Goal: Task Accomplishment & Management: Manage account settings

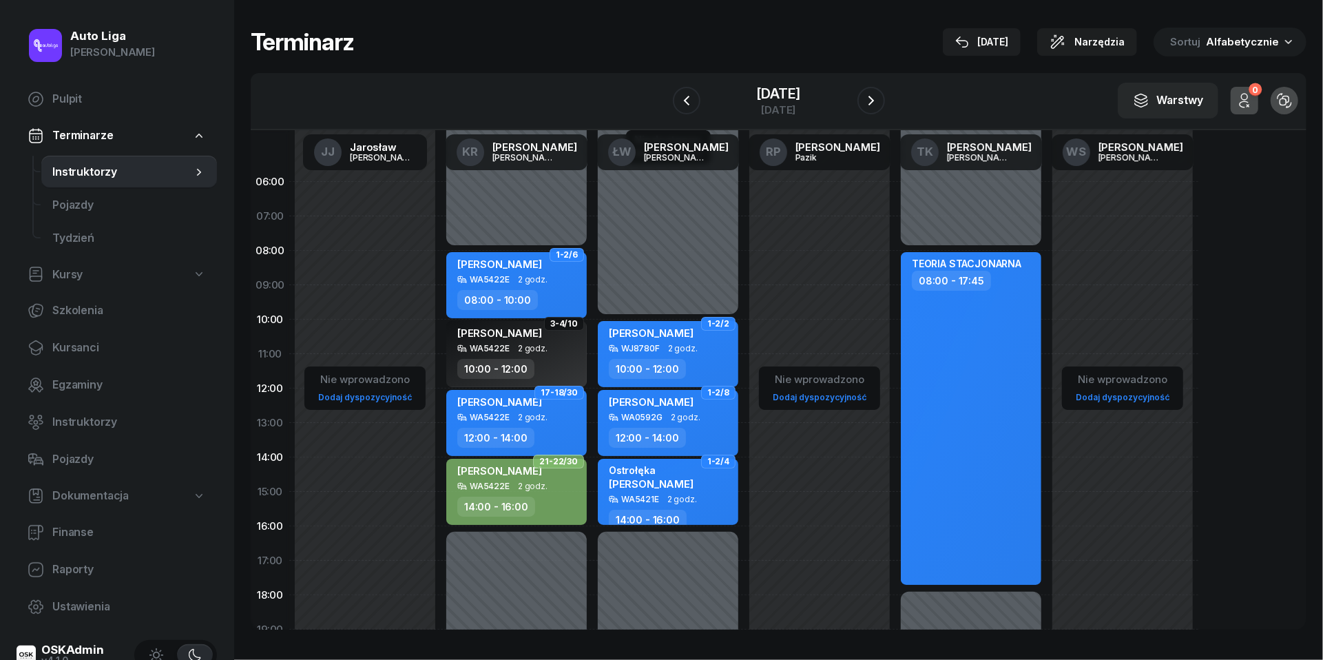
scroll to position [63, 0]
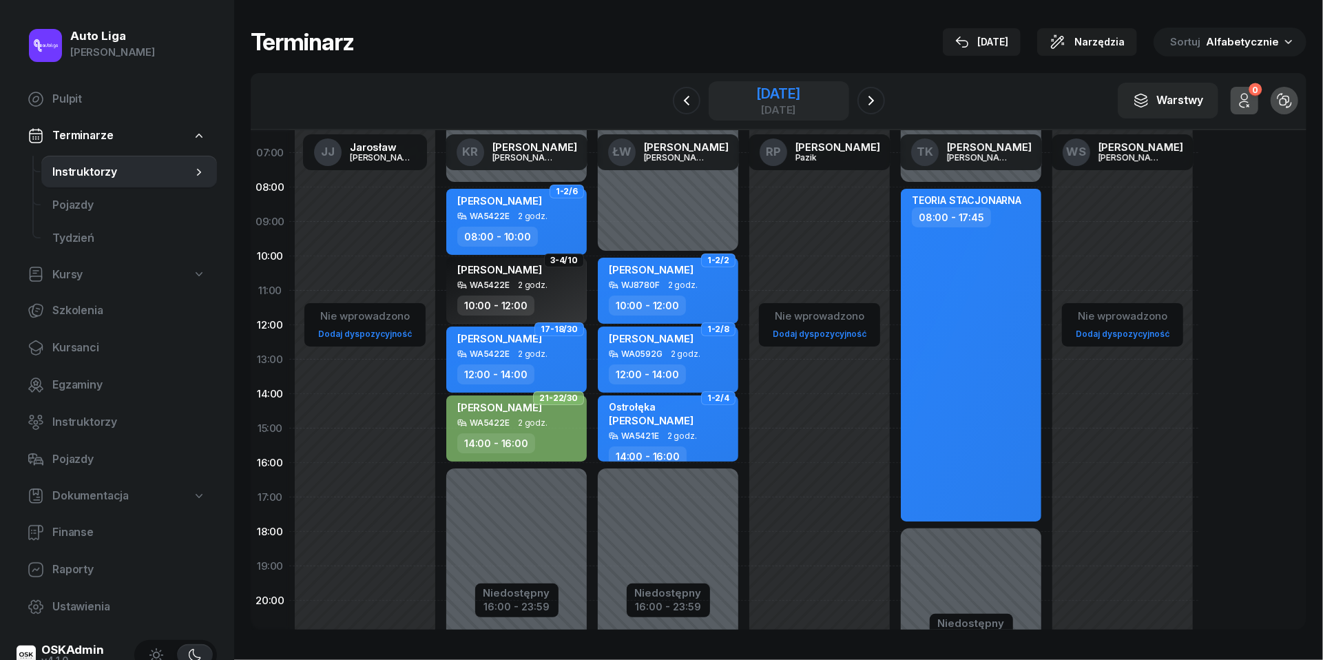
click at [758, 94] on div "[DATE]" at bounding box center [778, 94] width 44 height 14
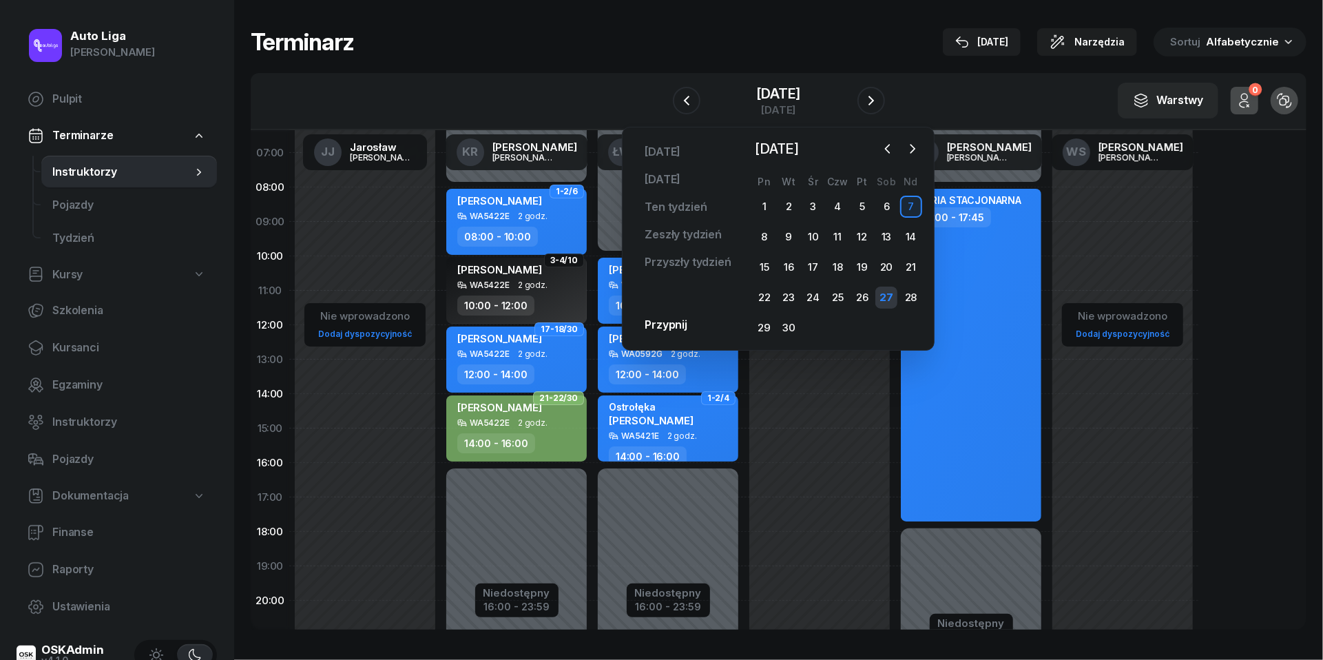
click at [886, 295] on div "27" at bounding box center [886, 298] width 22 height 22
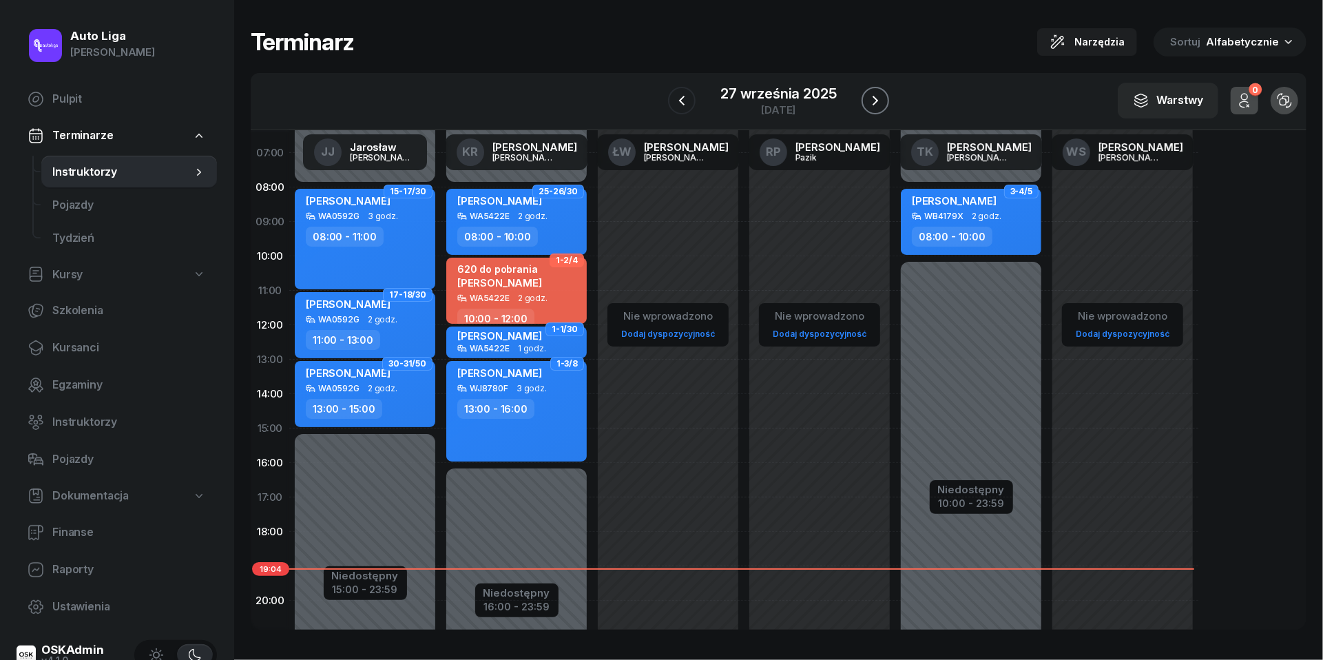
click at [869, 94] on icon "button" at bounding box center [875, 100] width 17 height 17
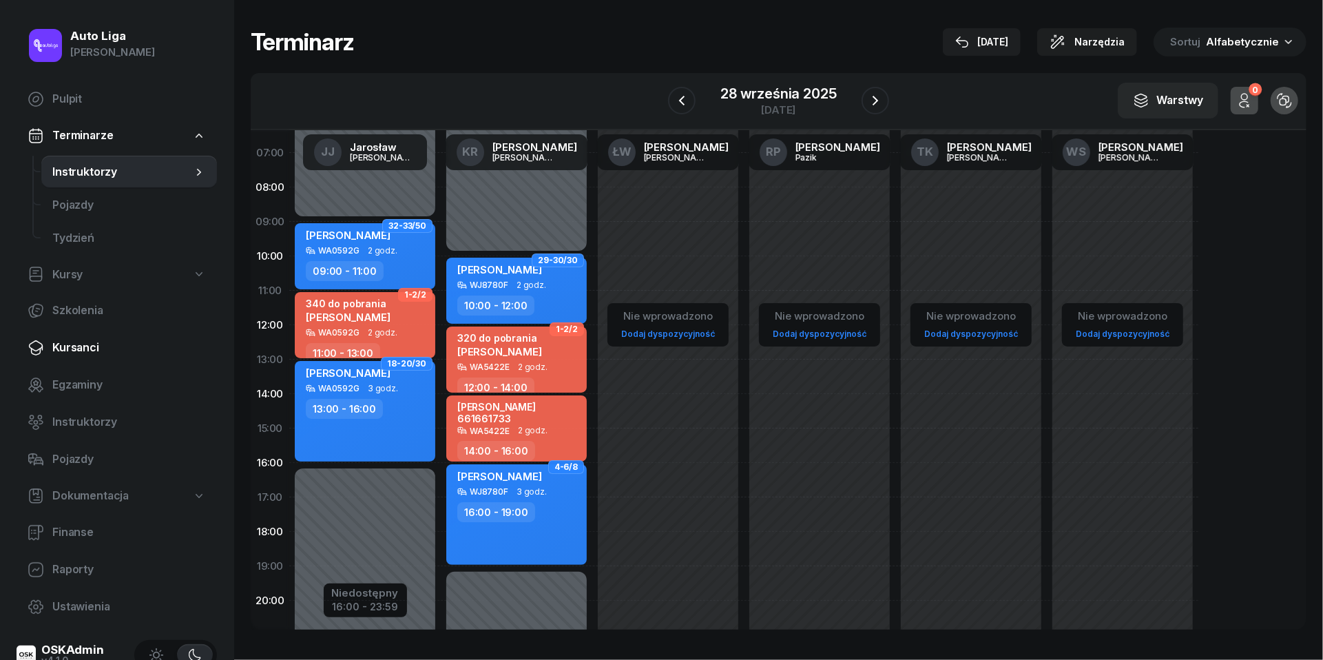
click at [87, 343] on span "Kursanci" at bounding box center [129, 348] width 154 height 18
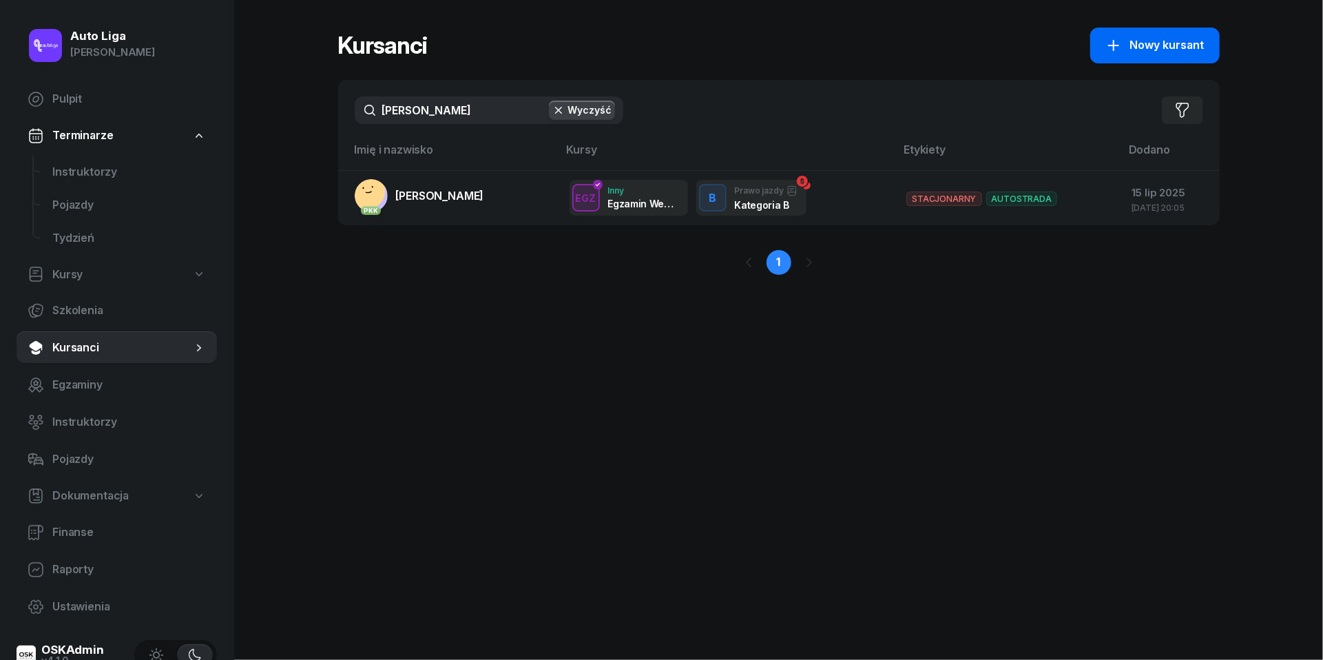
click at [1154, 30] on button "Nowy kursant" at bounding box center [1154, 46] width 129 height 36
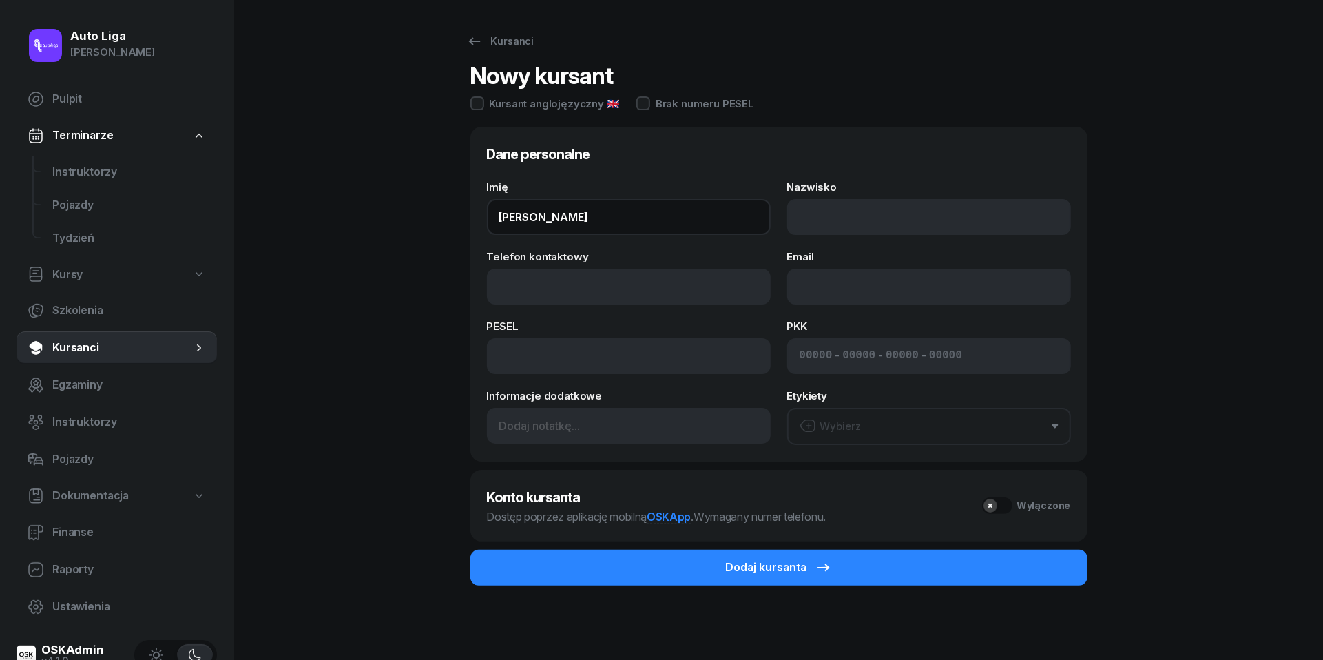
type input "[PERSON_NAME]"
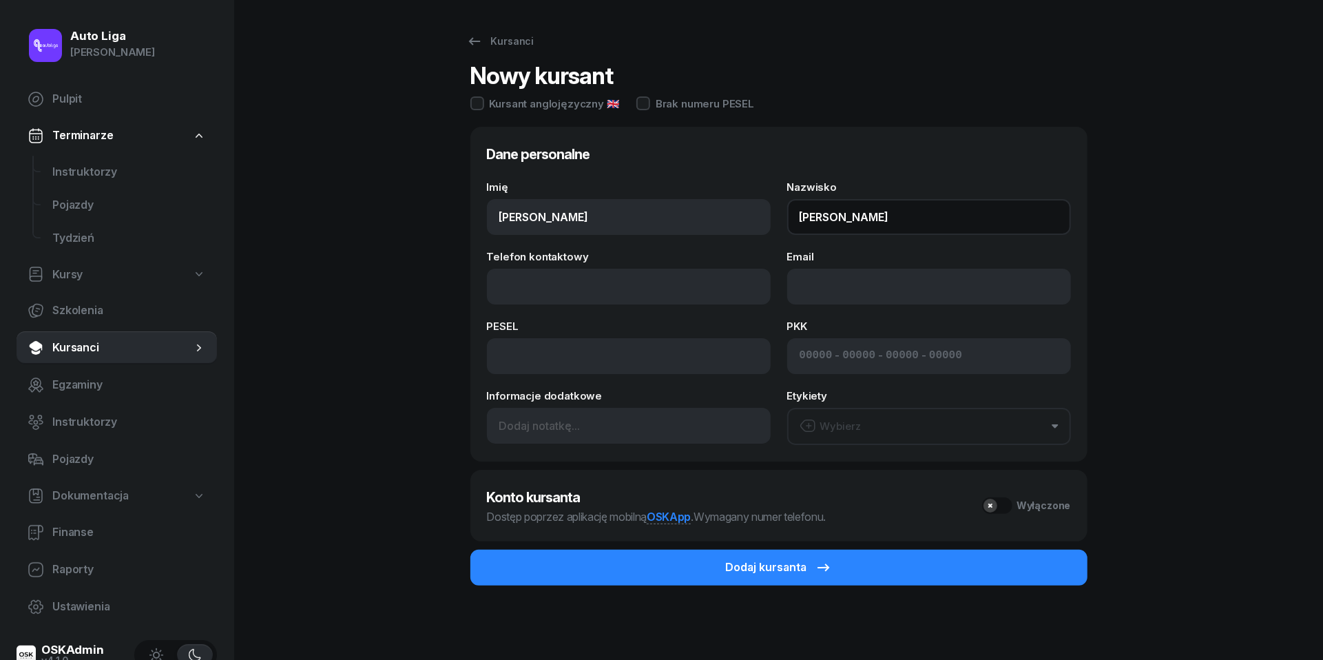
type input "[PERSON_NAME]"
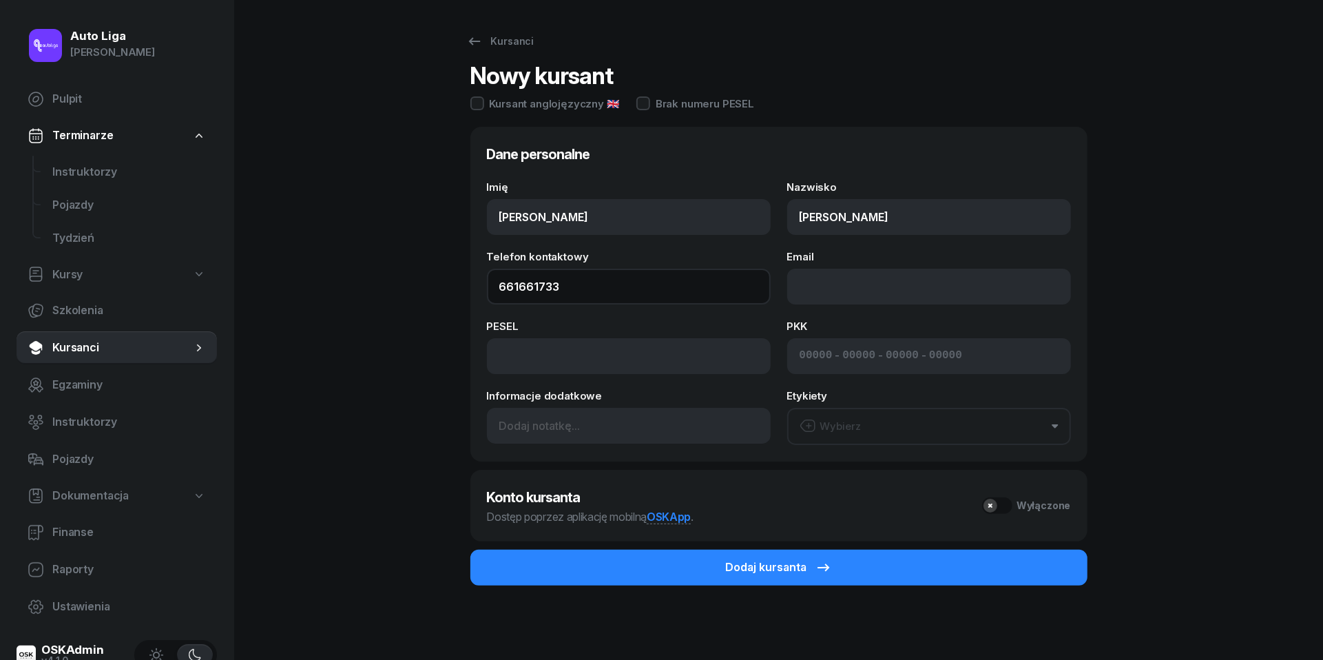
click at [532, 284] on input "661661733" at bounding box center [629, 287] width 284 height 36
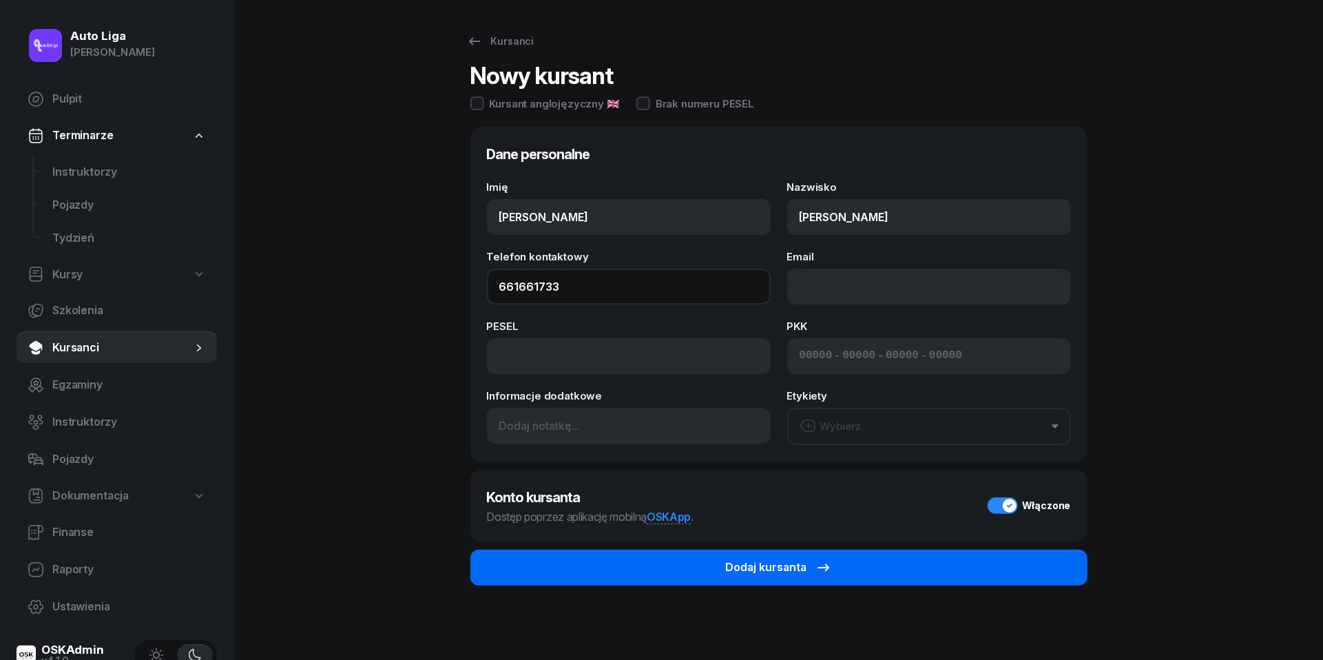
type input "661 661 733"
click at [878, 561] on button "Dodaj kursanta" at bounding box center [778, 568] width 617 height 36
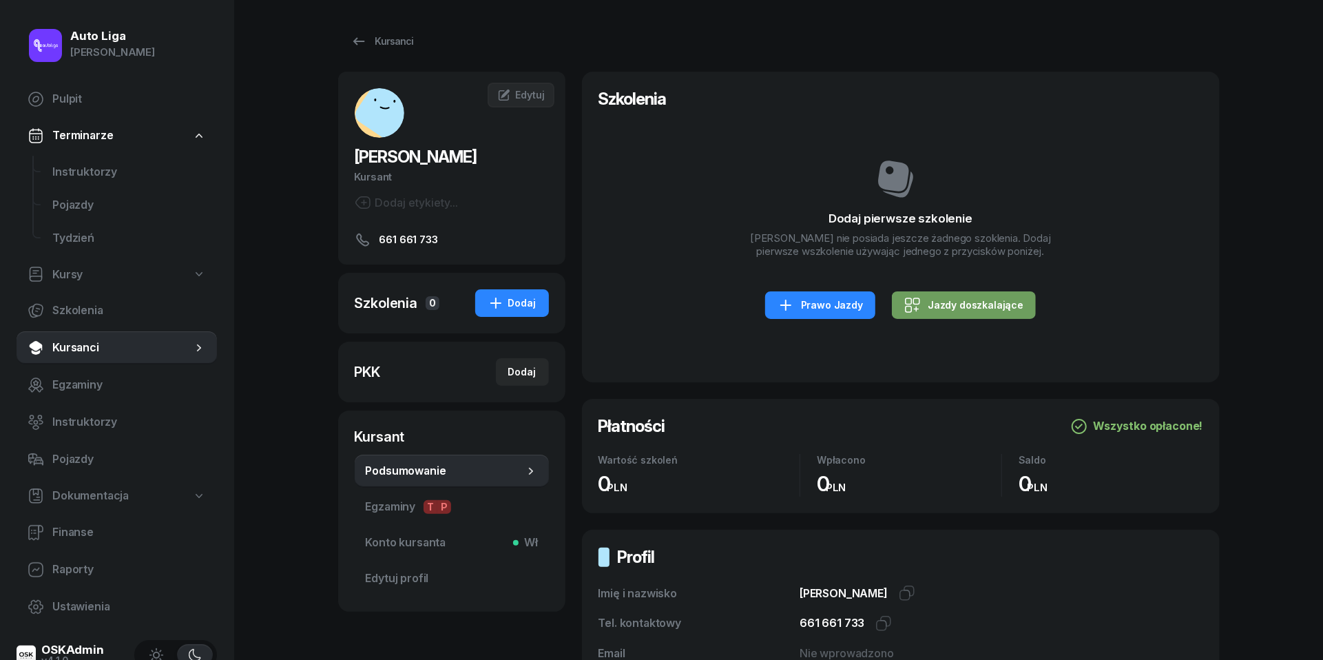
click at [971, 313] on div "Jazdy doszkalające" at bounding box center [963, 305] width 119 height 17
select select "B"
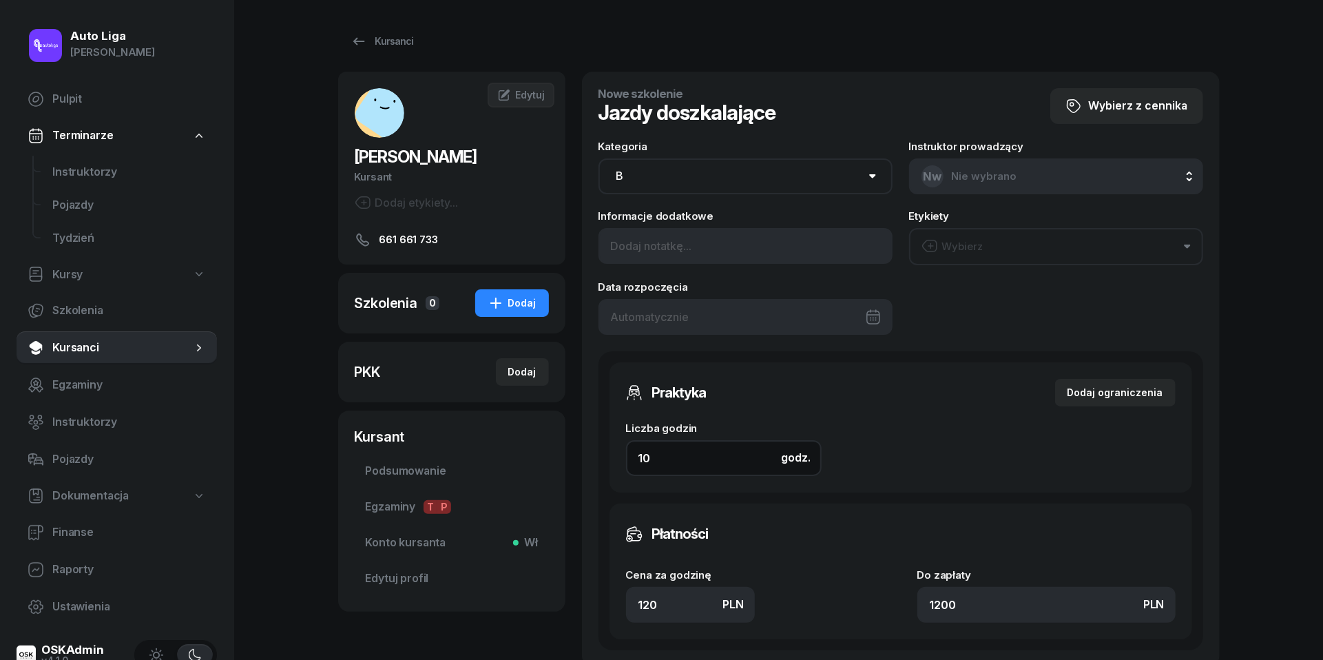
click at [689, 455] on input "10" at bounding box center [724, 458] width 196 height 36
type input "2"
type input "240"
type input "2"
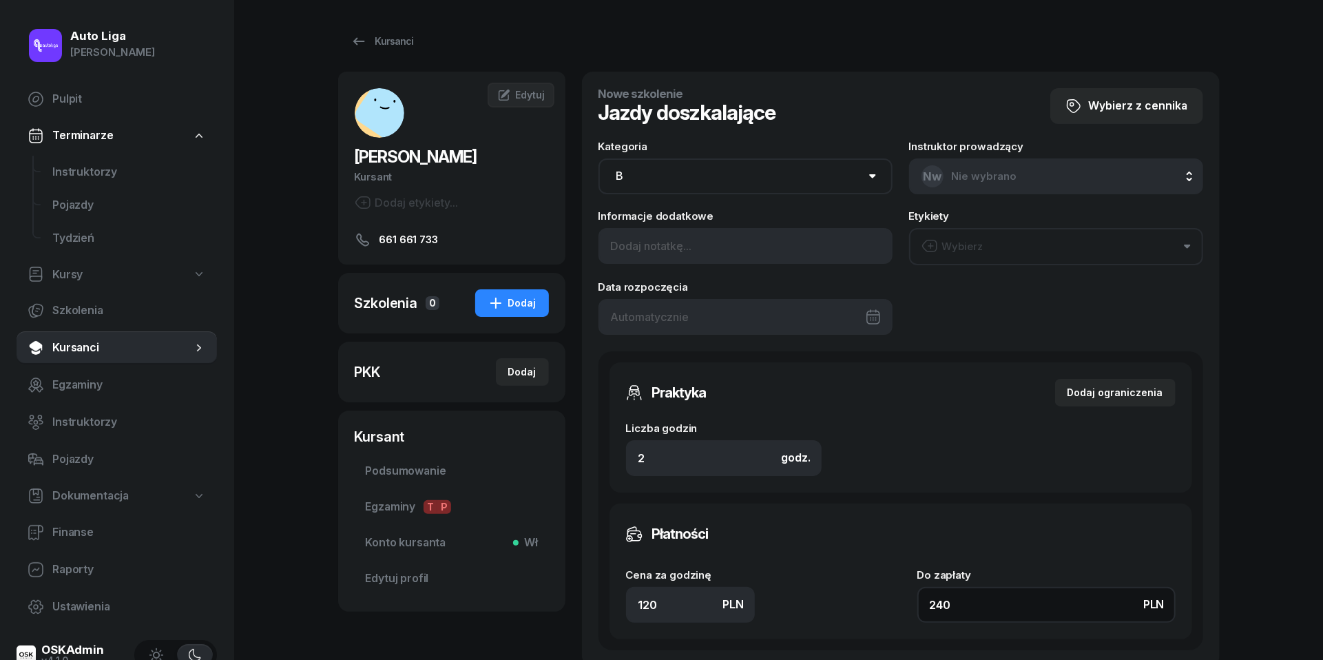
click at [985, 599] on input "240" at bounding box center [1047, 605] width 258 height 36
type input "1.50"
type input "3"
type input "16"
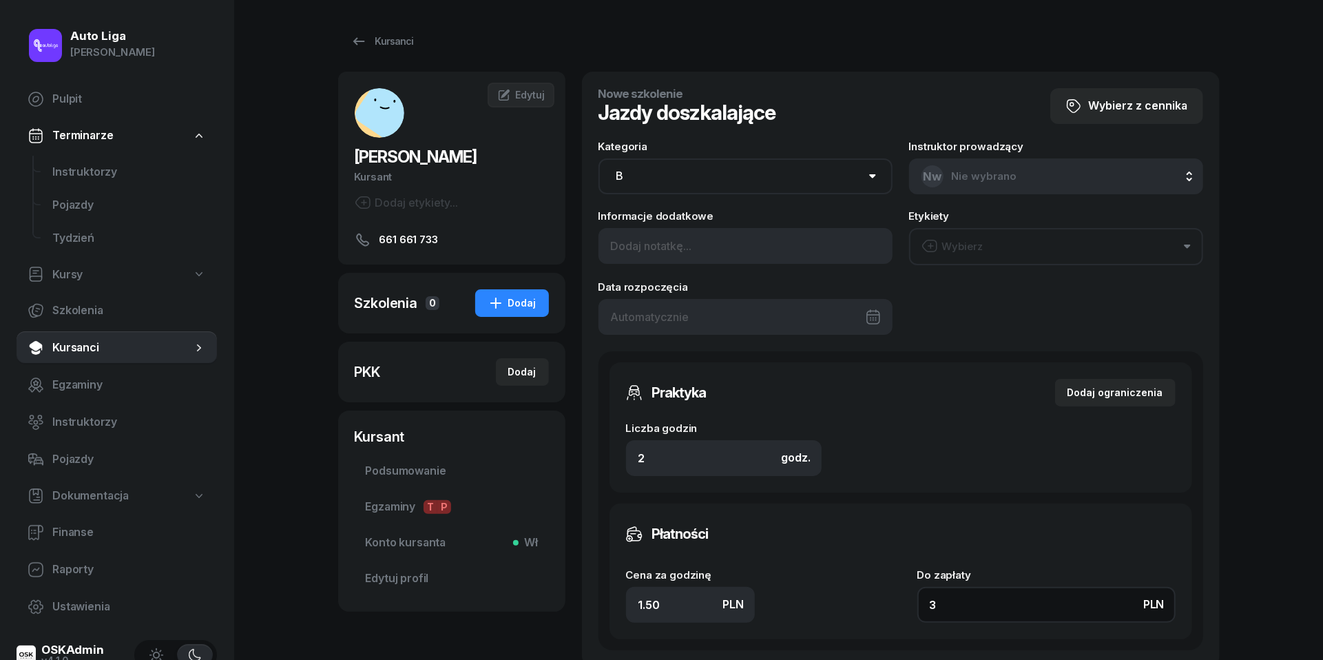
type input "32"
type input "160"
type input "320"
click at [864, 313] on div at bounding box center [746, 317] width 294 height 36
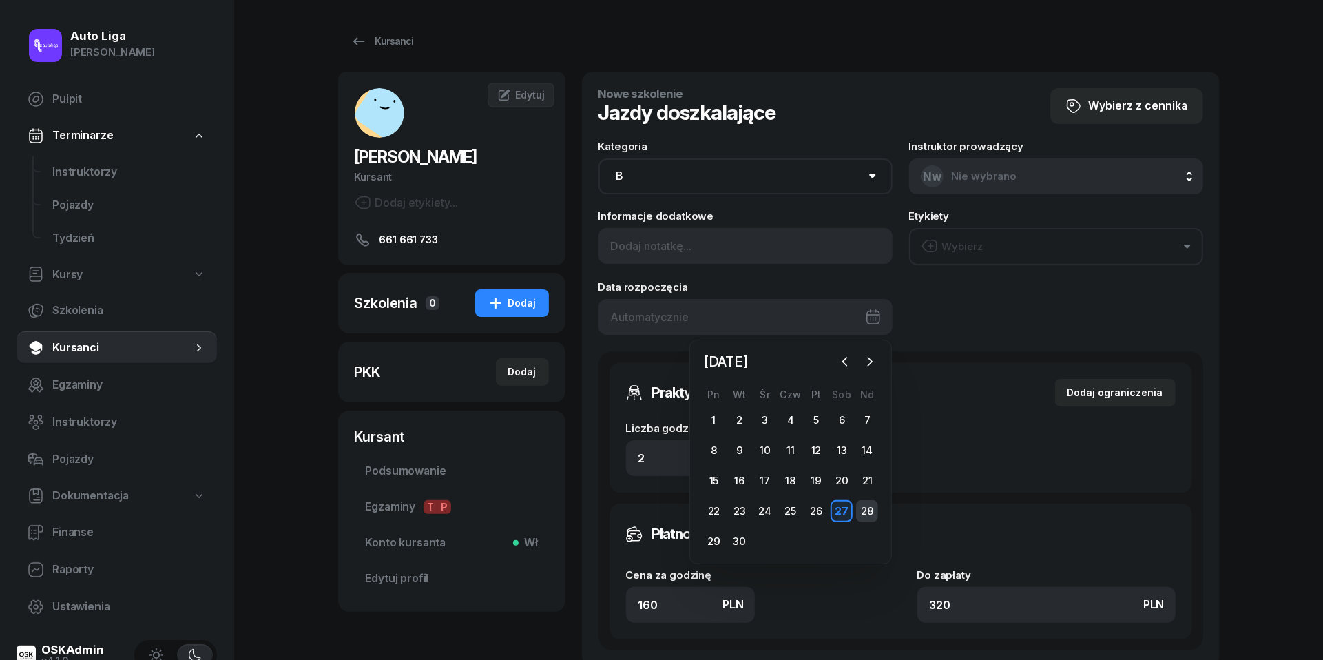
click at [860, 506] on div "28" at bounding box center [867, 511] width 22 height 22
type input "[DATE]"
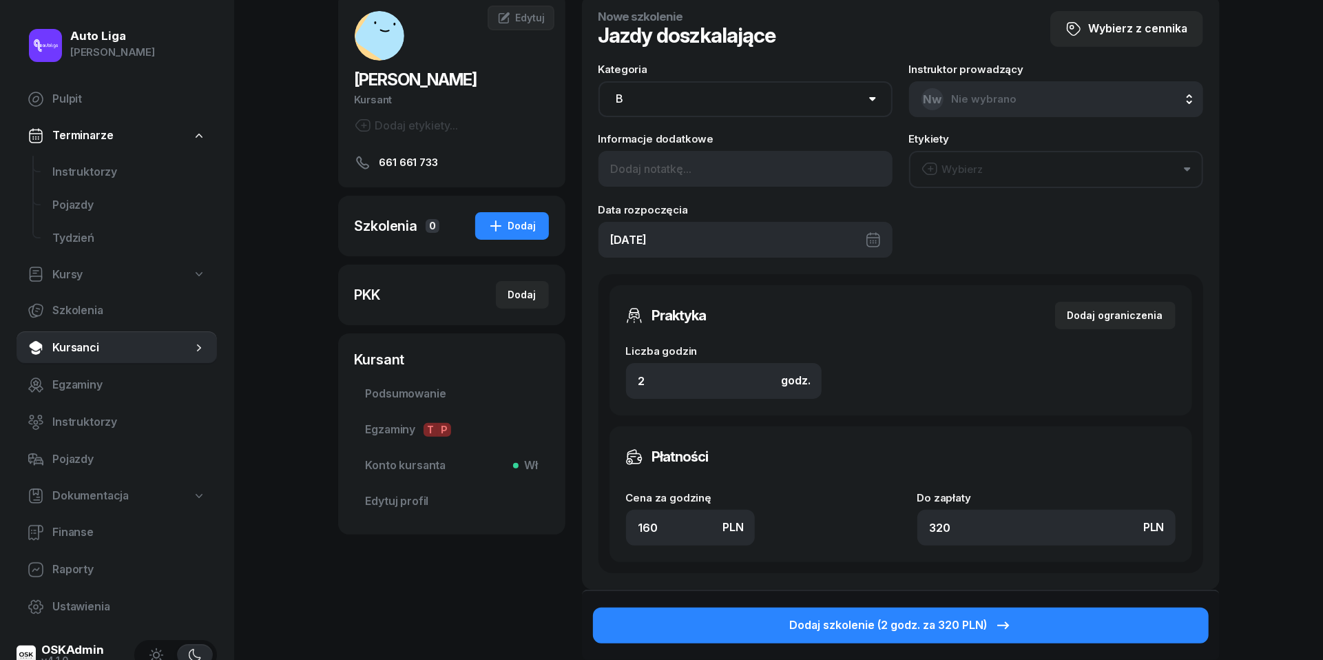
scroll to position [84, 0]
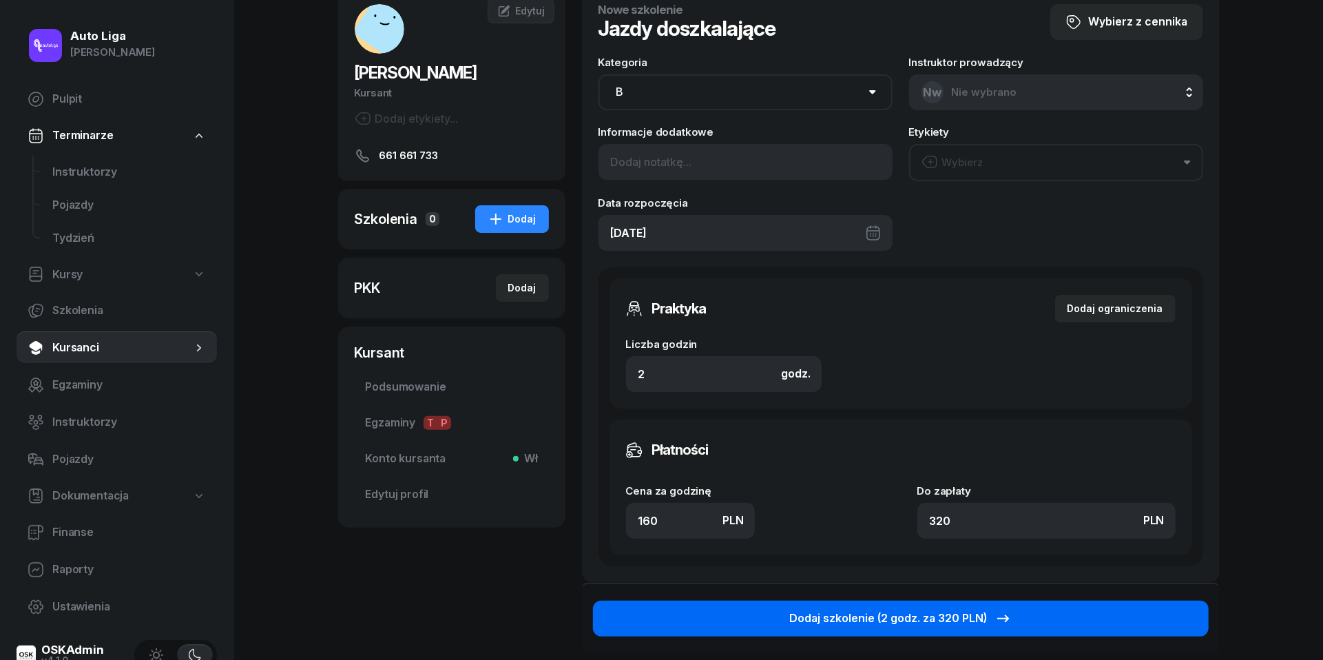
click at [946, 623] on div "Dodaj szkolenie (2 godz. za 320 PLN)" at bounding box center [900, 619] width 222 height 18
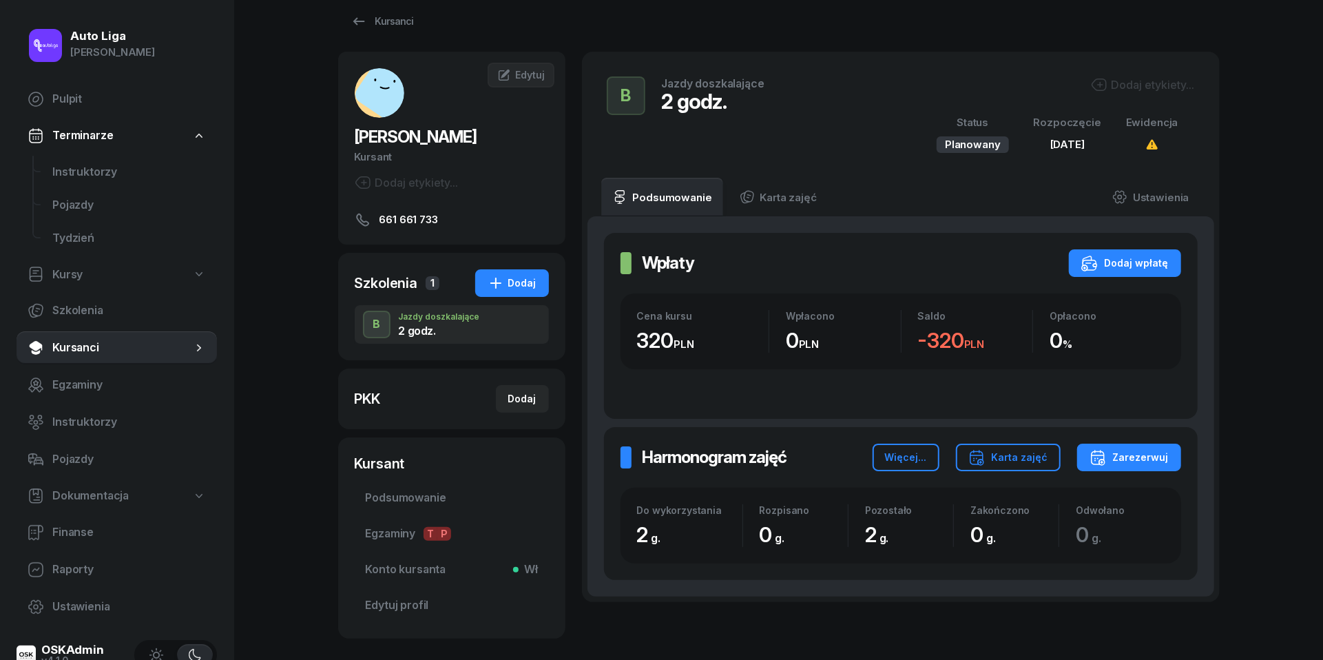
scroll to position [22, 0]
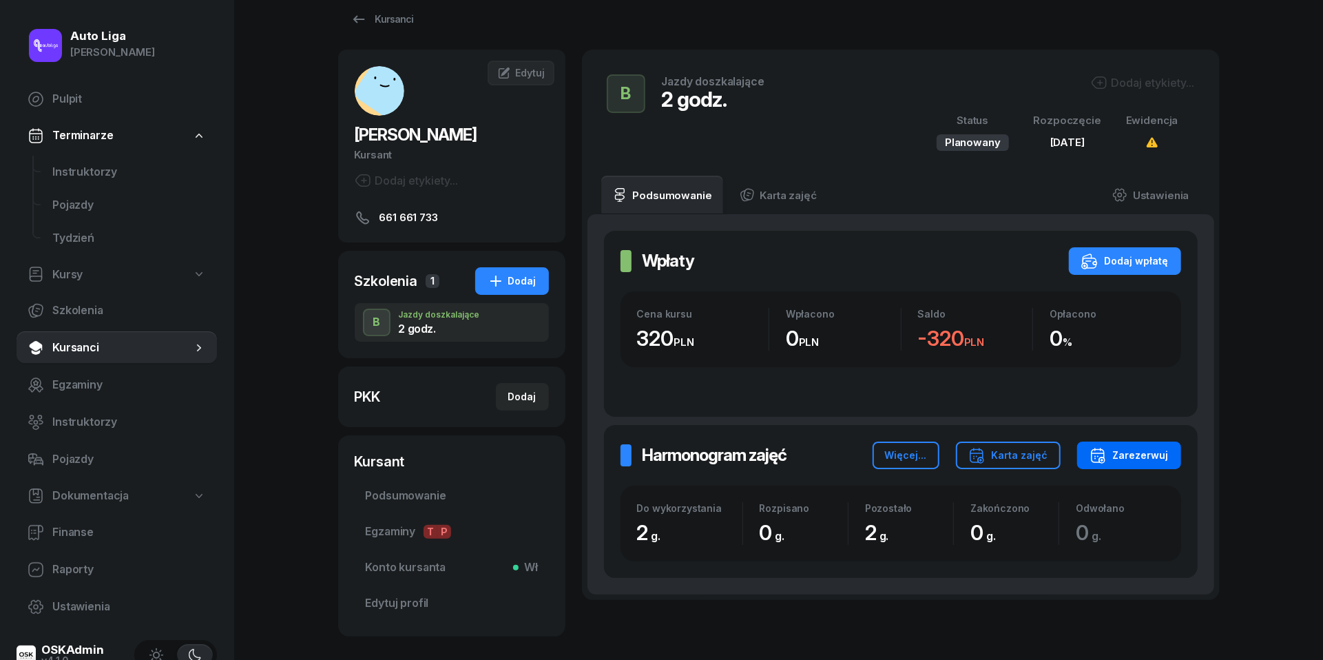
click at [1141, 456] on div "Zarezerwuj" at bounding box center [1129, 455] width 79 height 17
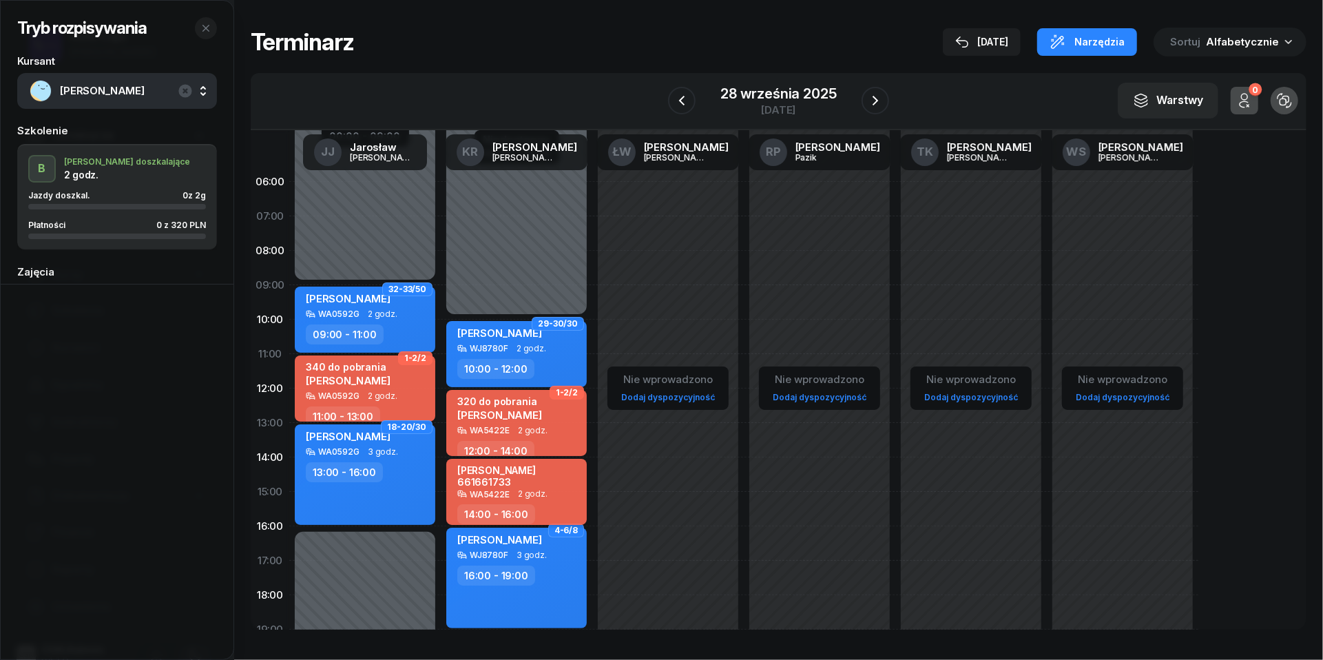
click at [546, 482] on div "[PERSON_NAME] 661661733" at bounding box center [517, 475] width 121 height 23
select select "14"
select select "16"
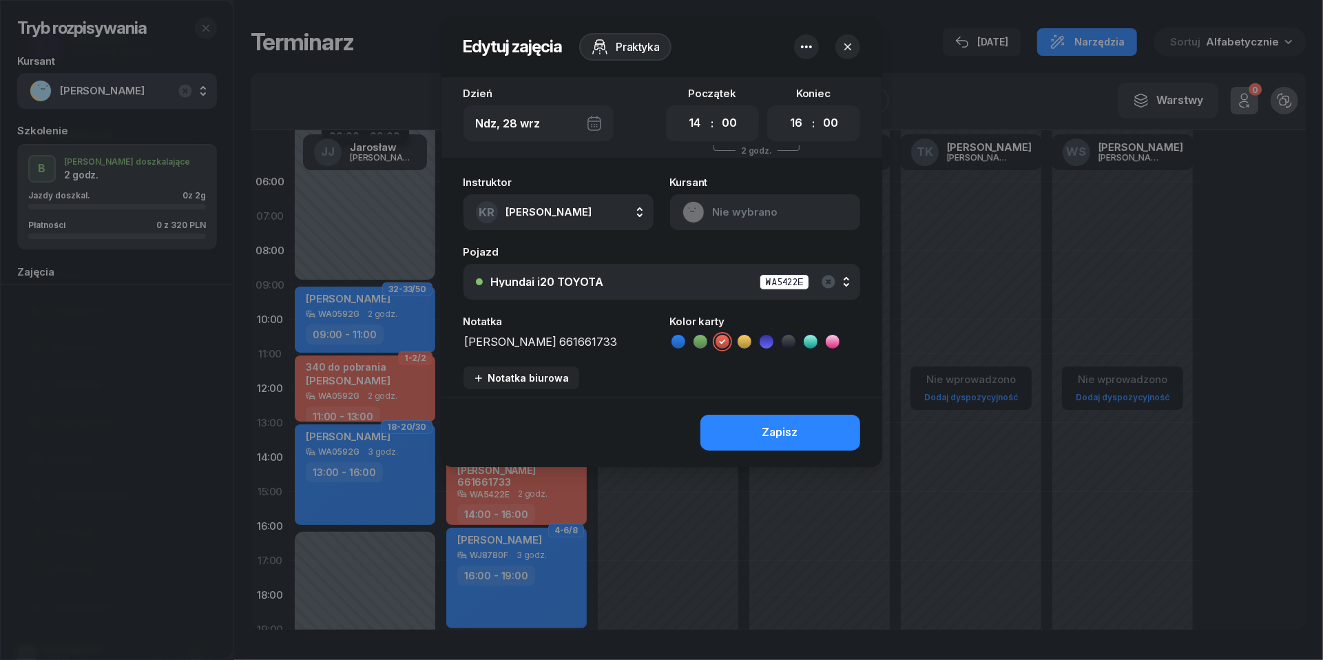
click at [805, 53] on icon "button" at bounding box center [806, 47] width 17 height 17
click at [786, 92] on link "Usuń" at bounding box center [799, 89] width 180 height 34
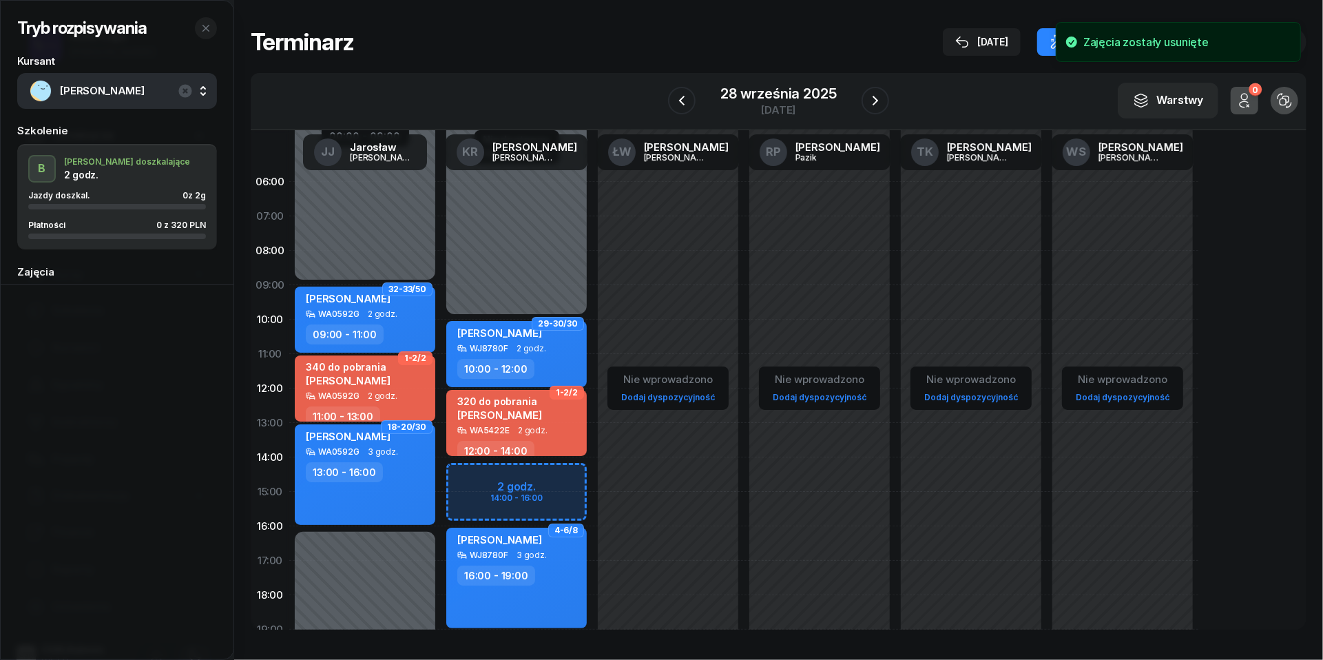
click at [474, 478] on div "Niedostępny 00:00 - 10:00 Niedostępny 19:00 - 23:59 29-30/30 [PERSON_NAME] WJ87…" at bounding box center [517, 492] width 152 height 654
select select "14"
select select "16"
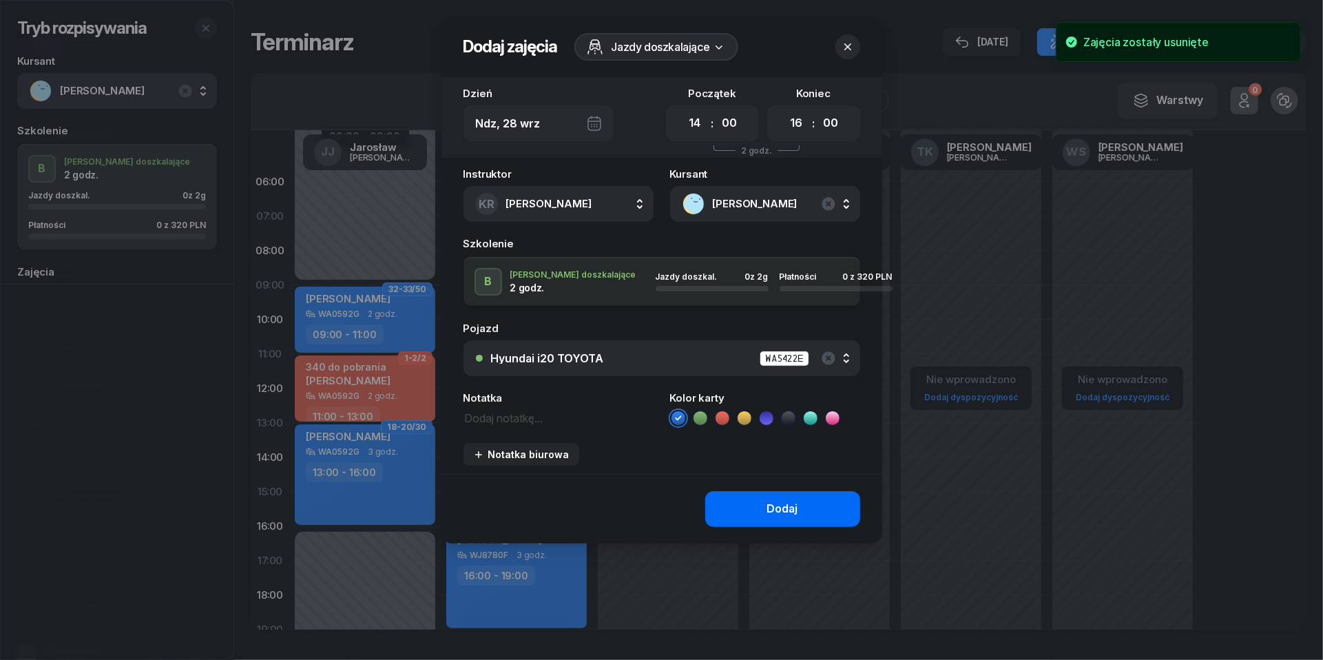
click at [781, 505] on div "Dodaj" at bounding box center [782, 509] width 31 height 18
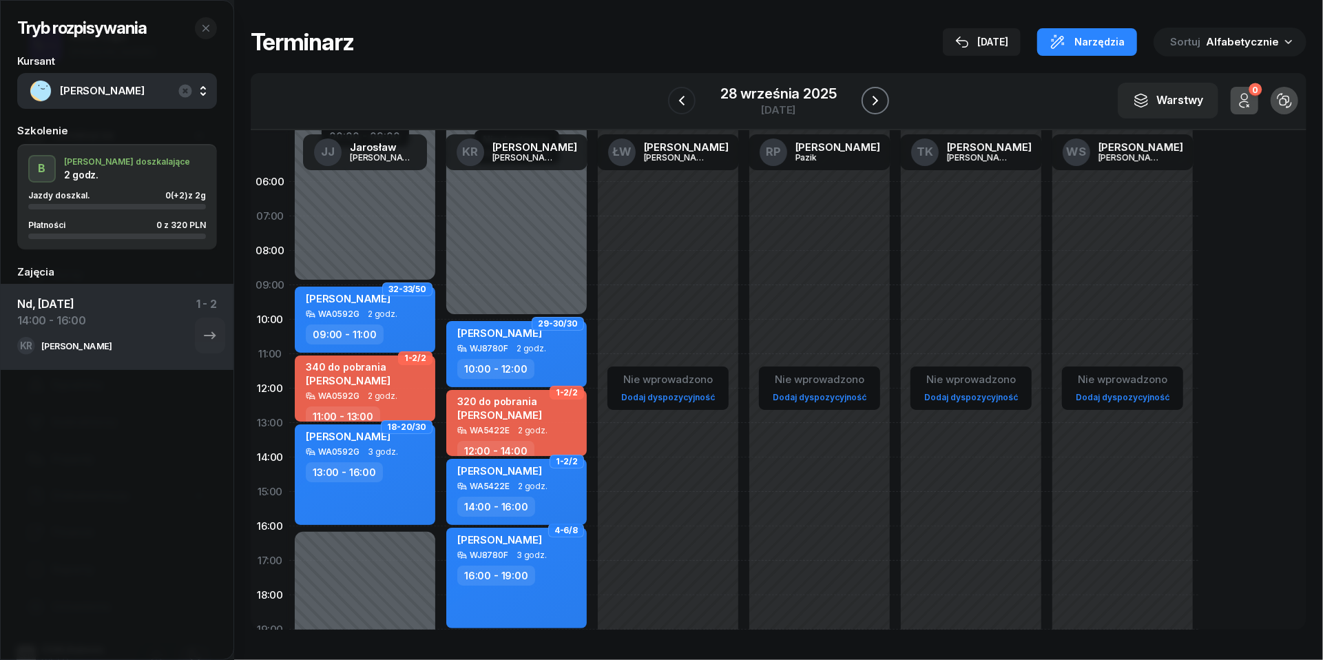
click at [878, 98] on icon "button" at bounding box center [875, 100] width 17 height 17
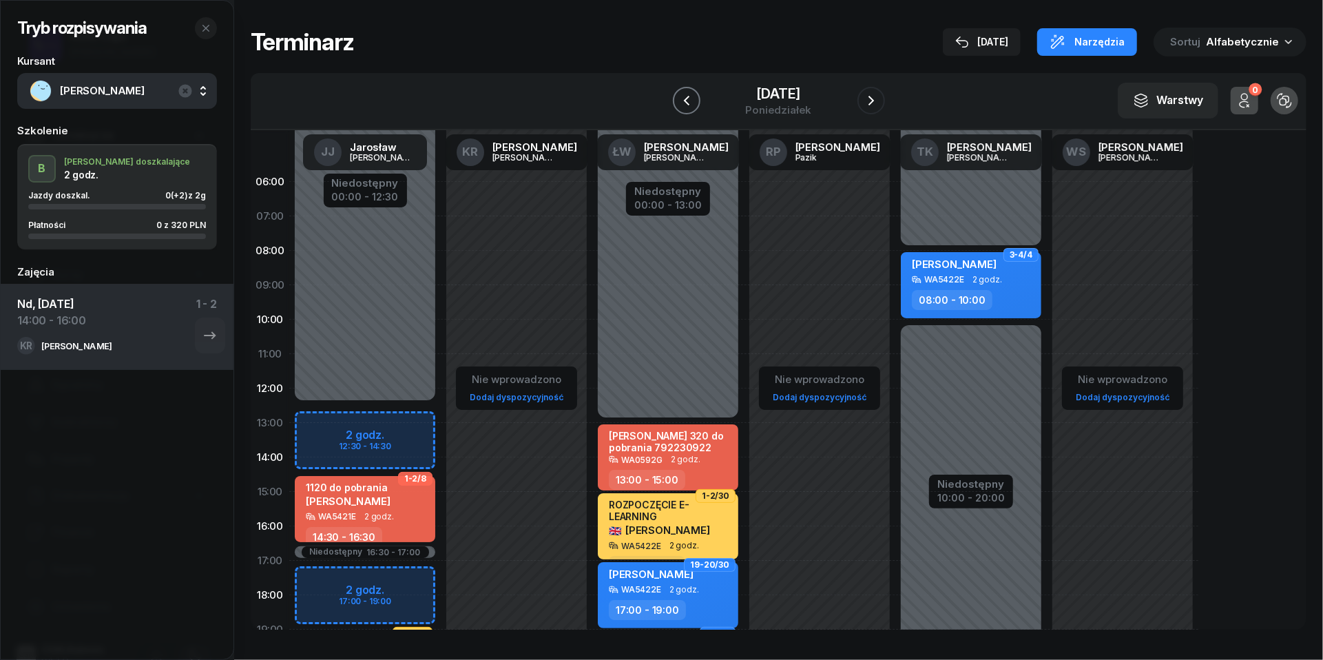
click at [683, 102] on icon "button" at bounding box center [686, 101] width 6 height 10
click at [681, 102] on icon "button" at bounding box center [682, 101] width 6 height 10
click at [681, 102] on icon "button" at bounding box center [682, 100] width 17 height 17
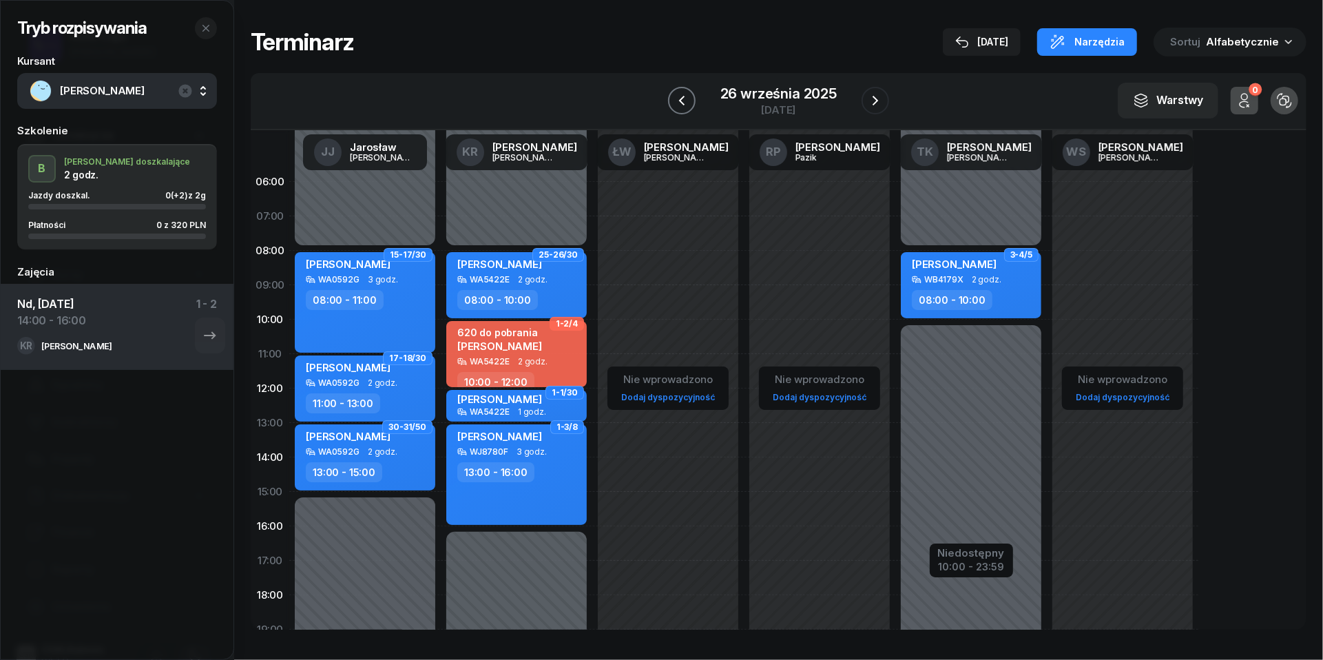
click at [681, 102] on icon "button" at bounding box center [682, 101] width 6 height 10
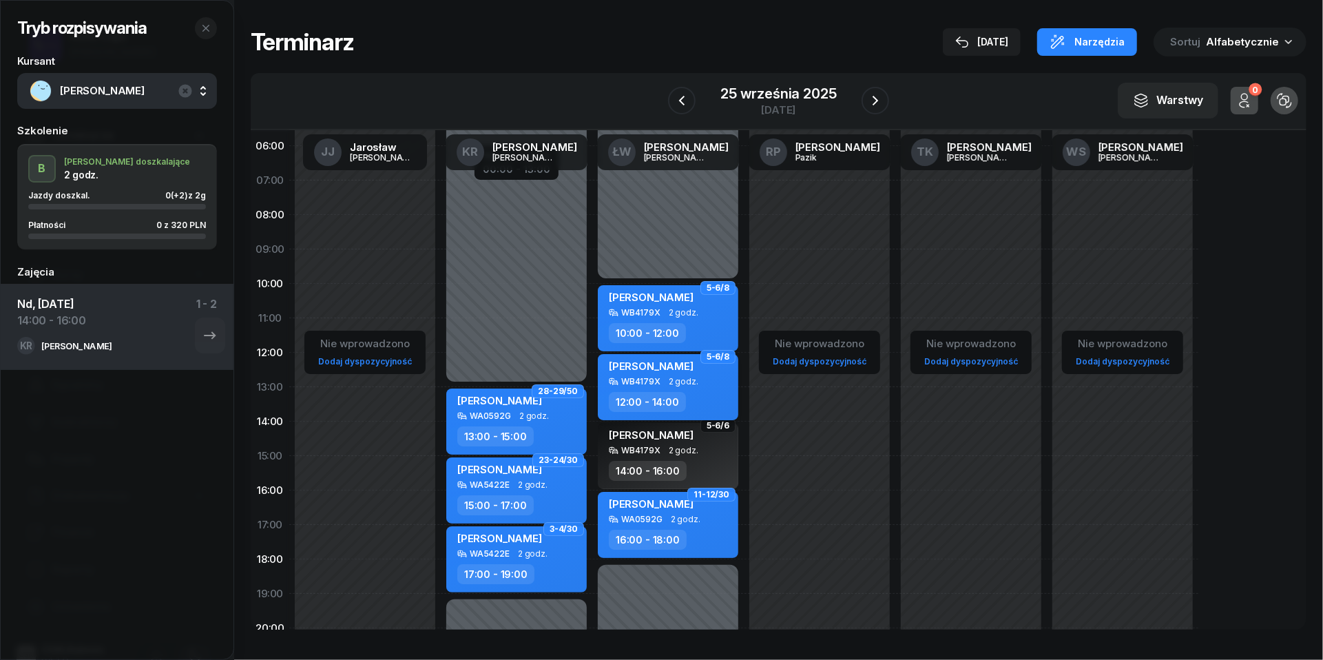
scroll to position [43, 0]
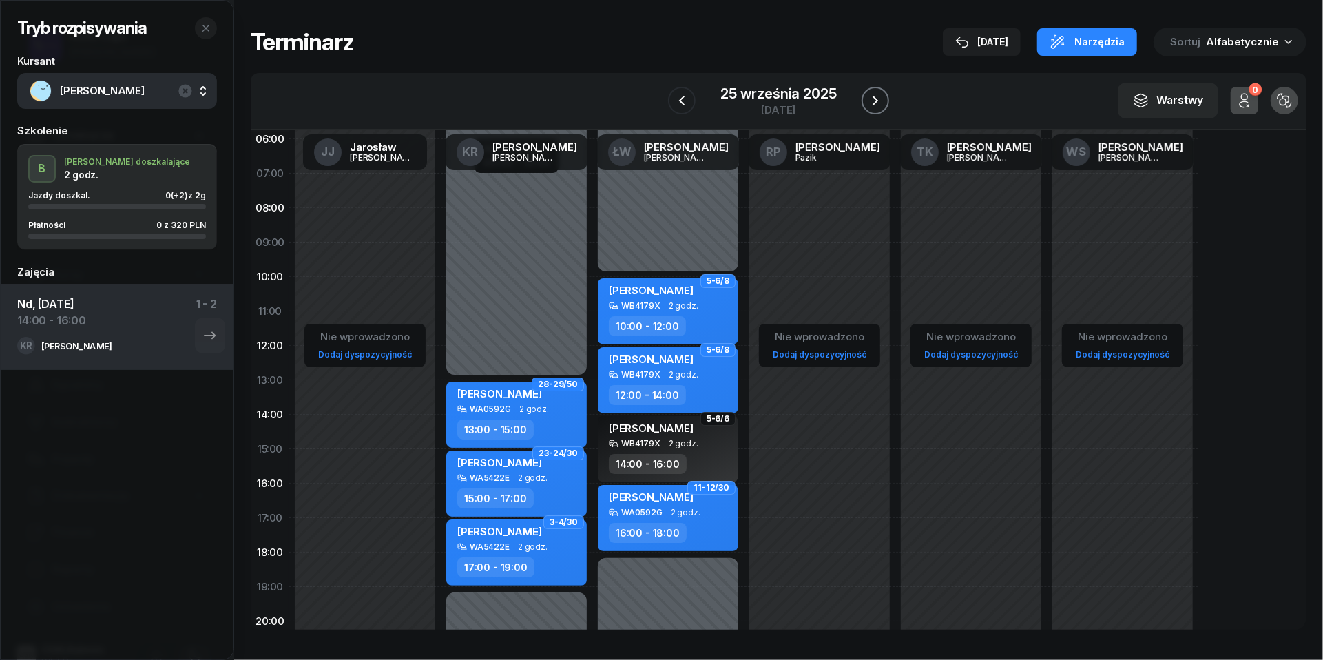
click at [876, 102] on icon "button" at bounding box center [876, 101] width 6 height 10
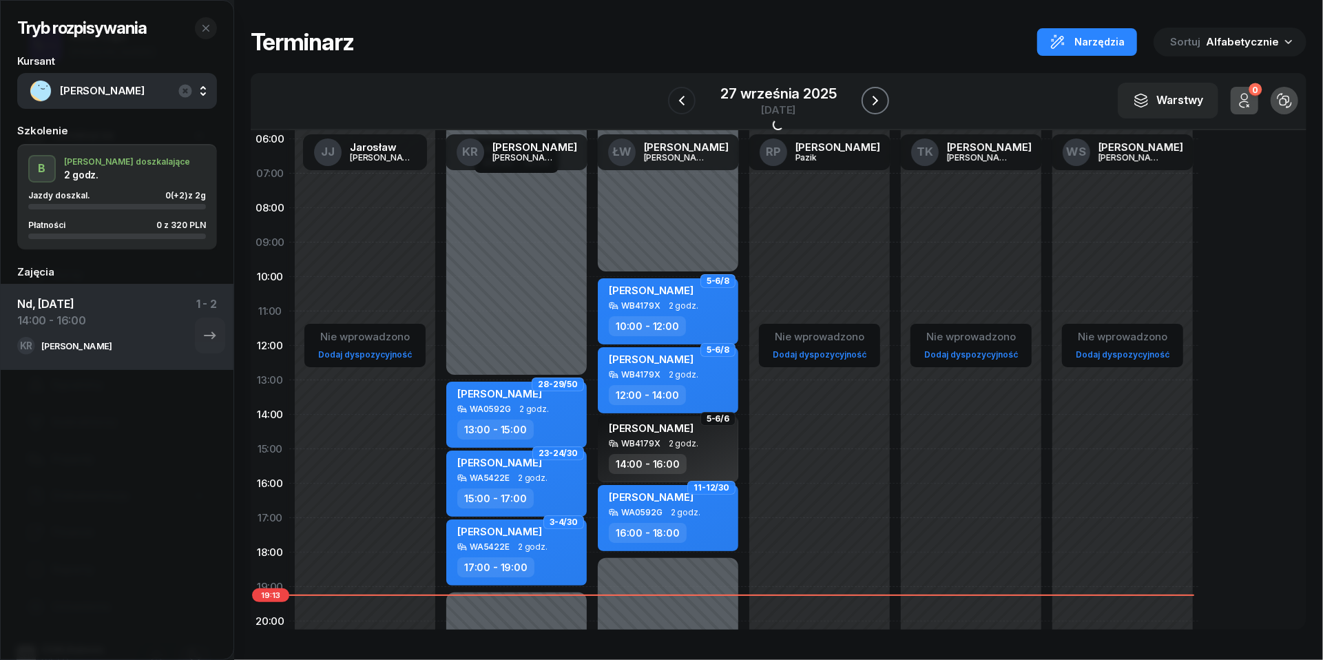
click at [876, 102] on icon "button" at bounding box center [876, 101] width 6 height 10
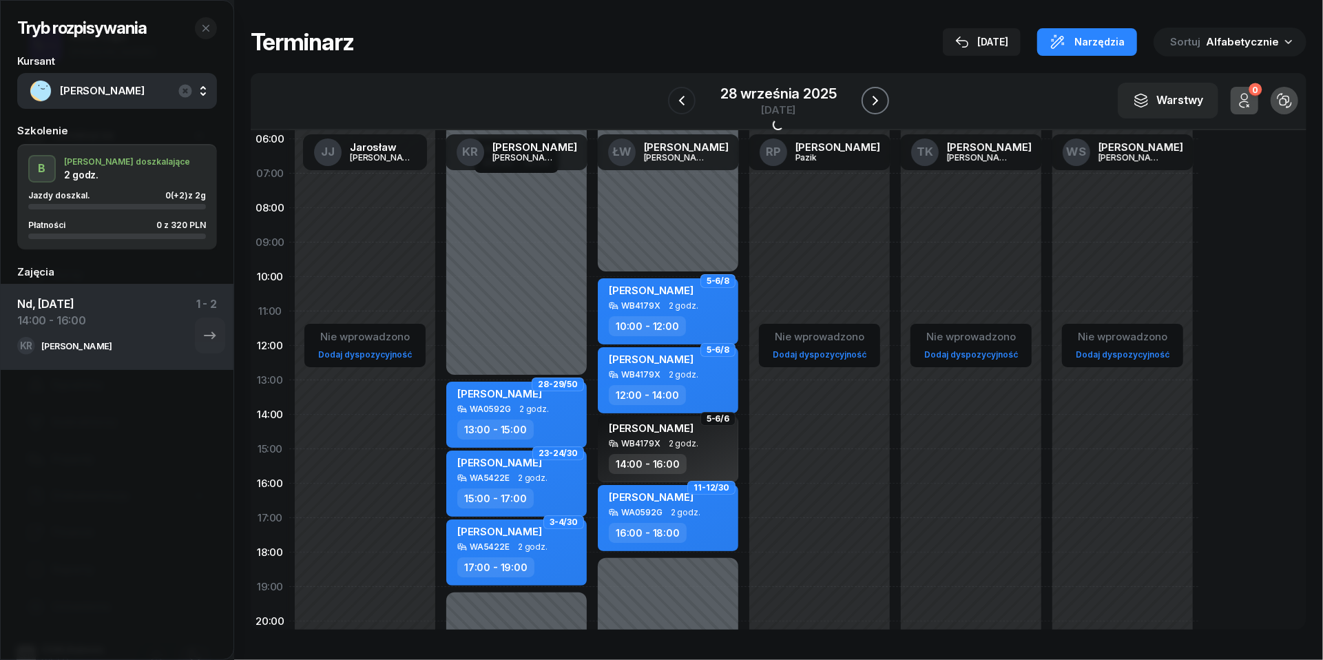
click at [876, 102] on icon "button" at bounding box center [876, 101] width 6 height 10
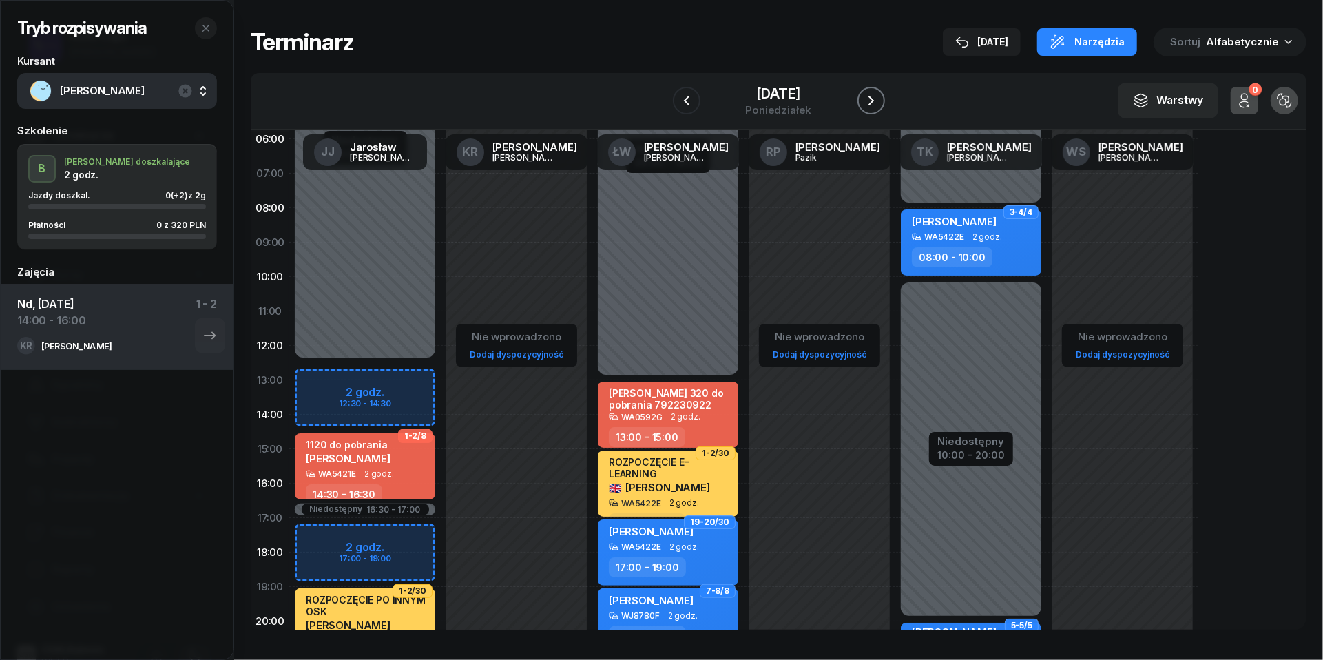
click at [874, 102] on icon "button" at bounding box center [872, 101] width 6 height 10
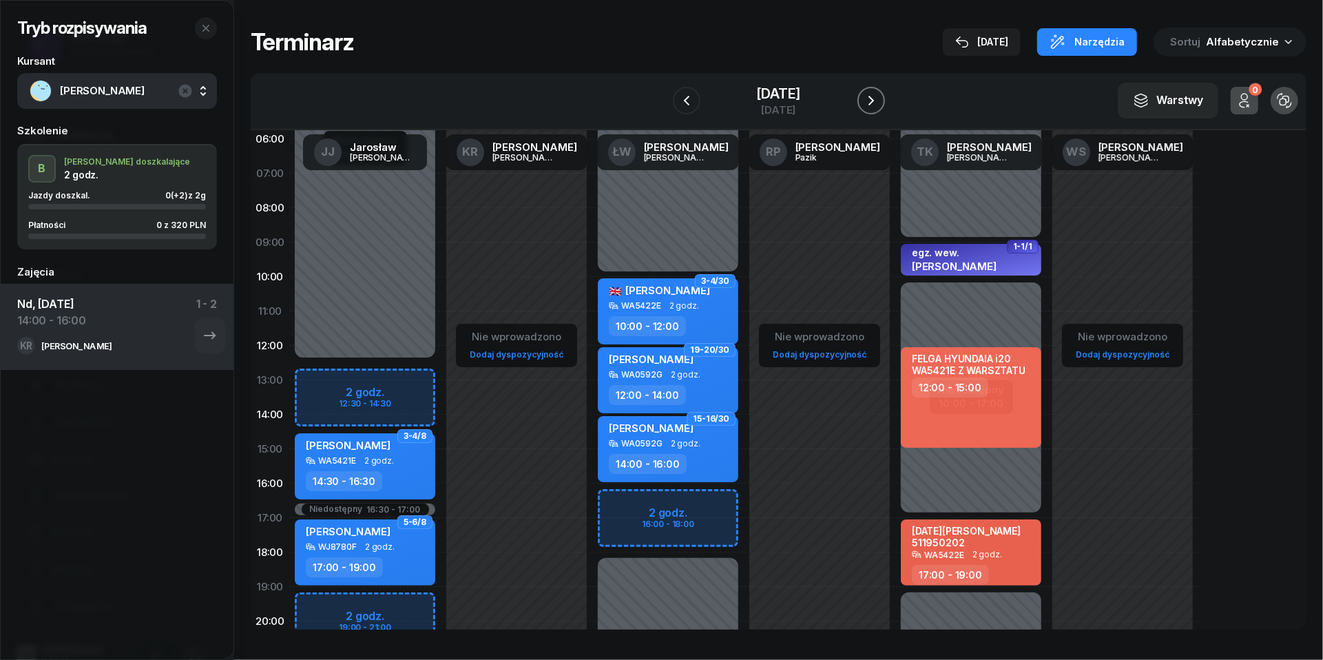
click at [872, 100] on icon "button" at bounding box center [871, 100] width 17 height 17
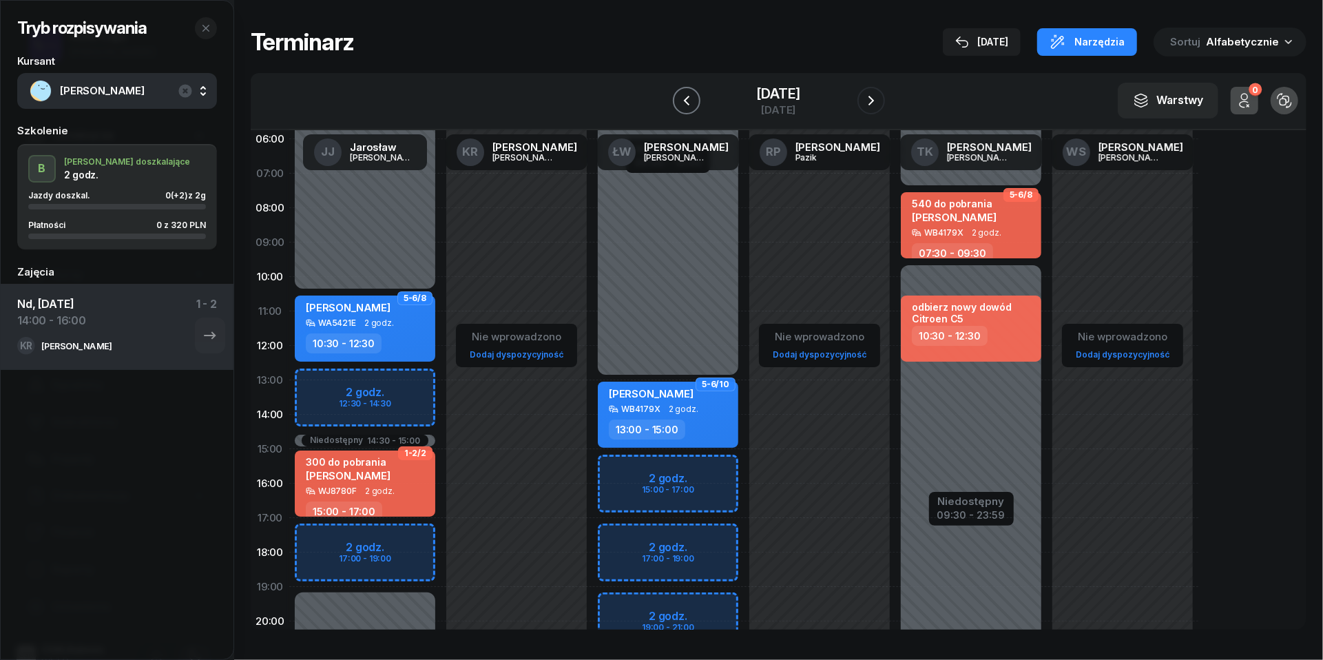
click at [678, 108] on icon "button" at bounding box center [686, 100] width 17 height 17
click at [673, 108] on button "button" at bounding box center [687, 101] width 28 height 28
click at [672, 108] on button "button" at bounding box center [682, 101] width 28 height 28
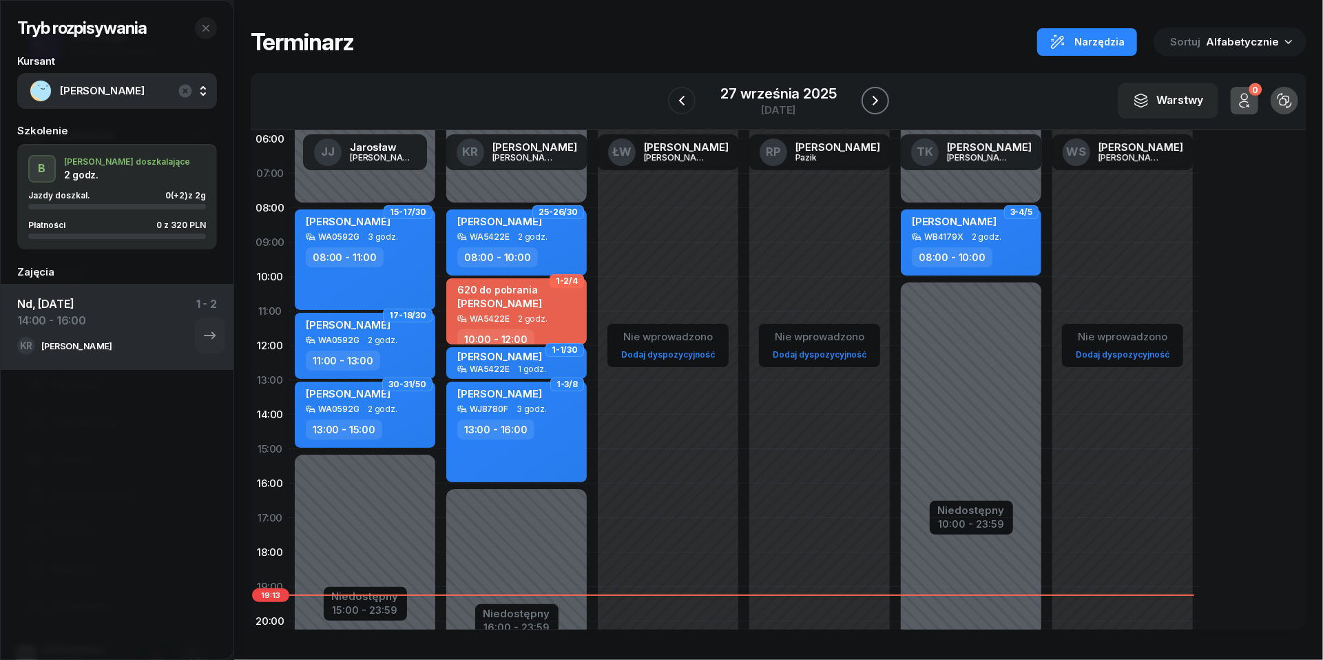
click at [869, 96] on icon "button" at bounding box center [875, 100] width 17 height 17
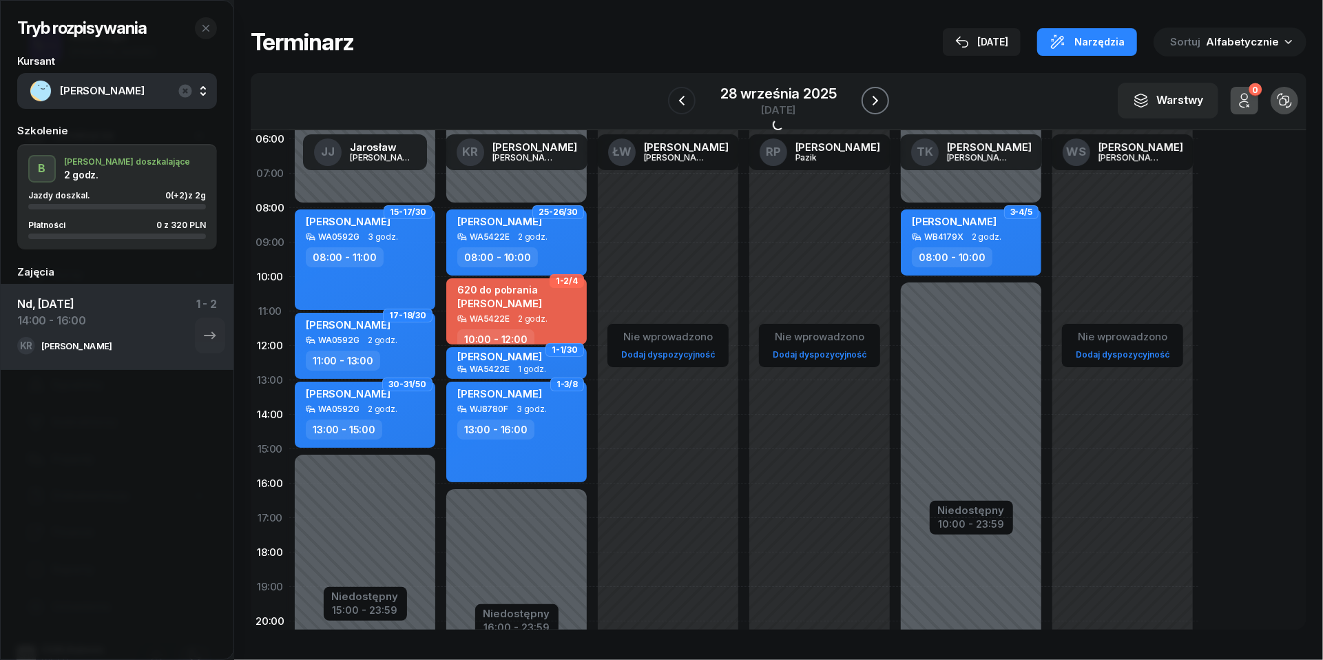
click at [869, 96] on icon "button" at bounding box center [875, 100] width 17 height 17
click at [869, 96] on icon "button" at bounding box center [871, 100] width 17 height 17
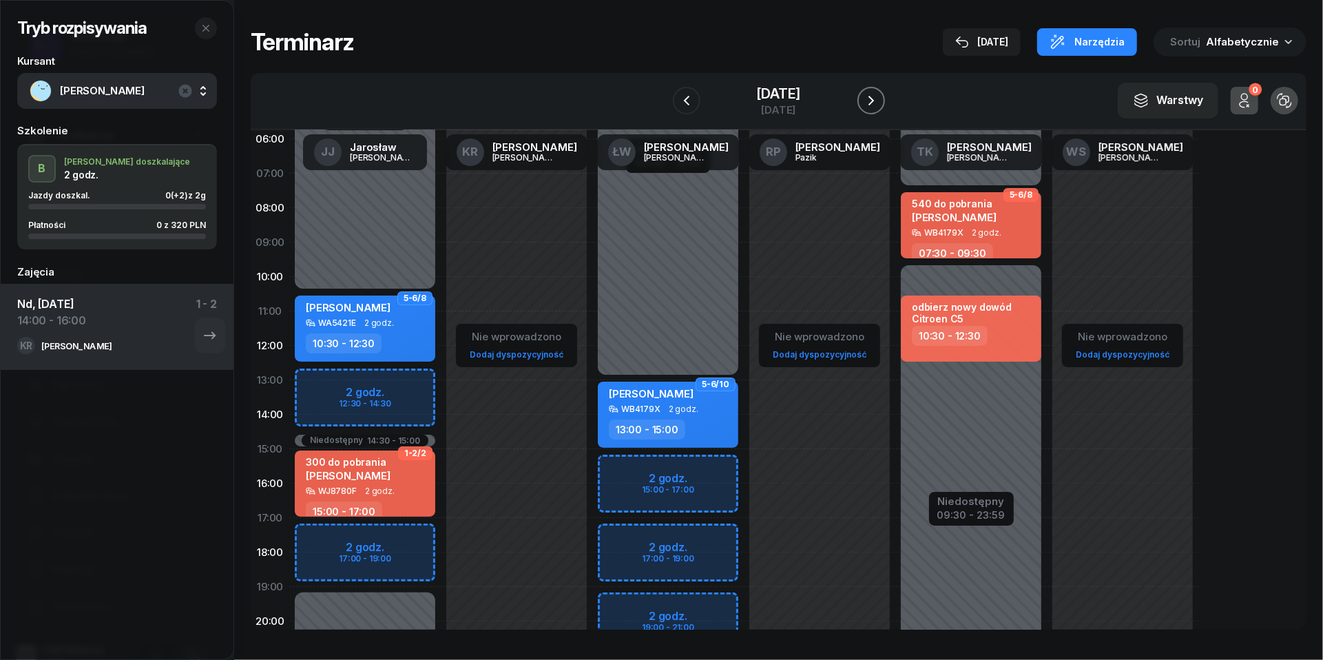
click at [869, 96] on button "button" at bounding box center [872, 101] width 28 height 28
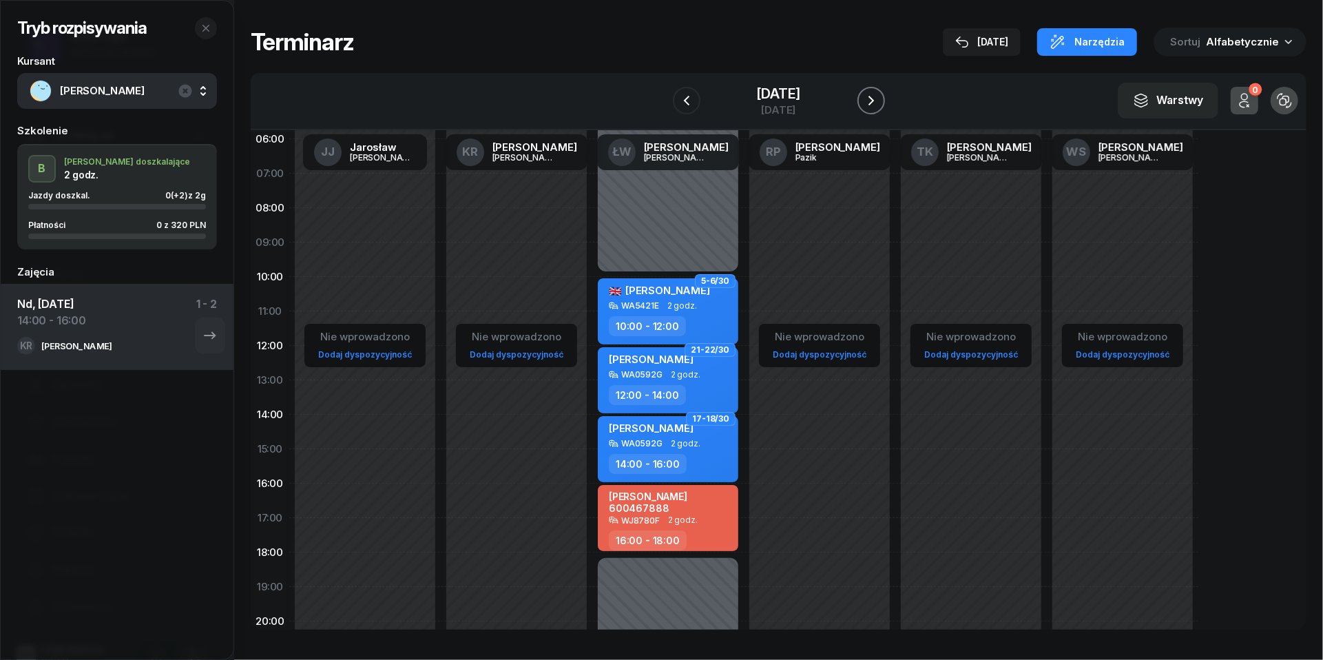
click at [880, 99] on icon "button" at bounding box center [871, 100] width 17 height 17
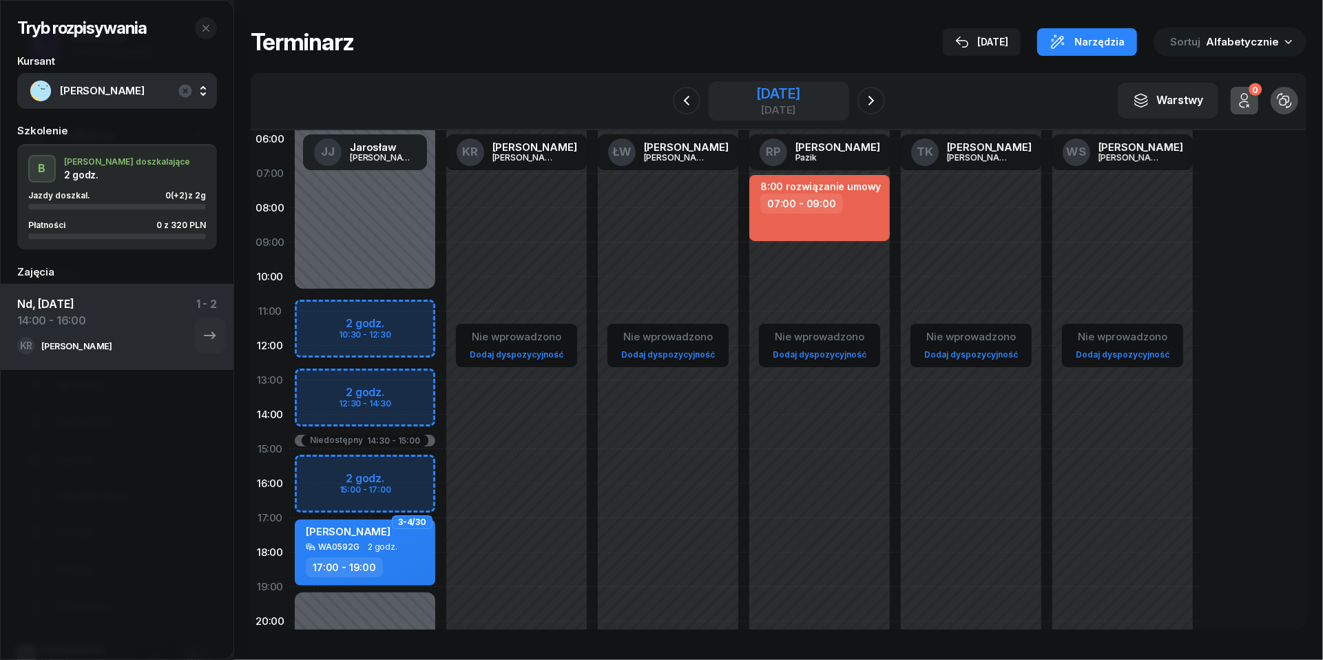
click at [756, 97] on div "[DATE]" at bounding box center [778, 94] width 44 height 14
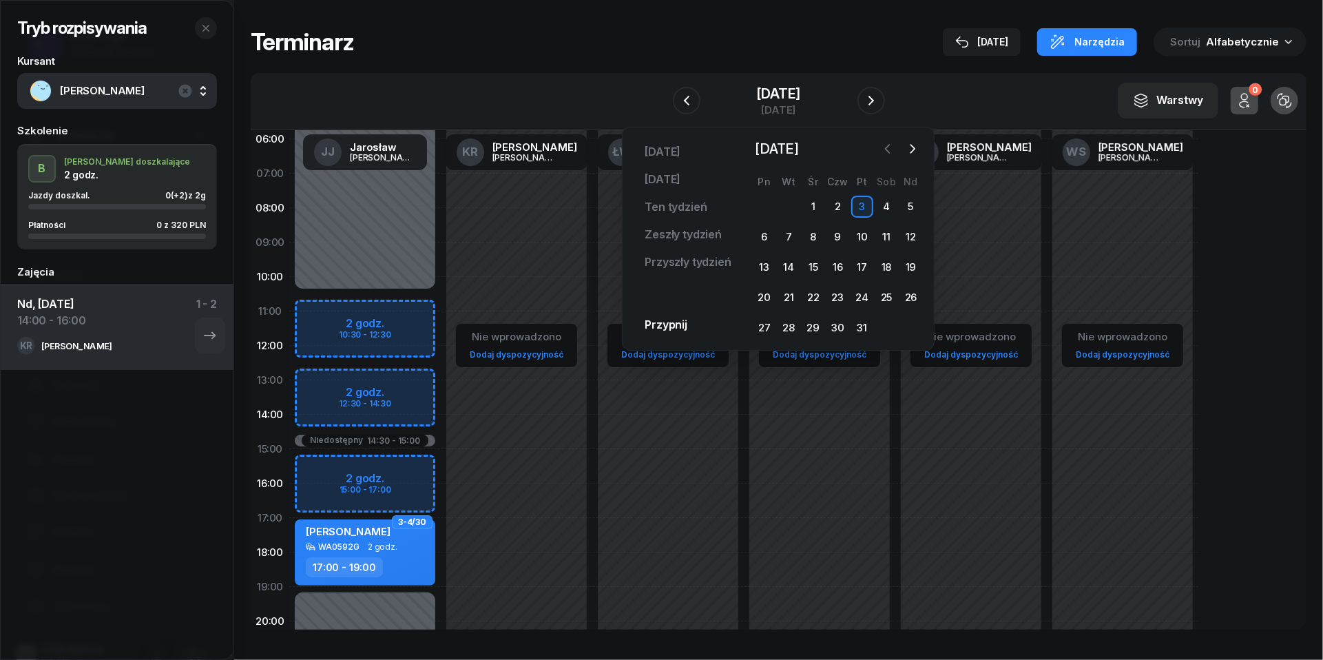
click at [884, 150] on icon "button" at bounding box center [888, 149] width 14 height 14
click at [873, 293] on div "26" at bounding box center [862, 298] width 22 height 22
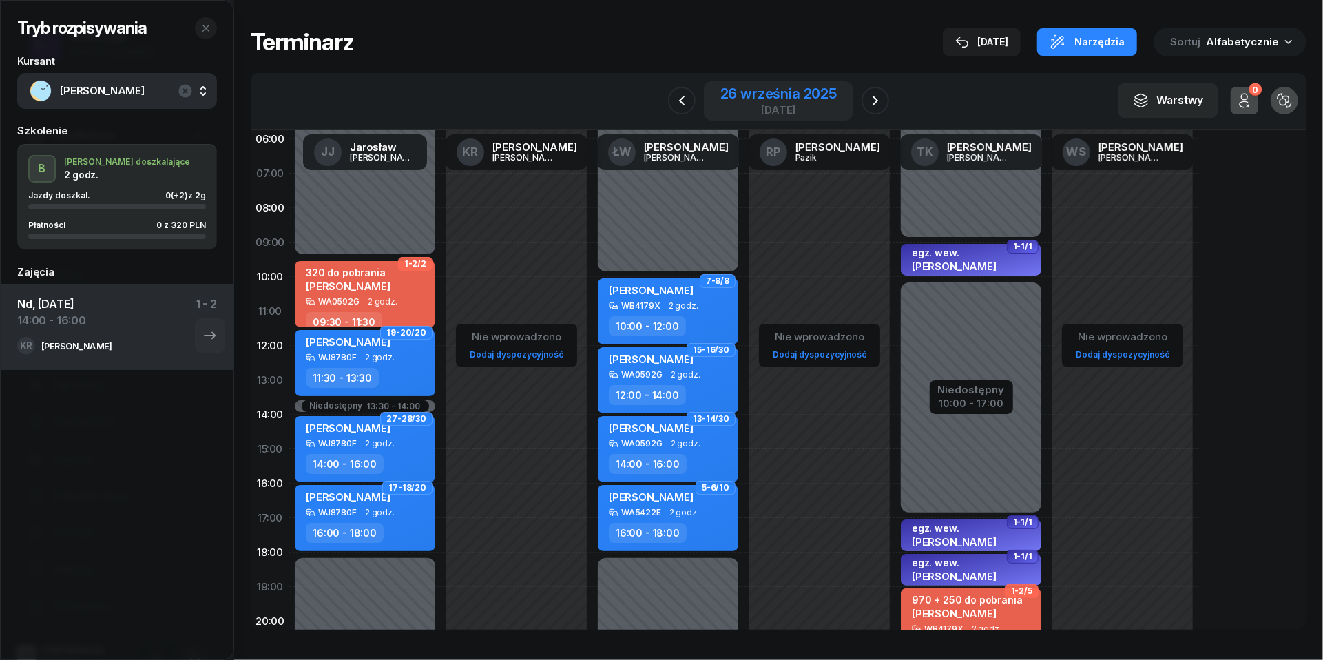
click at [805, 94] on div "26 września 2025" at bounding box center [779, 94] width 116 height 14
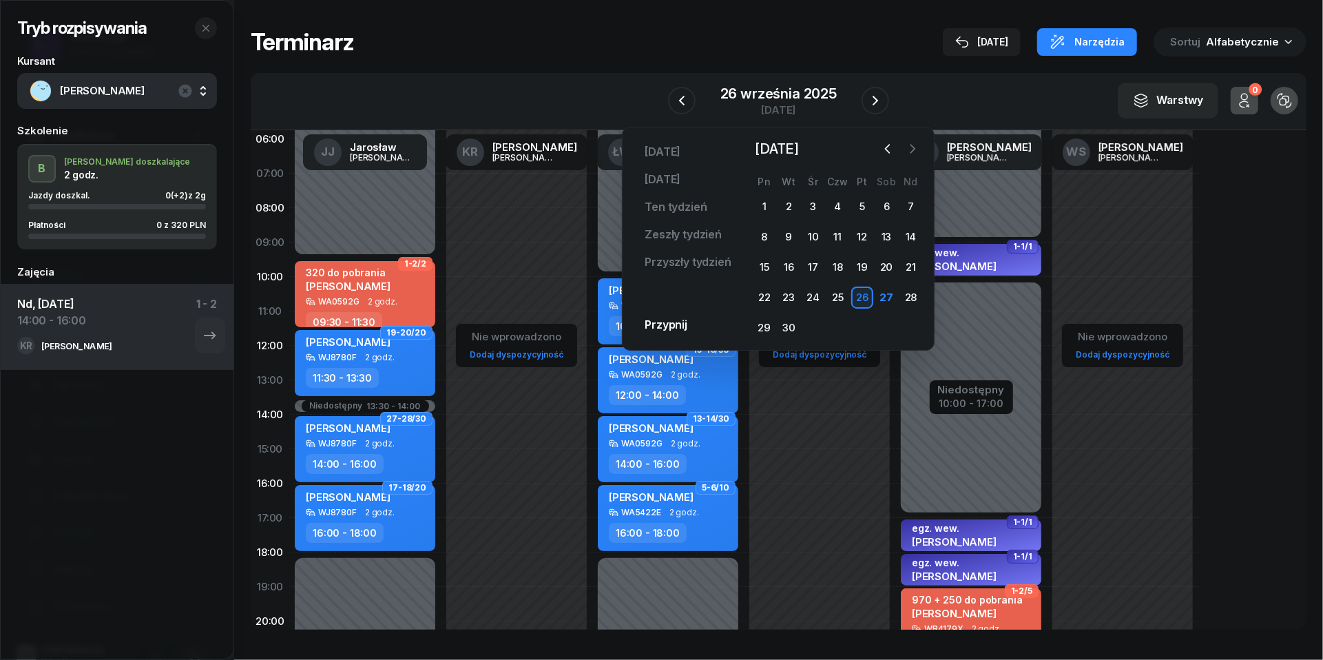
click at [906, 150] on icon "button" at bounding box center [913, 149] width 14 height 14
click at [860, 207] on div "3" at bounding box center [862, 207] width 22 height 22
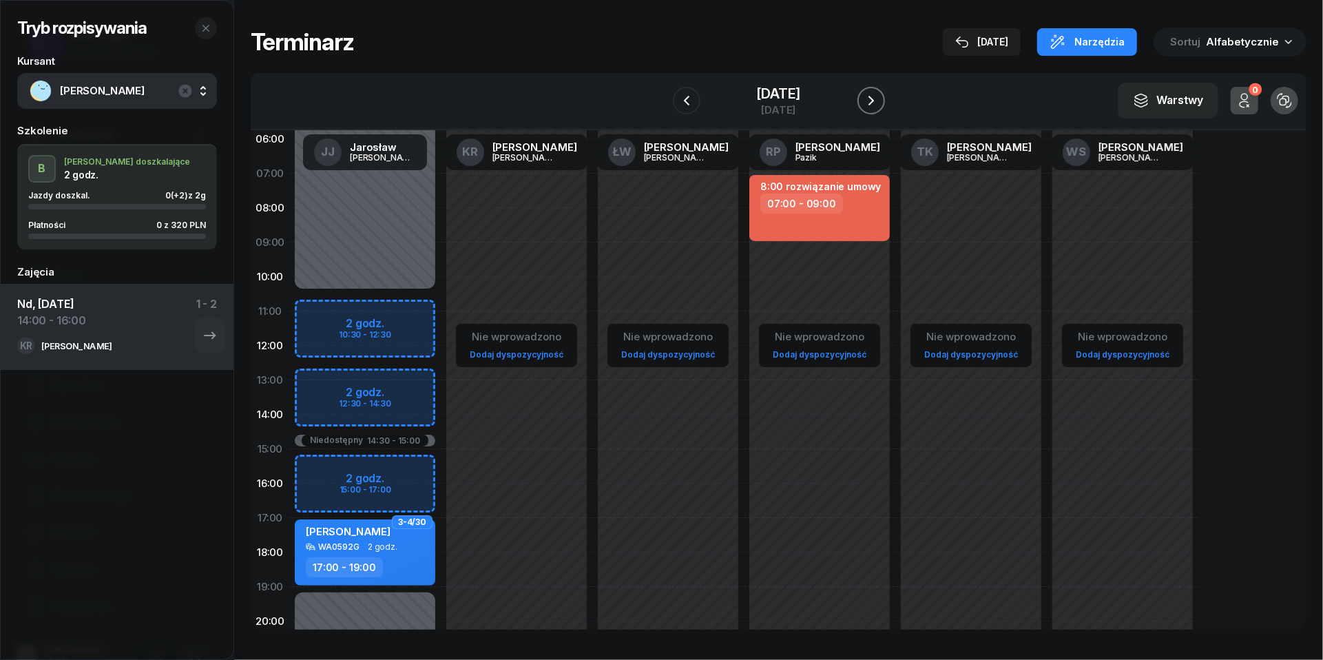
click at [880, 94] on icon "button" at bounding box center [871, 100] width 17 height 17
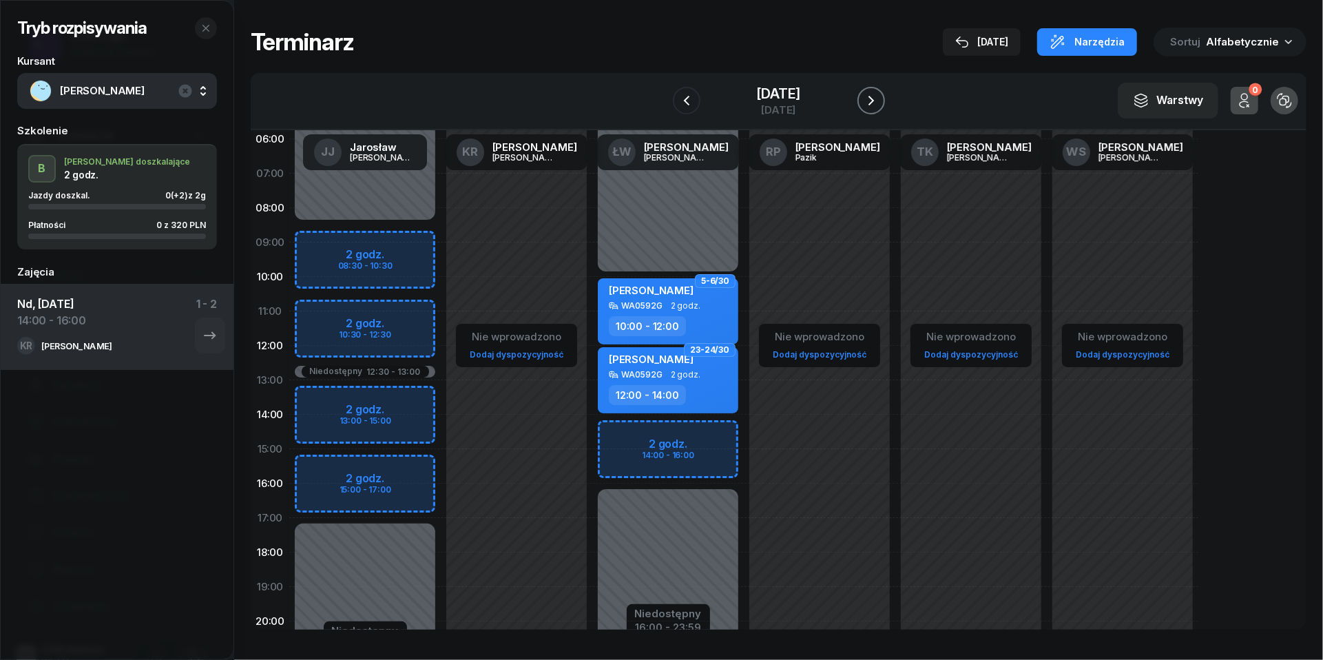
click at [880, 94] on icon "button" at bounding box center [871, 100] width 17 height 17
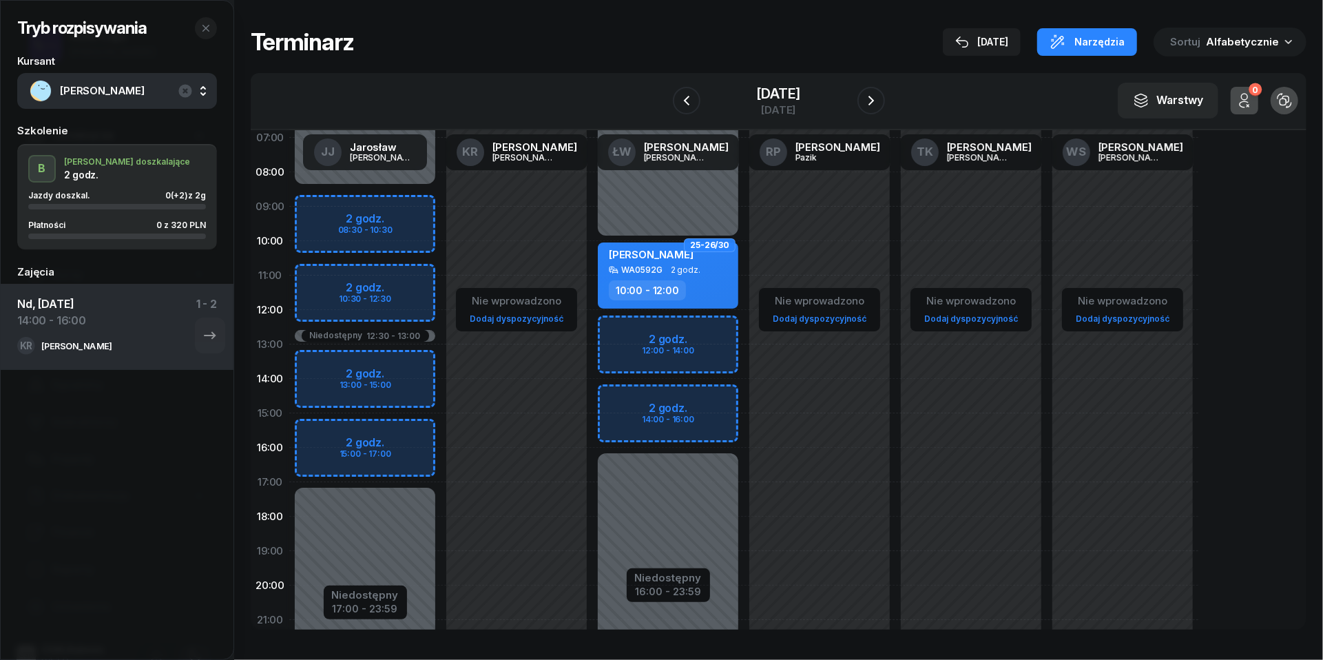
scroll to position [97, 0]
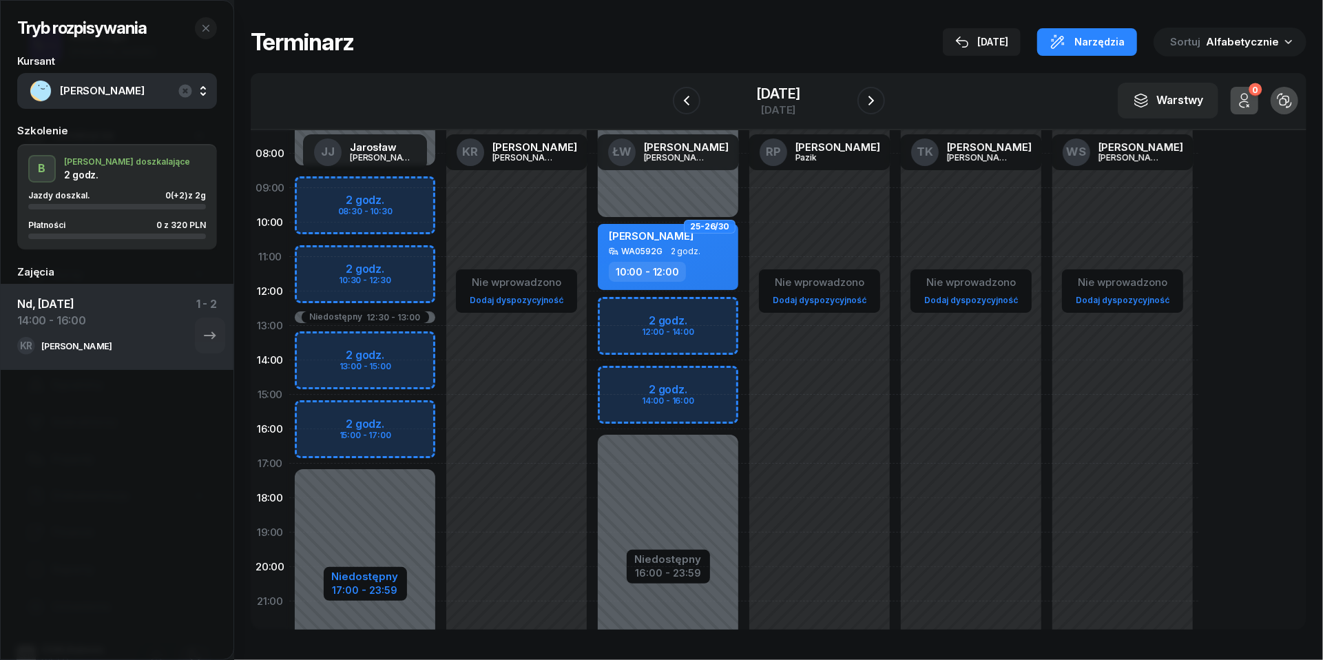
click at [381, 577] on div "Niedostępny" at bounding box center [365, 576] width 67 height 10
select select "08"
select select "30"
select select "12"
select select "30"
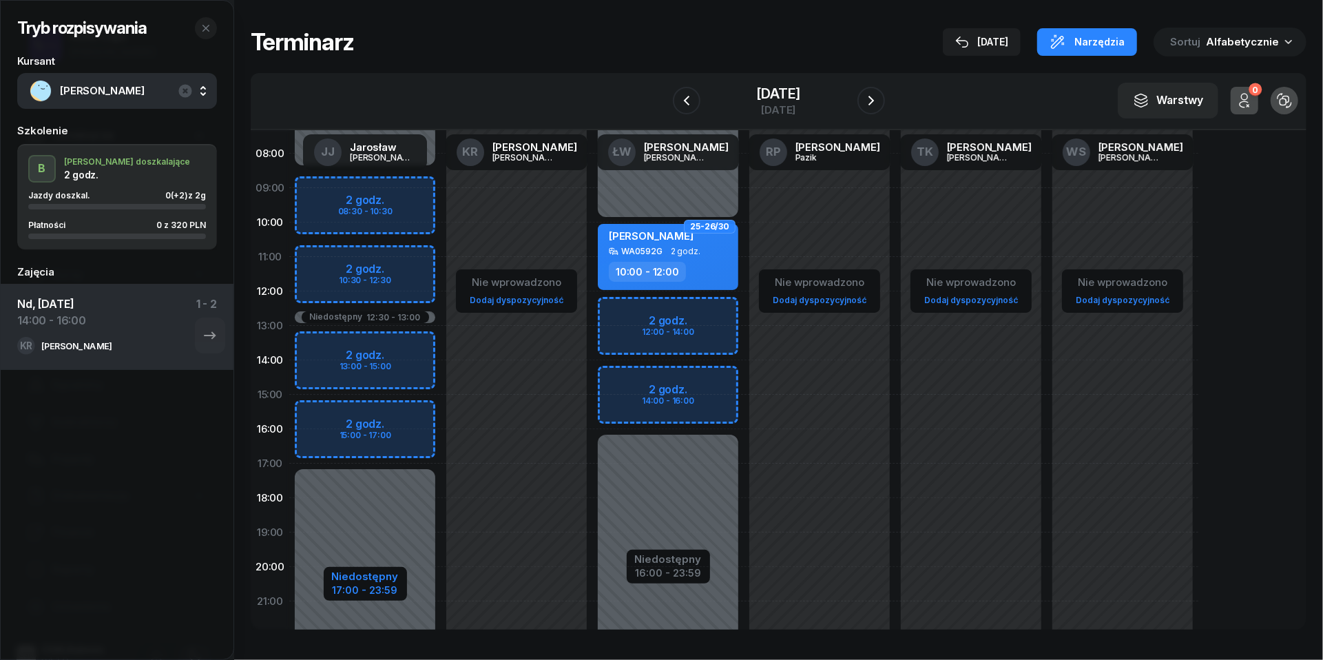
select select "13"
select select "17"
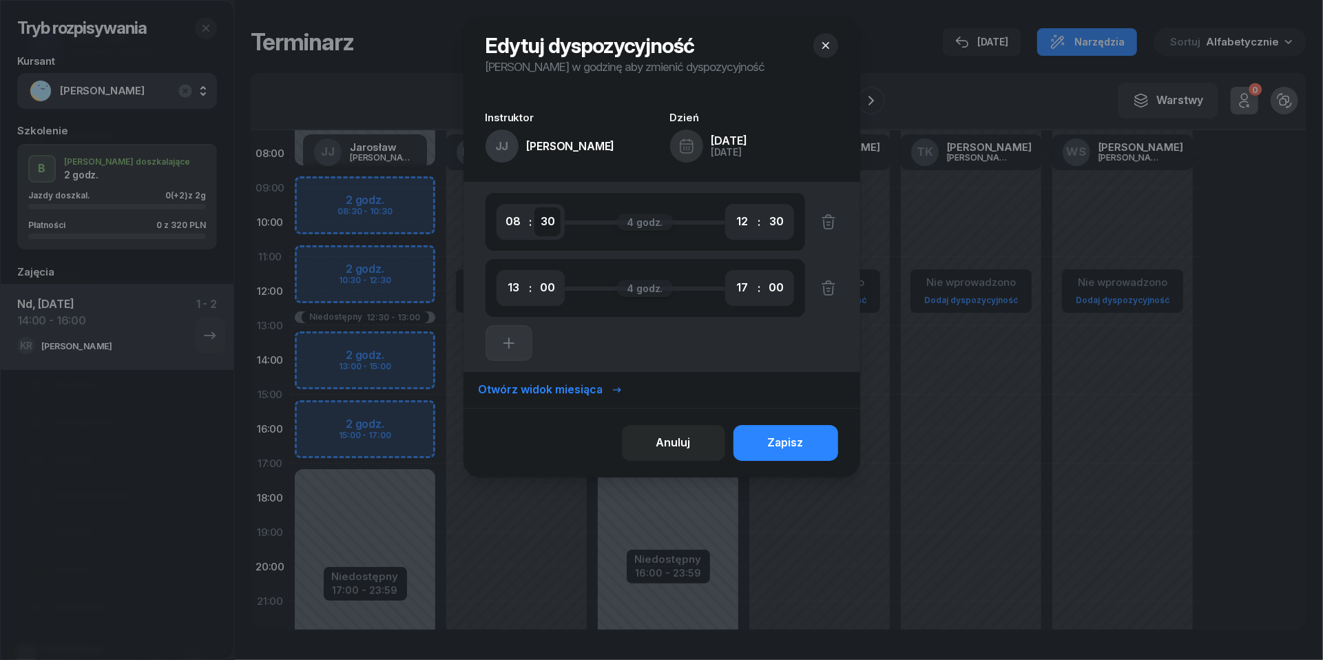
select select "00"
click at [795, 441] on div "Zapisz" at bounding box center [786, 443] width 36 height 18
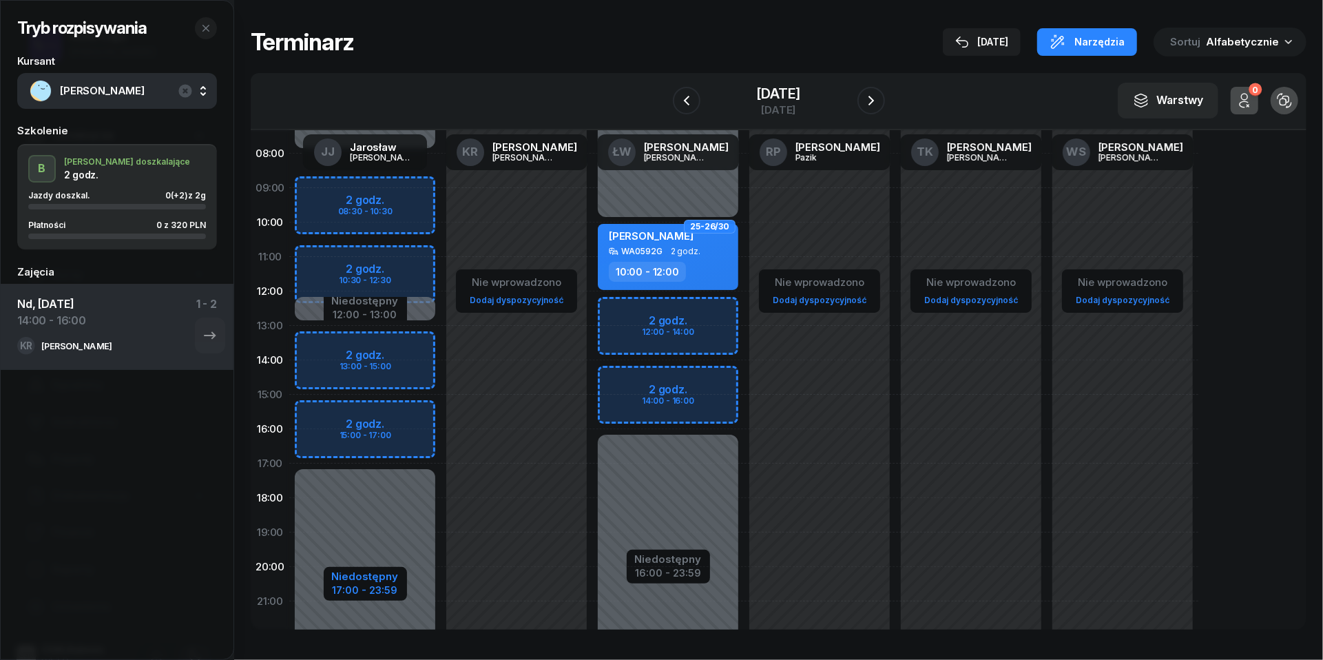
click at [369, 571] on div "Niedostępny" at bounding box center [365, 576] width 67 height 10
select select "08"
select select "12"
select select "13"
select select "17"
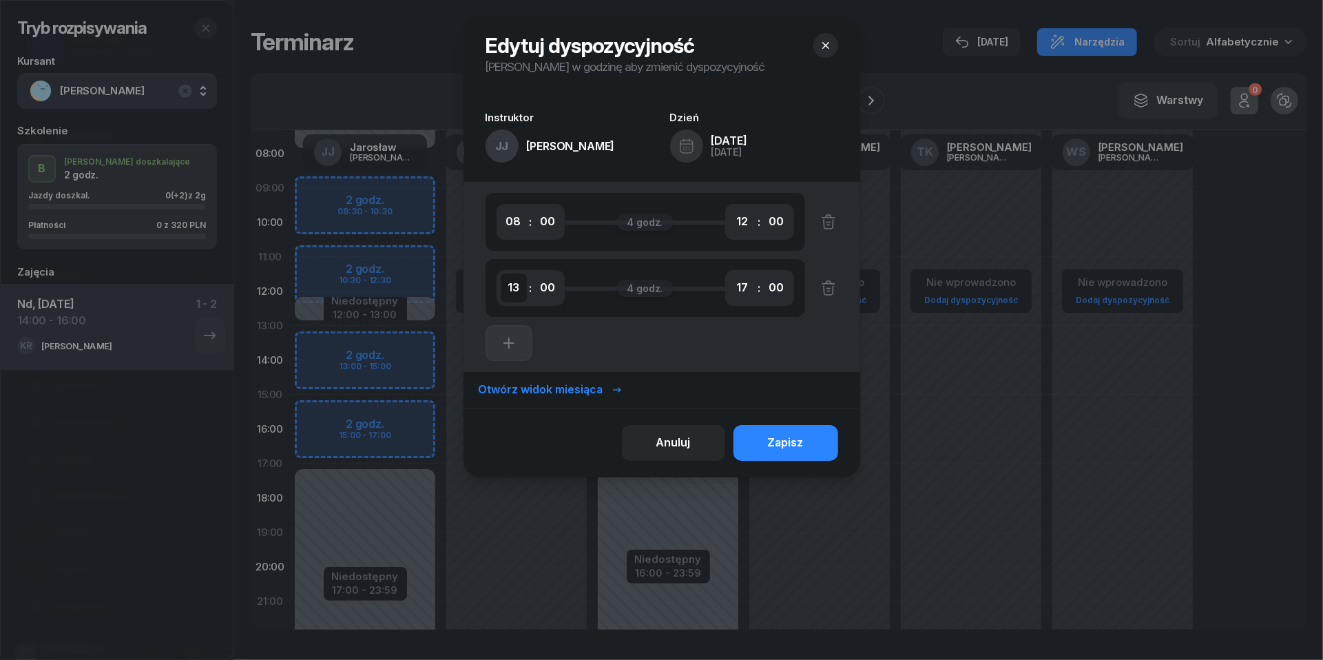
select select "12"
select select "30"
select select "16"
select select "30"
click at [794, 447] on div "Zapisz" at bounding box center [786, 443] width 36 height 18
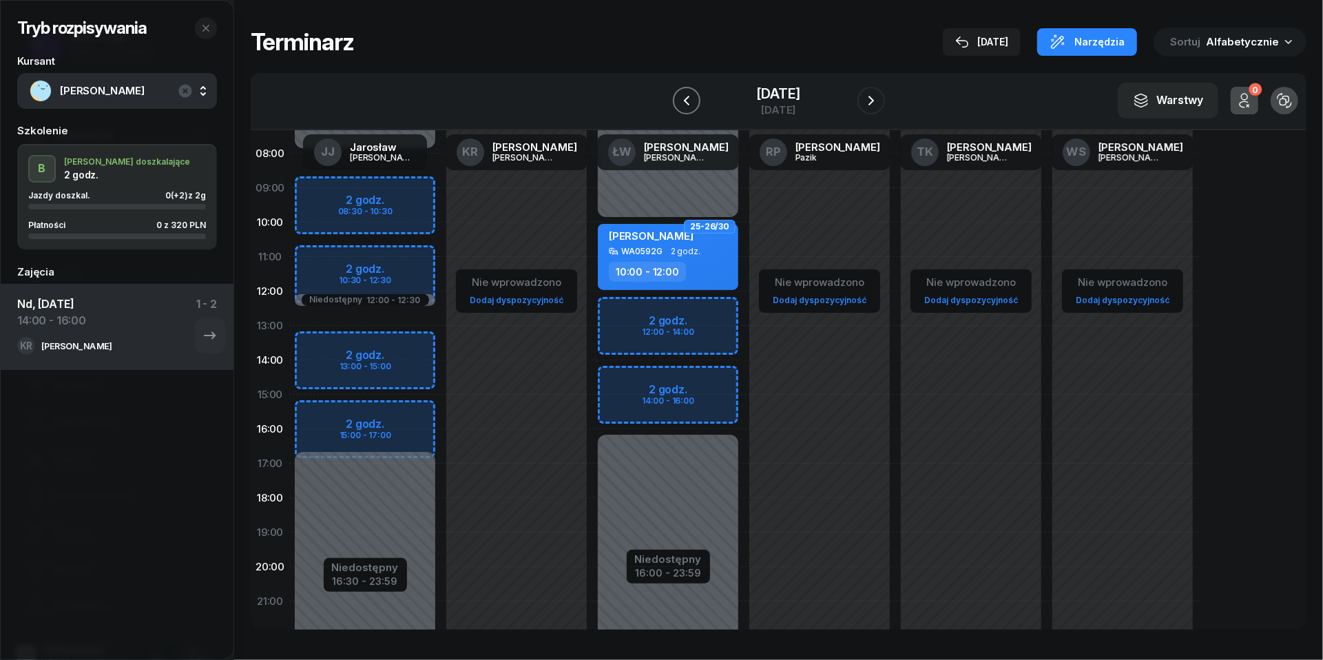
click at [676, 87] on button "button" at bounding box center [687, 101] width 28 height 28
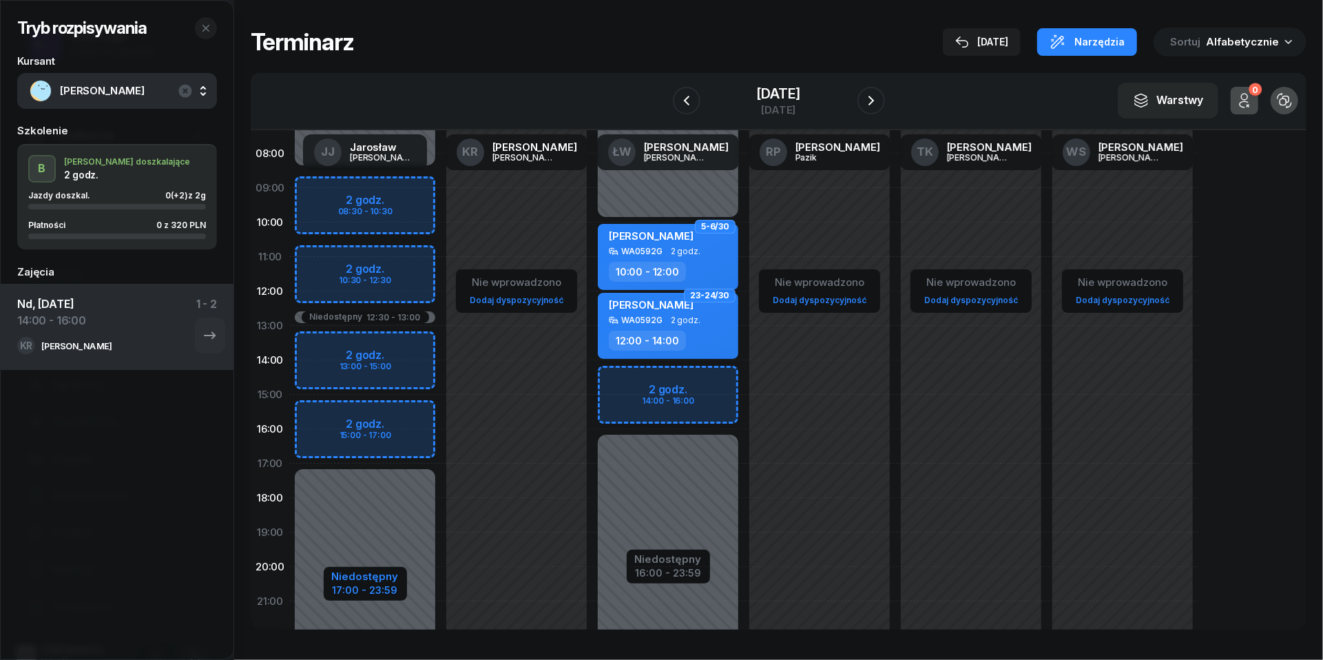
click at [360, 590] on div "17:00 - 23:59" at bounding box center [365, 588] width 67 height 14
select select "08"
select select "30"
select select "12"
select select "30"
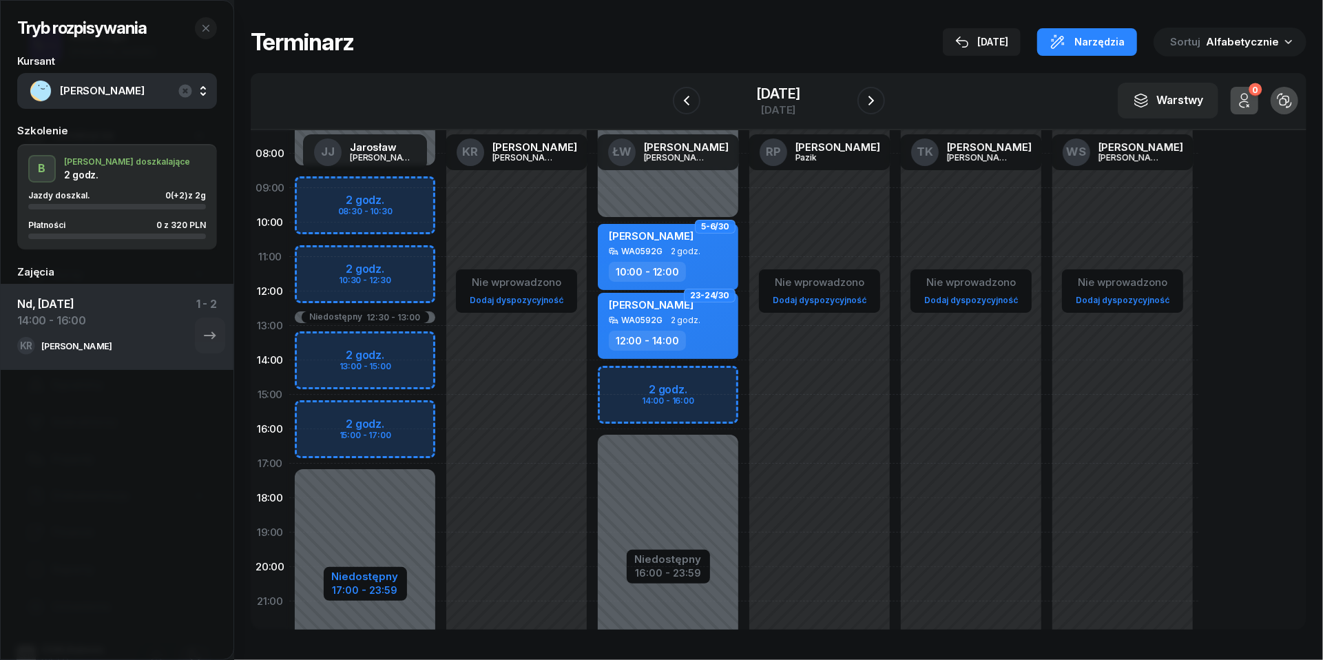
select select "13"
select select "17"
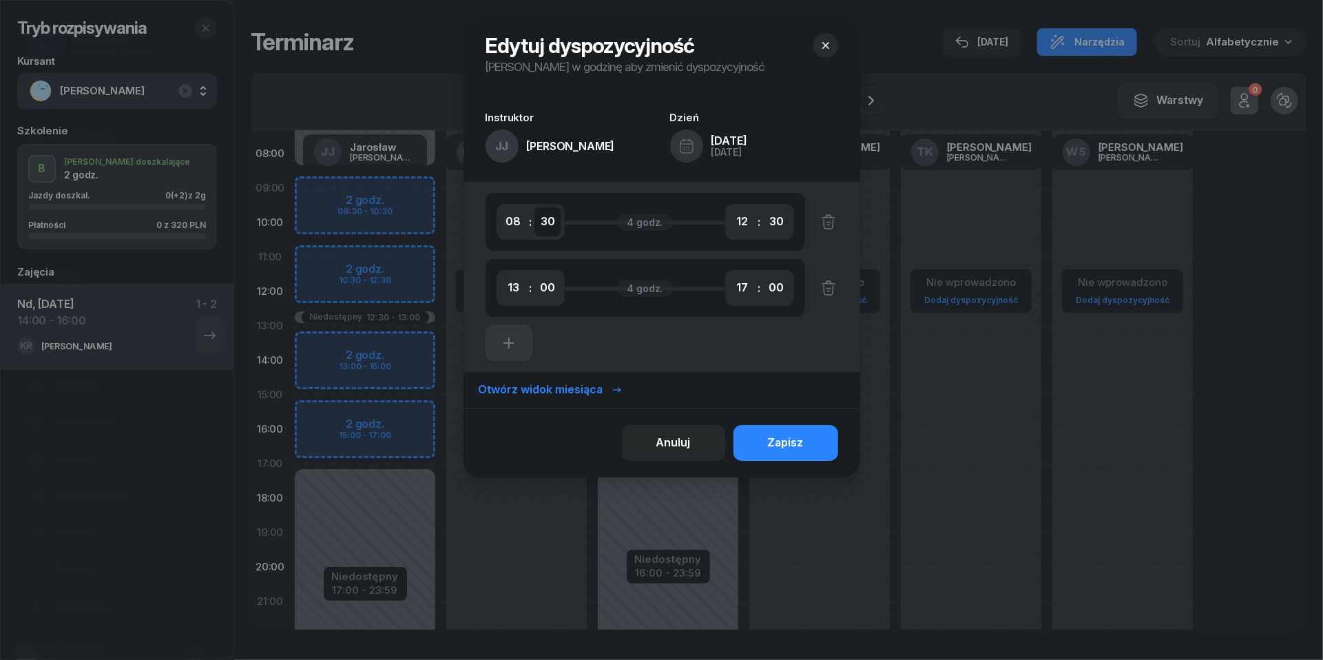
select select "00"
click at [778, 449] on div "Zapisz" at bounding box center [786, 443] width 36 height 18
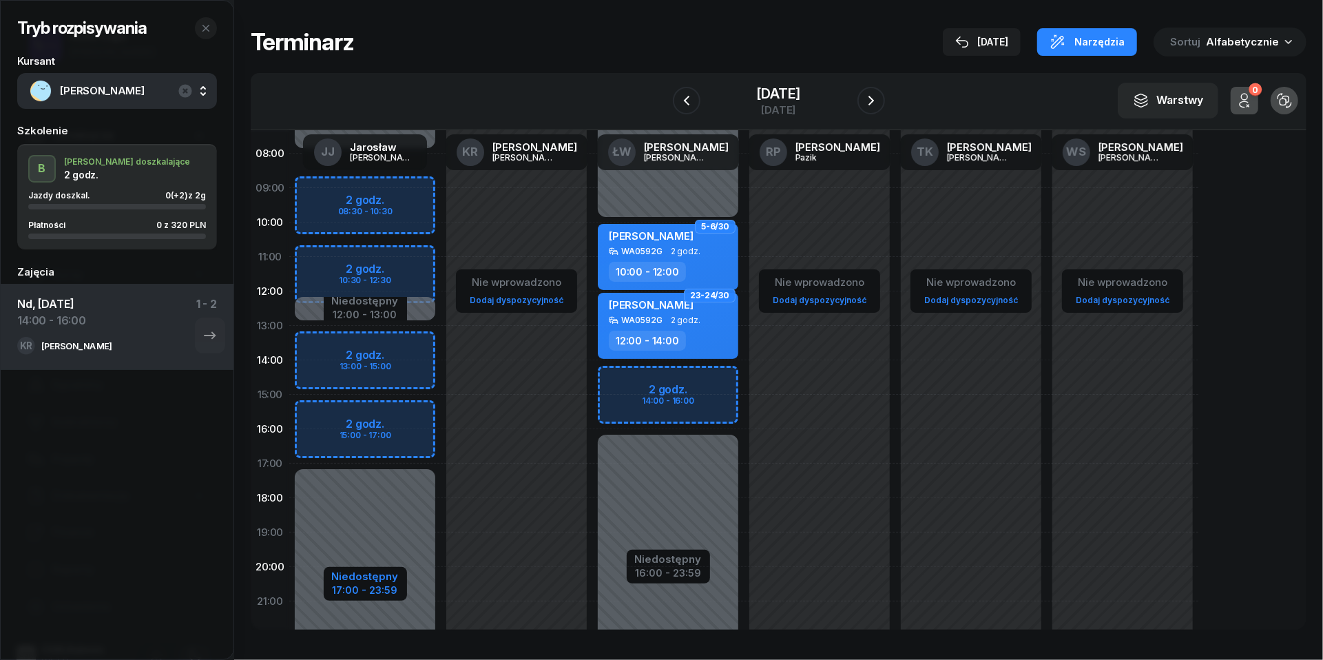
click at [375, 577] on div "Niedostępny" at bounding box center [365, 576] width 67 height 10
select select "08"
select select "12"
select select "13"
select select "17"
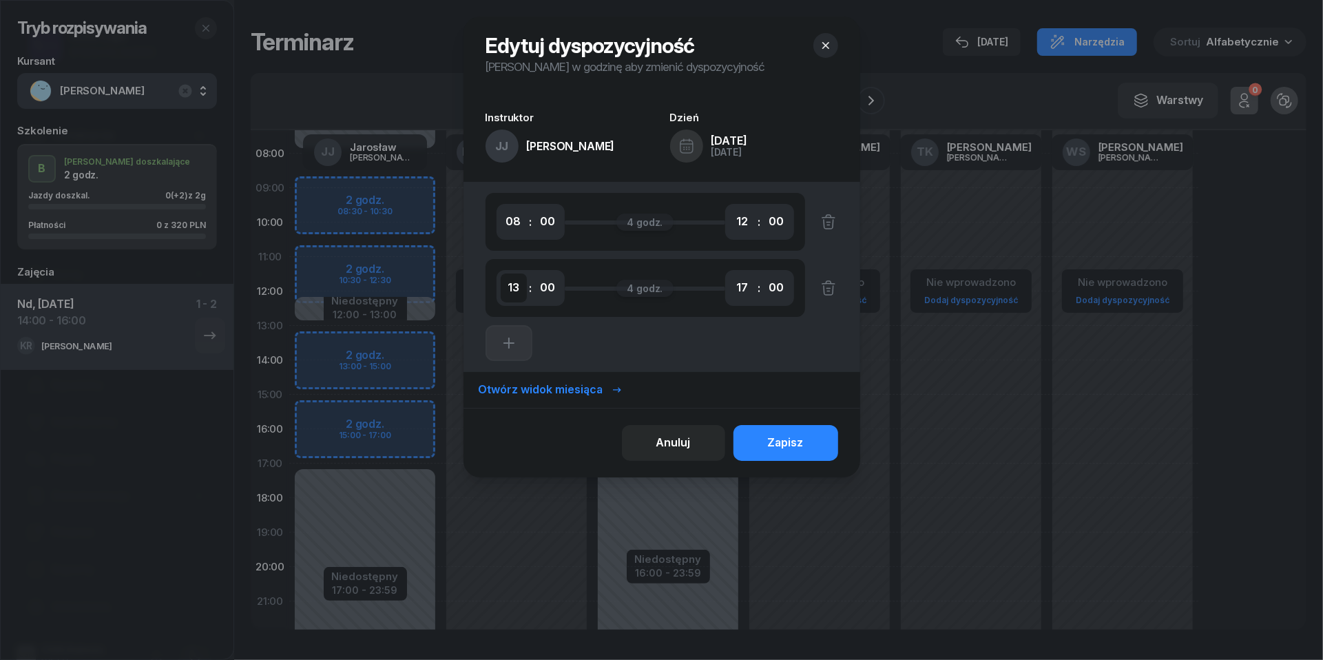
select select "12"
select select "30"
select select "16"
select select "30"
click at [807, 439] on button "Zapisz" at bounding box center [786, 443] width 105 height 36
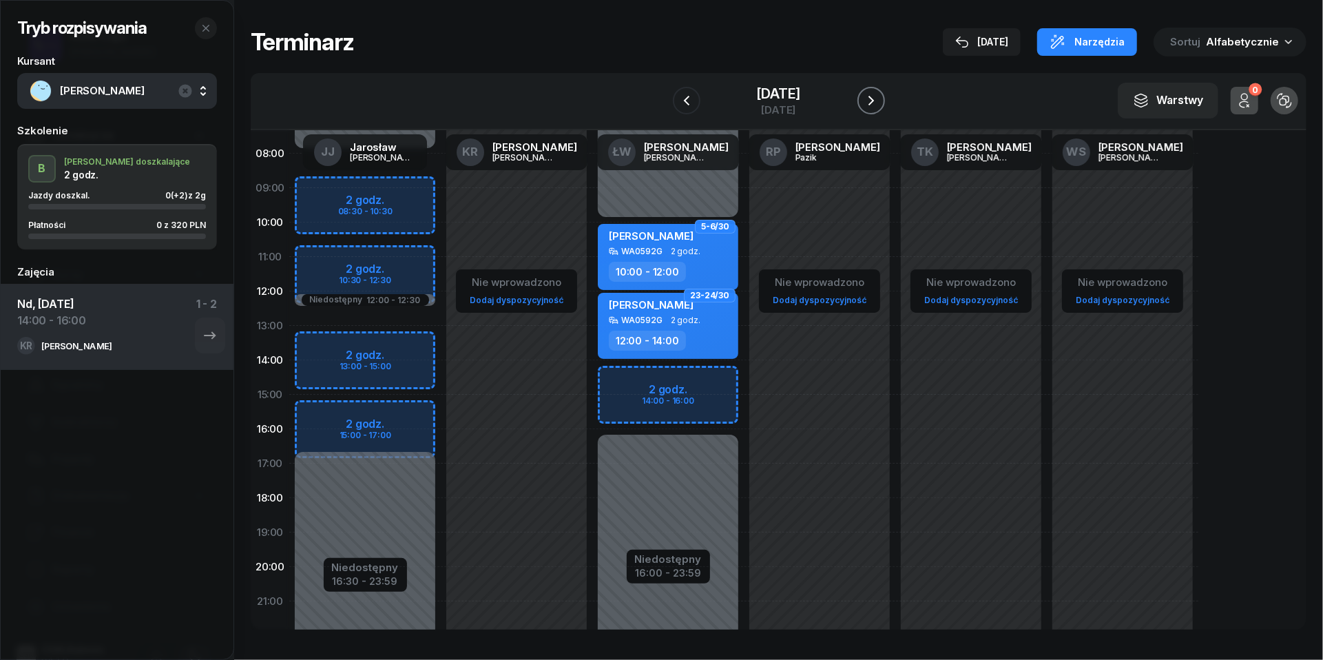
click at [880, 94] on icon "button" at bounding box center [871, 100] width 17 height 17
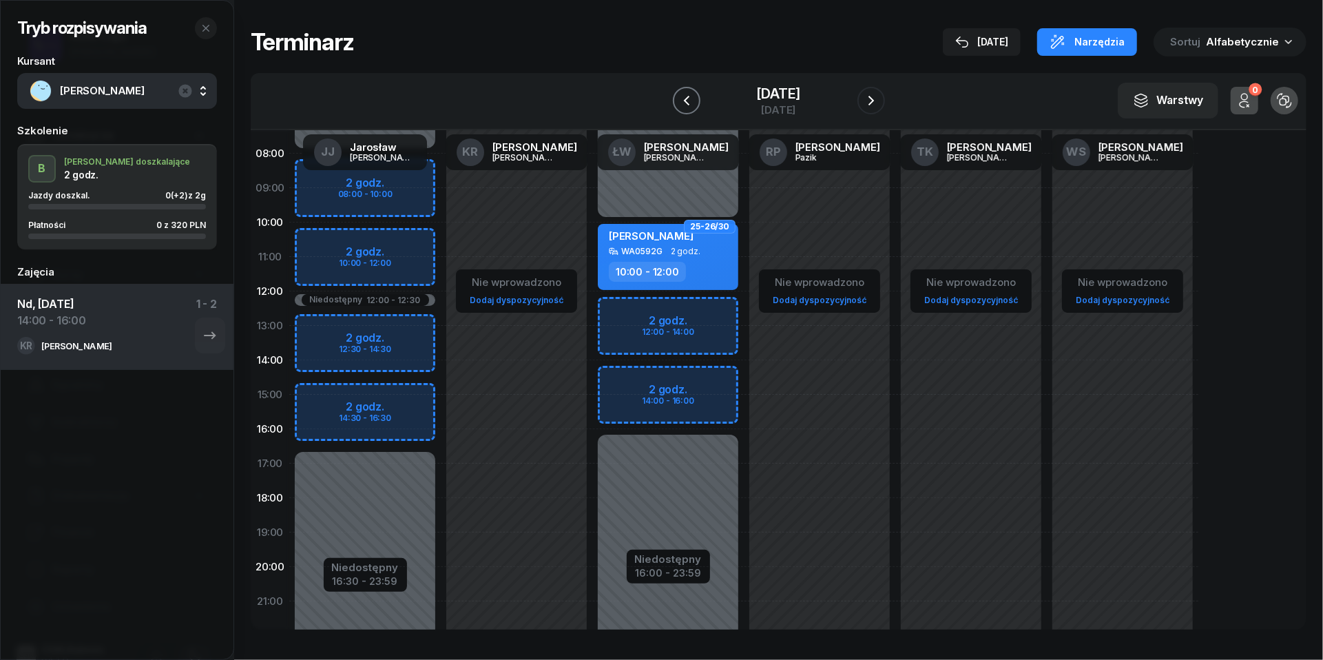
click at [678, 95] on icon "button" at bounding box center [686, 100] width 17 height 17
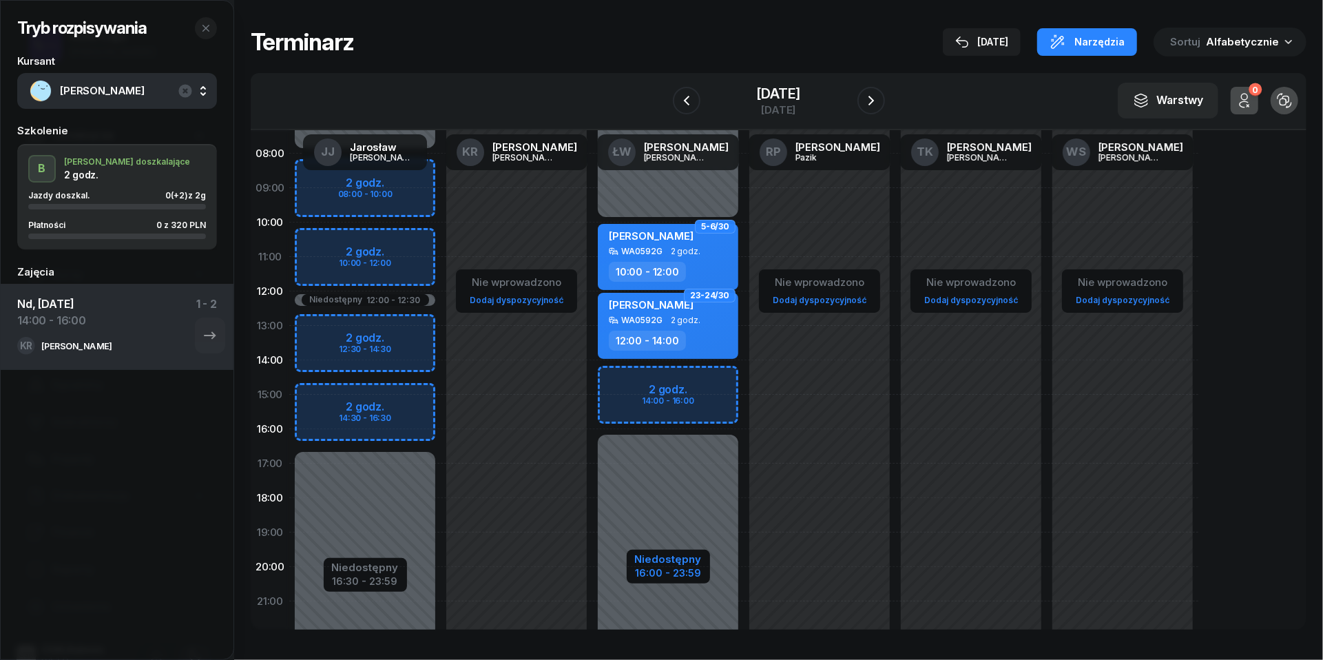
click at [686, 568] on div "16:00 - 23:59" at bounding box center [668, 571] width 67 height 14
select select "10"
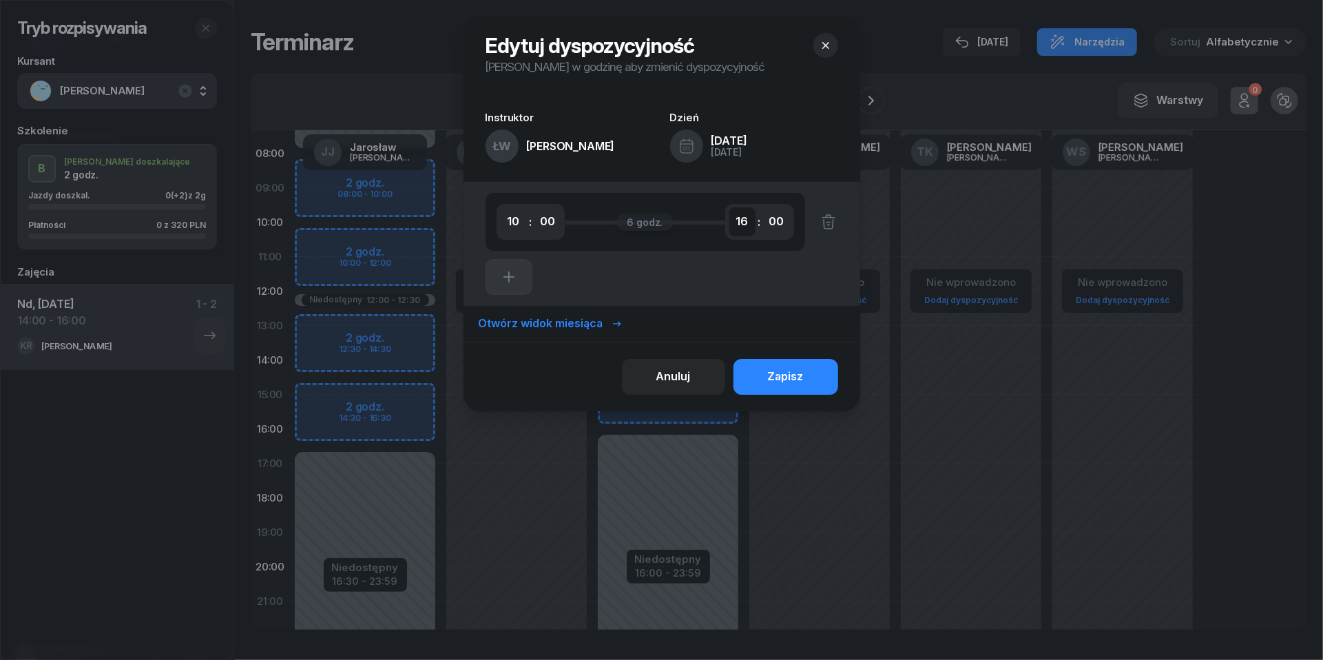
select select "17"
click at [811, 377] on button "Zapisz" at bounding box center [786, 377] width 105 height 36
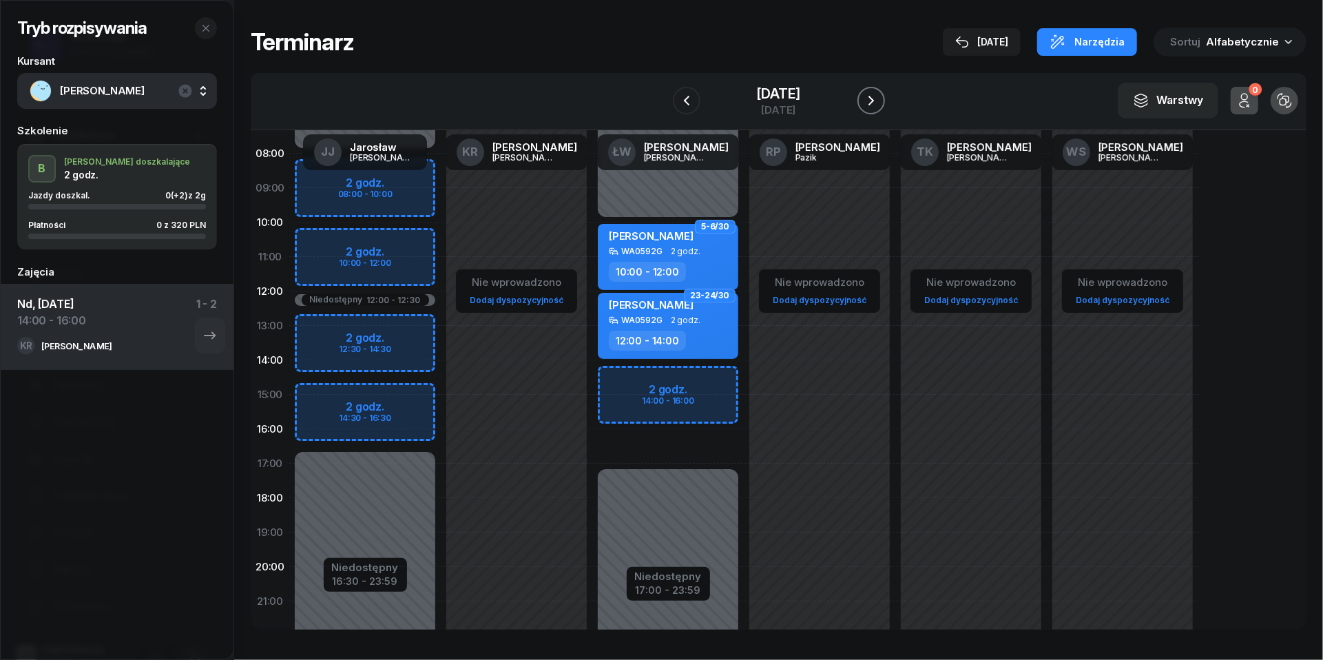
click at [880, 106] on icon "button" at bounding box center [871, 100] width 17 height 17
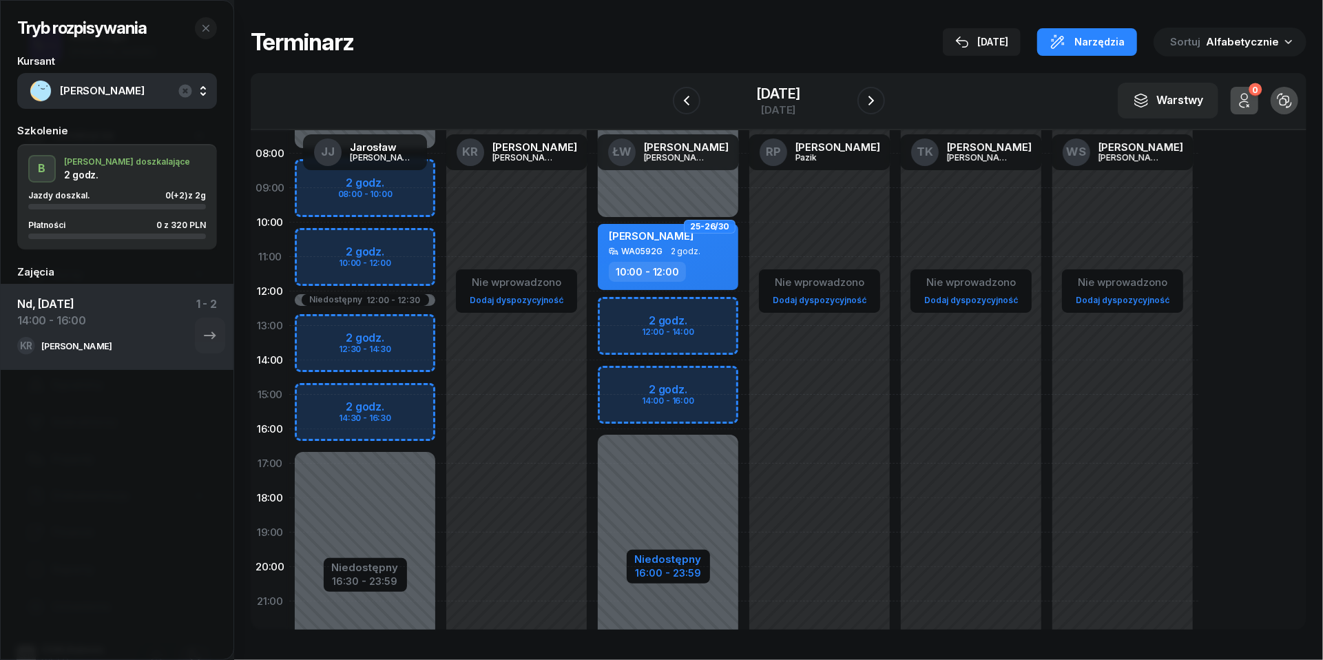
click at [672, 563] on div "Niedostępny" at bounding box center [668, 559] width 67 height 10
select select "10"
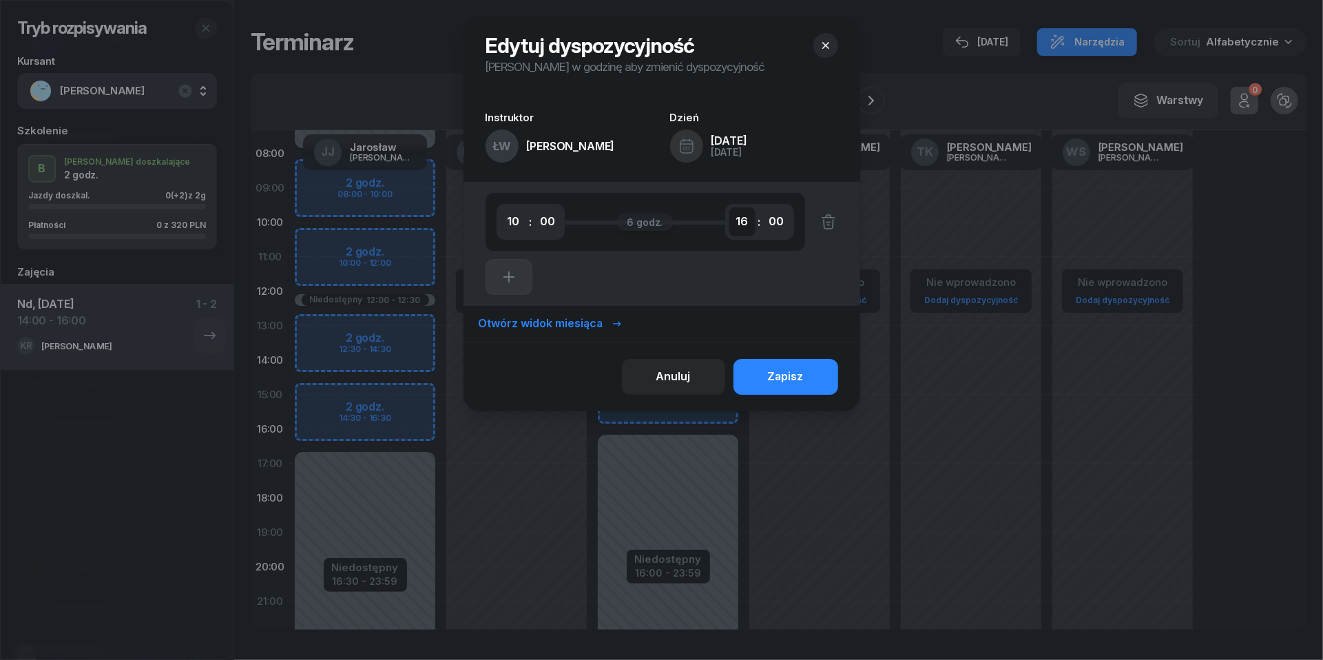
select select "17"
click at [791, 395] on div "Anuluj Zapisz" at bounding box center [662, 377] width 397 height 70
click at [787, 377] on div "Zapisz" at bounding box center [786, 377] width 36 height 18
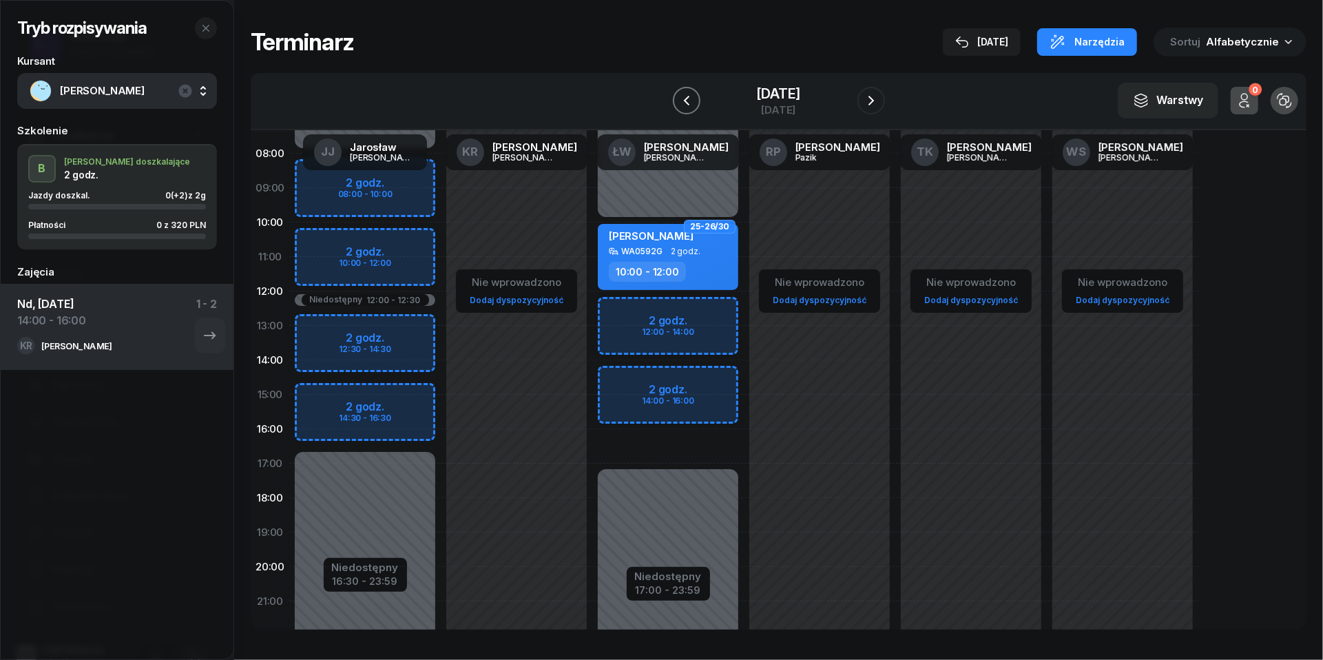
click at [679, 94] on icon "button" at bounding box center [686, 100] width 17 height 17
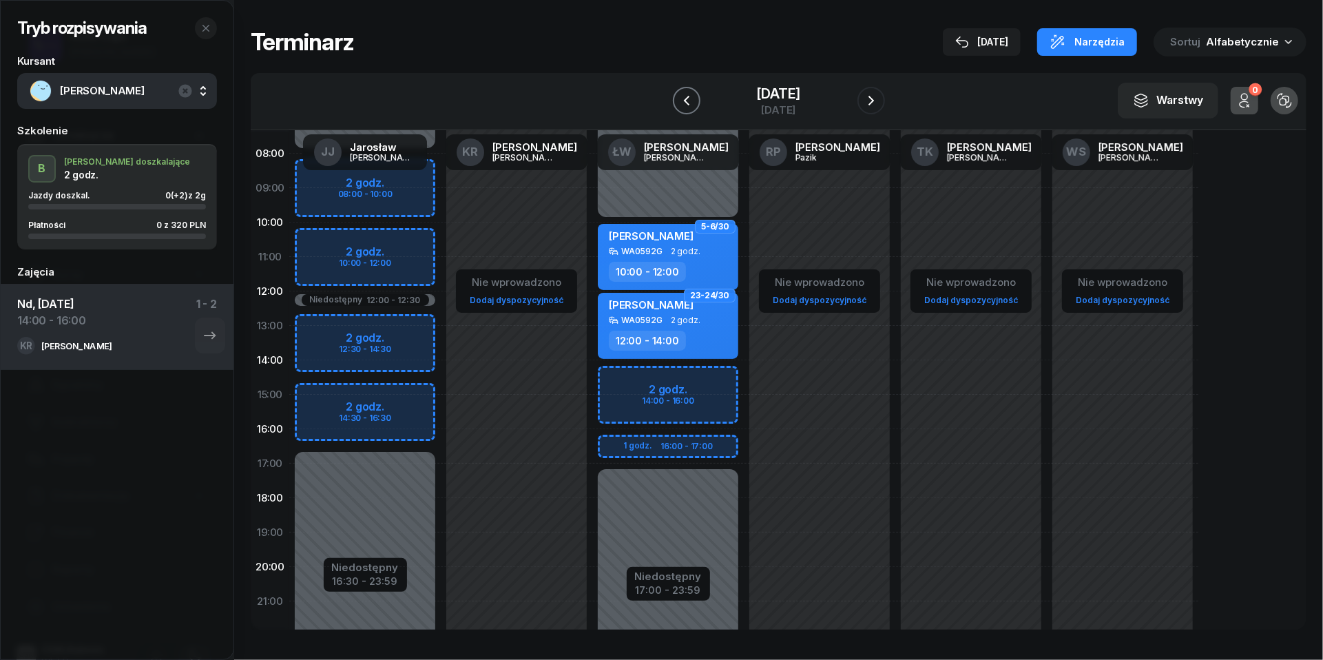
click at [679, 94] on icon "button" at bounding box center [686, 100] width 17 height 17
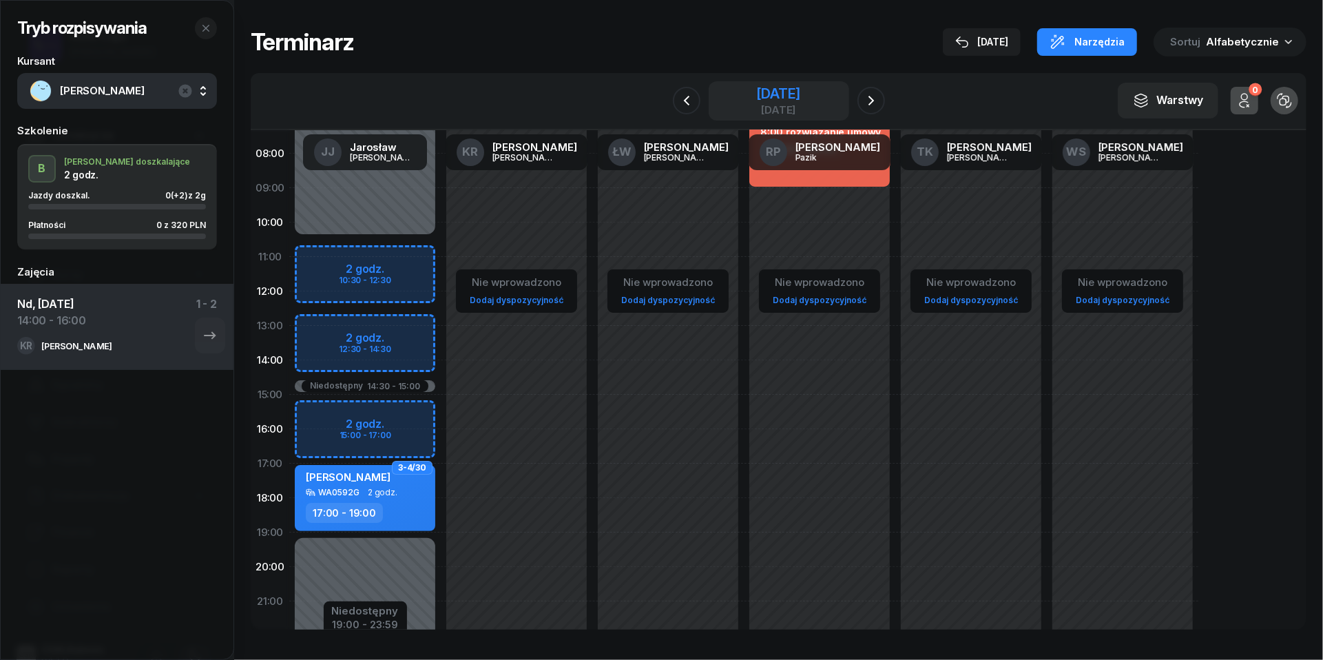
click at [758, 98] on div "[DATE]" at bounding box center [778, 94] width 44 height 14
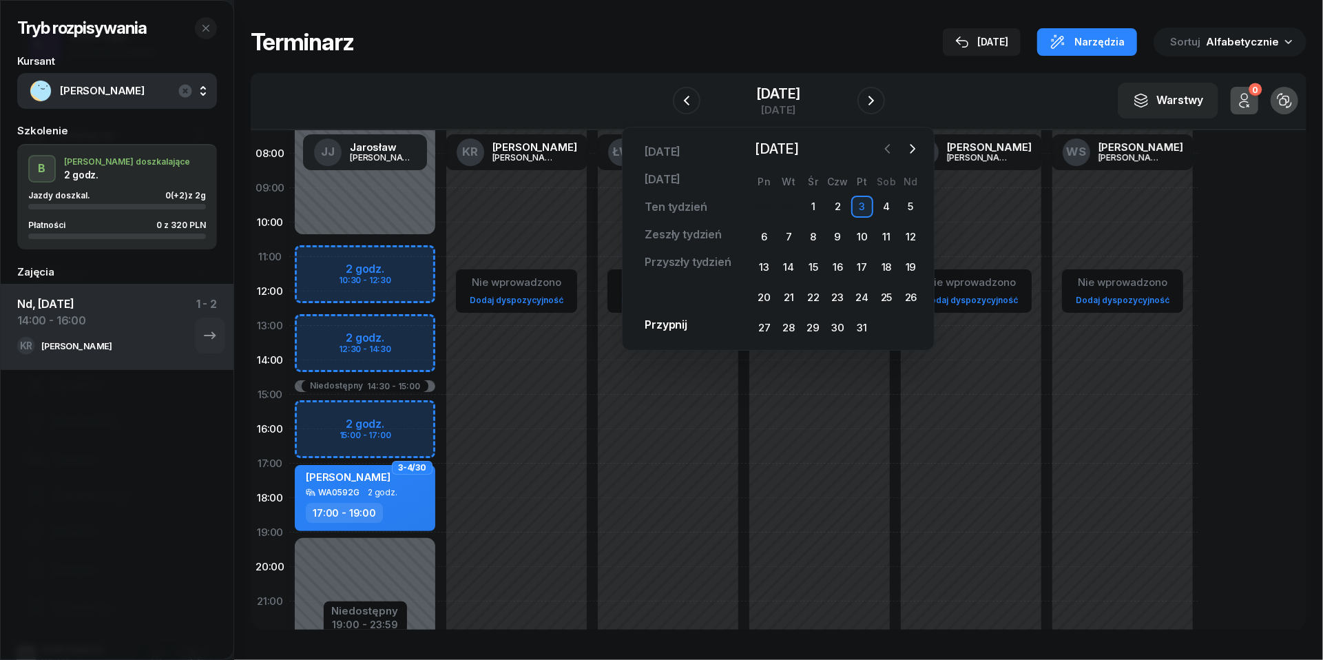
click at [887, 153] on icon "button" at bounding box center [888, 149] width 14 height 14
click at [906, 296] on div "28" at bounding box center [911, 298] width 22 height 22
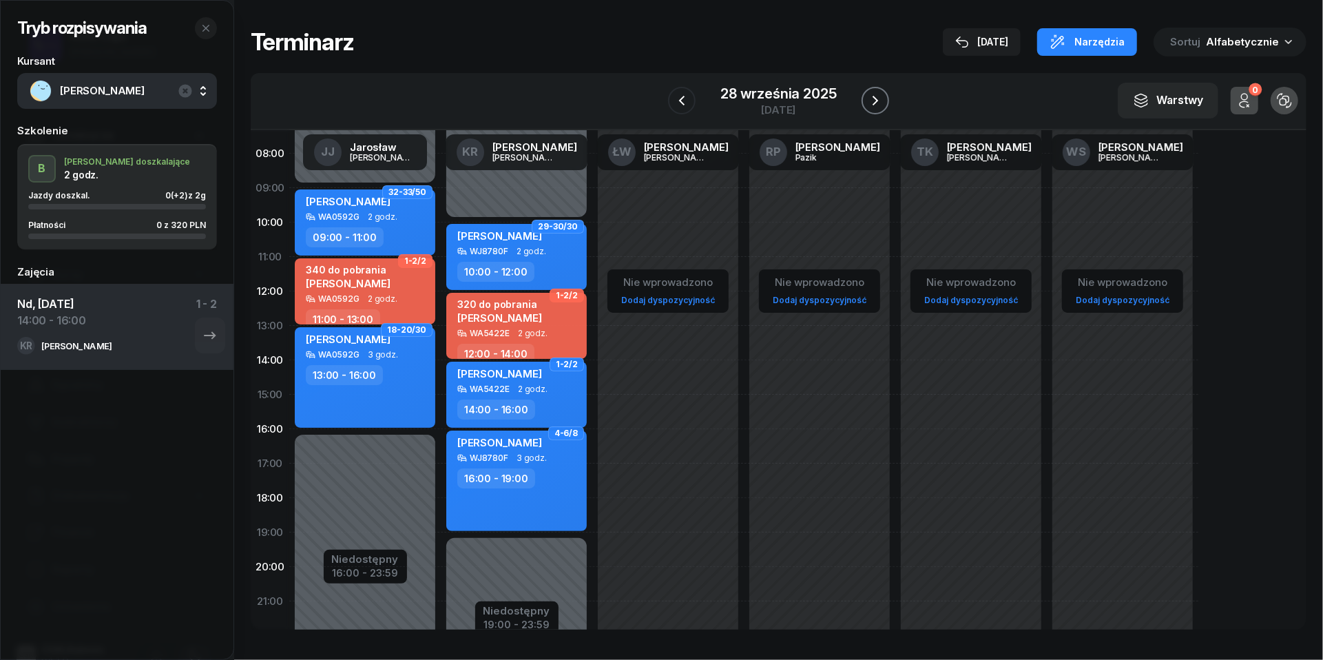
click at [874, 99] on icon "button" at bounding box center [875, 100] width 17 height 17
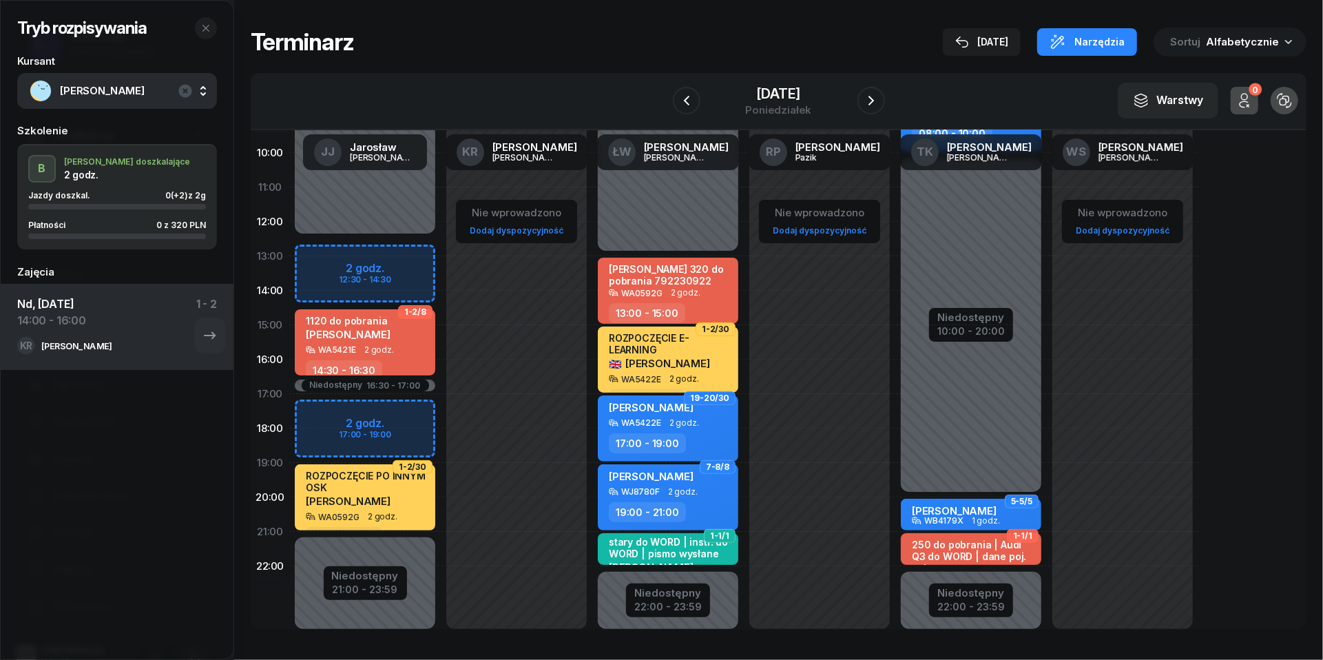
scroll to position [165, 0]
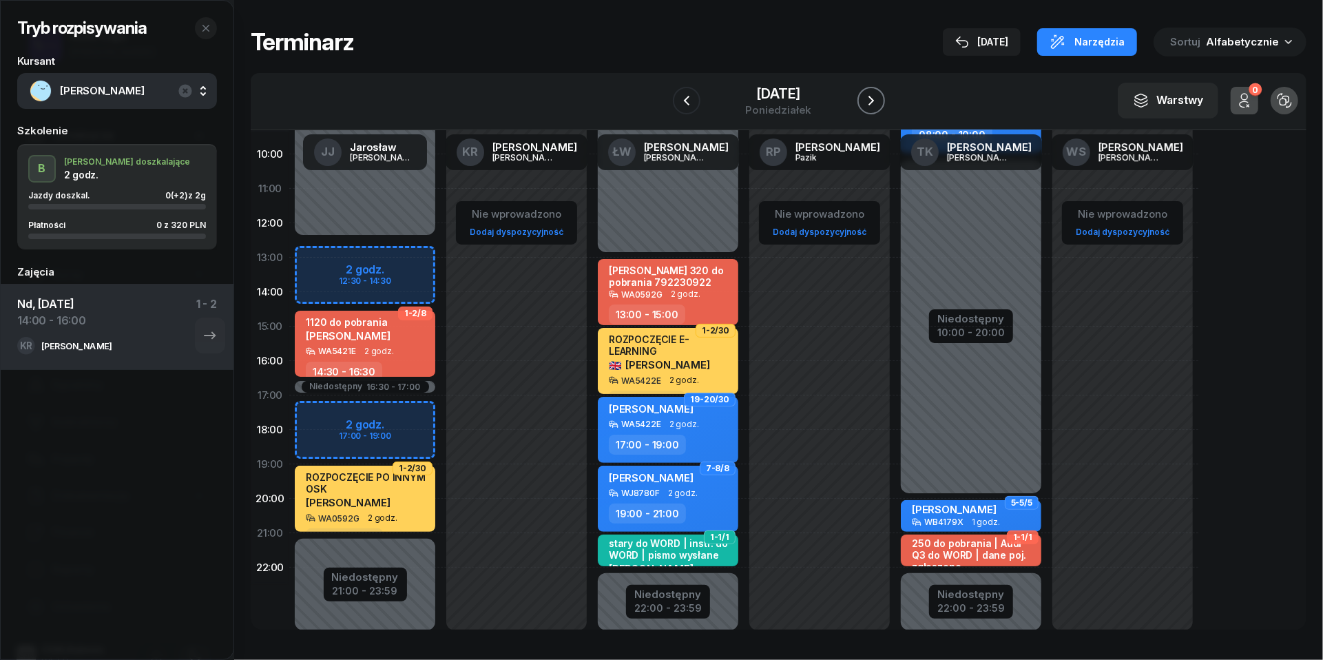
click at [869, 101] on icon "button" at bounding box center [871, 100] width 17 height 17
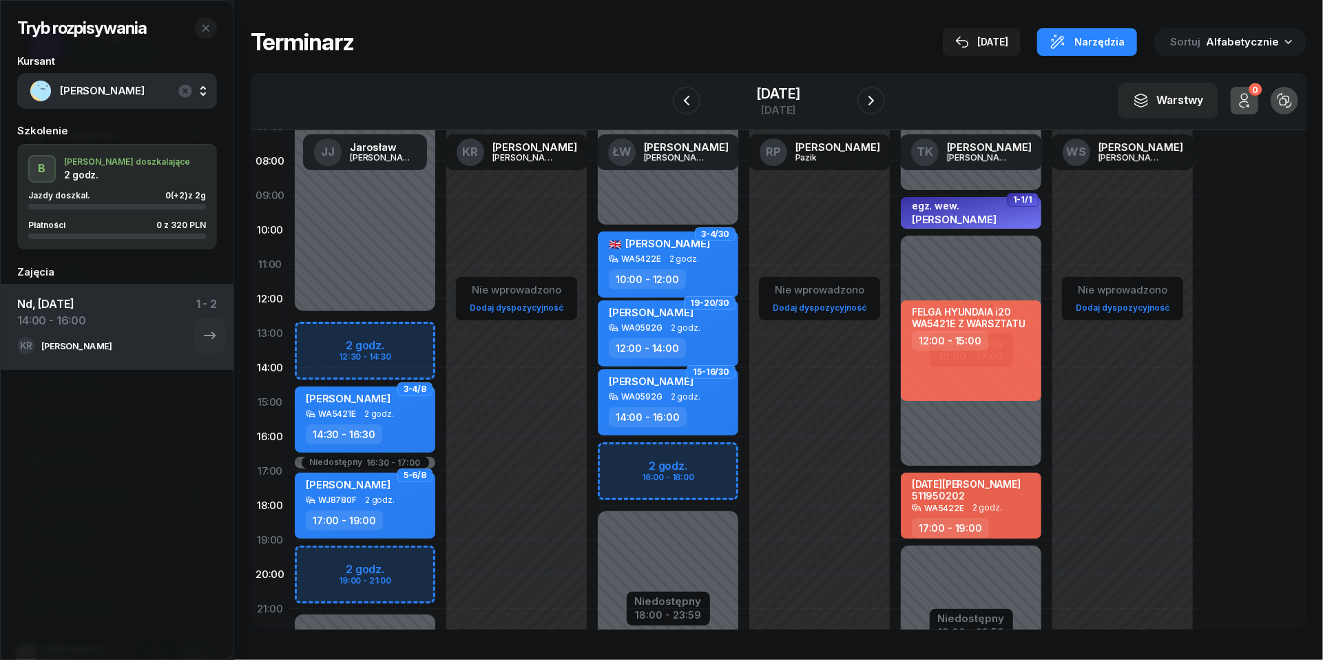
scroll to position [86, 0]
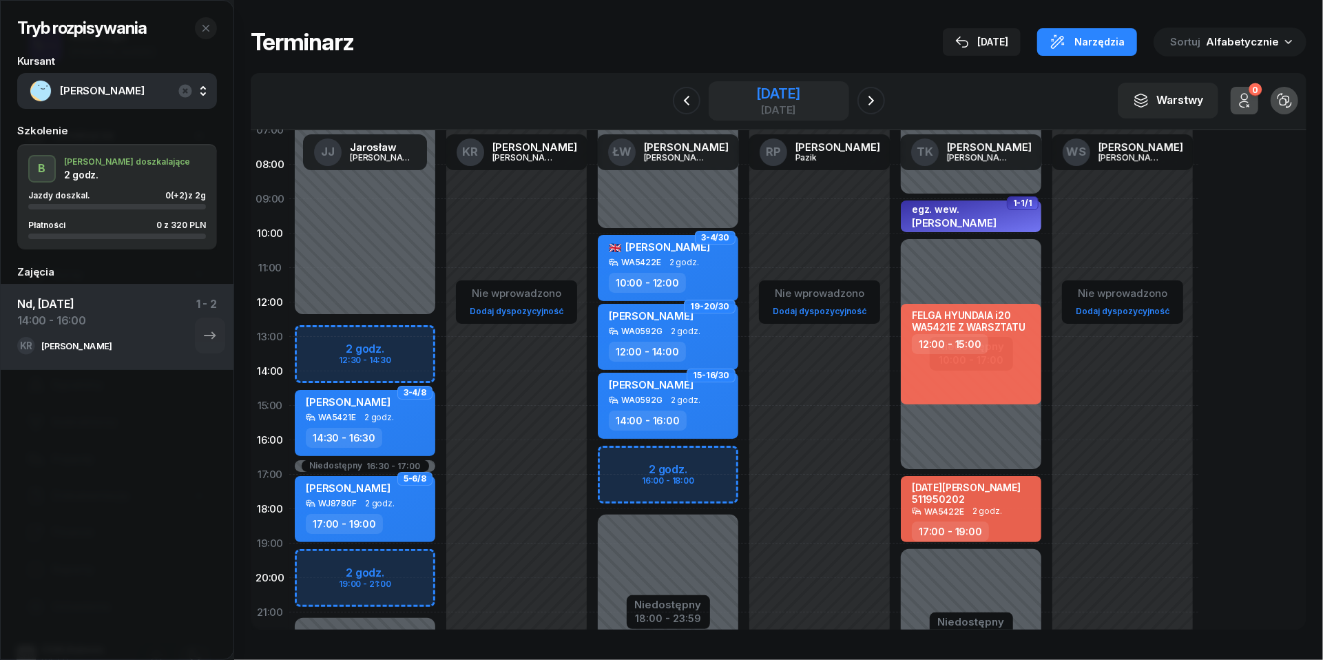
click at [756, 87] on div "[DATE]" at bounding box center [778, 94] width 44 height 14
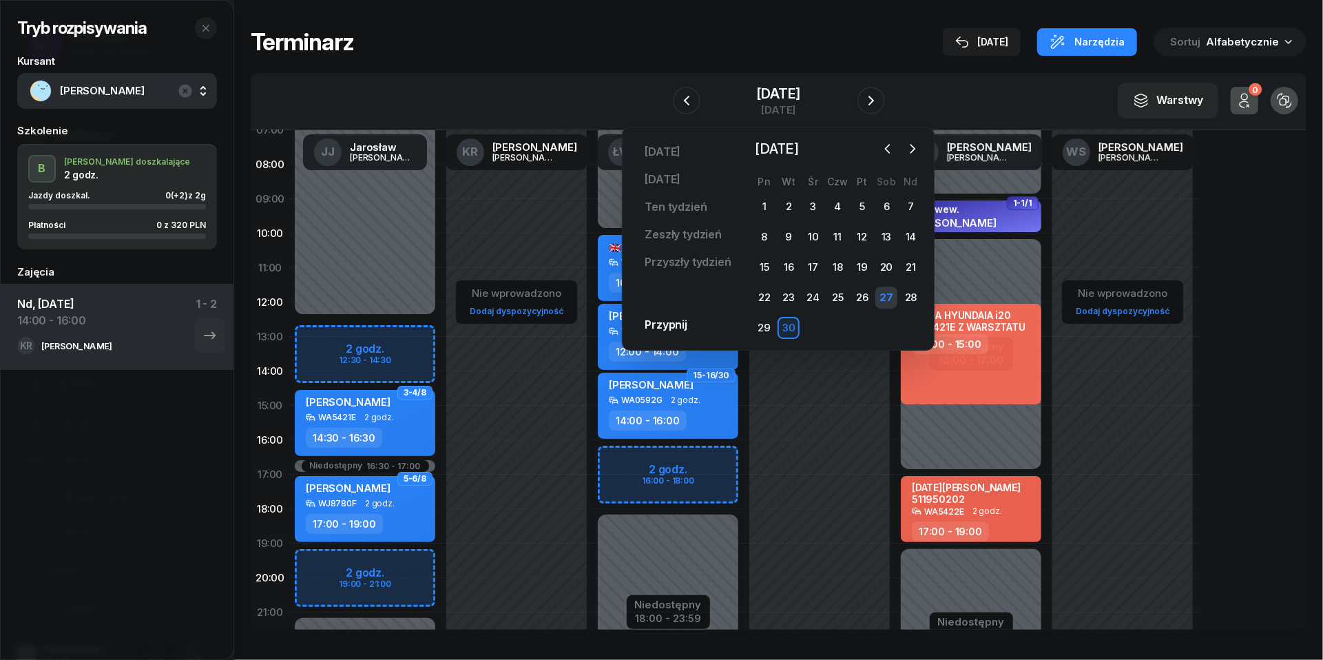
click at [886, 299] on div "27" at bounding box center [886, 298] width 22 height 22
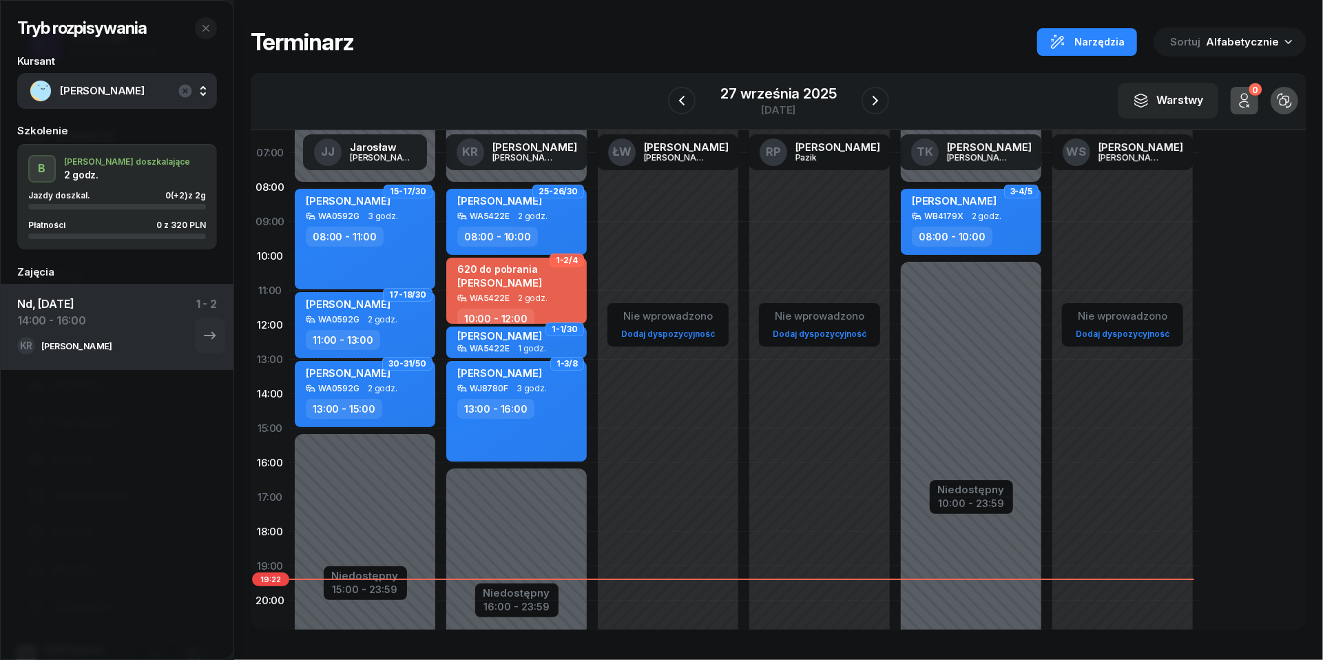
scroll to position [61, 0]
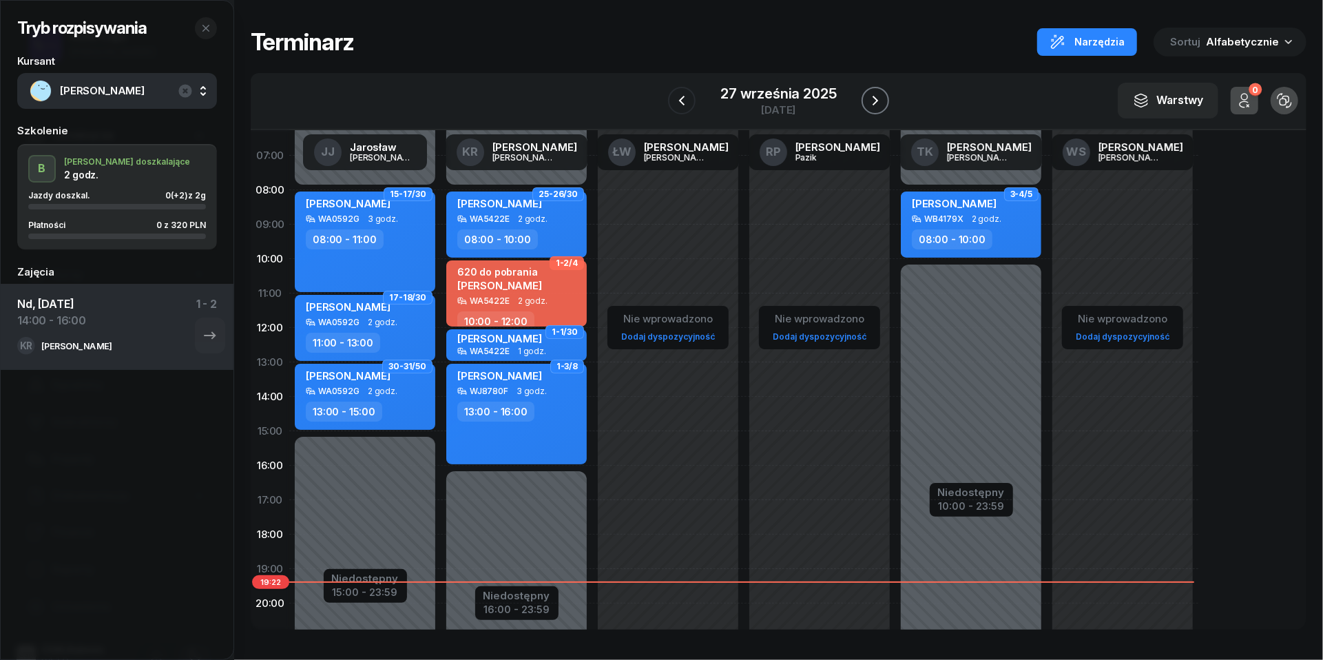
click at [884, 102] on button "button" at bounding box center [876, 101] width 28 height 28
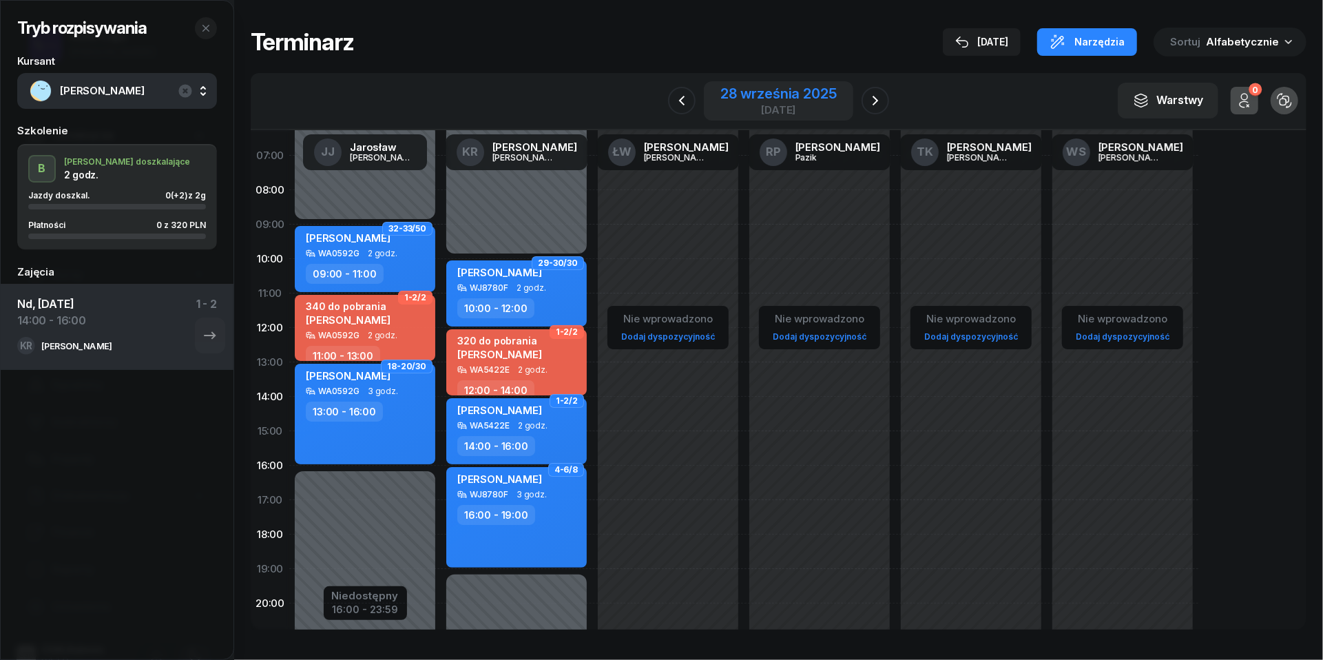
click at [821, 97] on div "28 września 2025" at bounding box center [779, 94] width 116 height 14
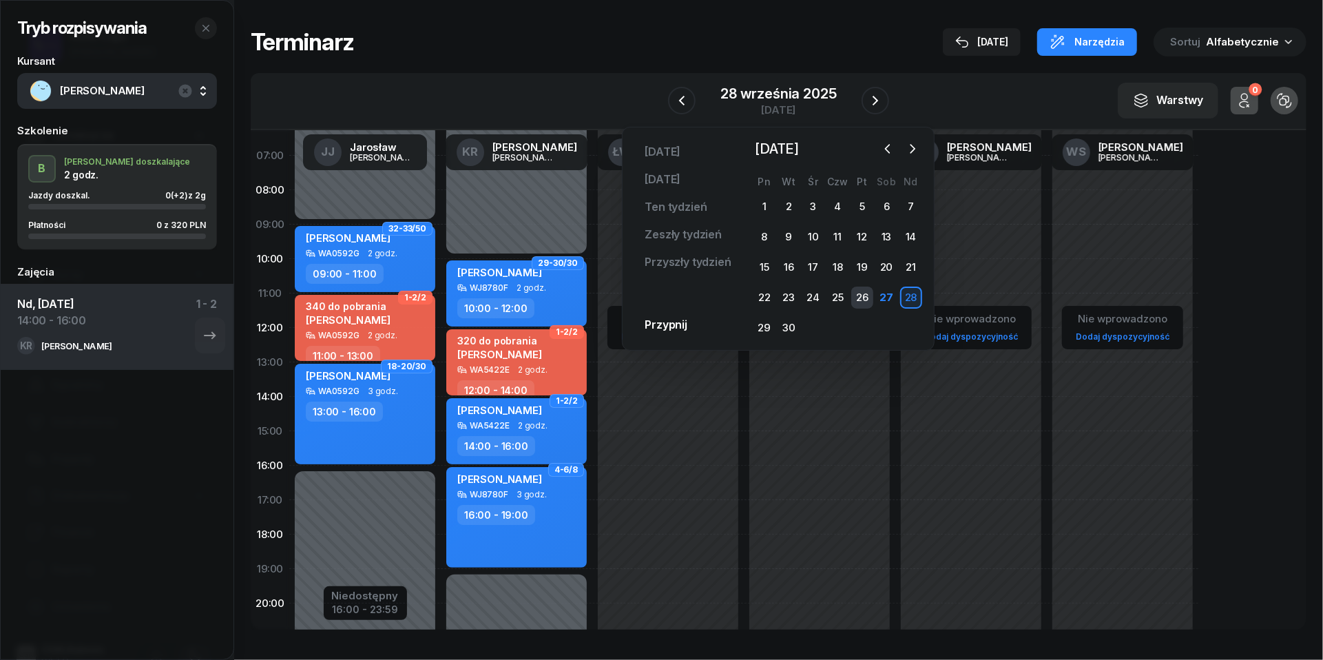
click at [862, 295] on div "26" at bounding box center [862, 298] width 22 height 22
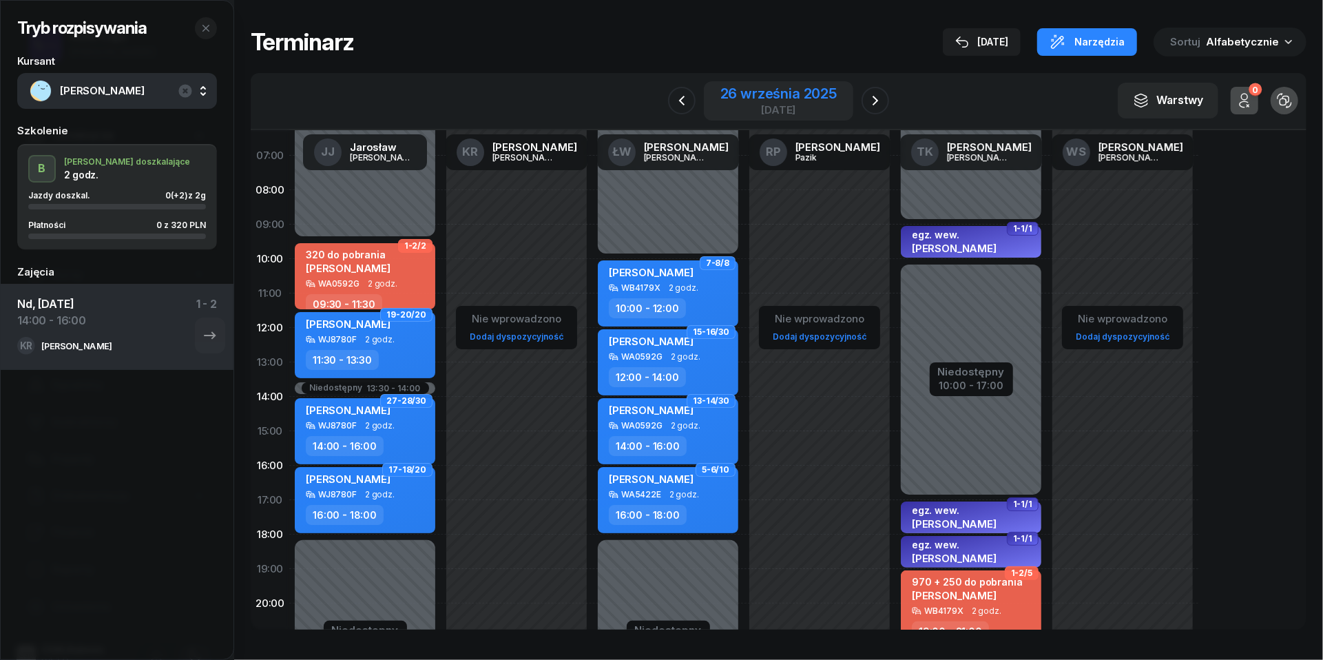
click at [794, 96] on div "26 września 2025" at bounding box center [779, 94] width 116 height 14
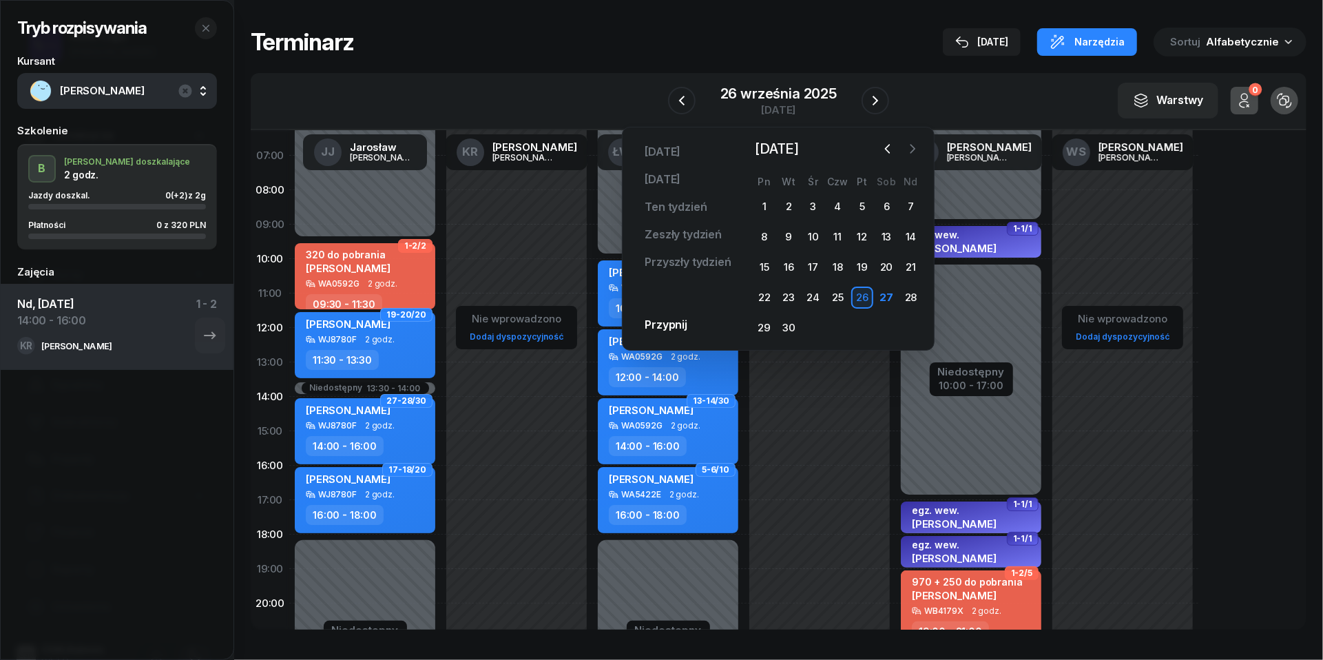
click at [915, 153] on icon "button" at bounding box center [913, 149] width 14 height 14
click at [918, 152] on icon "button" at bounding box center [913, 149] width 14 height 14
click at [890, 158] on button "button" at bounding box center [888, 148] width 21 height 21
click at [865, 205] on div "3" at bounding box center [862, 207] width 22 height 22
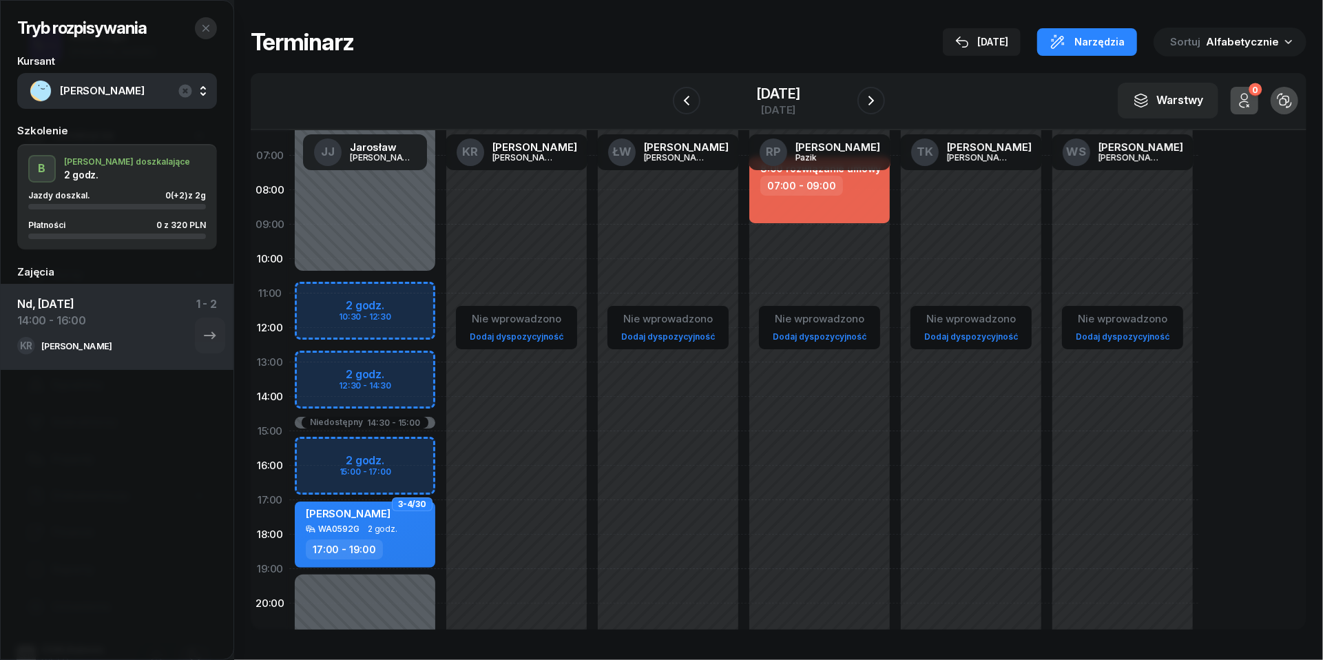
click at [204, 34] on button "button" at bounding box center [206, 28] width 22 height 22
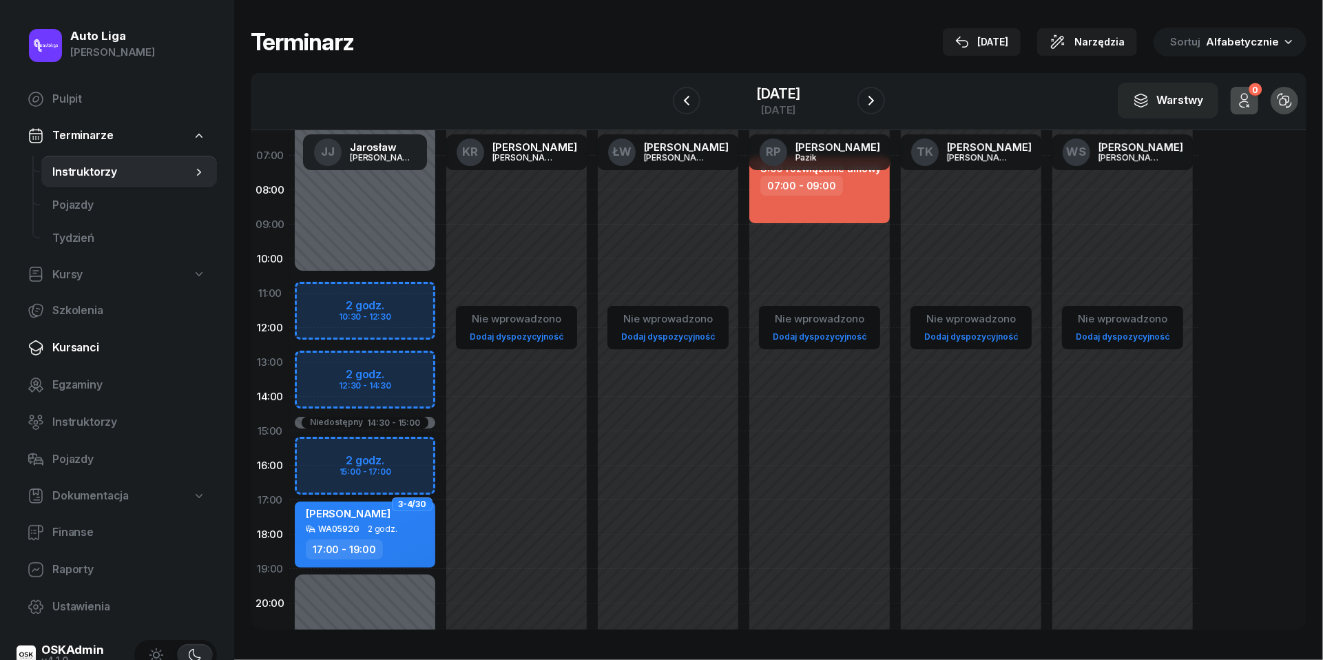
click at [70, 361] on link "Kursanci" at bounding box center [117, 347] width 200 height 33
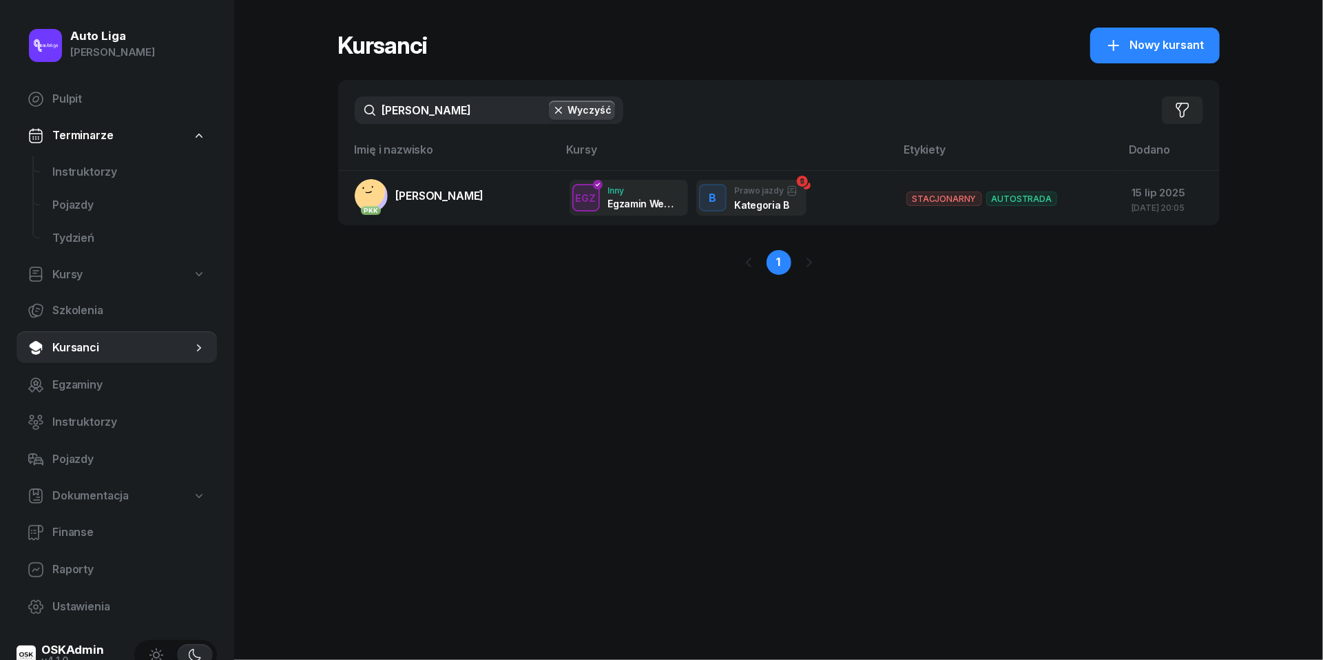
click at [453, 98] on input "[PERSON_NAME]" at bounding box center [489, 110] width 269 height 28
click at [453, 109] on input "[PERSON_NAME]" at bounding box center [489, 110] width 269 height 28
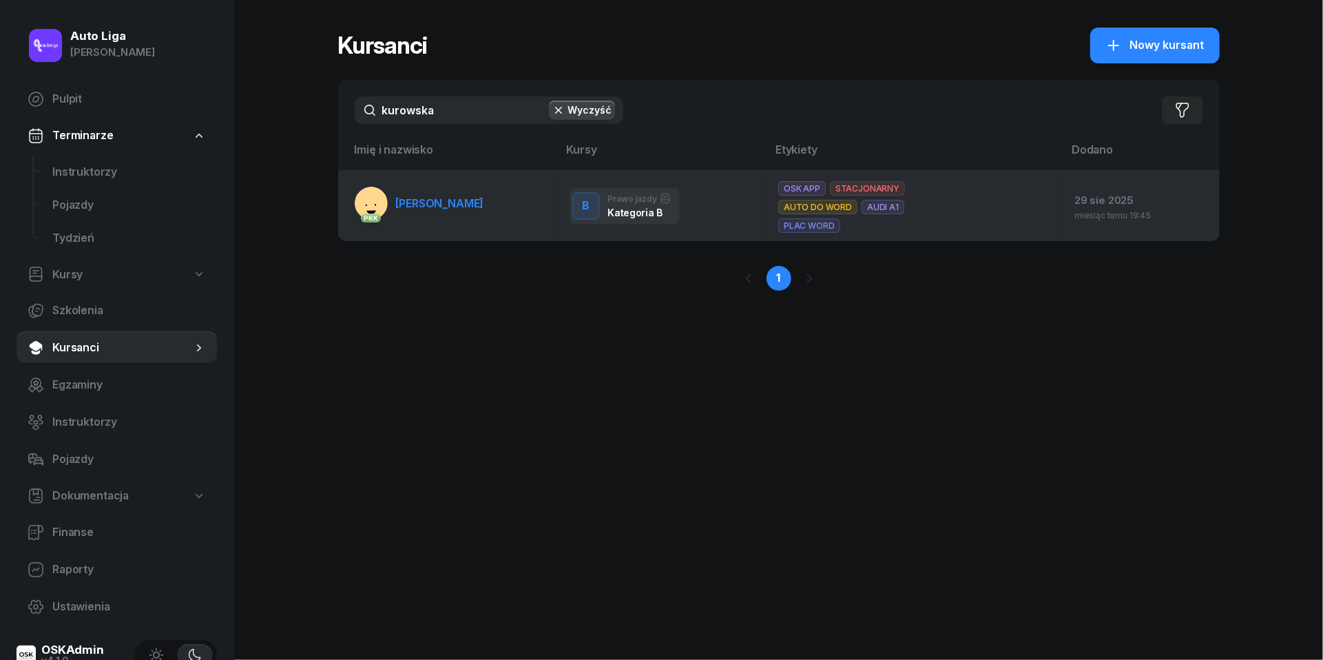
type input "kurowska"
click at [458, 193] on link "PKK [PERSON_NAME]" at bounding box center [419, 203] width 129 height 33
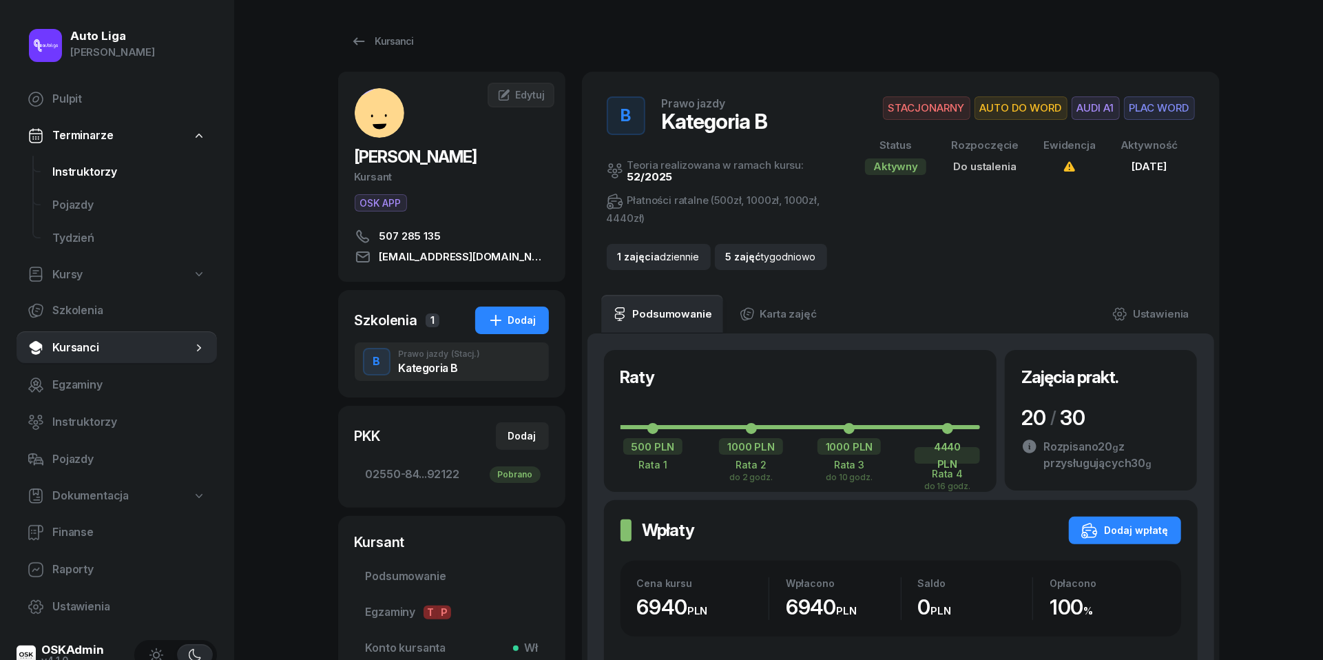
click at [61, 168] on span "Instruktorzy" at bounding box center [129, 172] width 154 height 18
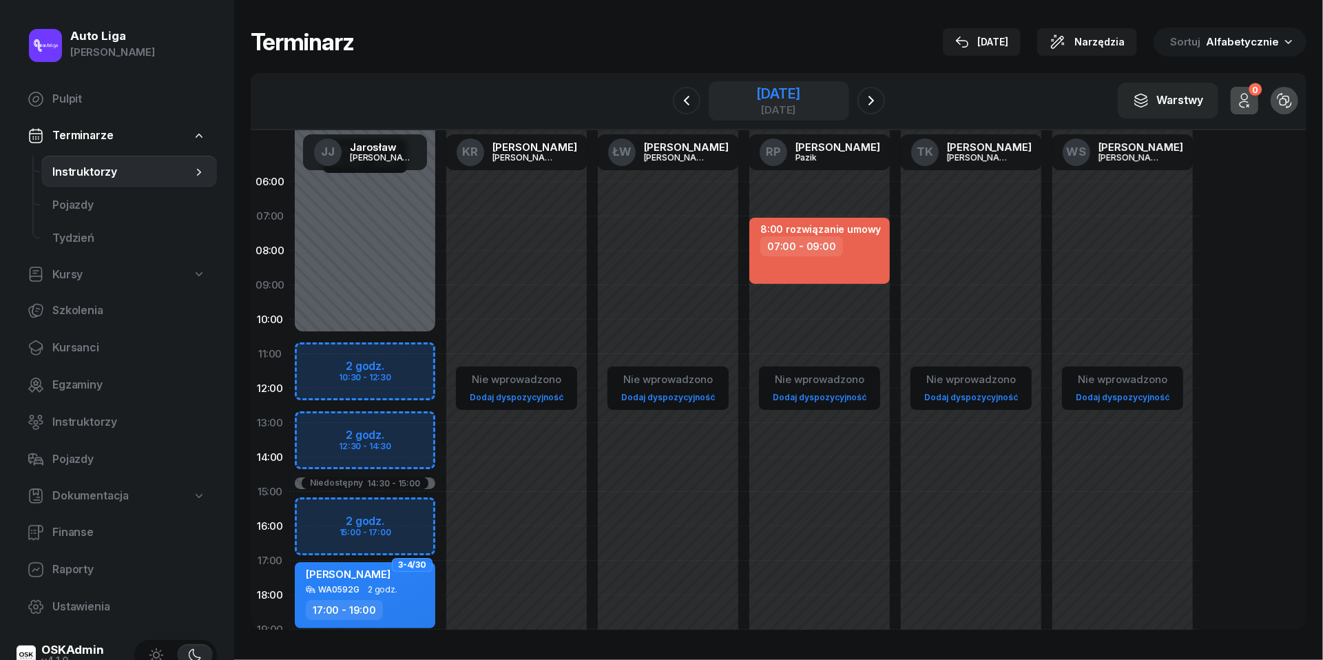
click at [748, 83] on div "[DATE]" at bounding box center [779, 100] width 141 height 39
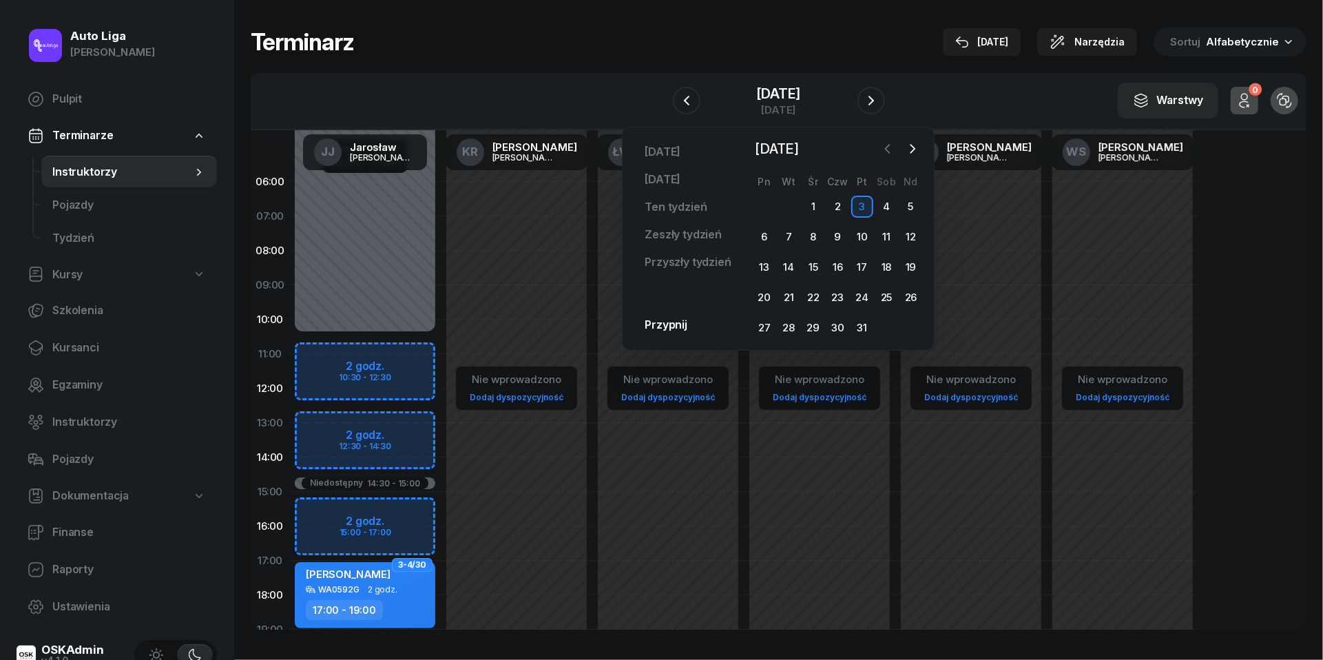
click at [891, 153] on icon "button" at bounding box center [888, 149] width 14 height 14
click at [913, 298] on div "28" at bounding box center [911, 298] width 22 height 22
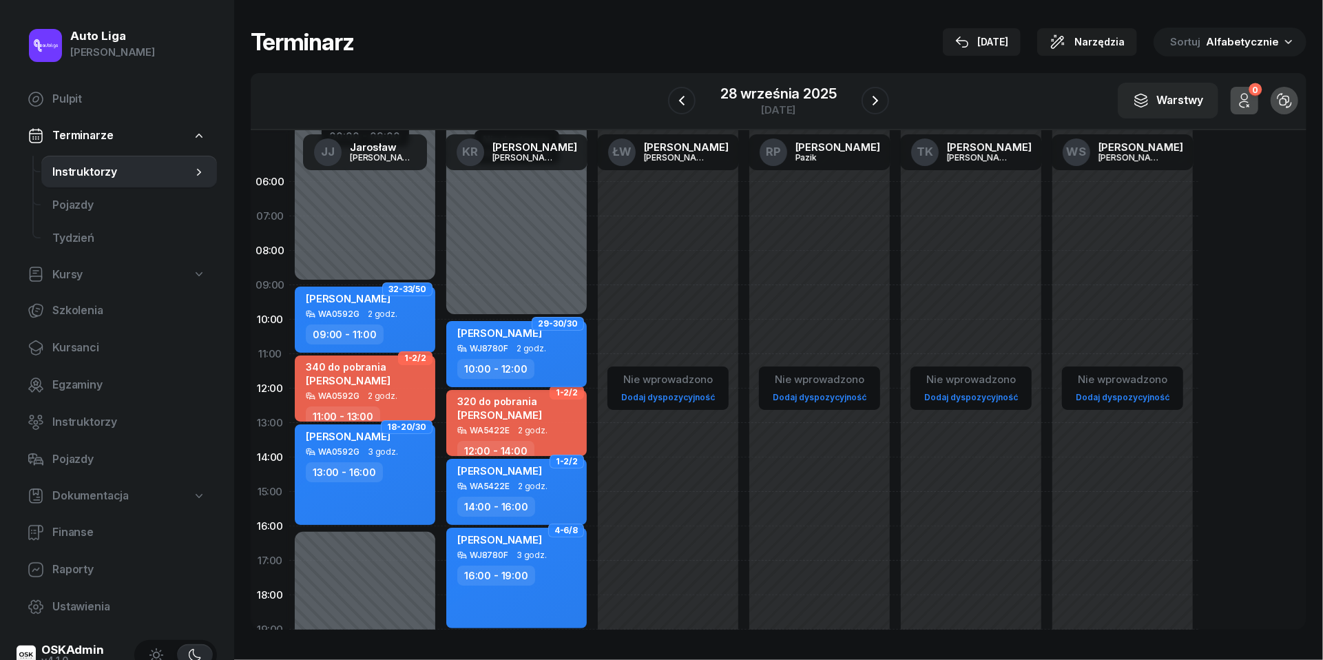
click at [535, 351] on span "2 godz." at bounding box center [532, 349] width 30 height 10
select select "10"
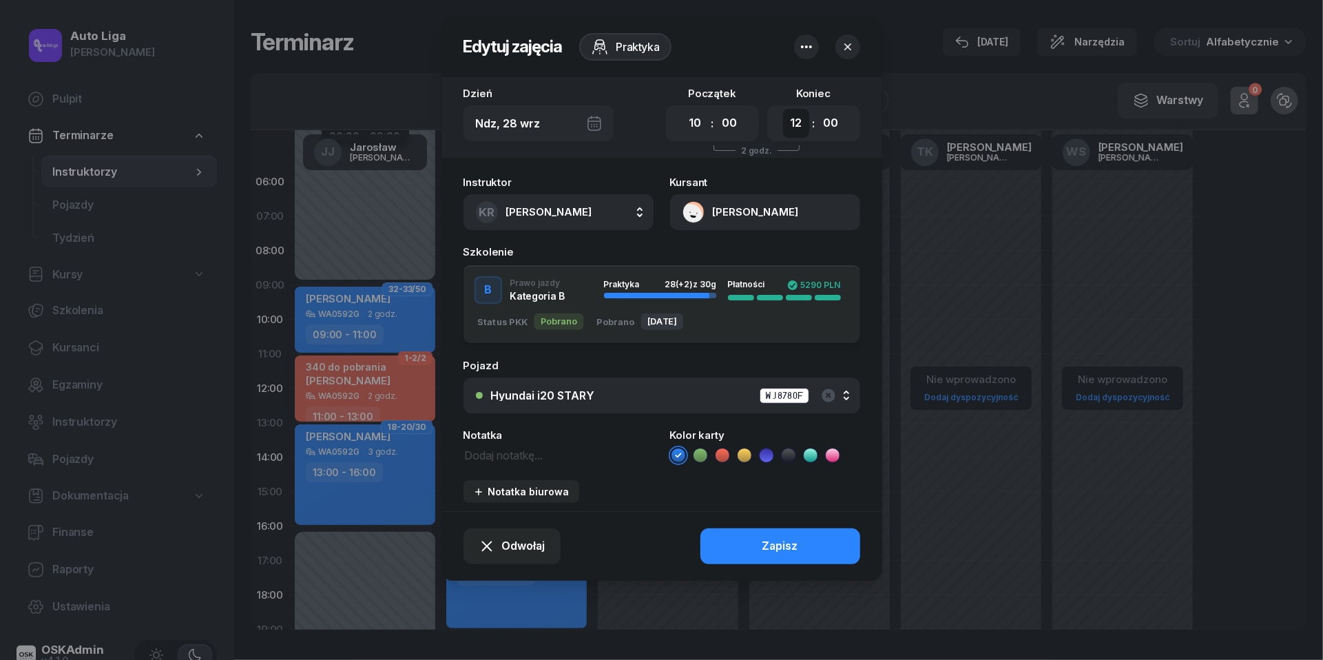
select select "11"
click at [763, 535] on button "Zapisz" at bounding box center [781, 546] width 160 height 36
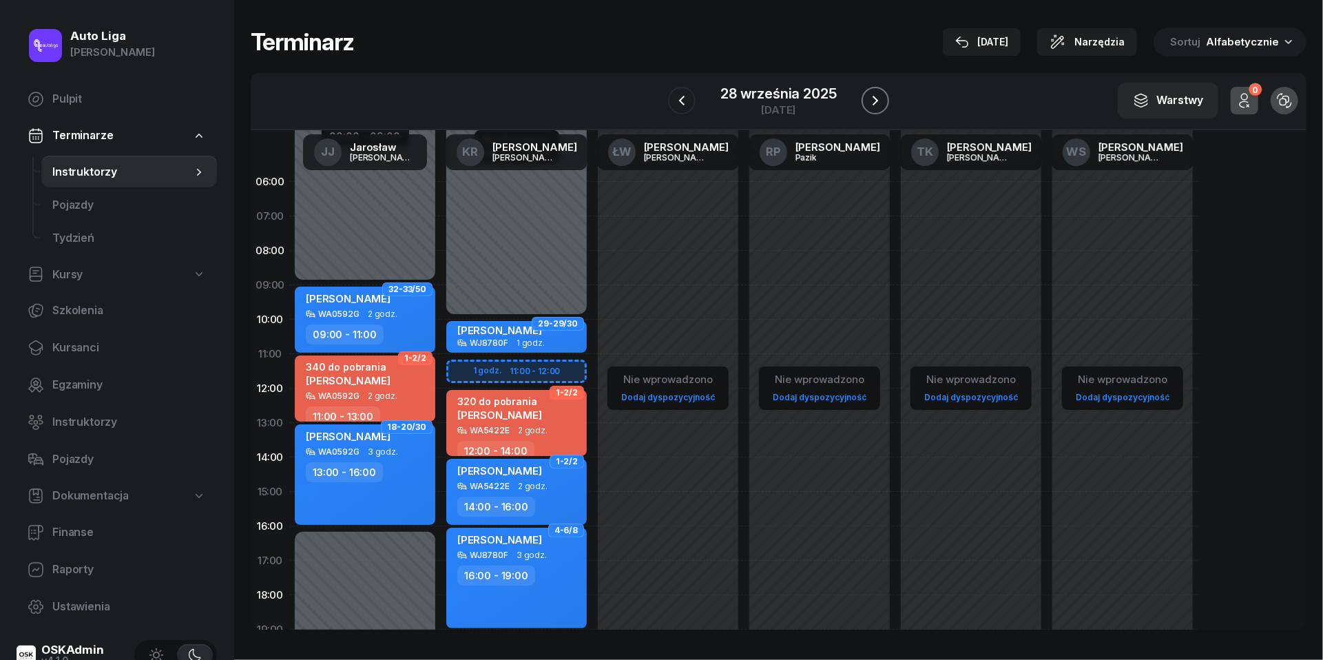
click at [873, 98] on icon "button" at bounding box center [875, 100] width 17 height 17
click at [873, 98] on icon "button" at bounding box center [871, 100] width 17 height 17
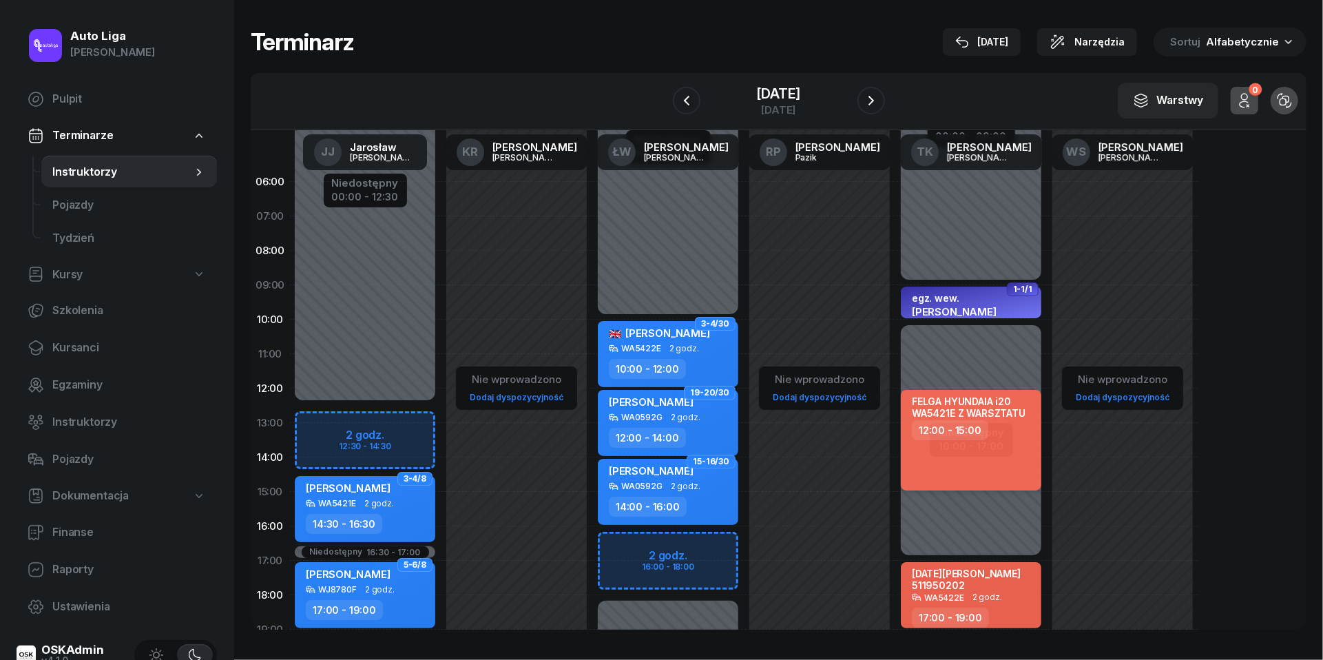
click at [971, 446] on div "FELGA HYUNDAIA i20 WA5421E Z WARSZTATU 12:00 - 15:00" at bounding box center [971, 440] width 141 height 101
select select "12"
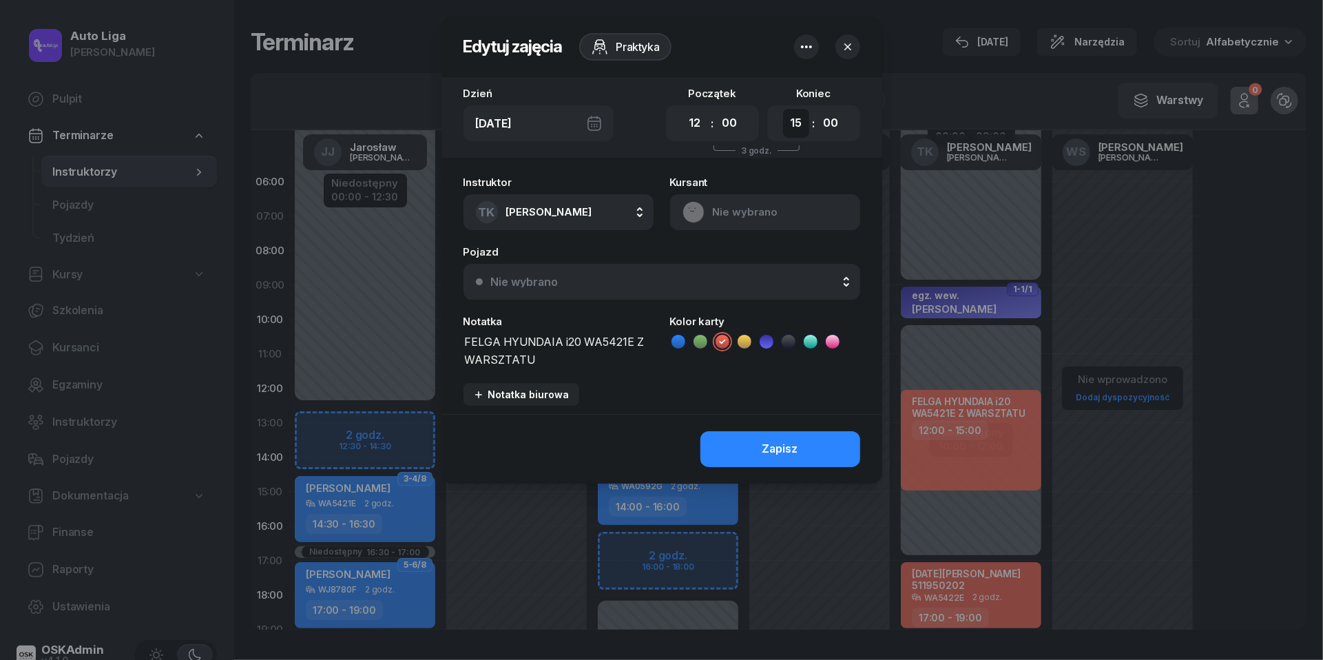
select select "17"
select select "15"
click at [813, 447] on button "Zapisz" at bounding box center [781, 449] width 160 height 36
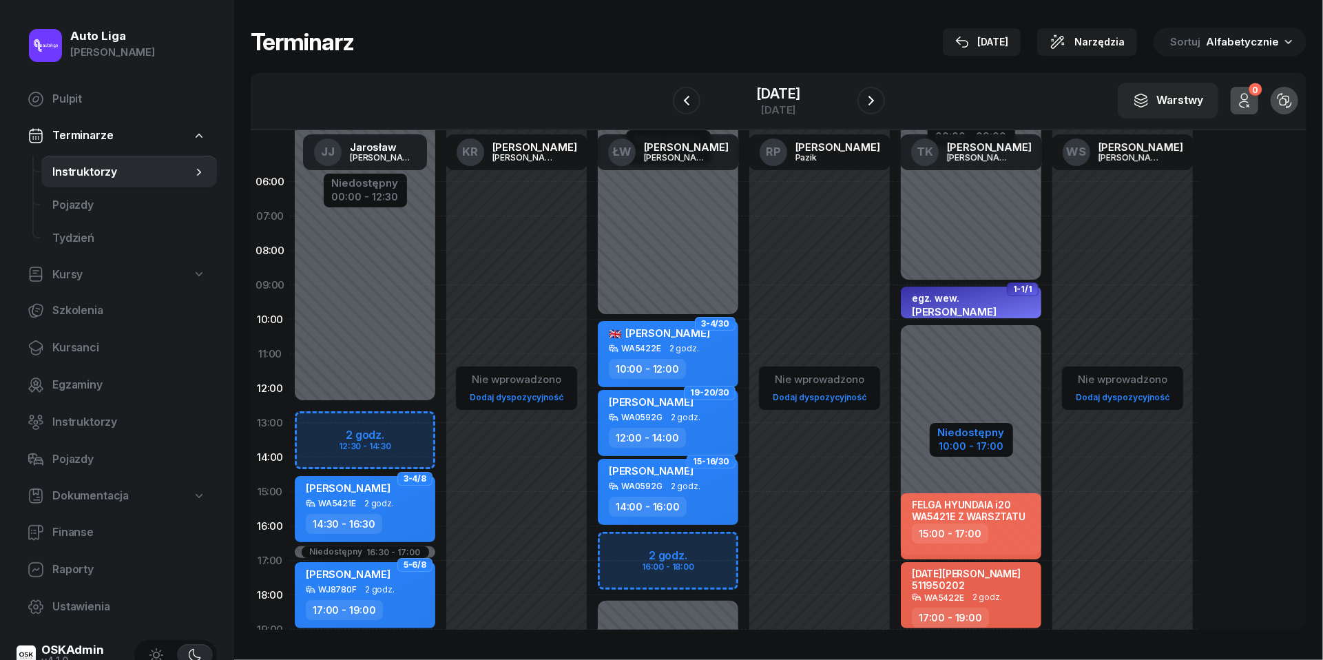
click at [971, 435] on div "Niedostępny" at bounding box center [971, 432] width 67 height 10
select select "09"
select select "10"
select select "17"
select select "19"
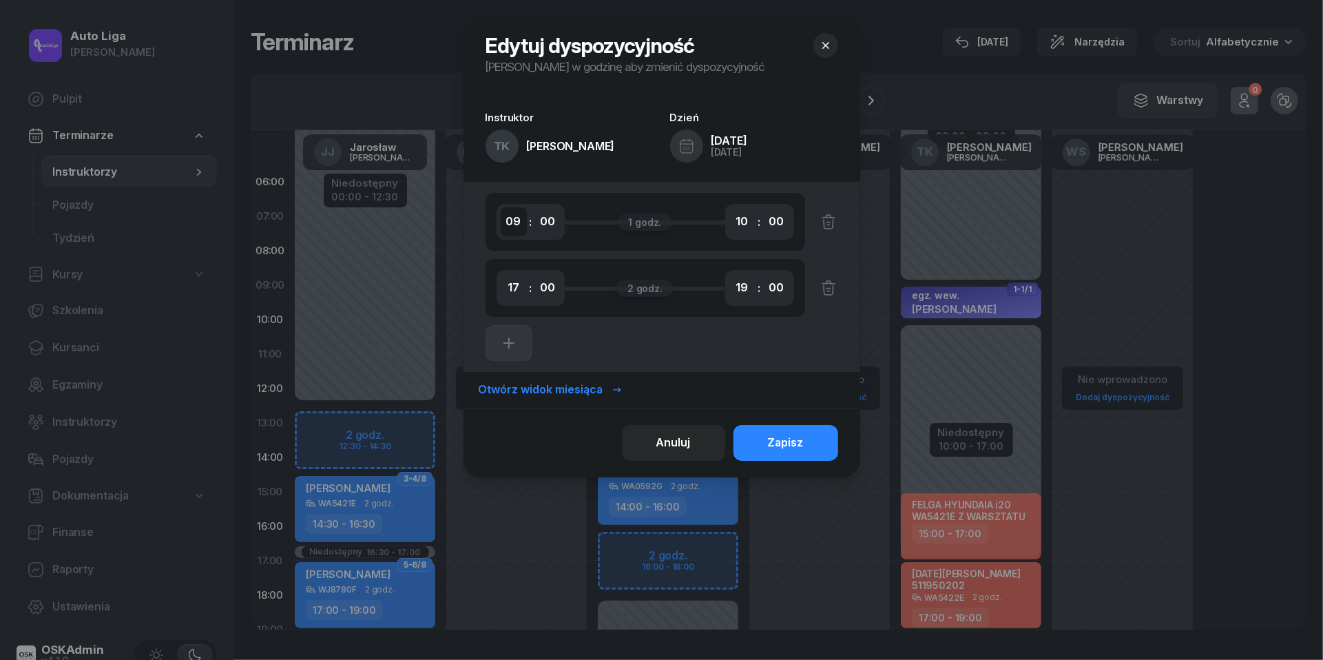
select select "08"
click at [824, 439] on button "Zapisz" at bounding box center [786, 443] width 105 height 36
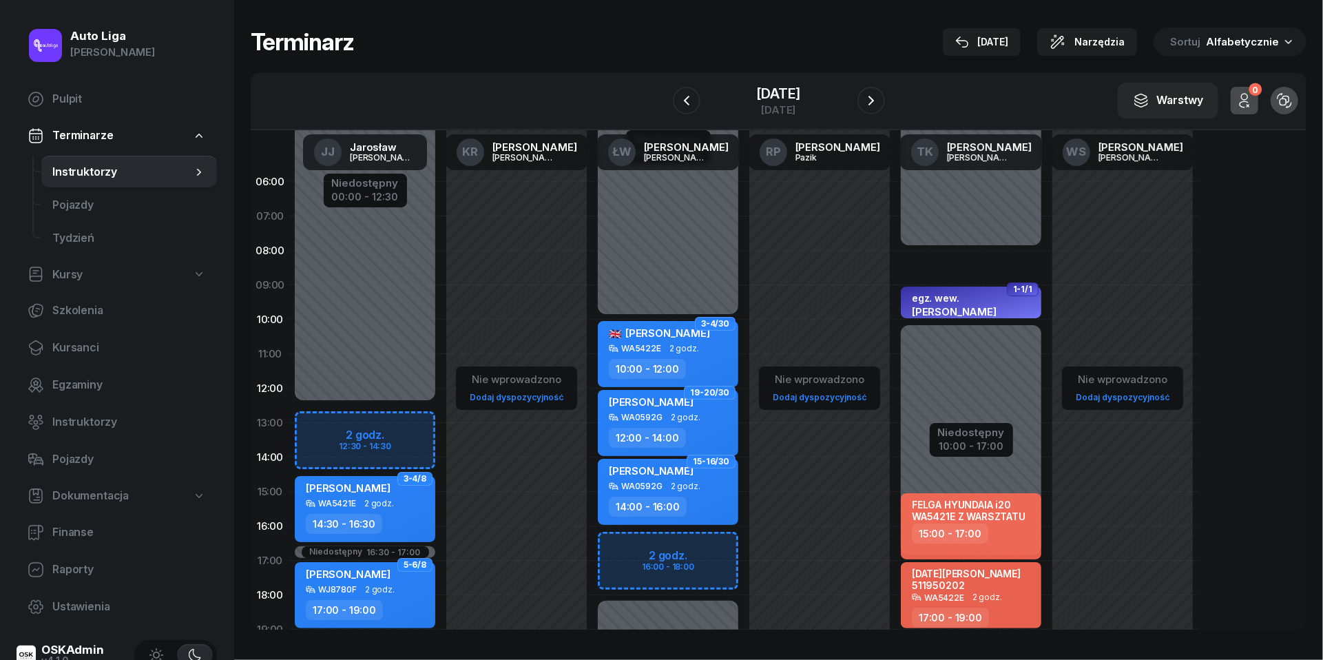
click at [946, 258] on div "1-1/1 egz. wew. [PERSON_NAME] WJ8780F 1 godz. 09:00 - 10:00 FELGA HYUNDAIA i20 …" at bounding box center [971, 492] width 152 height 654
select select "08"
select select "09"
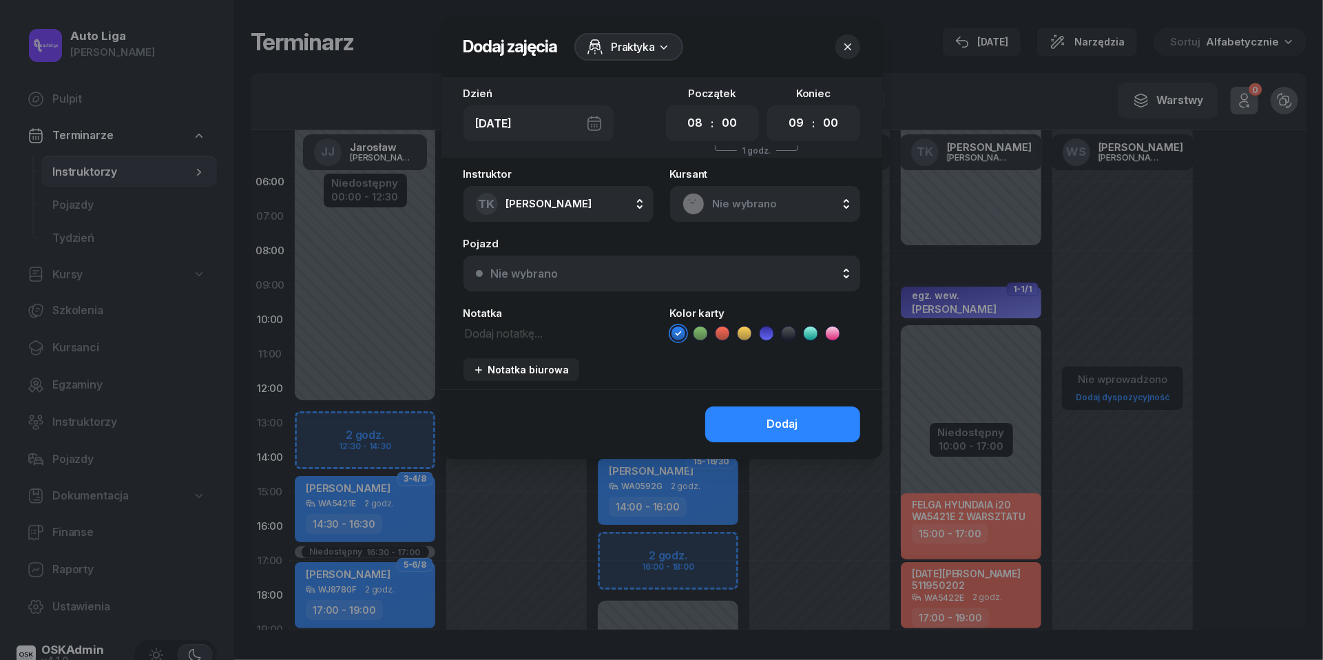
click at [773, 197] on span "Nie wybrano" at bounding box center [780, 204] width 135 height 18
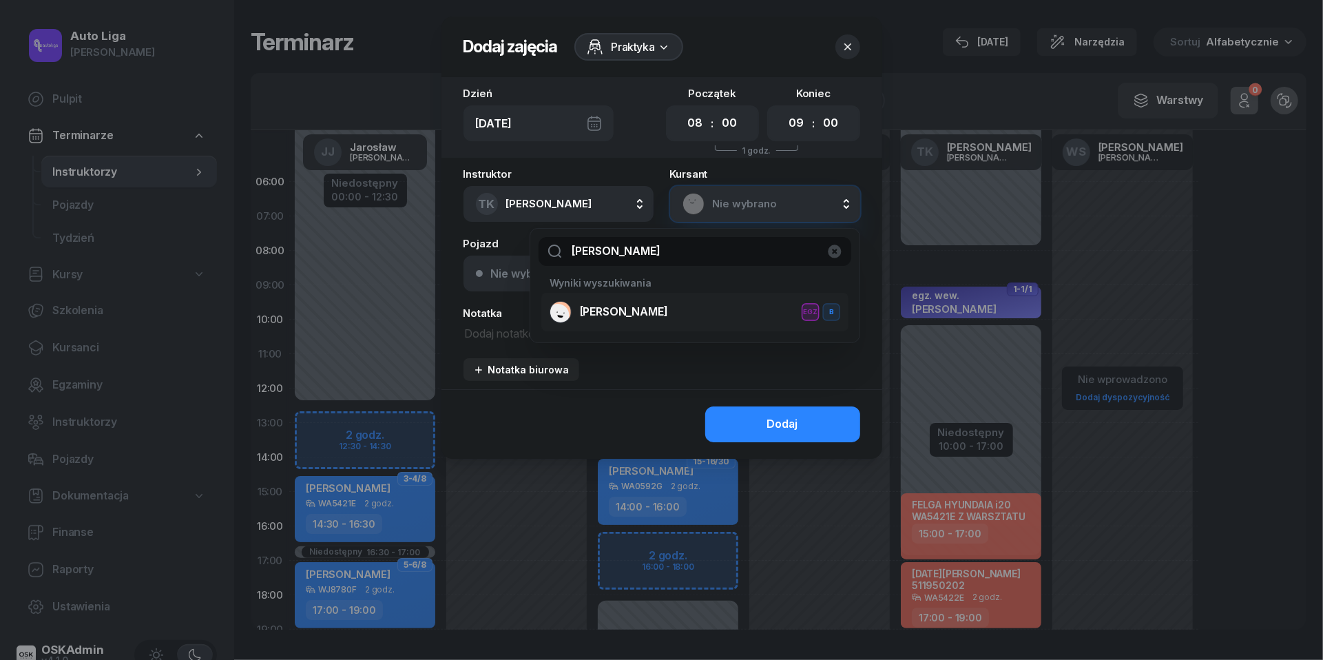
type input "[PERSON_NAME]"
click at [608, 311] on span "[PERSON_NAME]" at bounding box center [624, 312] width 88 height 18
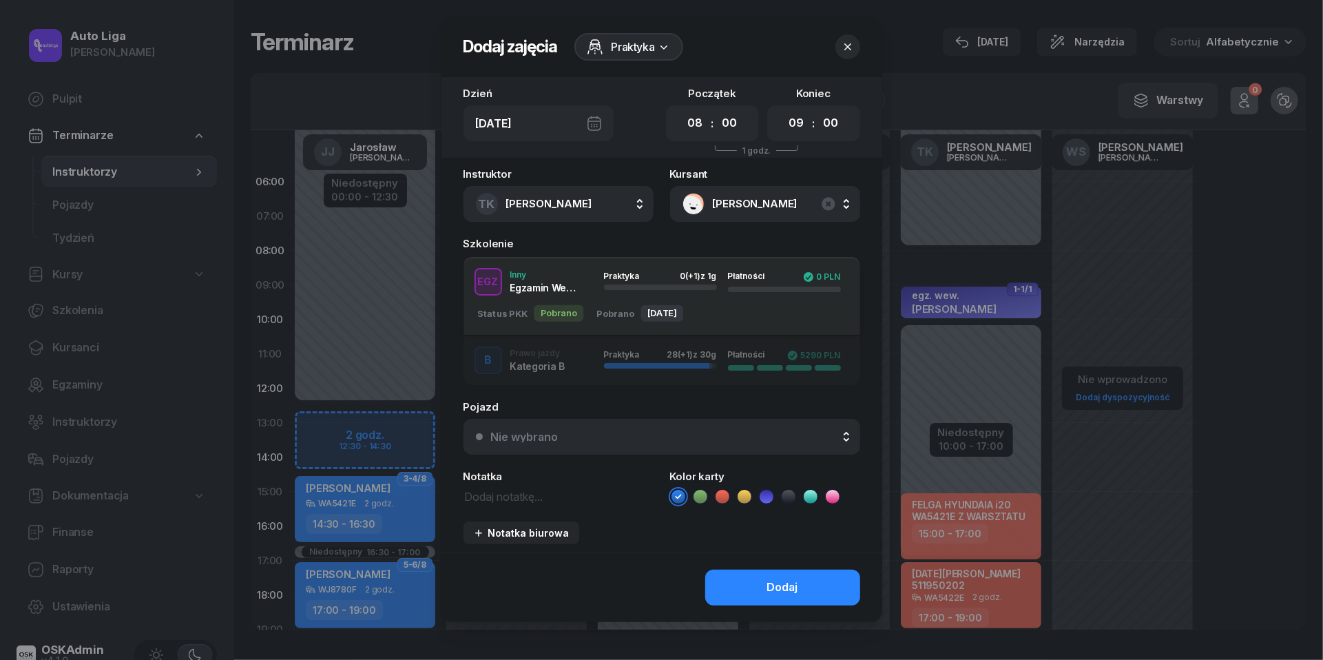
click at [703, 444] on button "Nie wybrano" at bounding box center [662, 437] width 397 height 36
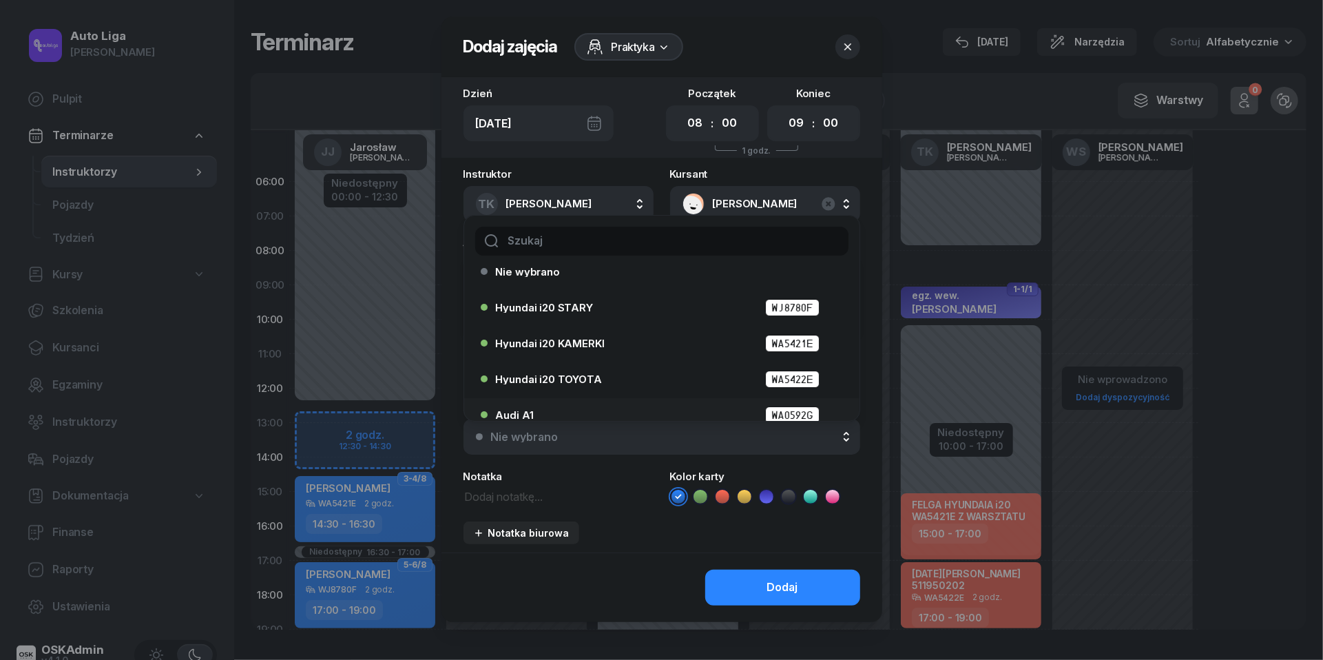
scroll to position [11, 0]
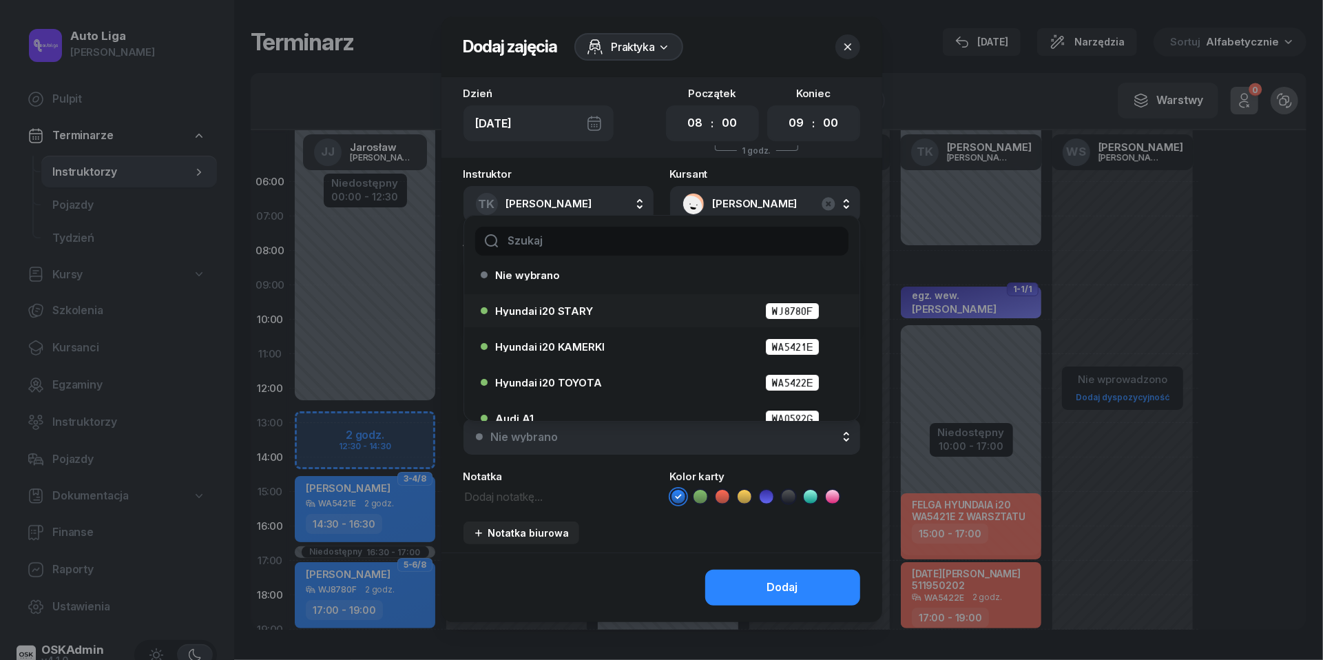
click at [642, 302] on div "Hyundai i20 STARY WJ8780F" at bounding box center [665, 310] width 339 height 17
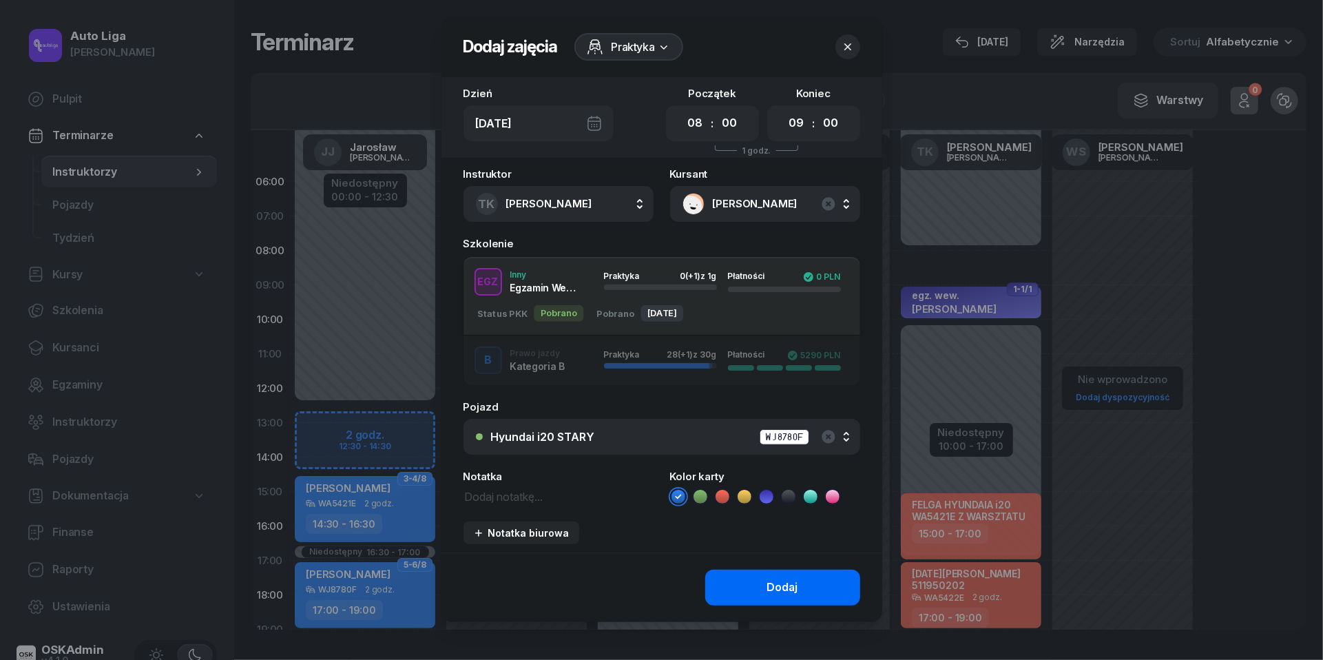
click at [767, 584] on div "Dodaj" at bounding box center [782, 588] width 31 height 18
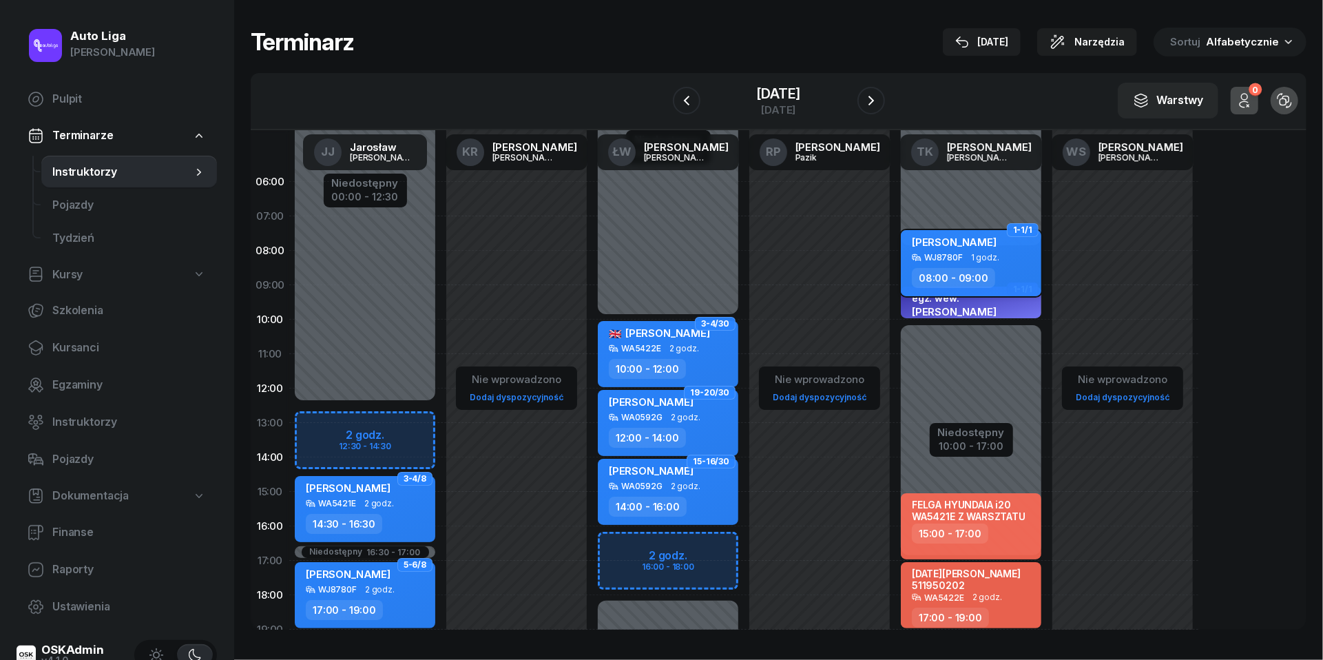
click at [971, 254] on span "1 godz." at bounding box center [985, 258] width 28 height 10
select select "08"
select select "09"
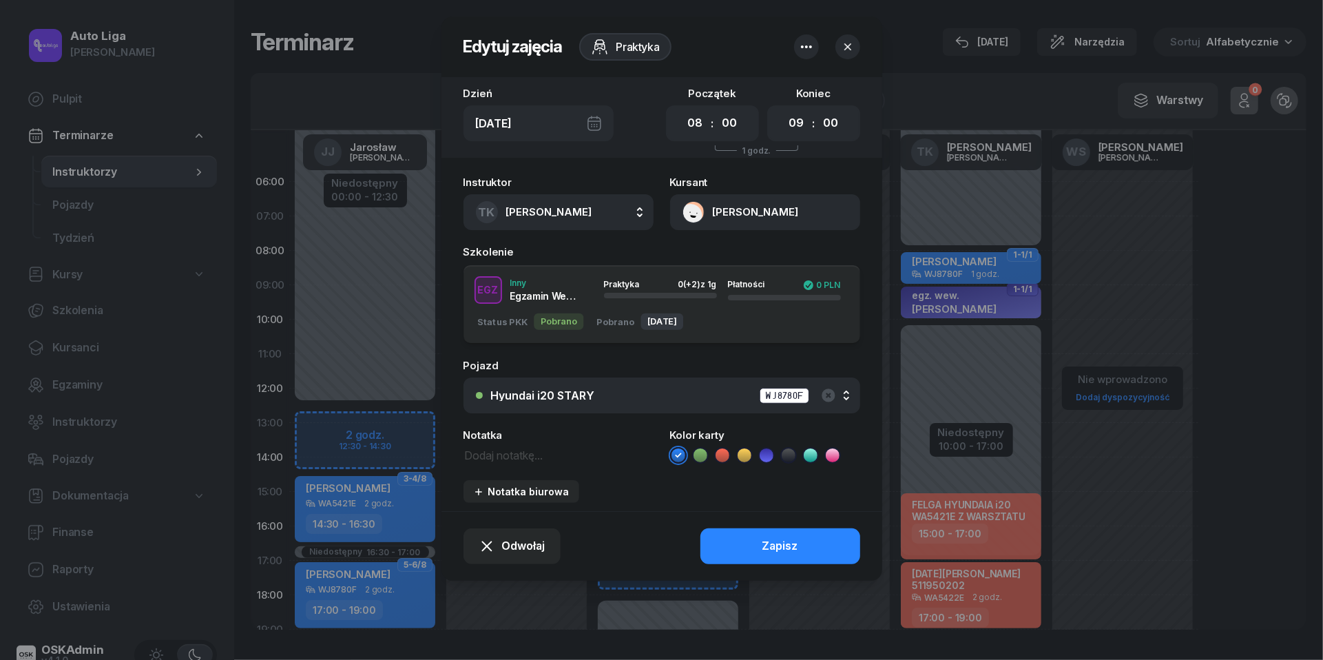
click at [803, 48] on icon "button" at bounding box center [806, 47] width 17 height 17
click at [803, 91] on link "Usuń" at bounding box center [799, 89] width 180 height 34
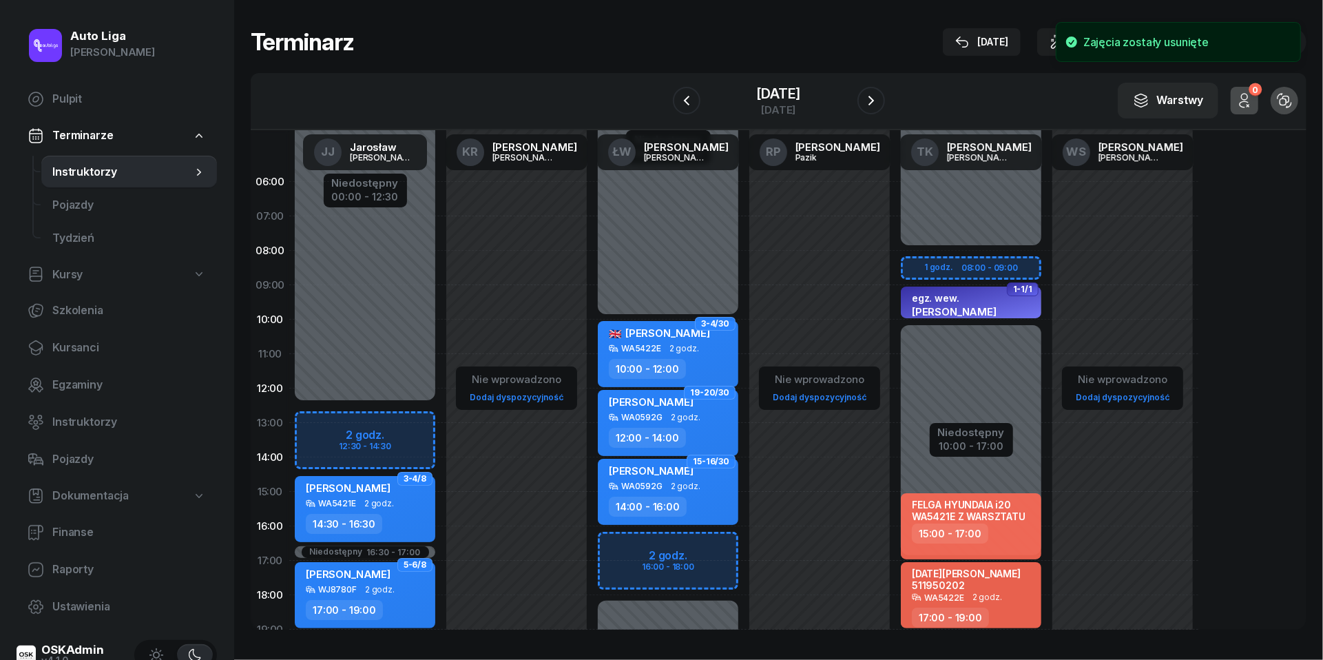
click at [915, 263] on div "1-1/1 egz. wew. [PERSON_NAME] WJ8780F 1 godz. 09:00 - 10:00 FELGA HYUNDAIA i20 …" at bounding box center [971, 492] width 152 height 654
select select "08"
select select "09"
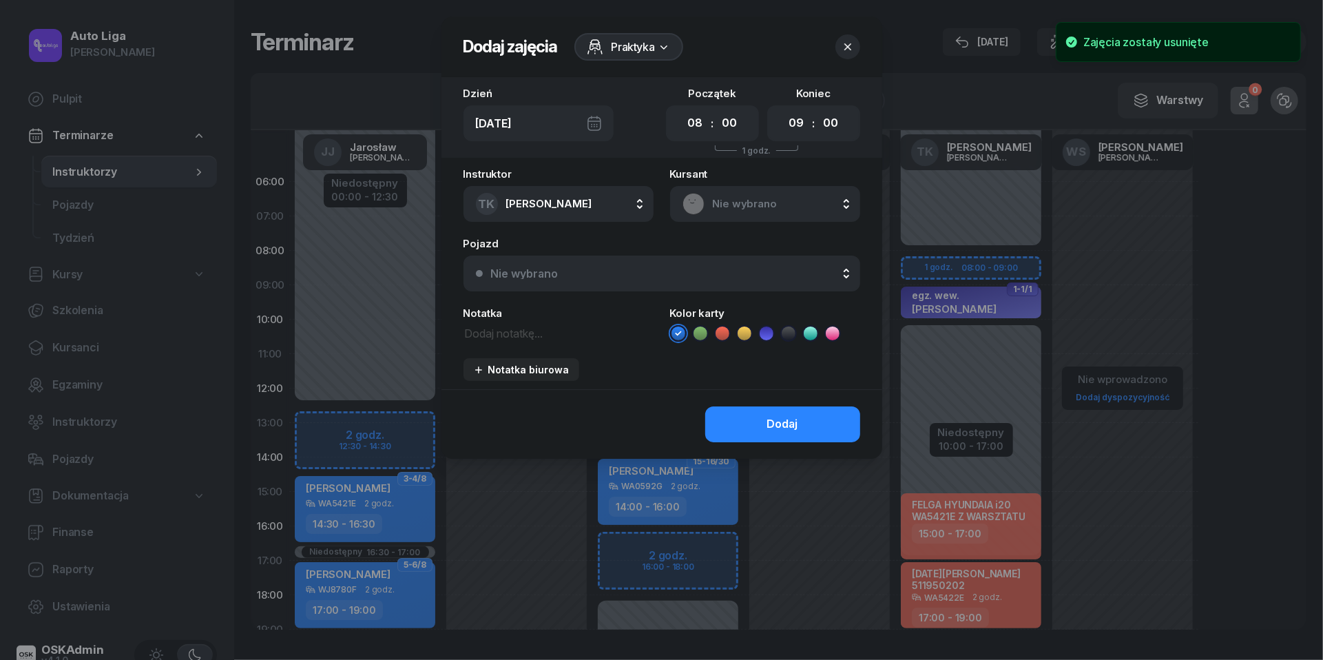
click at [748, 212] on div "Nie wybrano" at bounding box center [765, 204] width 165 height 22
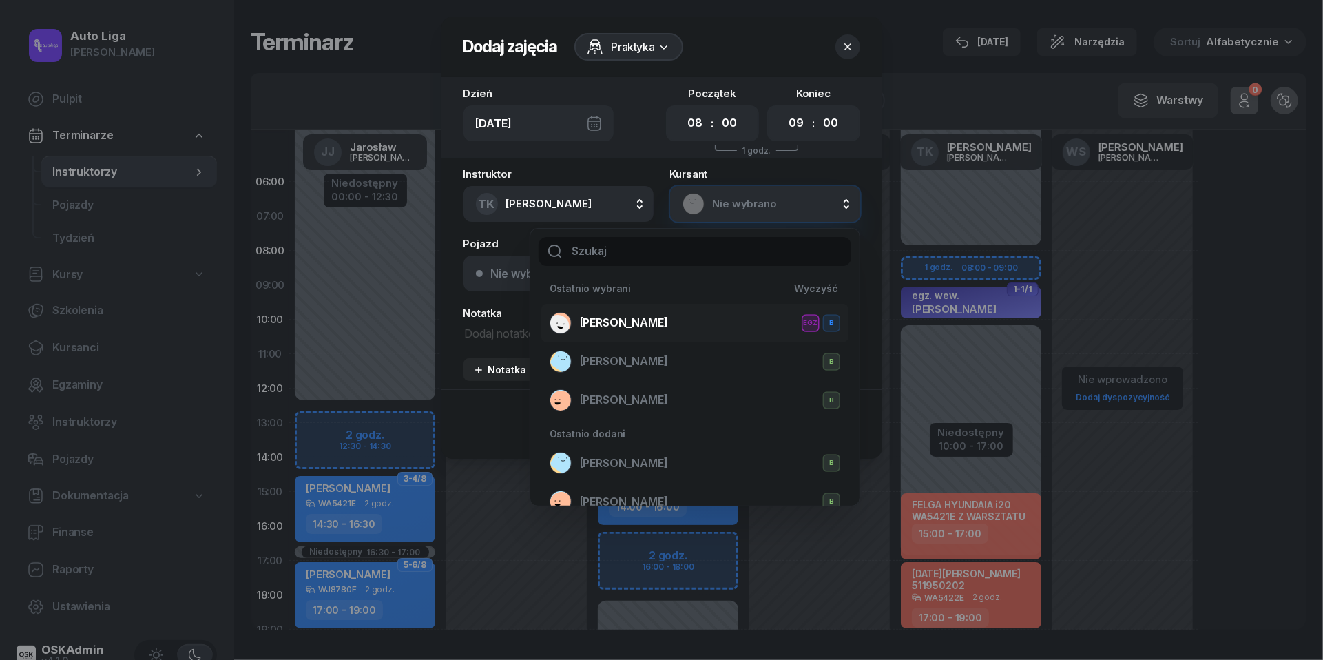
click at [616, 317] on span "[PERSON_NAME]" at bounding box center [624, 323] width 88 height 18
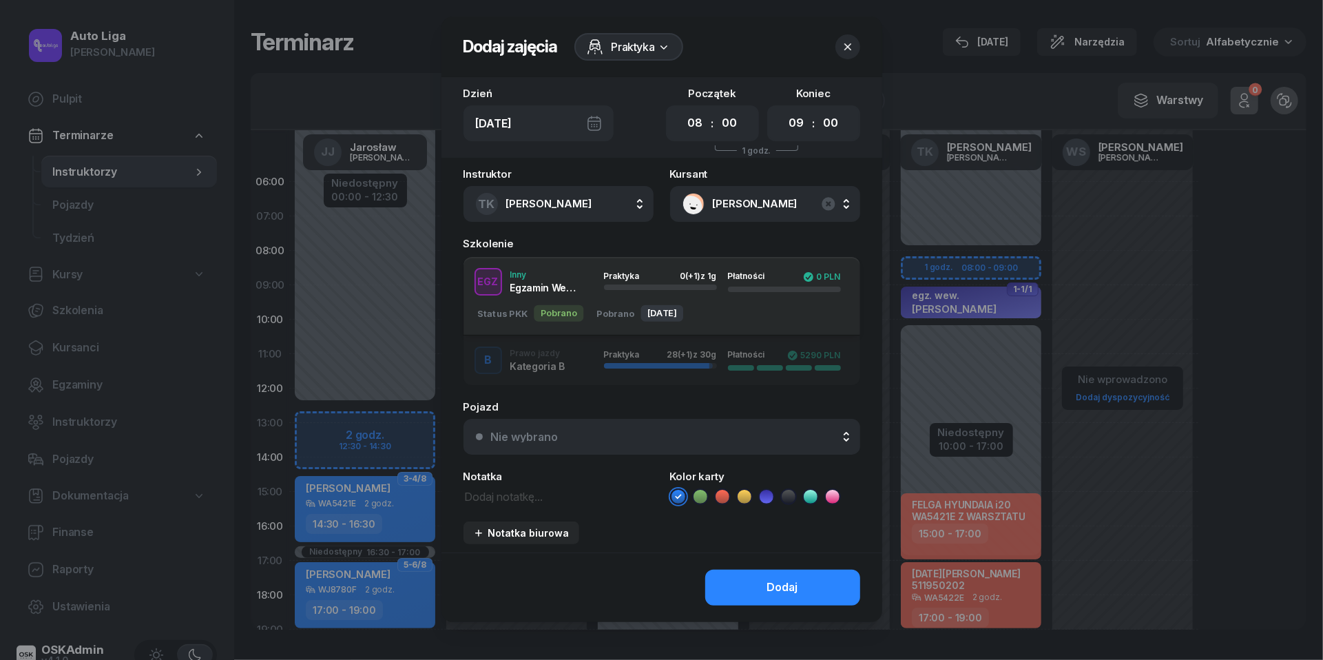
click at [614, 369] on div "Praktyka 28 (+1) z 30g" at bounding box center [660, 360] width 113 height 21
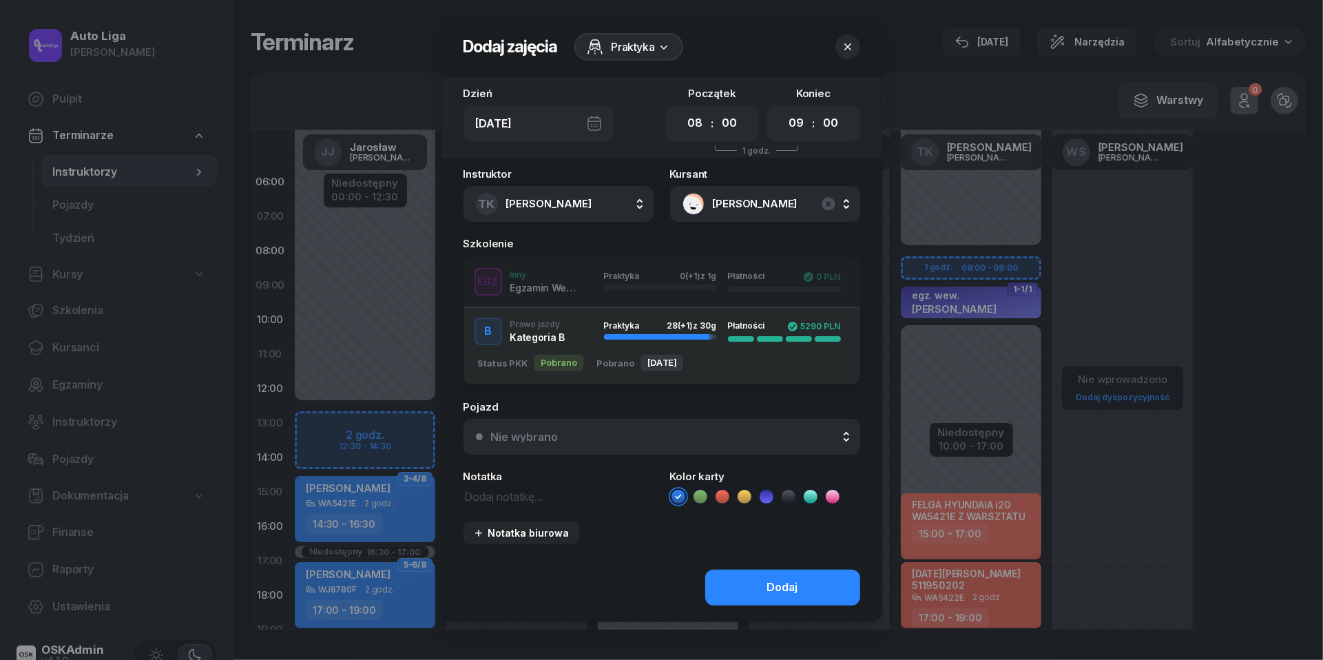
click at [612, 439] on div "Nie wybrano" at bounding box center [669, 436] width 357 height 11
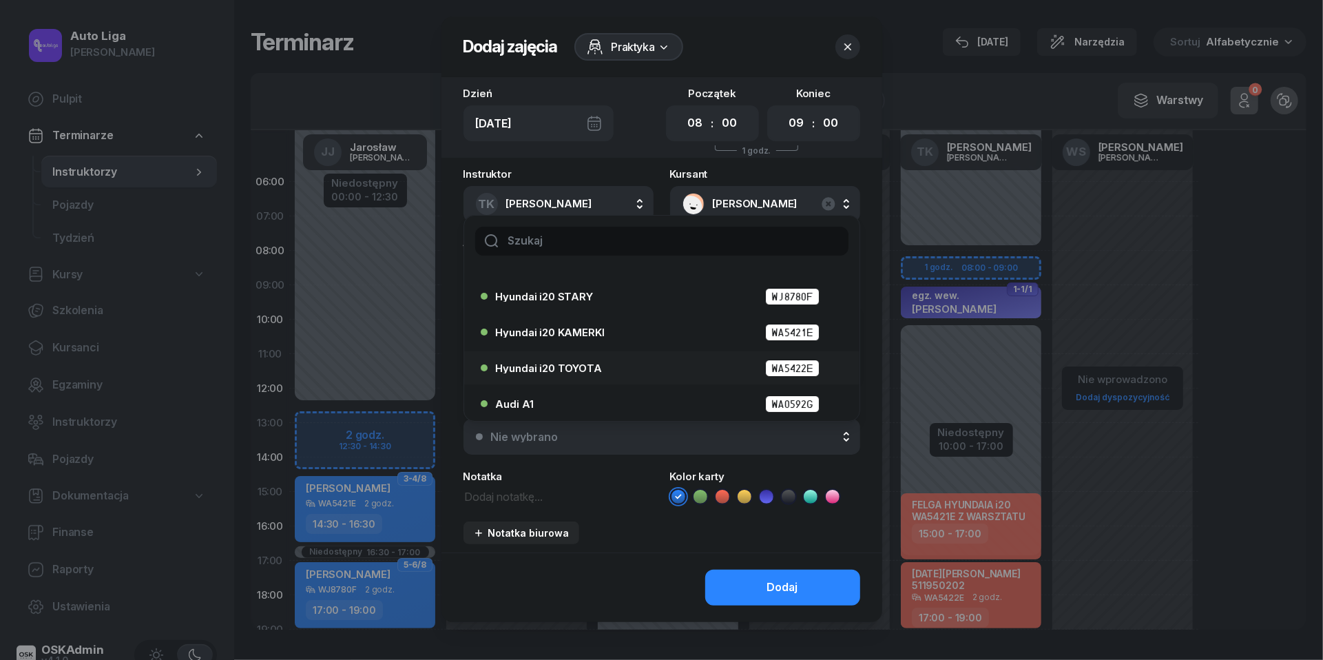
scroll to position [26, 0]
click at [605, 287] on div "Hyundai i20 STARY WJ8780F" at bounding box center [665, 295] width 339 height 17
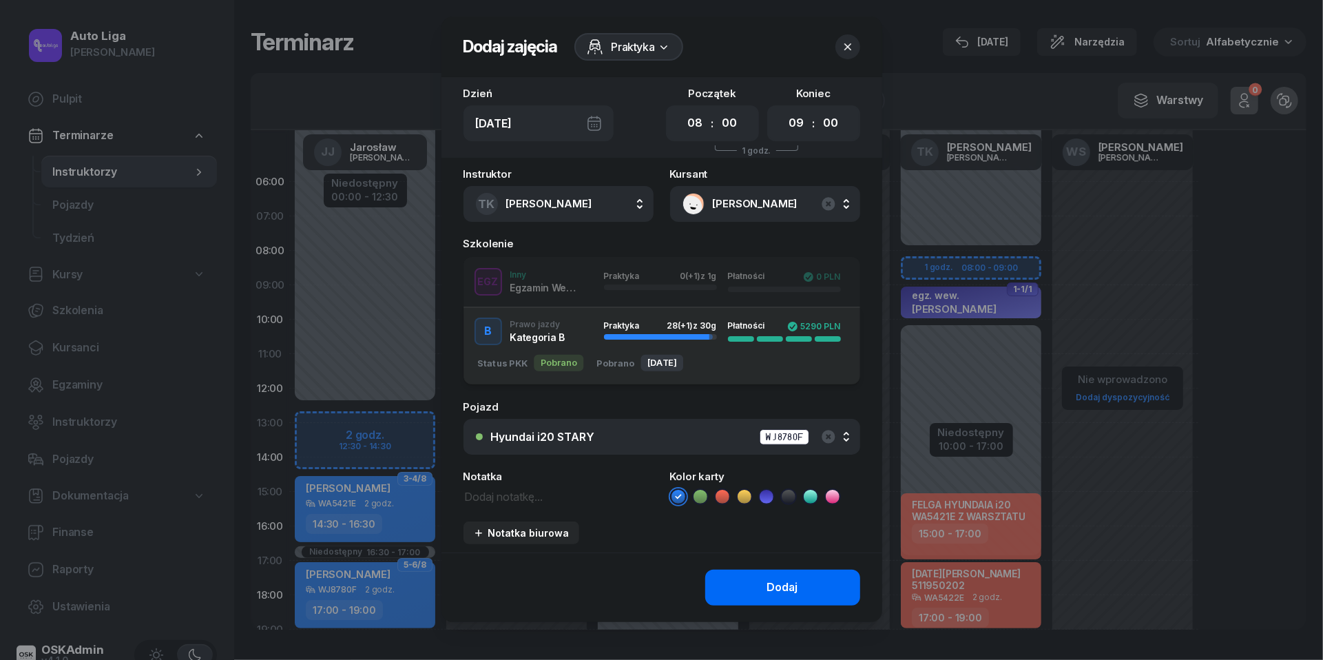
click at [769, 585] on div "Dodaj" at bounding box center [782, 588] width 31 height 18
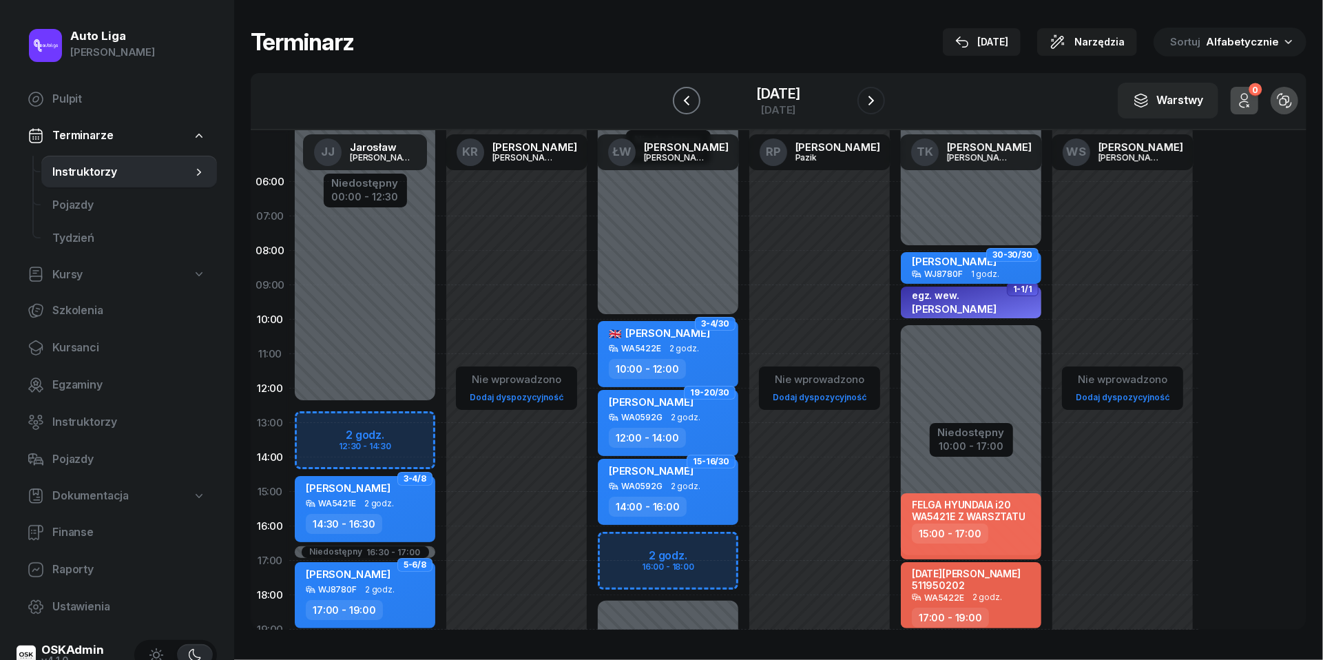
click at [678, 100] on icon "button" at bounding box center [686, 100] width 17 height 17
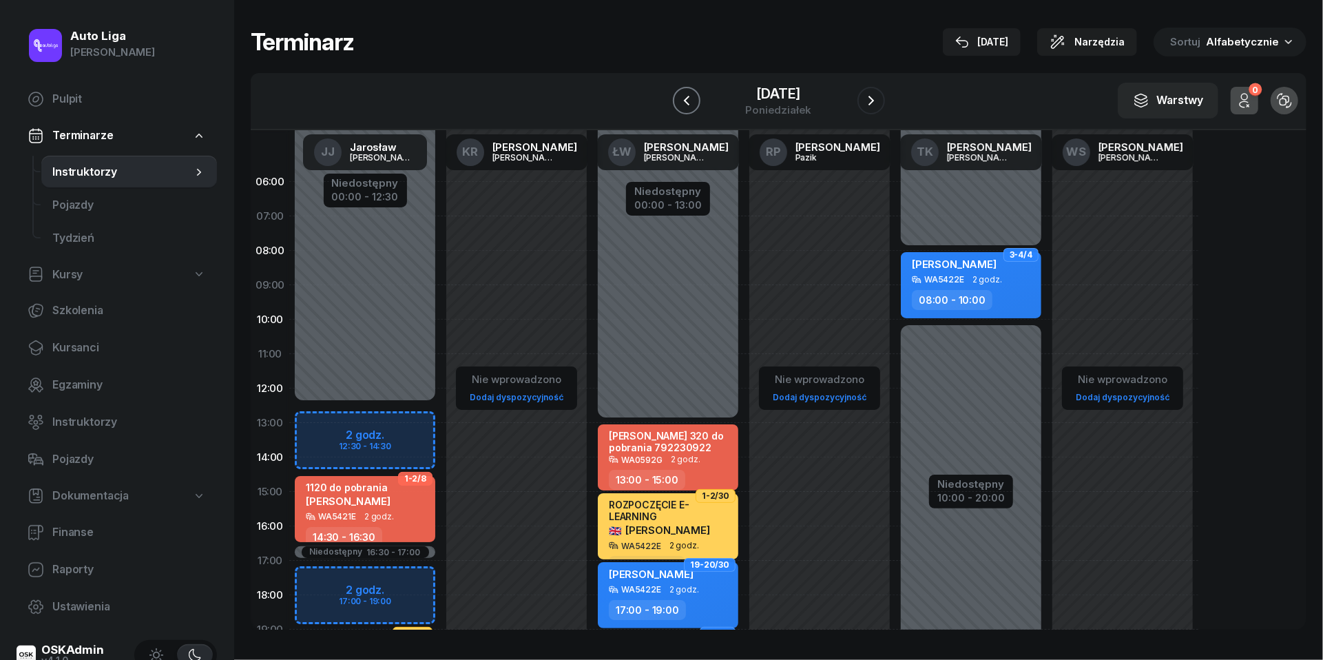
click at [678, 100] on icon "button" at bounding box center [686, 100] width 17 height 17
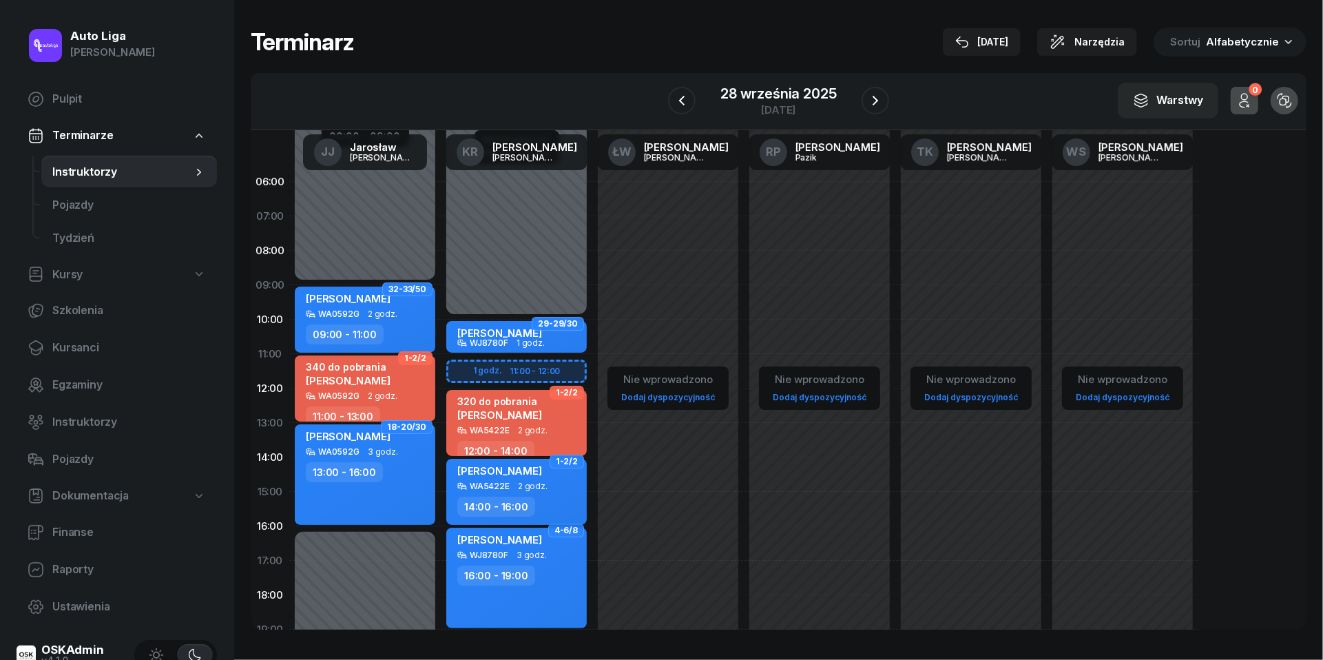
click at [542, 477] on div "[PERSON_NAME]" at bounding box center [499, 472] width 85 height 17
select select "14"
select select "16"
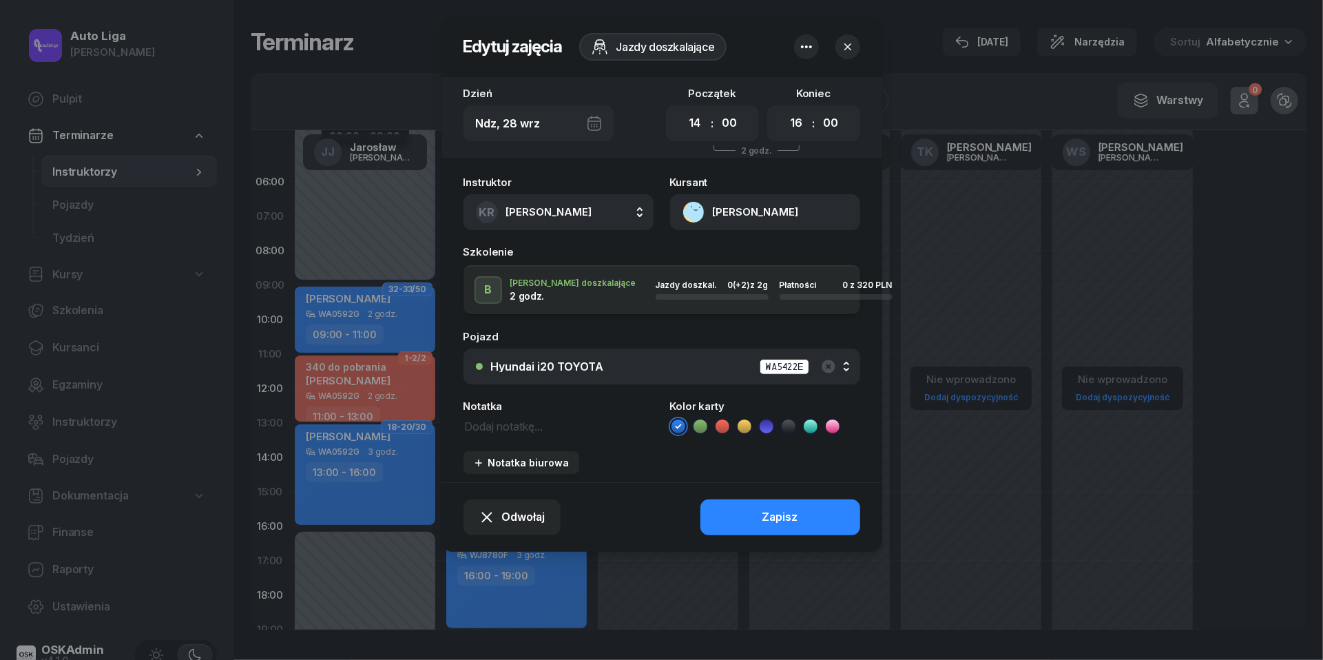
click at [540, 219] on span "[PERSON_NAME]" at bounding box center [549, 212] width 86 height 18
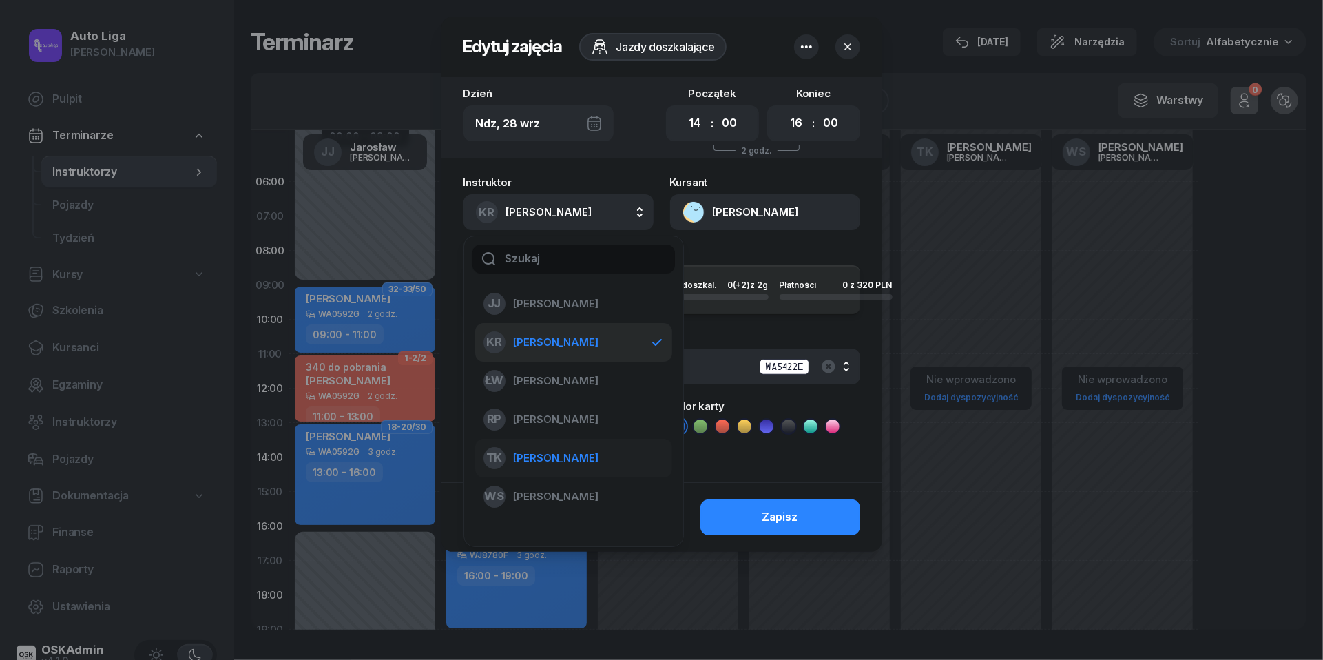
click at [568, 456] on span "[PERSON_NAME]" at bounding box center [556, 458] width 85 height 18
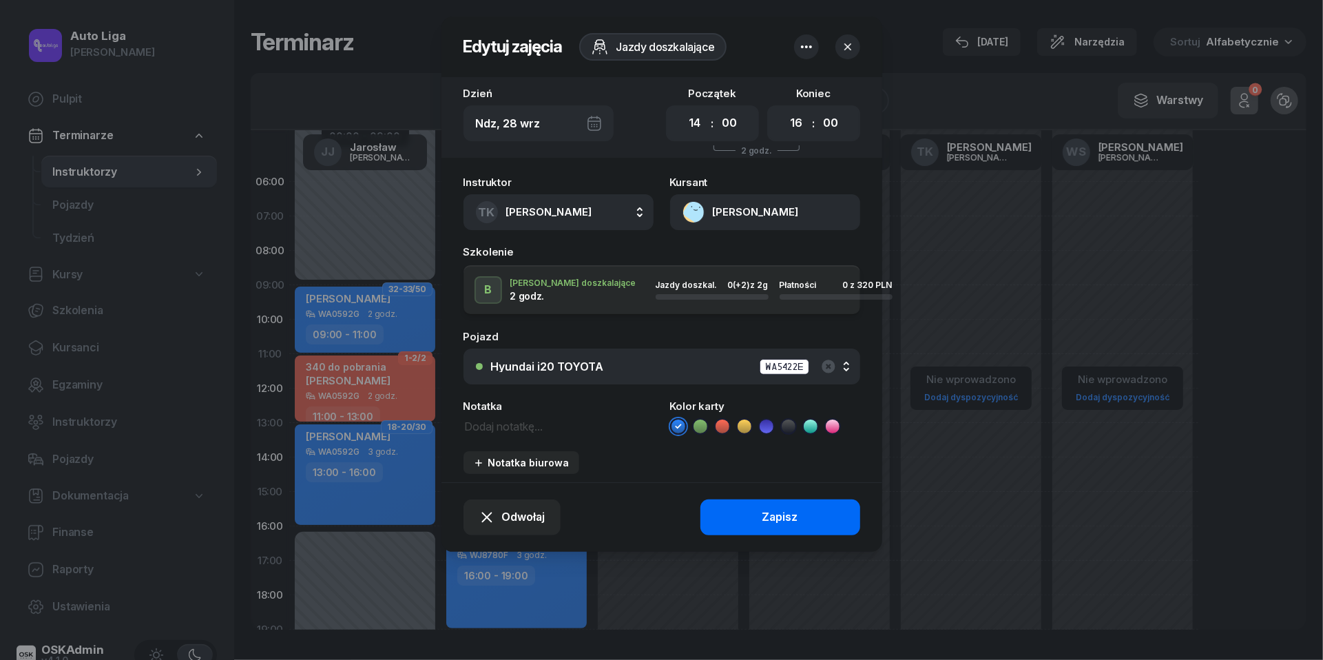
click at [827, 524] on button "Zapisz" at bounding box center [781, 517] width 160 height 36
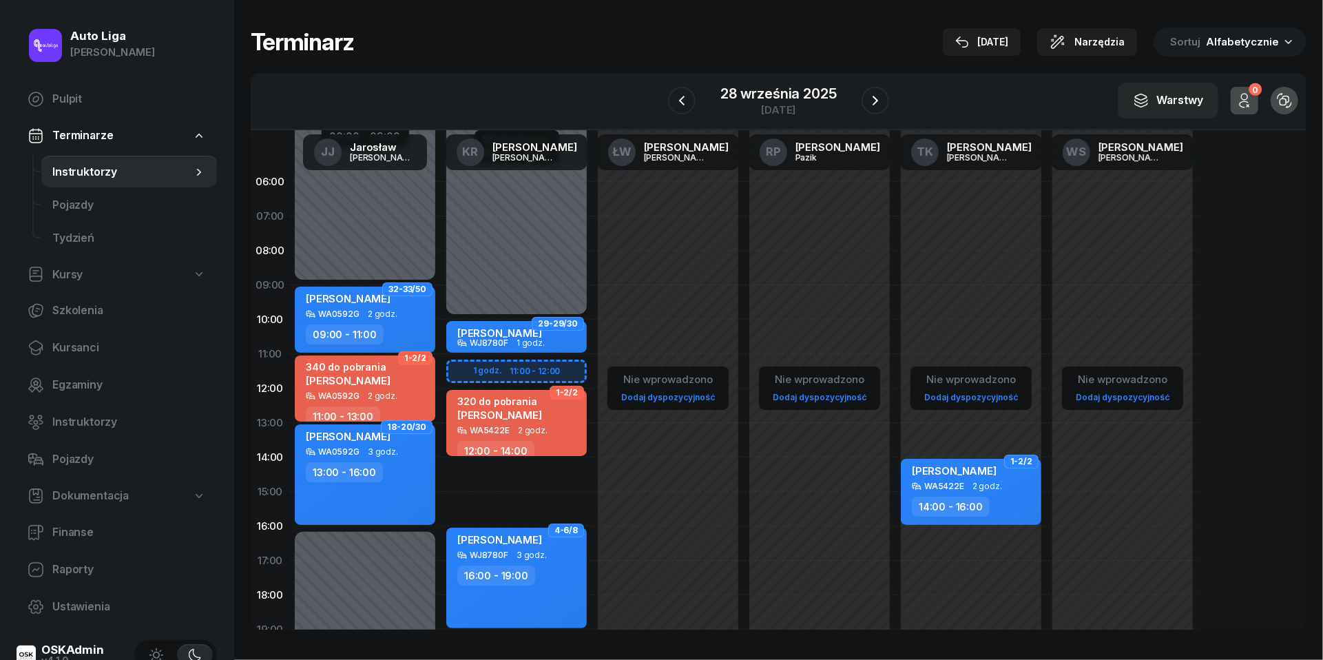
click at [551, 428] on div "WA5422E 2 godz." at bounding box center [517, 431] width 121 height 10
select select "12"
select select "14"
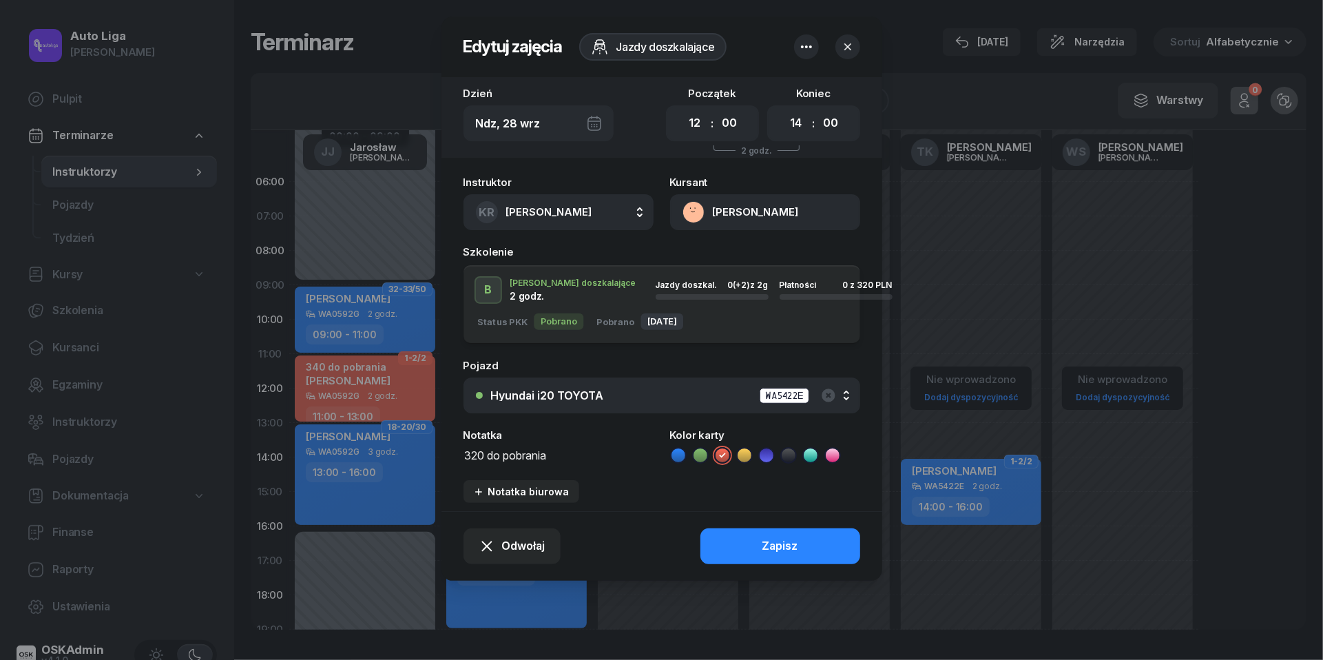
click at [554, 220] on div "KR [PERSON_NAME]" at bounding box center [534, 212] width 116 height 22
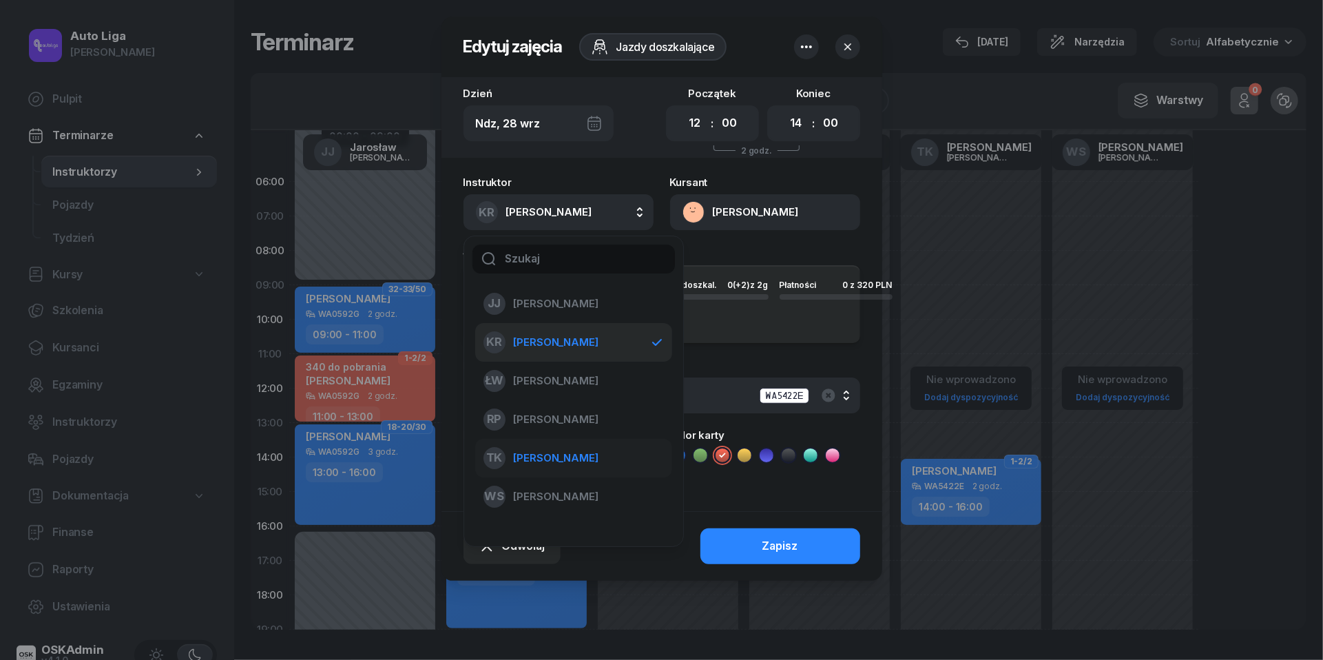
click at [577, 453] on span "[PERSON_NAME]" at bounding box center [556, 458] width 85 height 18
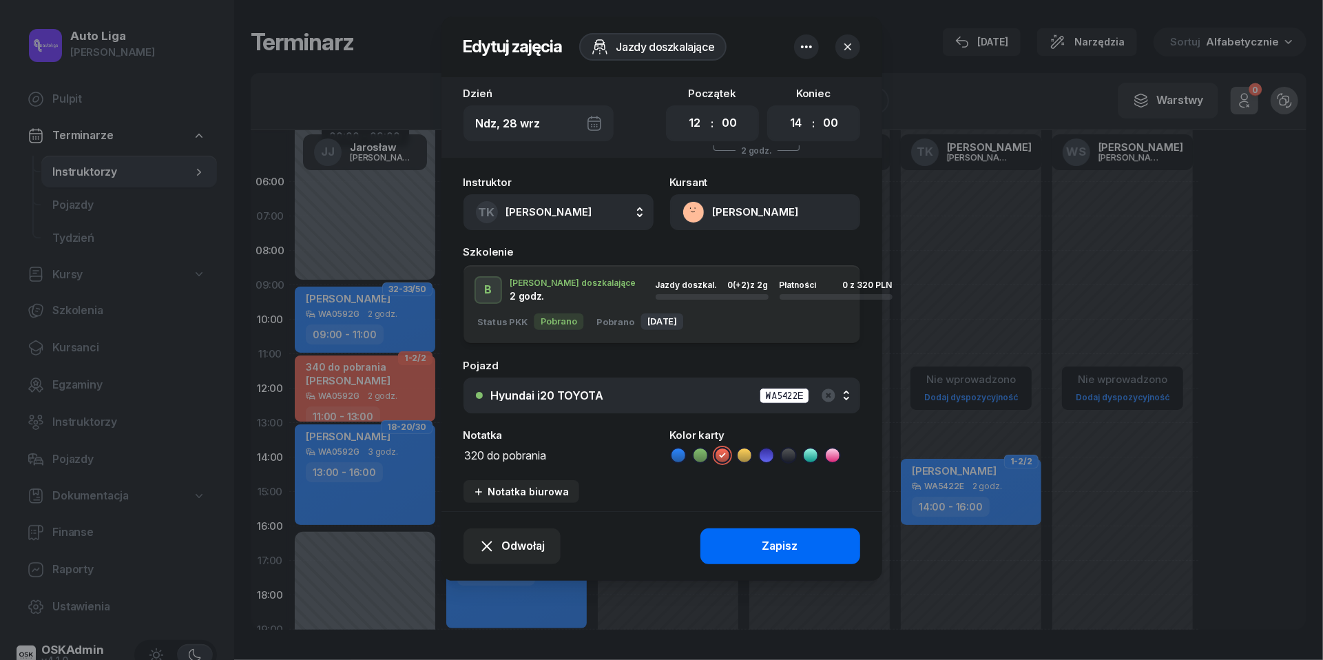
click at [754, 549] on button "Zapisz" at bounding box center [781, 546] width 160 height 36
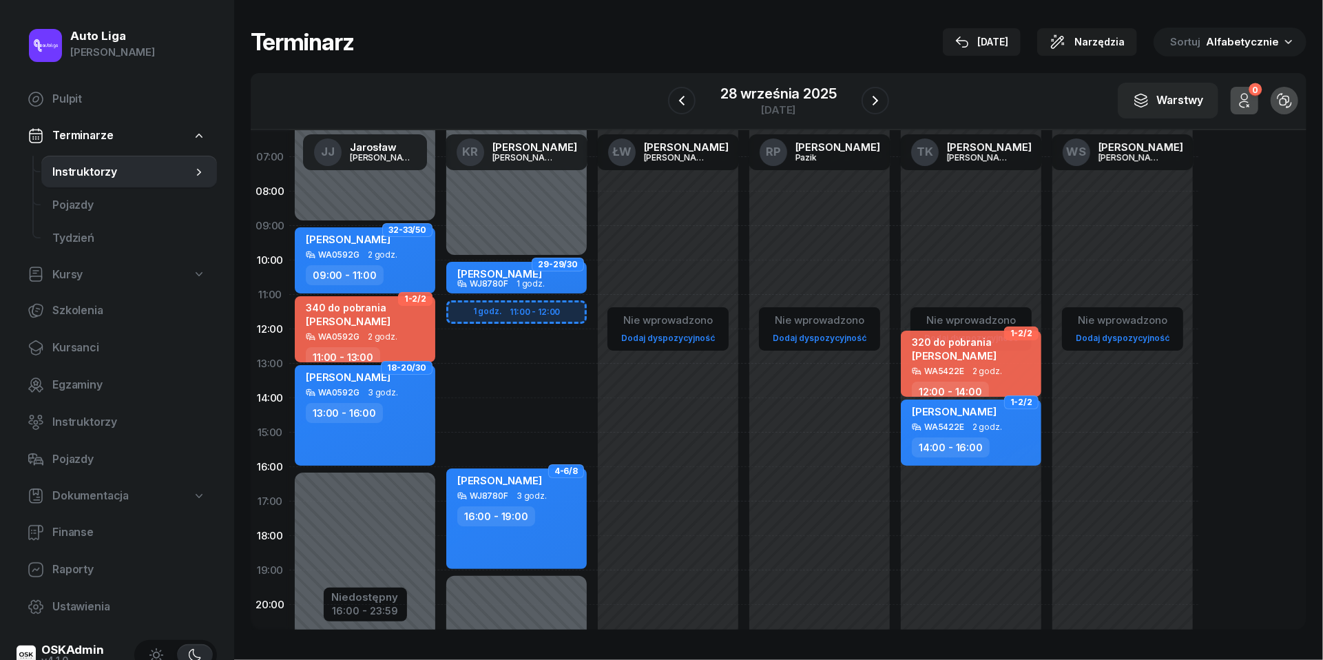
scroll to position [62, 0]
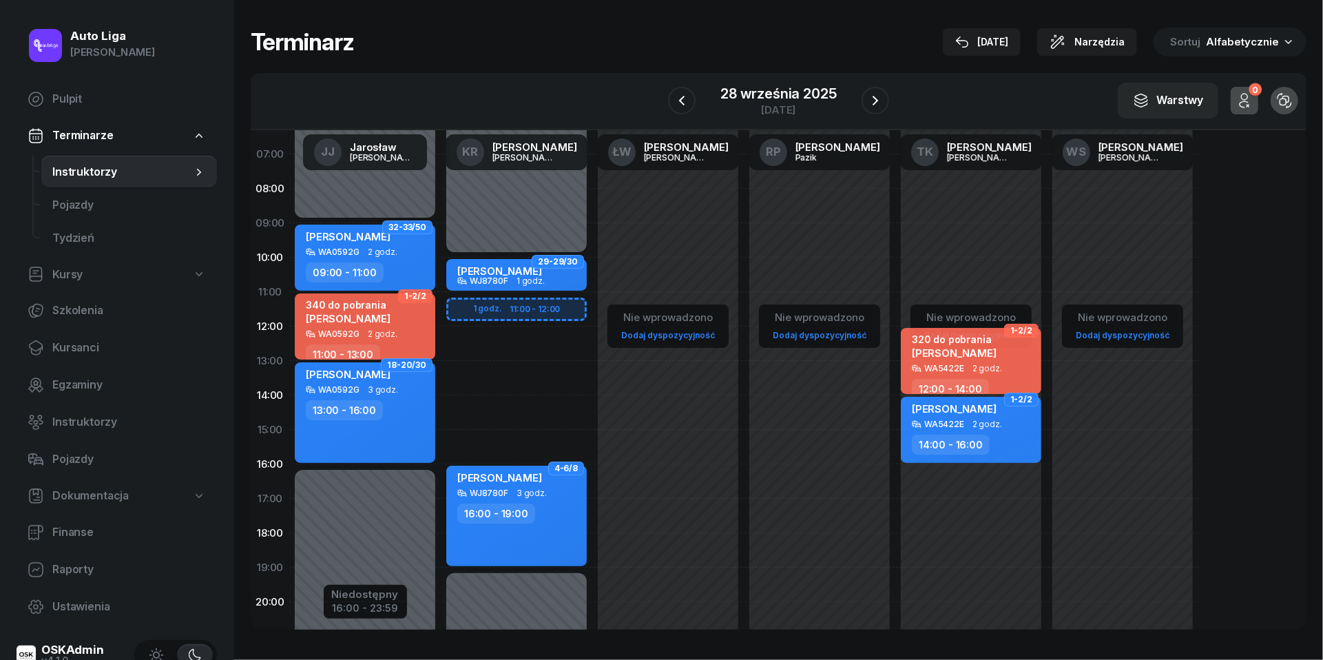
click at [543, 499] on div "[PERSON_NAME] WJ8780F 3 godz. 16:00 - 19:00" at bounding box center [516, 516] width 141 height 101
select select "16"
select select "19"
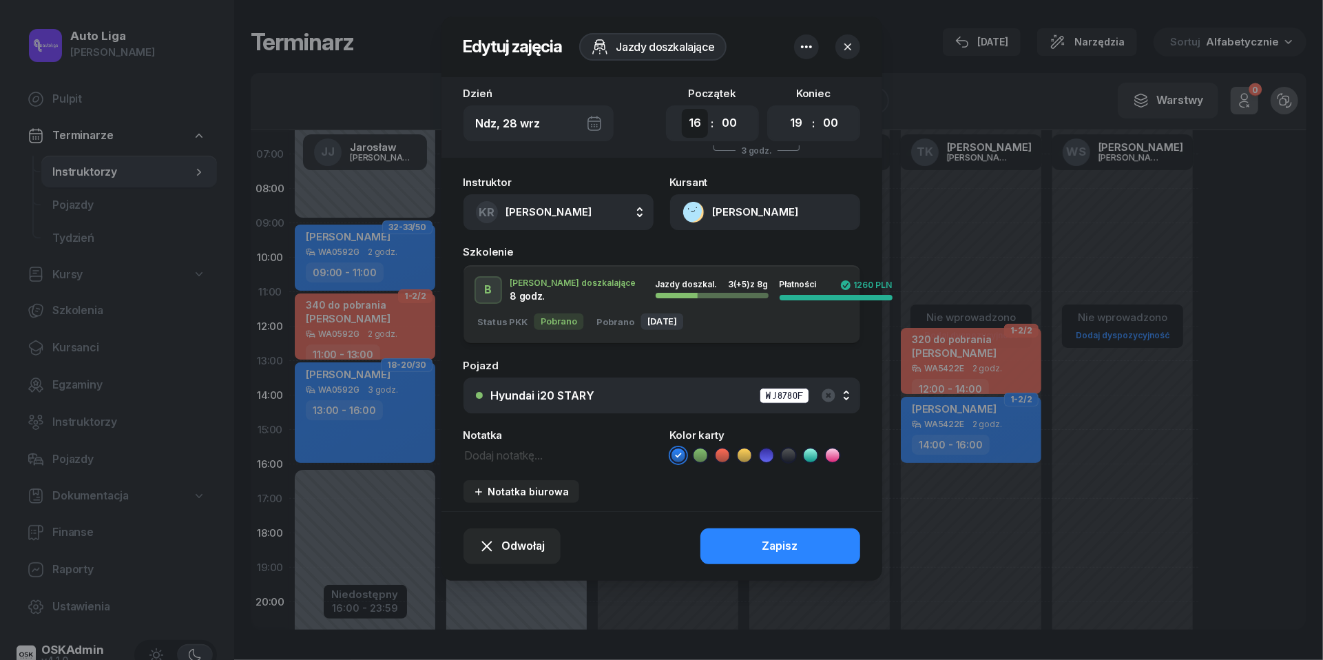
select select "15"
select select "18"
click at [781, 539] on div "Zapisz" at bounding box center [781, 546] width 36 height 18
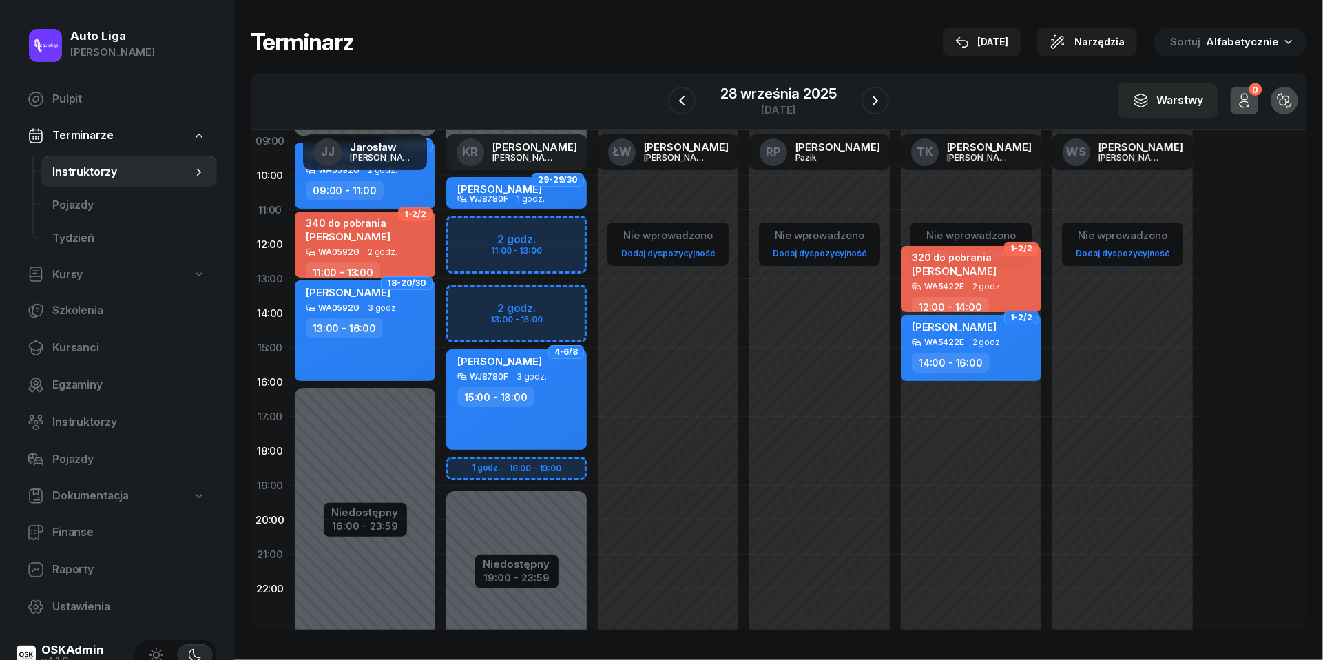
scroll to position [163, 0]
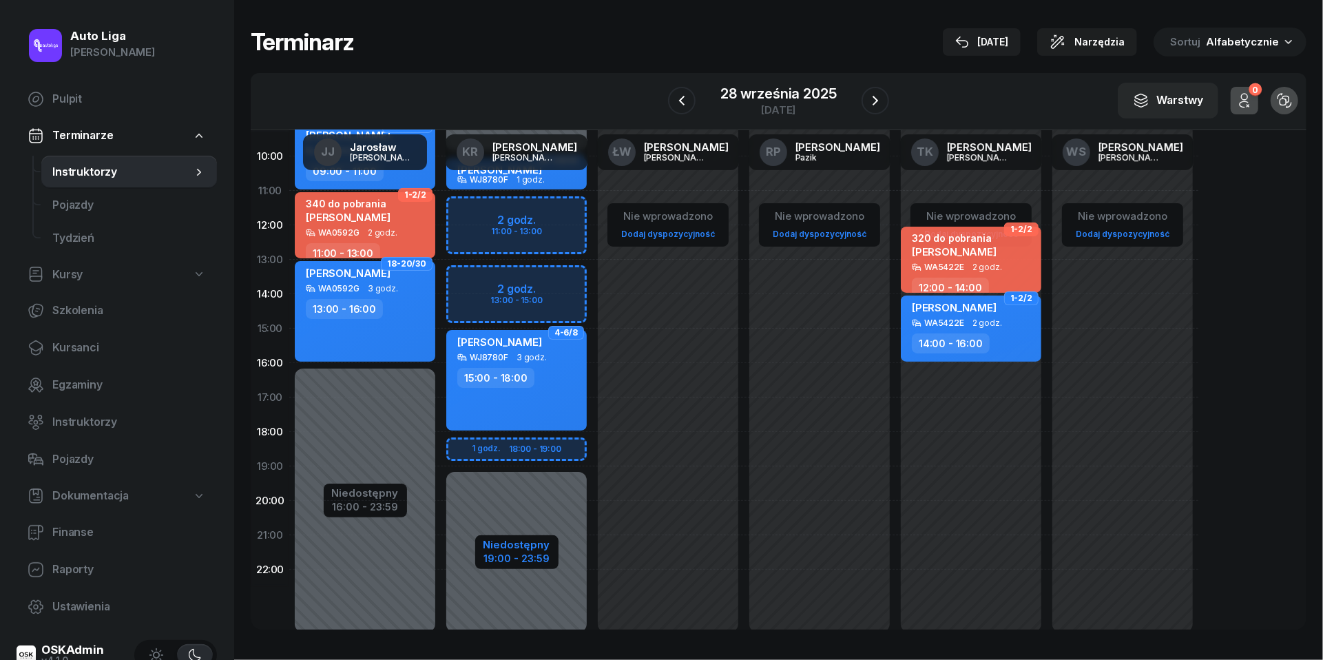
click at [518, 549] on div "Niedostępny" at bounding box center [517, 544] width 67 height 10
select select "10"
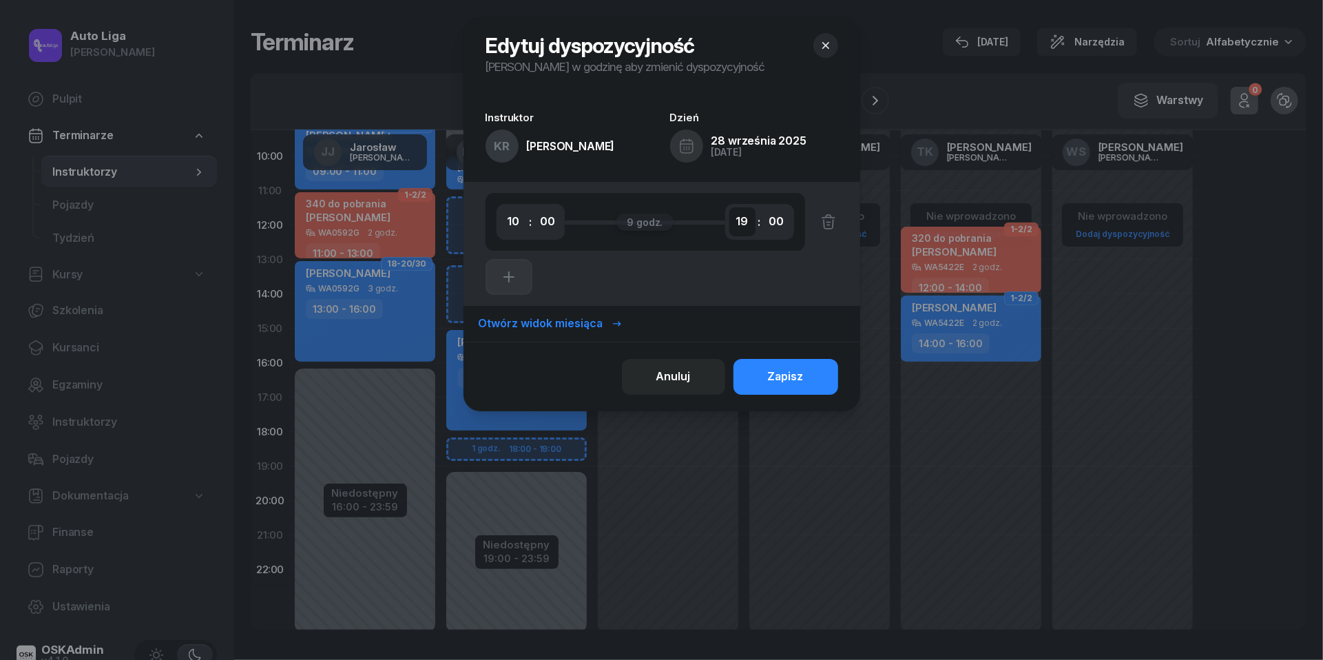
select select "18"
click at [796, 377] on div "Zapisz" at bounding box center [786, 377] width 36 height 18
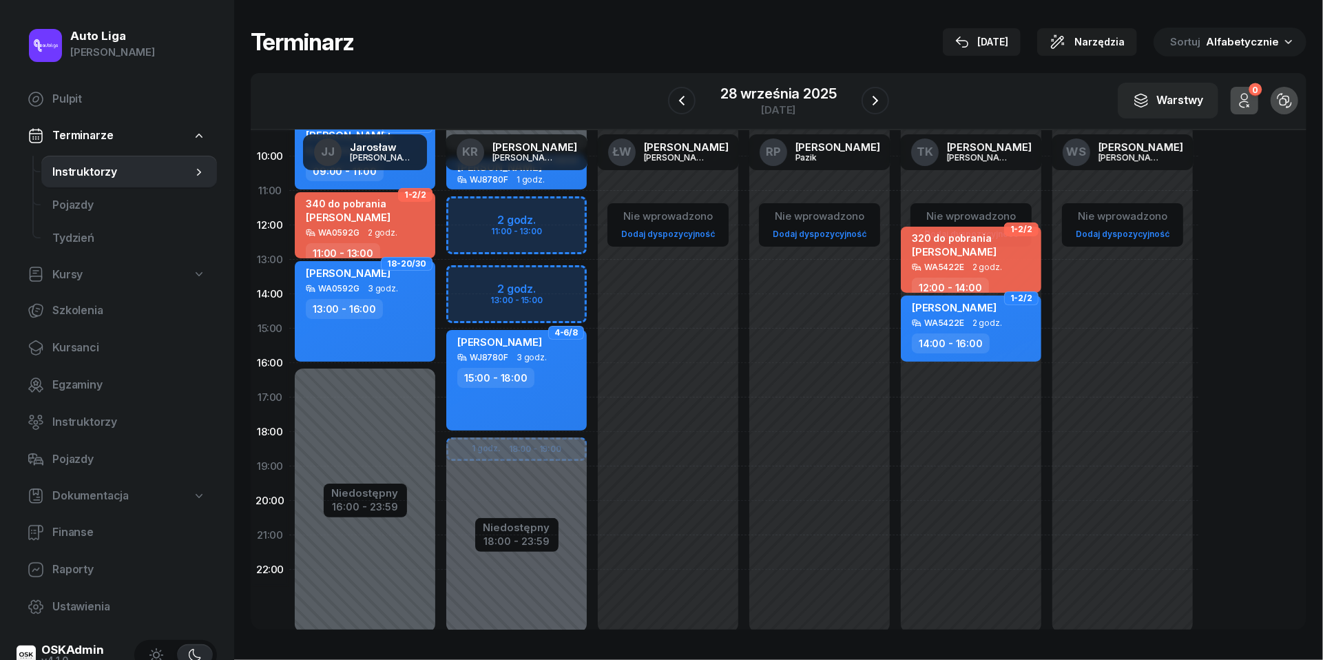
click at [796, 453] on div "Nie wprowadzono Dodaj dyspozycyjność" at bounding box center [820, 328] width 152 height 654
select select "18"
select select "20"
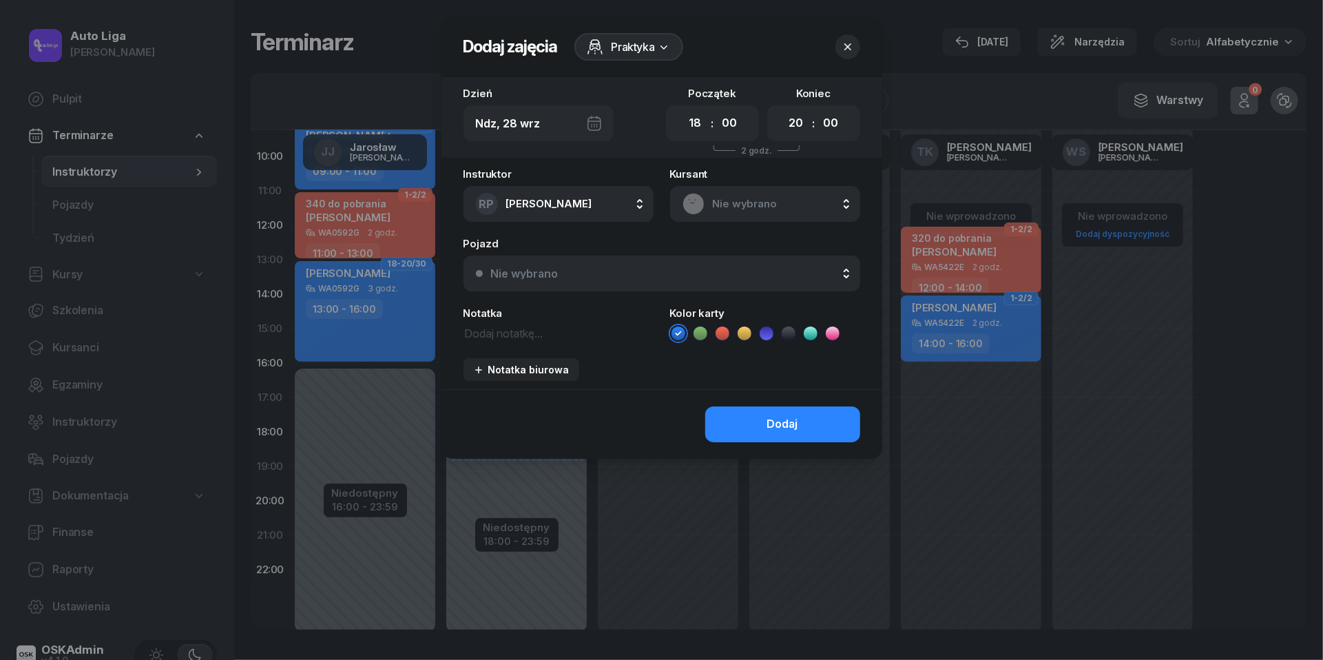
click at [856, 48] on button "button" at bounding box center [848, 46] width 25 height 25
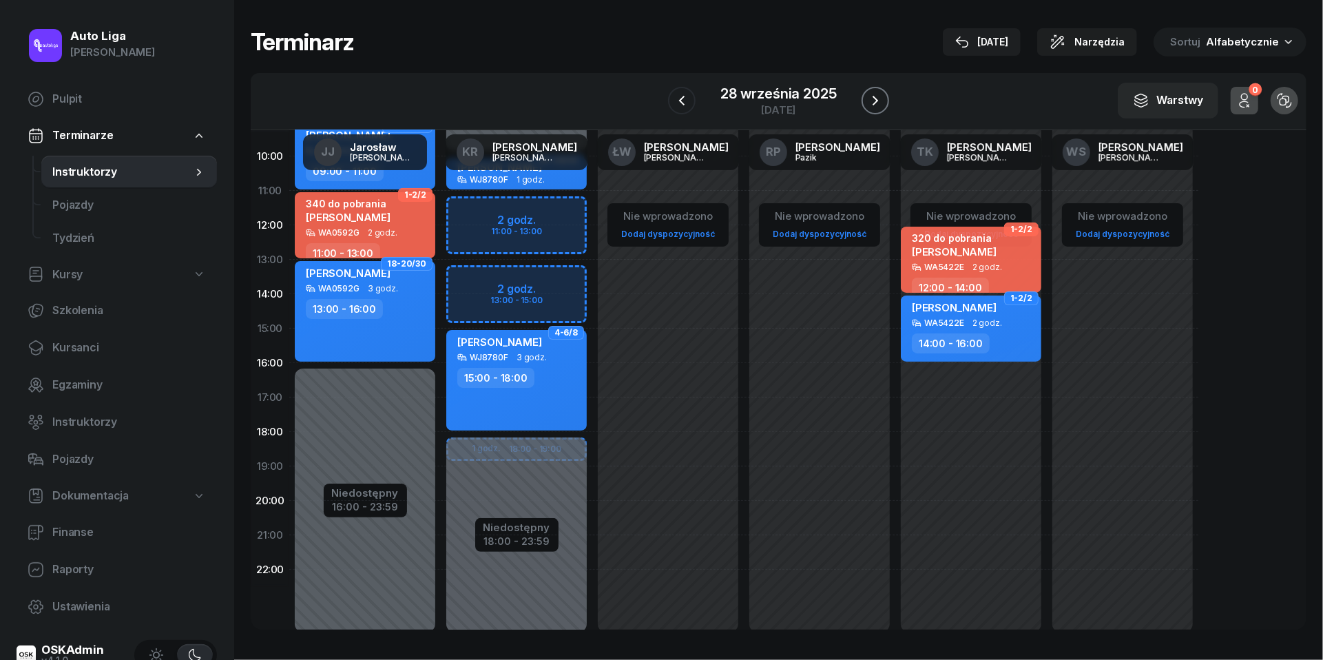
click at [875, 100] on icon "button" at bounding box center [875, 100] width 17 height 17
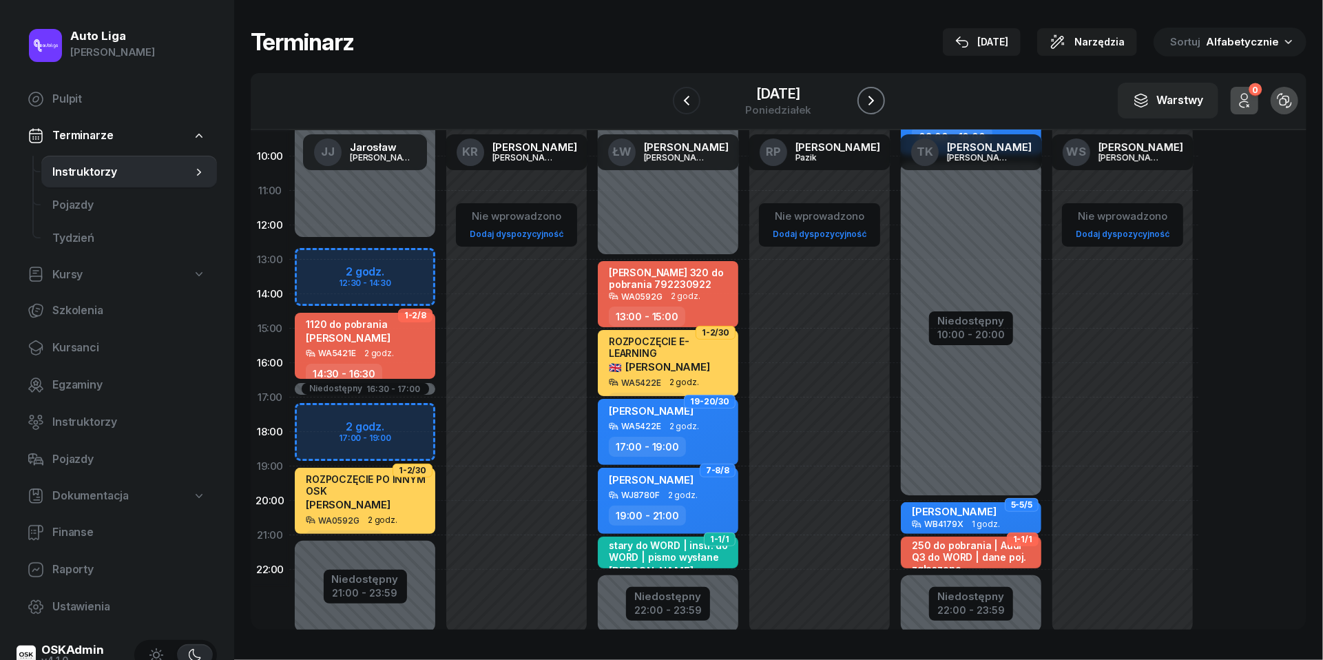
click at [875, 100] on icon "button" at bounding box center [871, 100] width 17 height 17
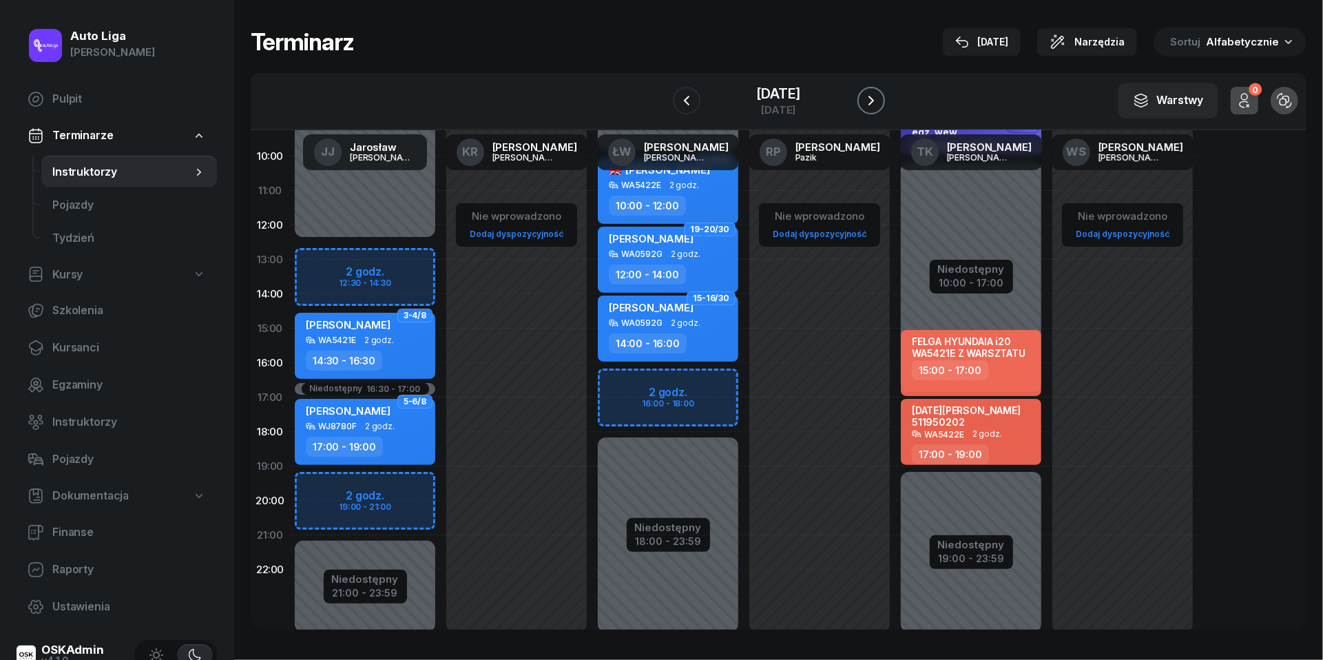
click at [875, 100] on icon "button" at bounding box center [871, 100] width 17 height 17
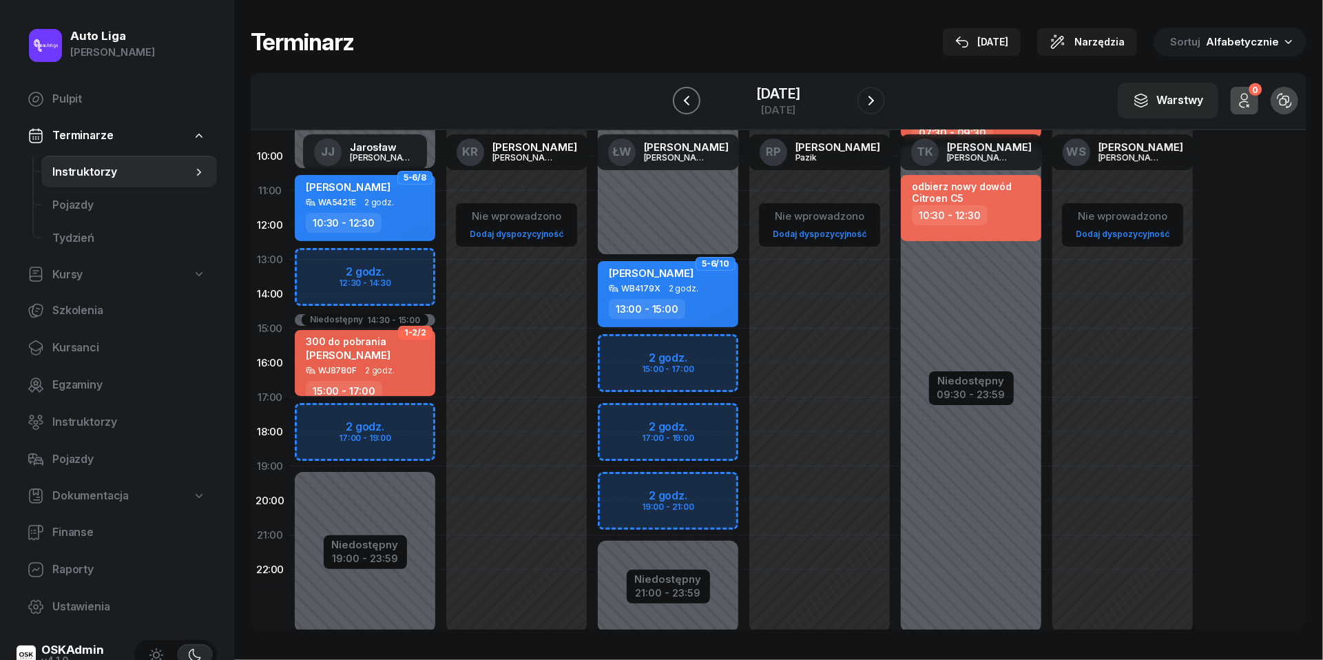
click at [683, 100] on icon "button" at bounding box center [686, 101] width 6 height 10
click at [673, 100] on button "button" at bounding box center [687, 101] width 28 height 28
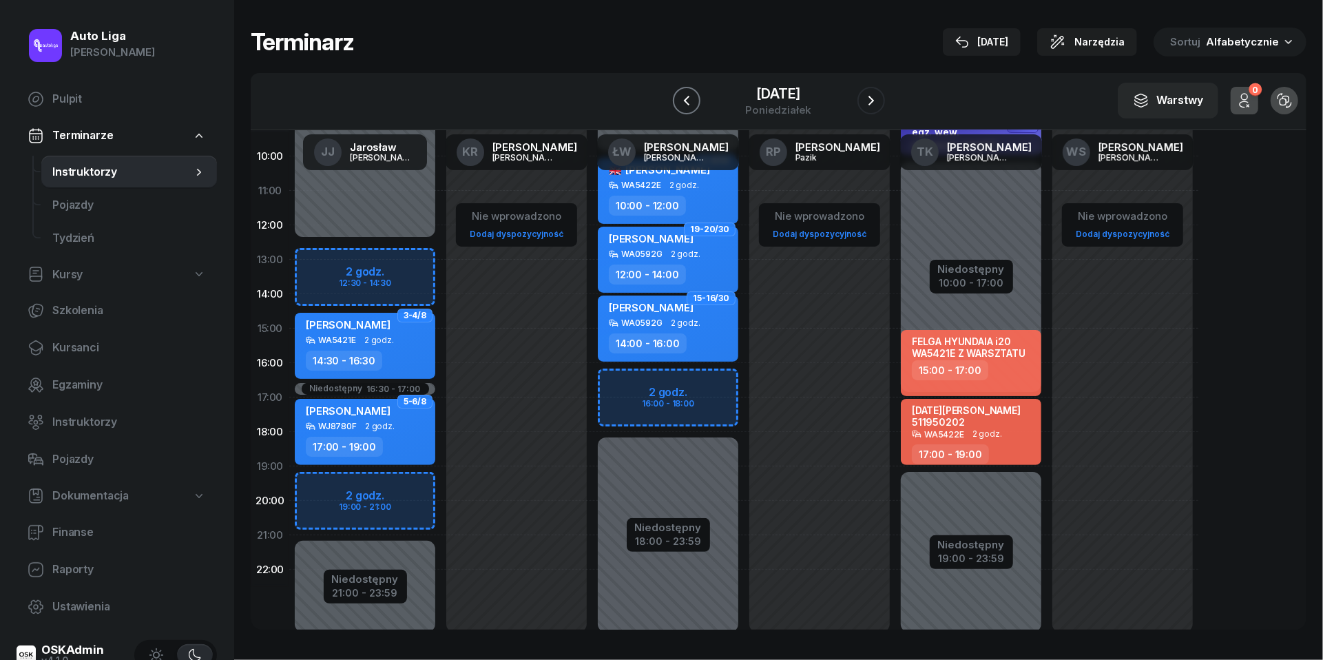
click at [673, 100] on button "button" at bounding box center [687, 101] width 28 height 28
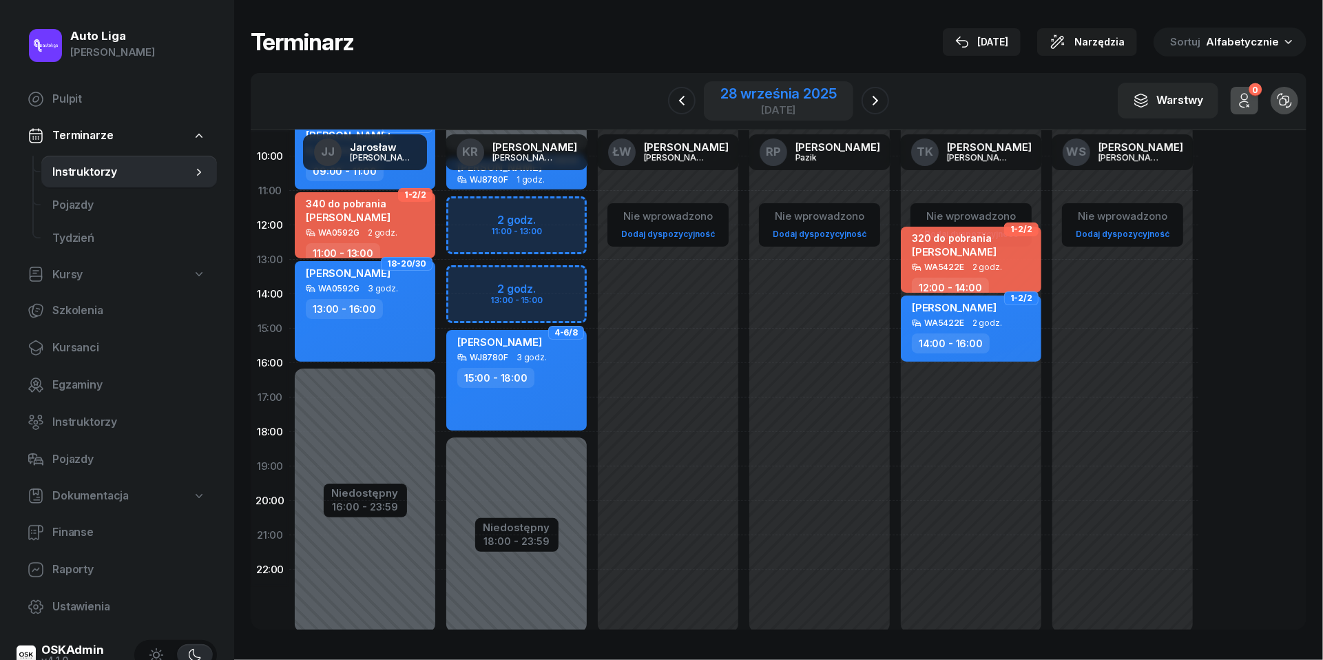
click at [785, 105] on div "[DATE]" at bounding box center [779, 110] width 116 height 10
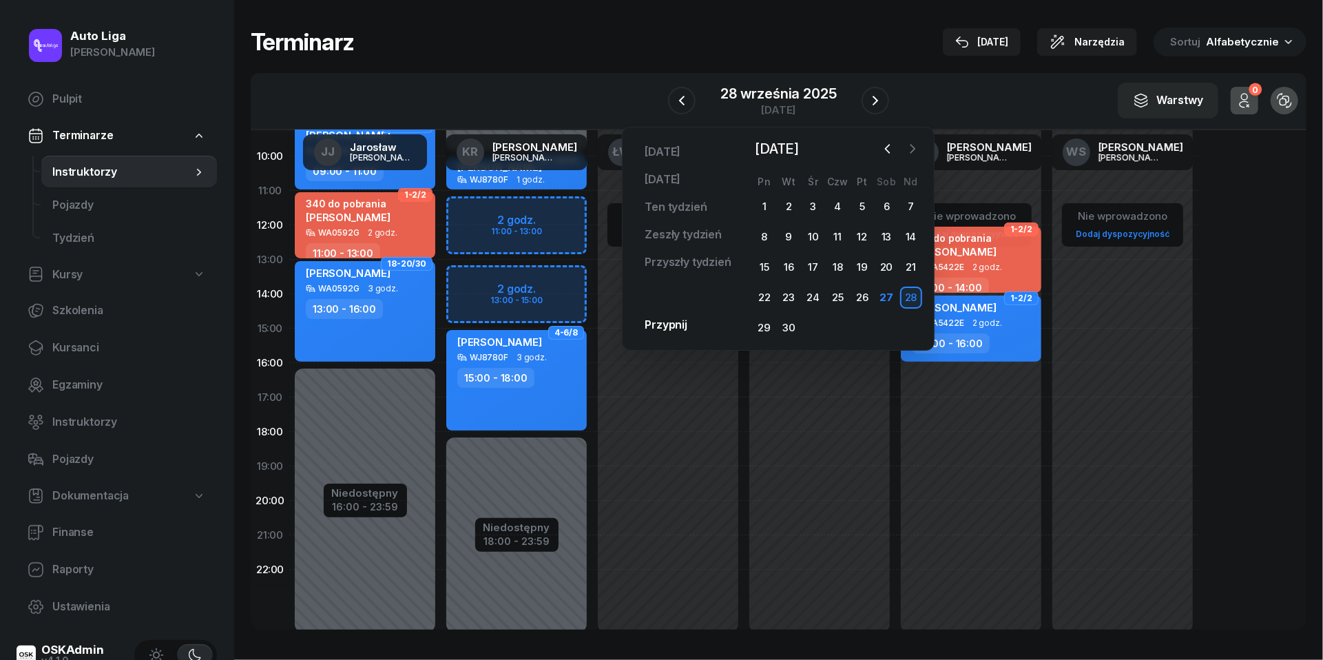
click at [915, 149] on icon "button" at bounding box center [913, 149] width 4 height 8
click at [1006, 331] on div "[PERSON_NAME] WA5422E 2 godz. 14:00 - 16:00" at bounding box center [971, 329] width 141 height 66
select select "14"
select select "16"
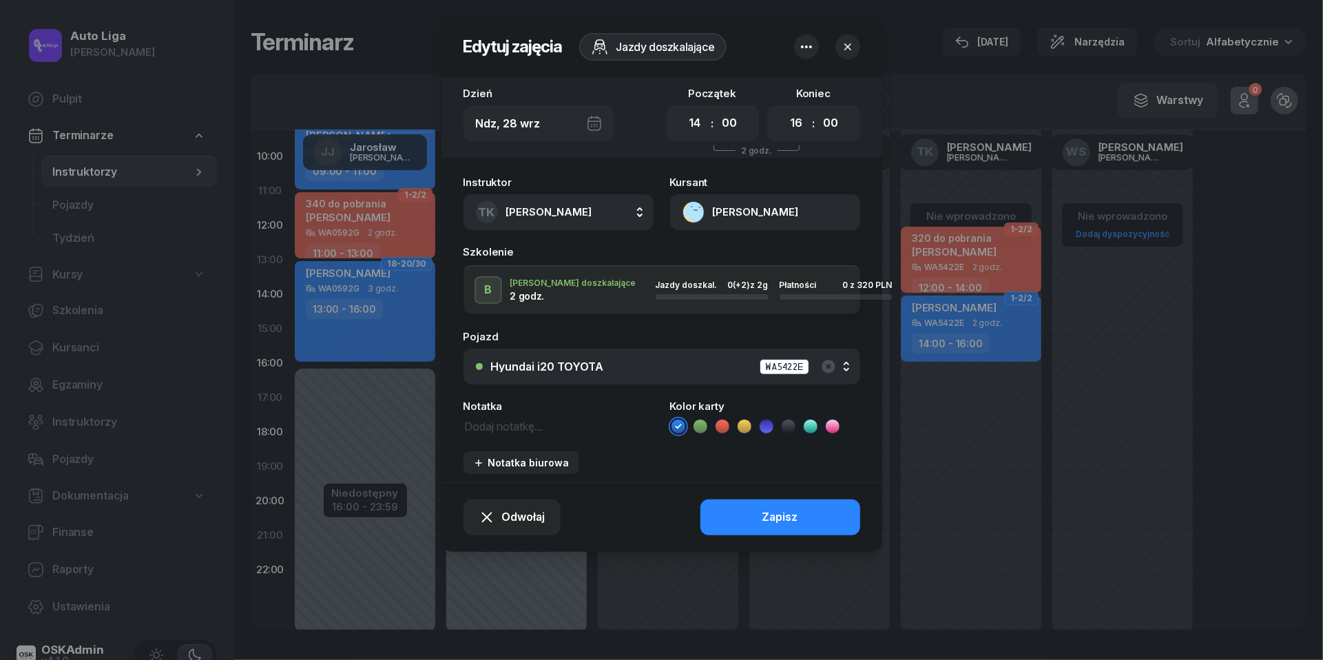
click at [596, 121] on div "Ndz, 28 wrz" at bounding box center [539, 123] width 150 height 36
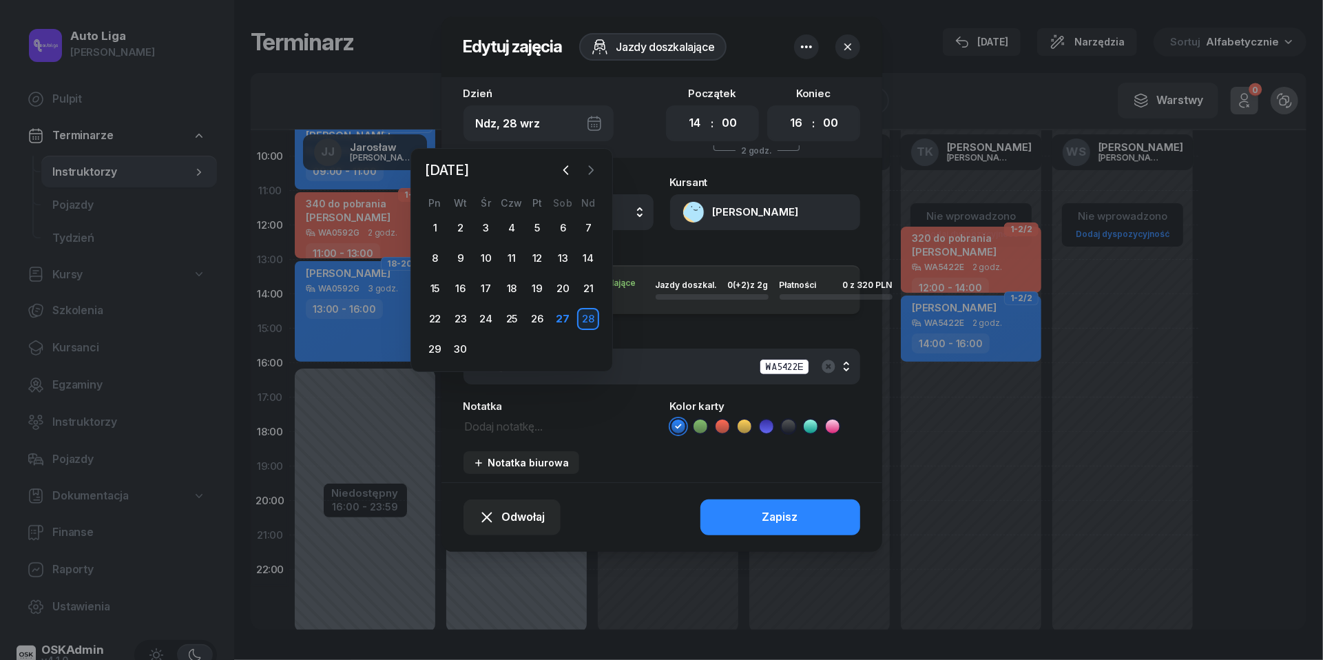
click at [590, 161] on button "button" at bounding box center [591, 170] width 21 height 21
click at [489, 225] on div "1" at bounding box center [486, 228] width 22 height 22
type input "[DATE]"
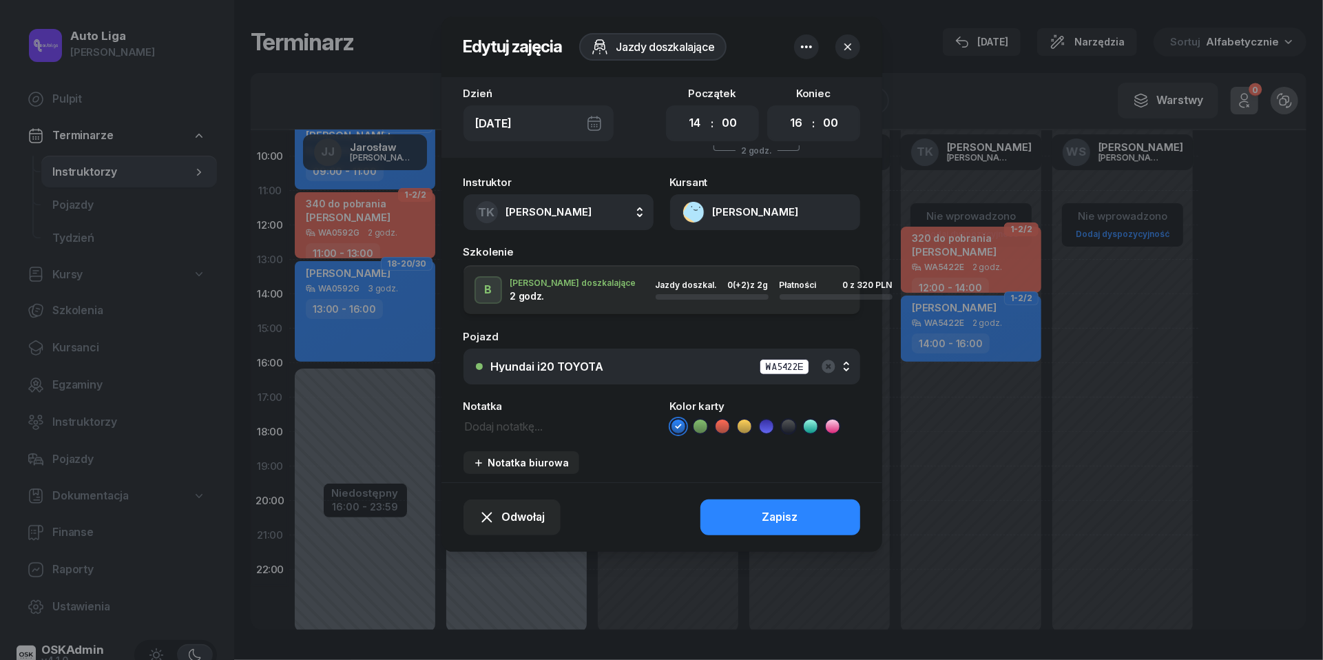
click at [624, 208] on button "TK [PERSON_NAME]" at bounding box center [559, 212] width 190 height 36
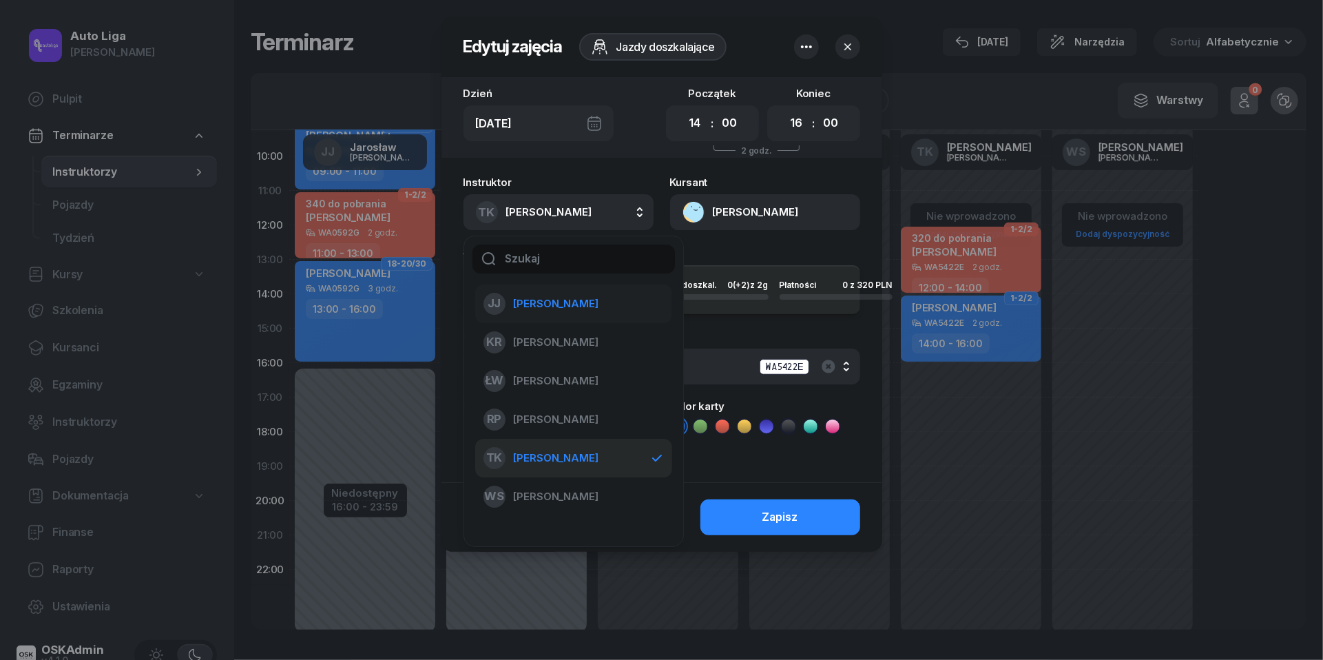
click at [554, 307] on span "[PERSON_NAME]" at bounding box center [556, 304] width 85 height 18
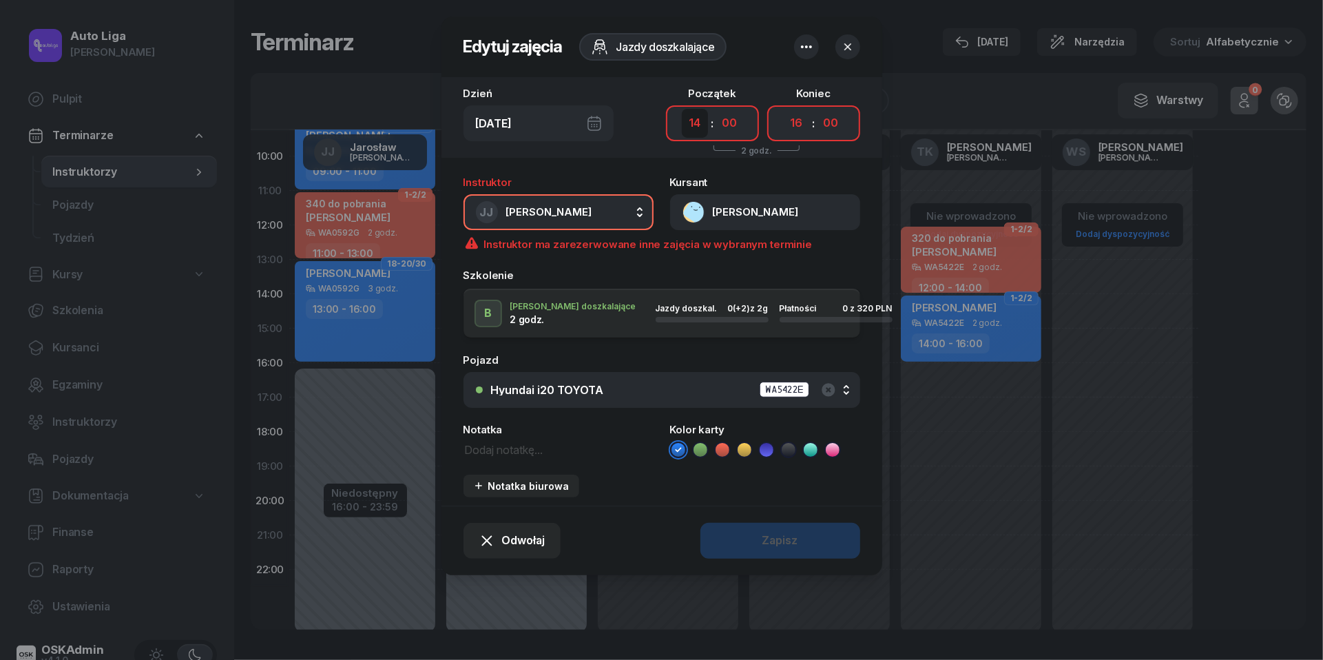
select select "17"
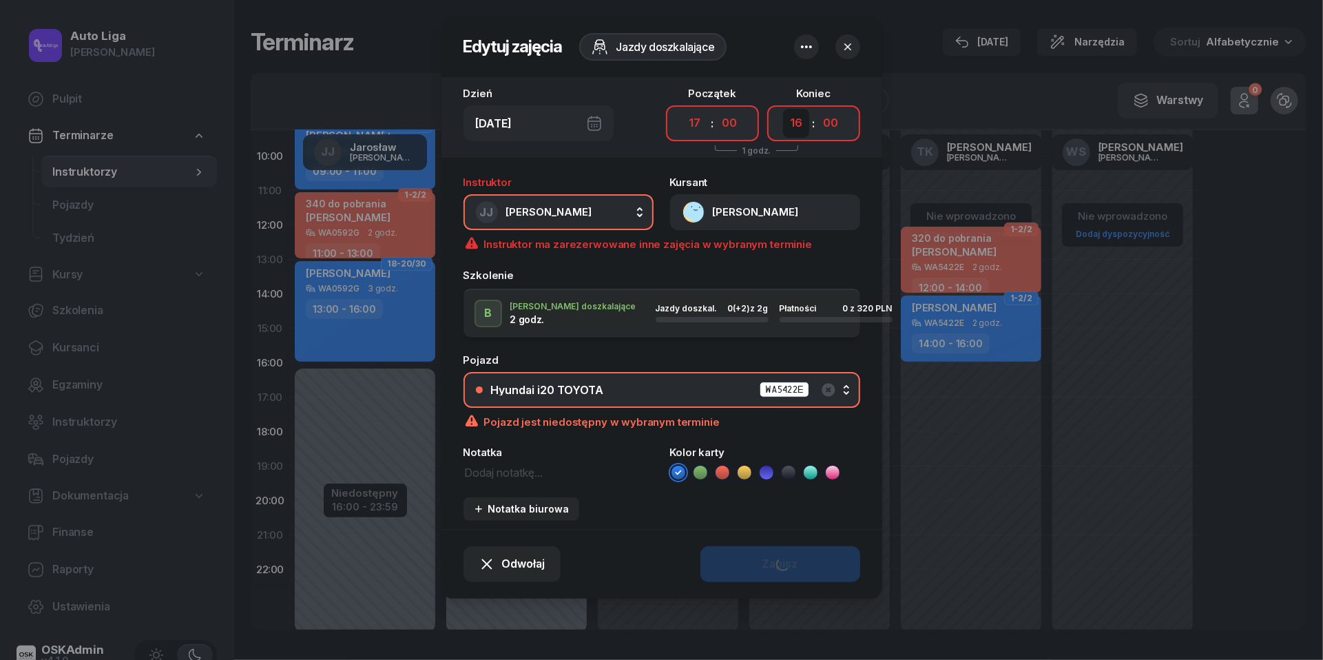
select select "19"
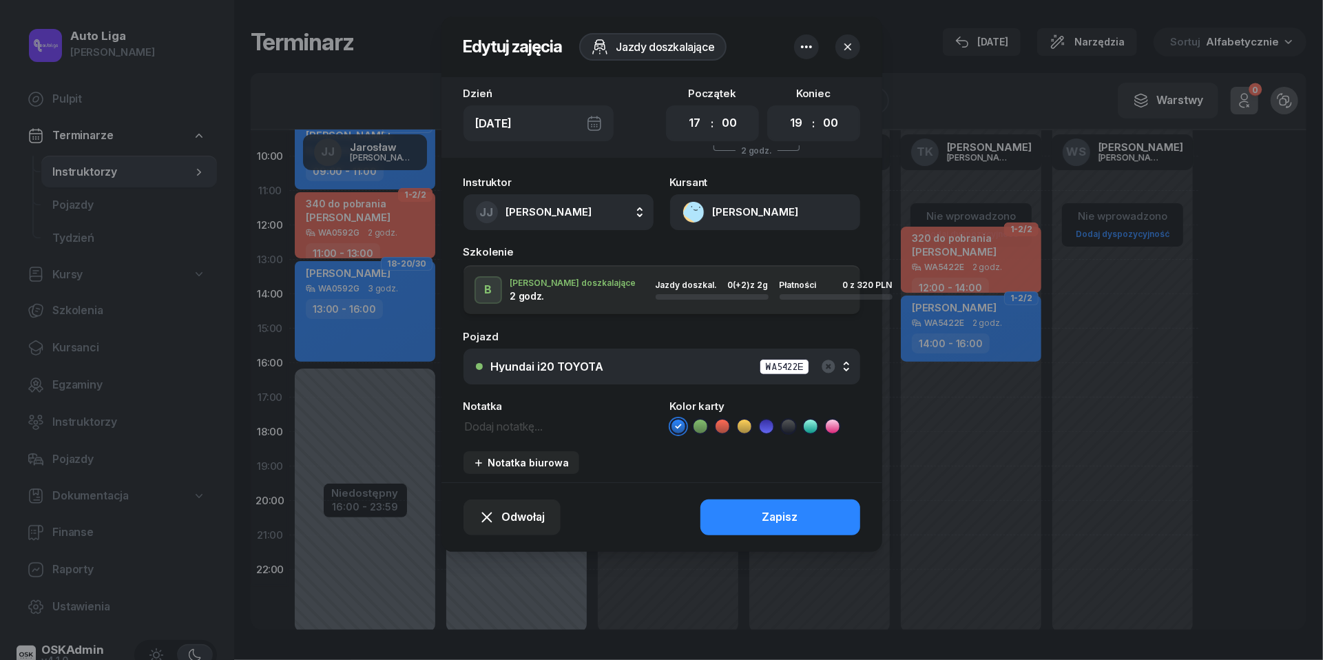
click at [736, 361] on div "Hyundai i20 TOYOTA WA5422E" at bounding box center [669, 366] width 357 height 17
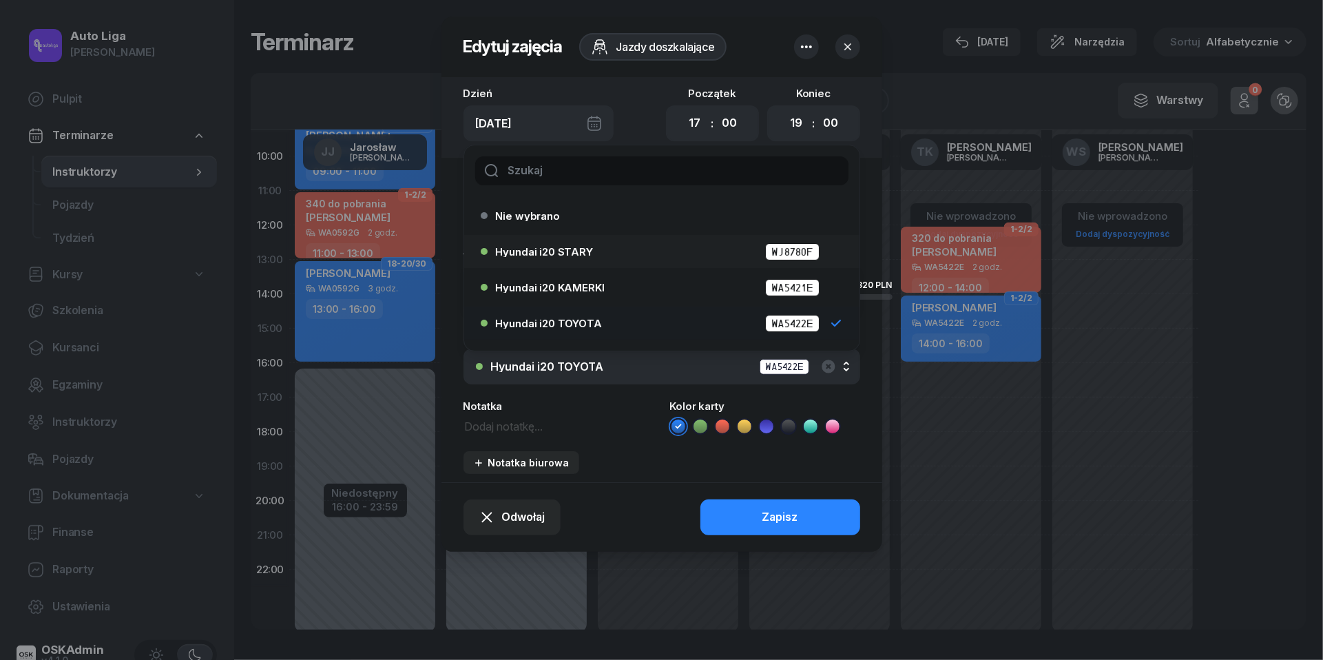
click at [599, 259] on div "Hyundai i20 STARY WJ8780F" at bounding box center [658, 251] width 354 height 22
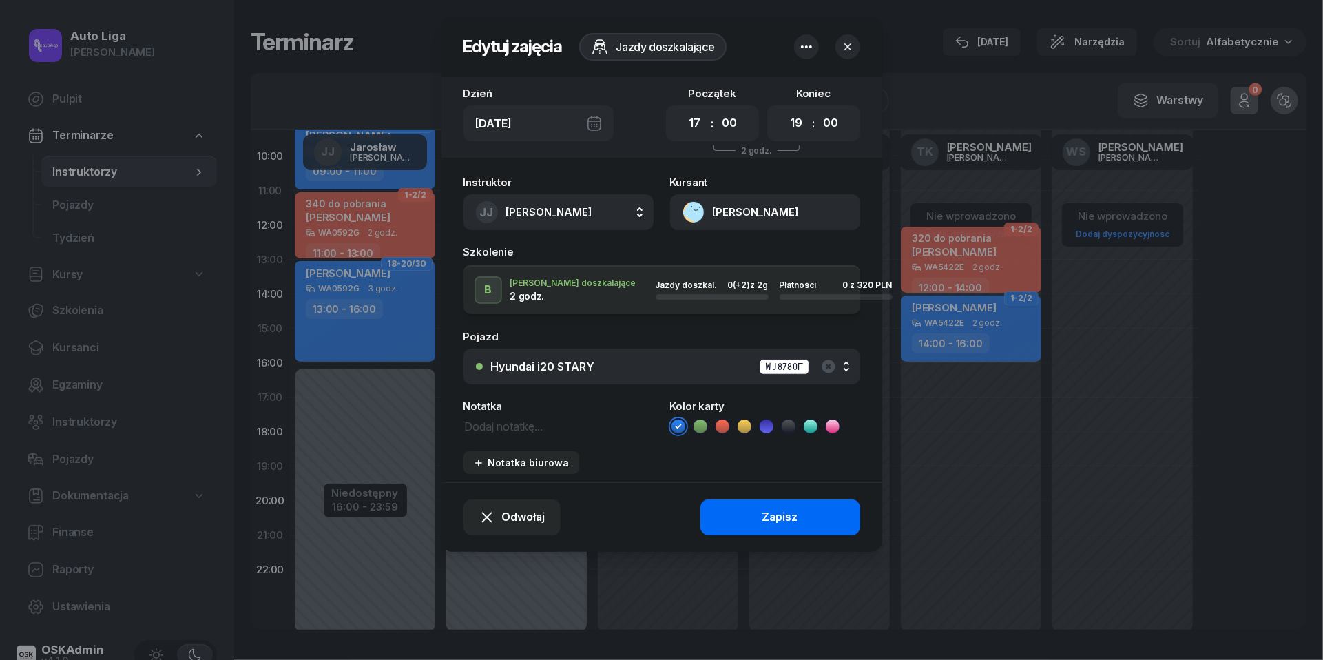
click at [780, 504] on button "Zapisz" at bounding box center [781, 517] width 160 height 36
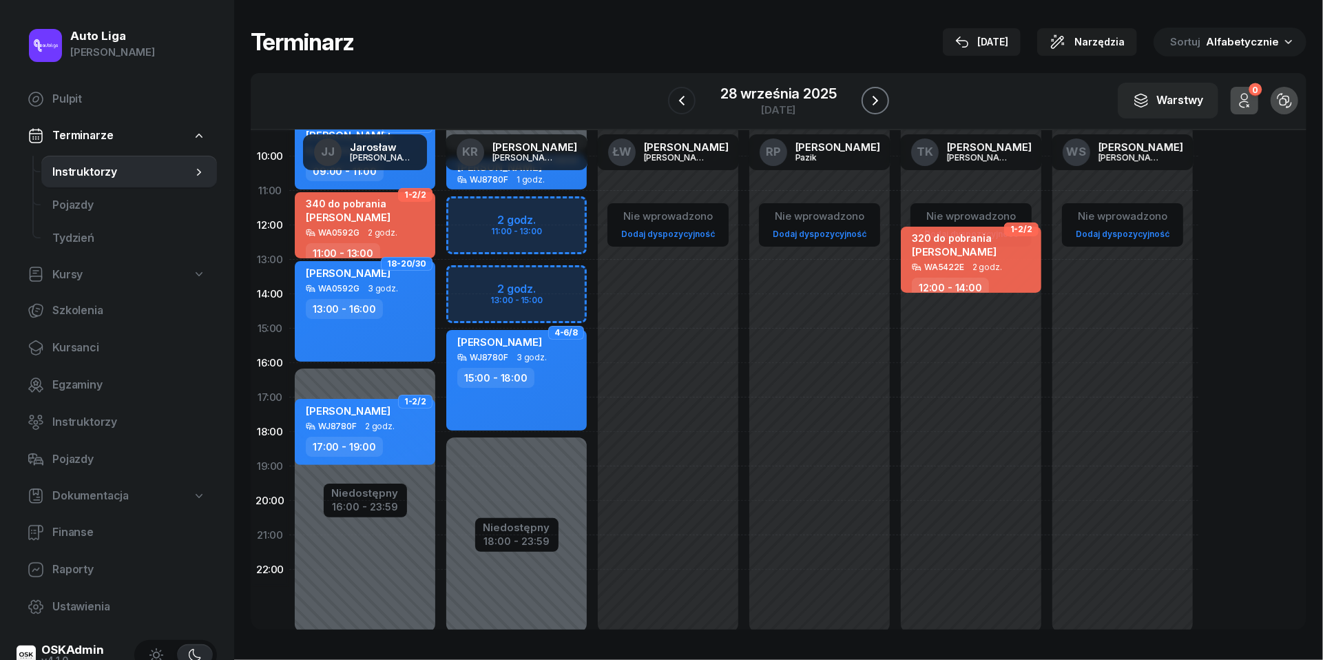
click at [880, 105] on icon "button" at bounding box center [875, 100] width 17 height 17
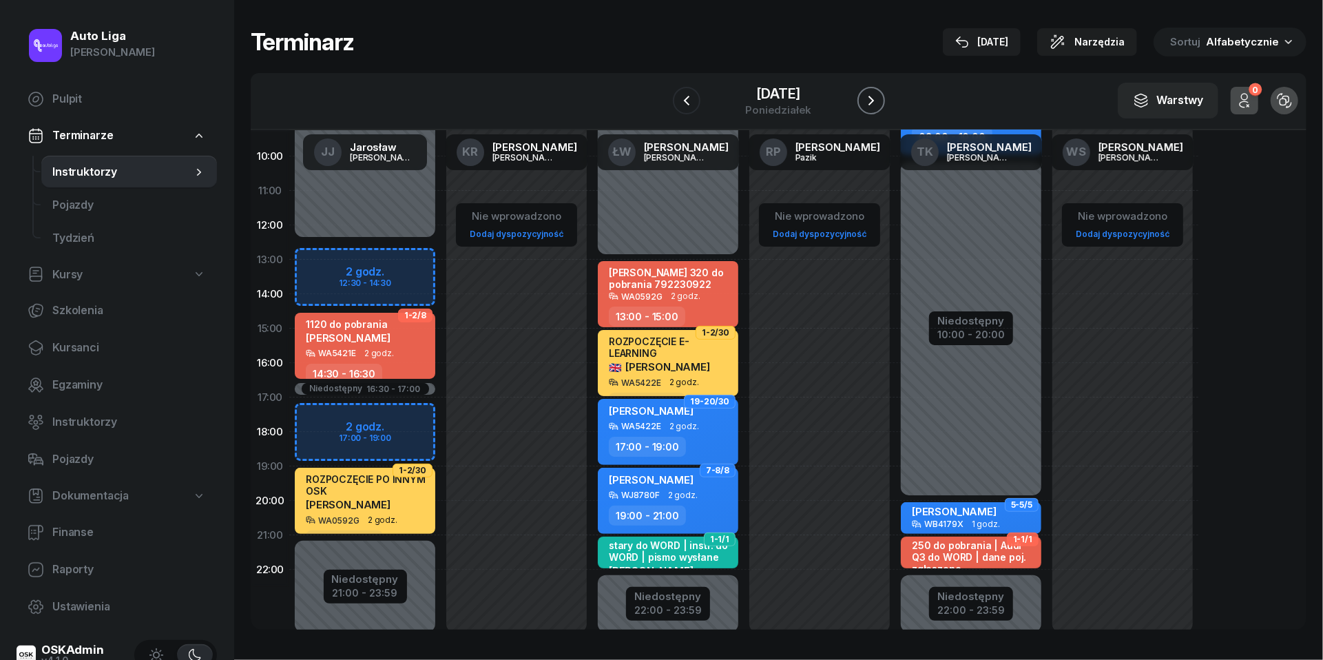
click at [880, 105] on icon "button" at bounding box center [871, 100] width 17 height 17
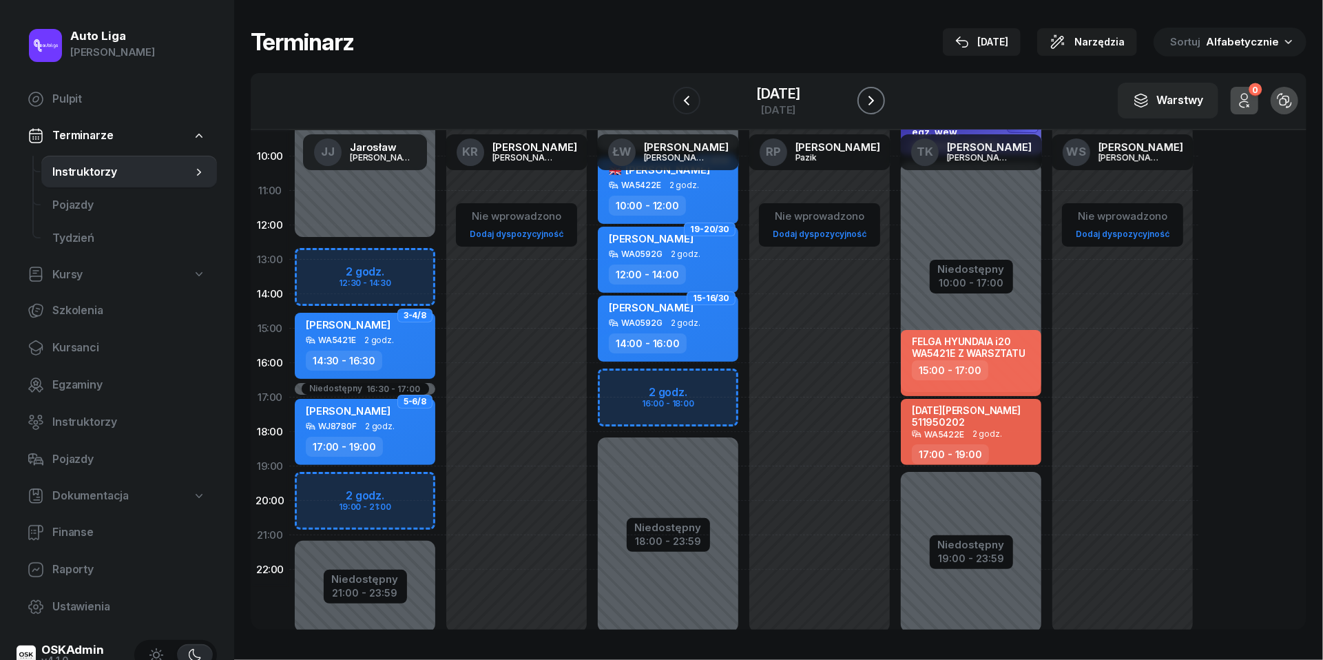
click at [880, 105] on icon "button" at bounding box center [871, 100] width 17 height 17
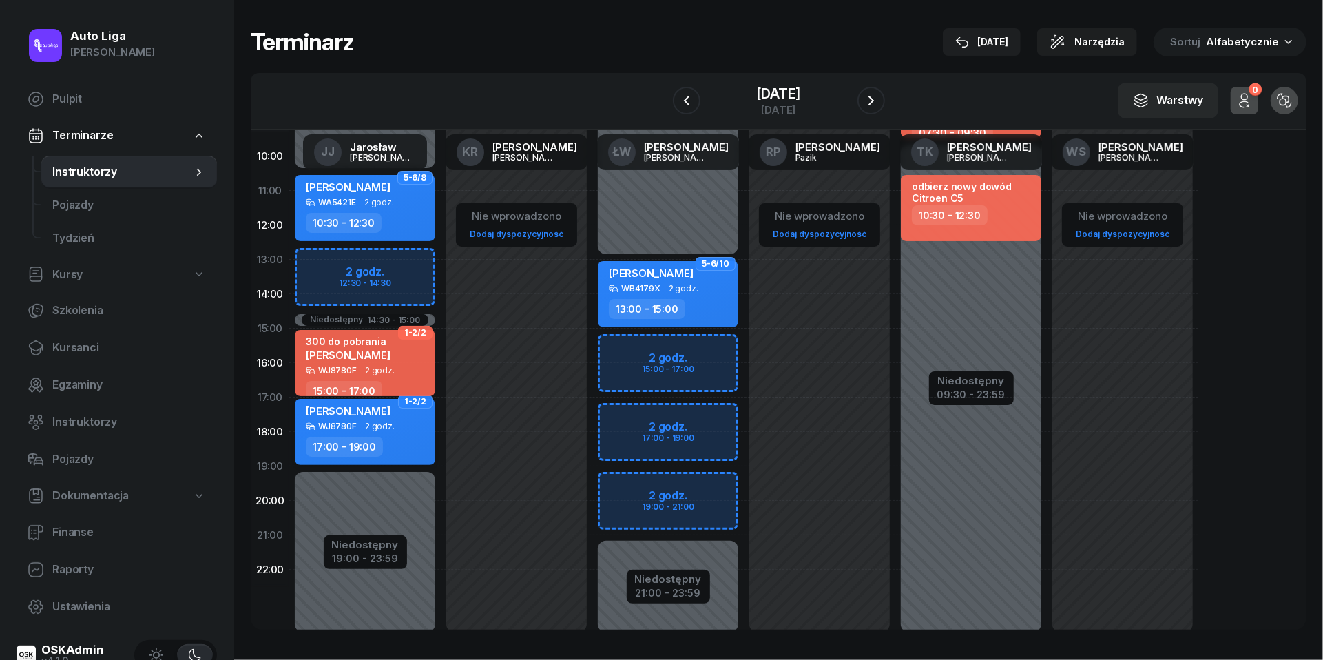
click at [384, 416] on div "[PERSON_NAME]" at bounding box center [348, 412] width 85 height 17
select select "17"
select select "19"
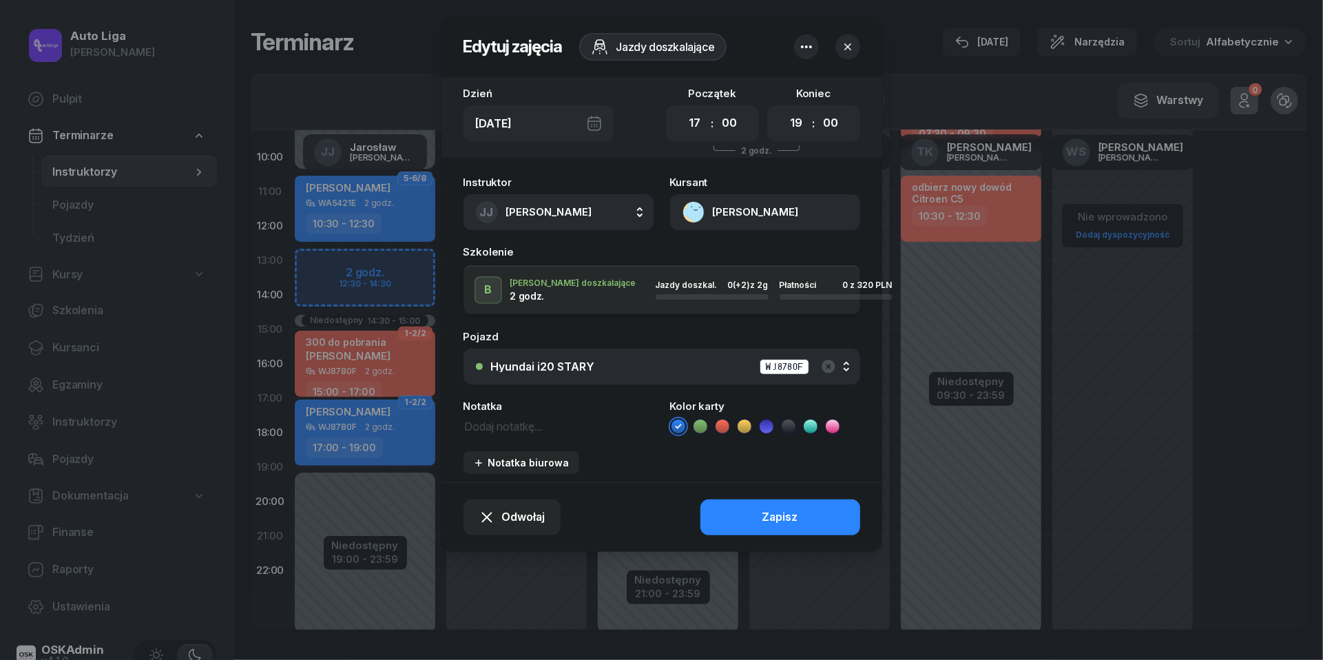
click at [524, 433] on textarea at bounding box center [559, 425] width 190 height 17
type textarea "320 przelew"
click at [725, 419] on icon at bounding box center [723, 426] width 14 height 14
click at [730, 511] on button "Zapisz" at bounding box center [781, 517] width 160 height 36
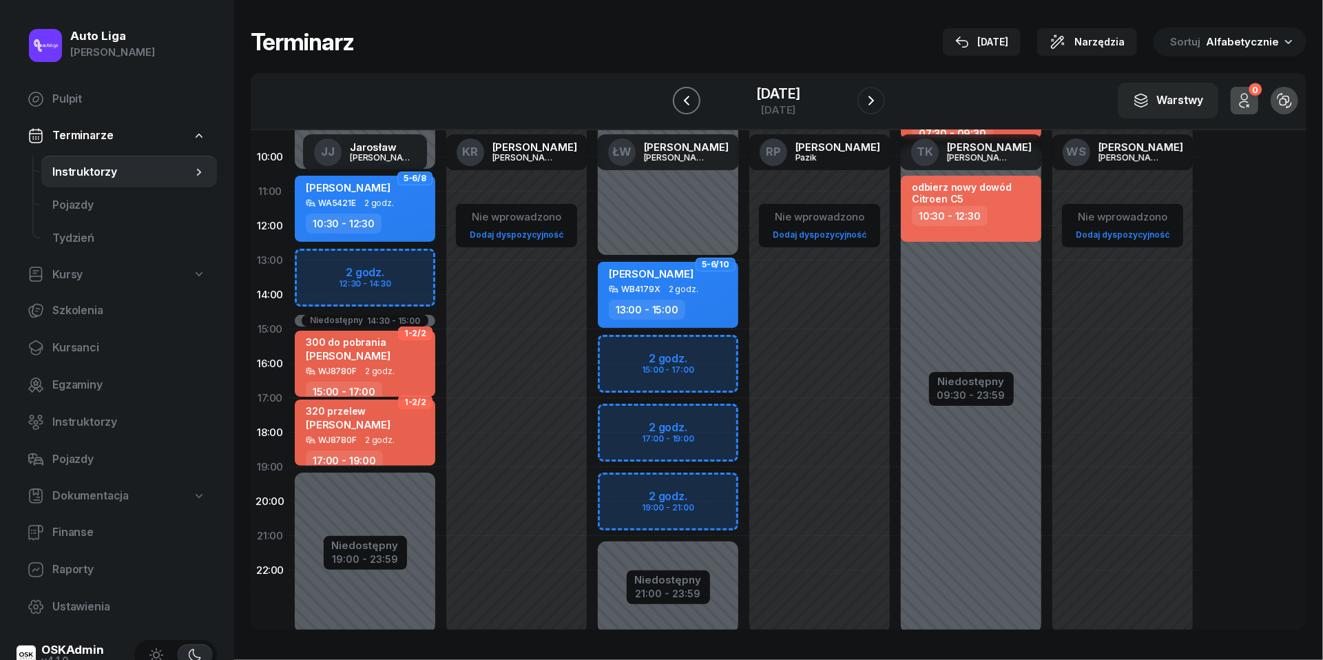
click at [678, 101] on icon "button" at bounding box center [686, 100] width 17 height 17
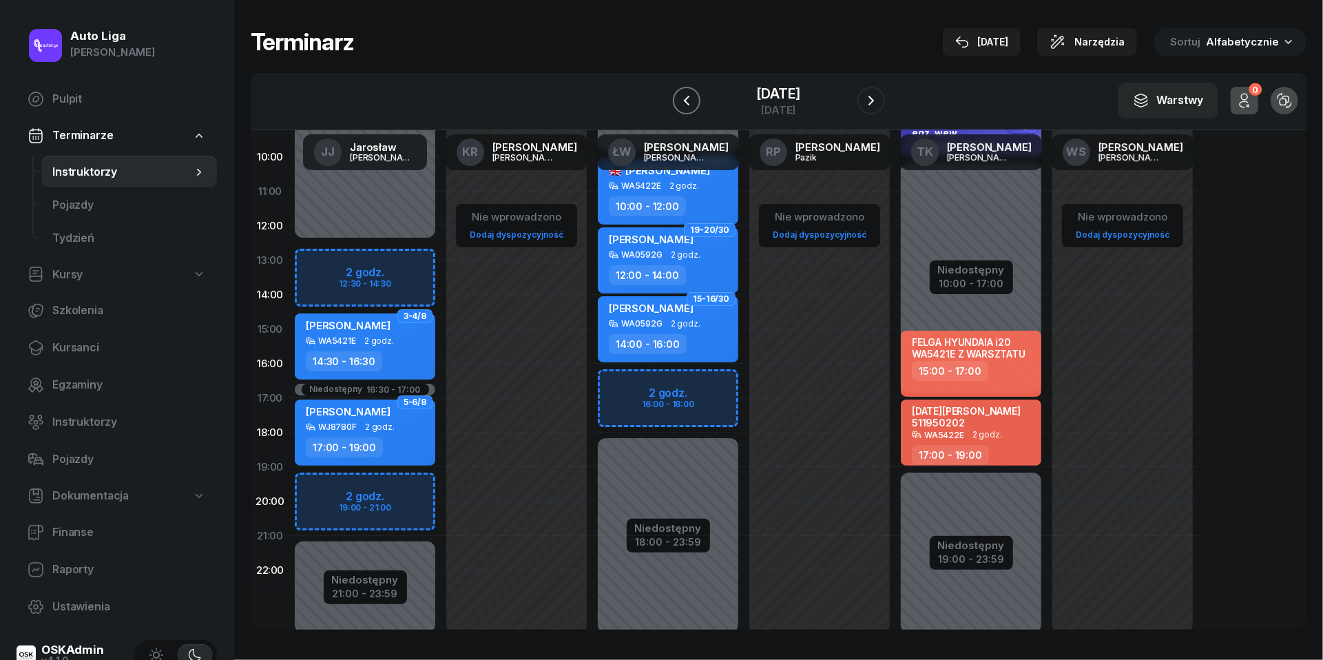
click at [673, 100] on button "button" at bounding box center [687, 101] width 28 height 28
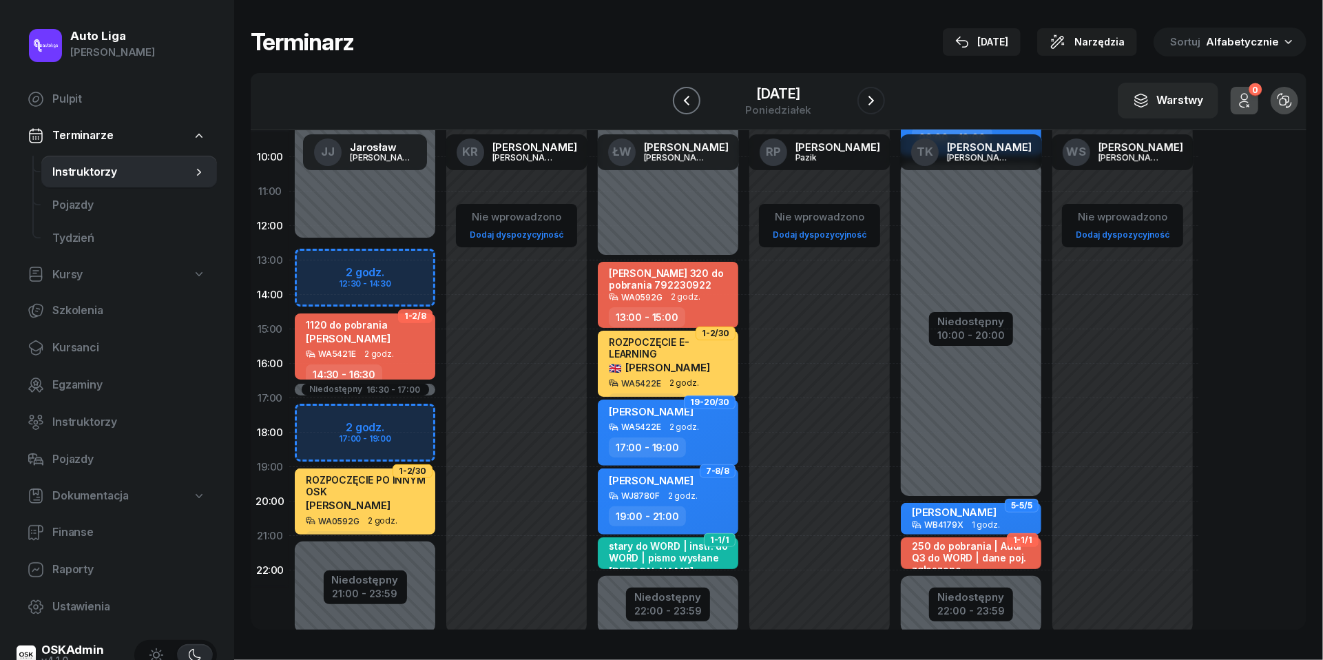
click at [673, 100] on button "button" at bounding box center [687, 101] width 28 height 28
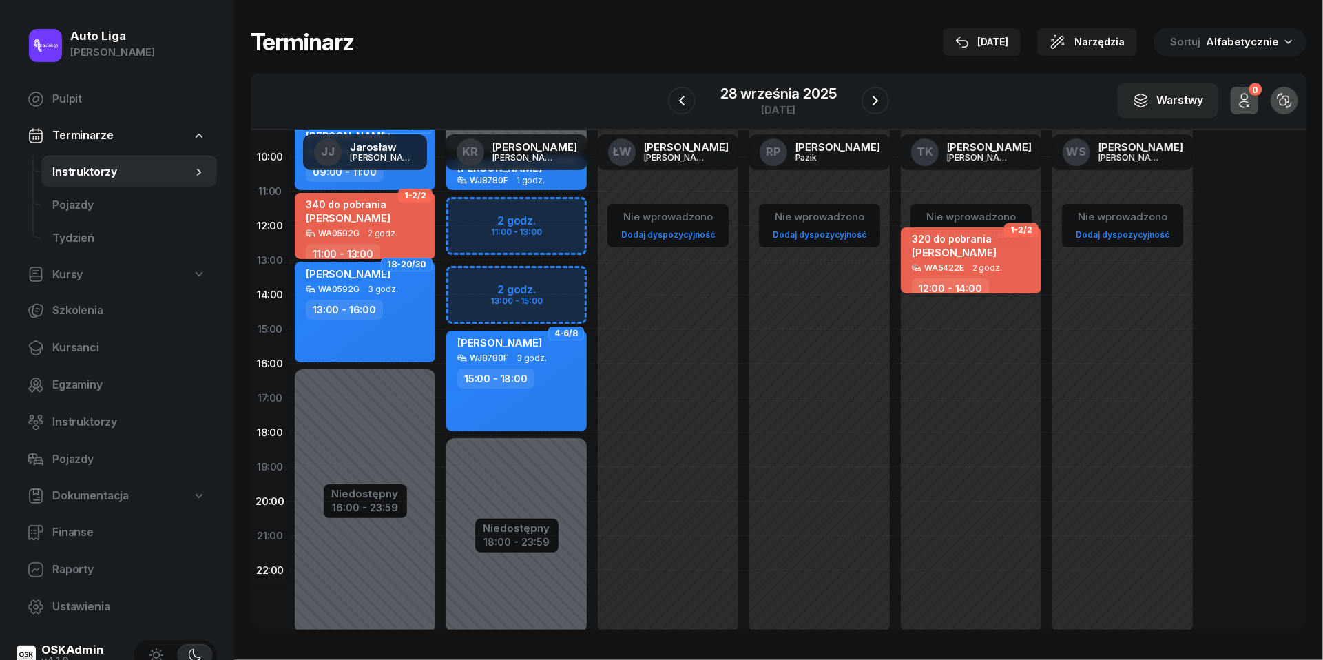
click at [979, 263] on span "2 godz." at bounding box center [988, 268] width 30 height 10
select select "12"
select select "14"
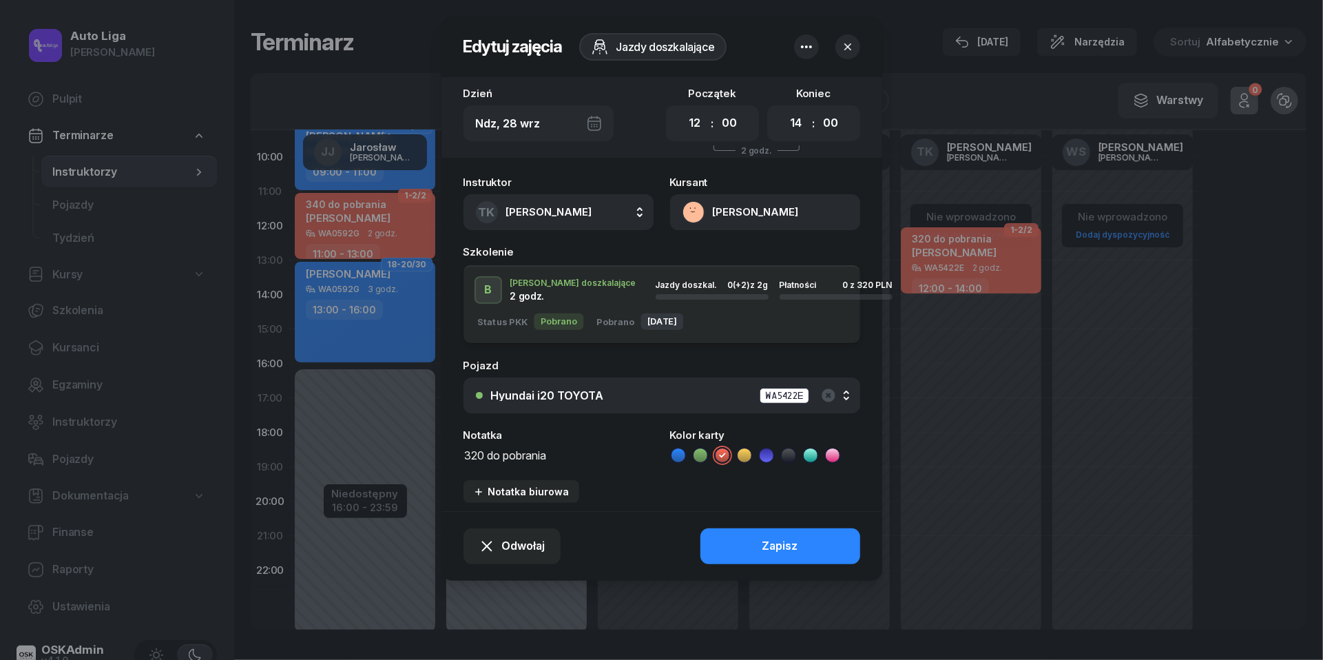
click at [581, 209] on span "[PERSON_NAME]" at bounding box center [549, 211] width 86 height 13
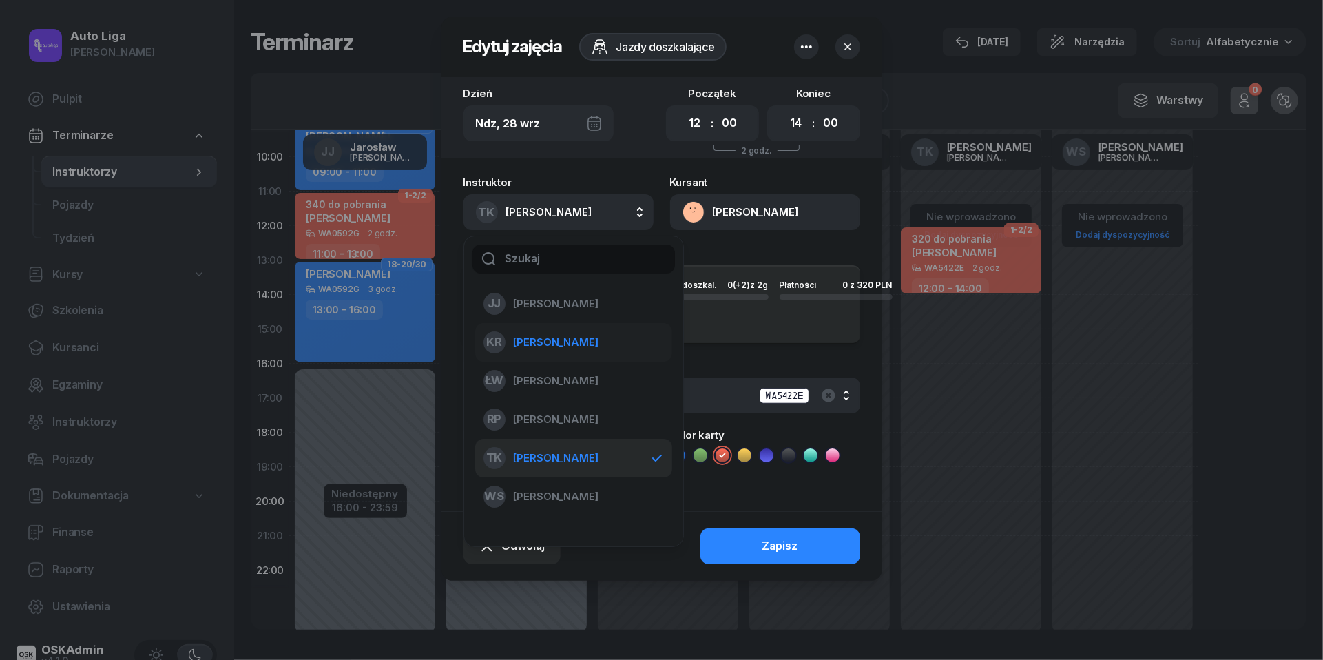
click at [566, 340] on span "[PERSON_NAME]" at bounding box center [556, 342] width 85 height 18
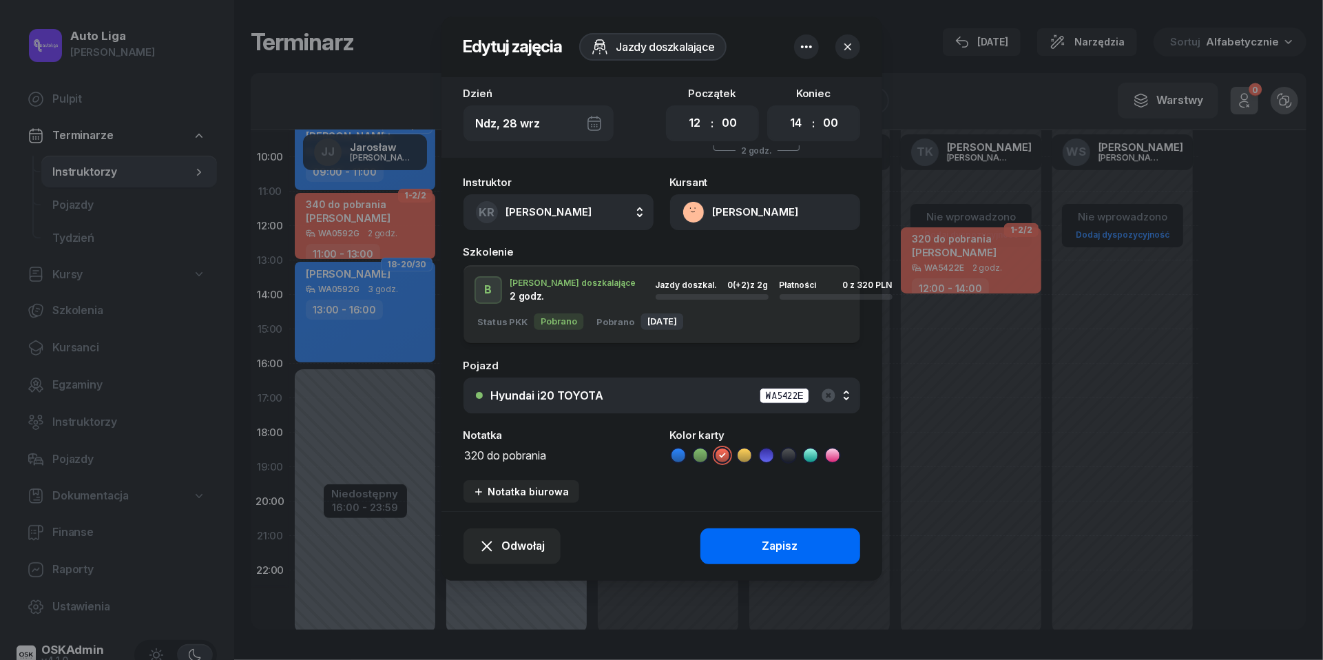
click at [765, 540] on div "Zapisz" at bounding box center [781, 546] width 36 height 18
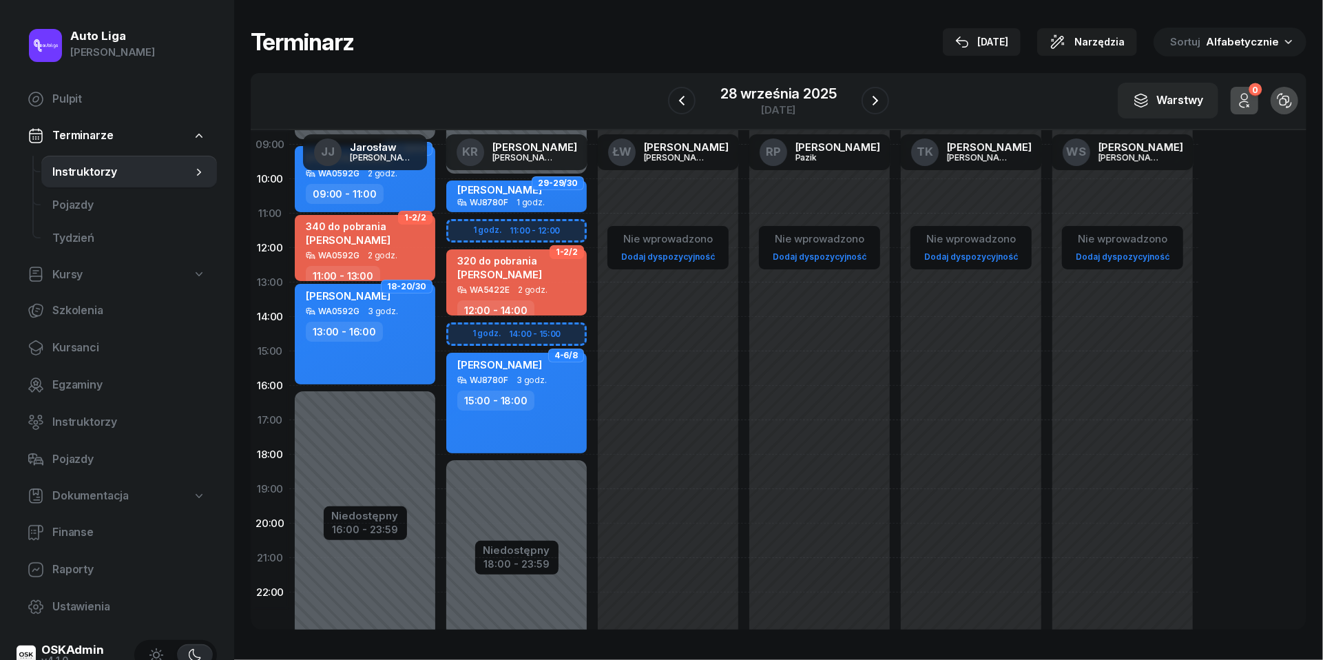
scroll to position [130, 0]
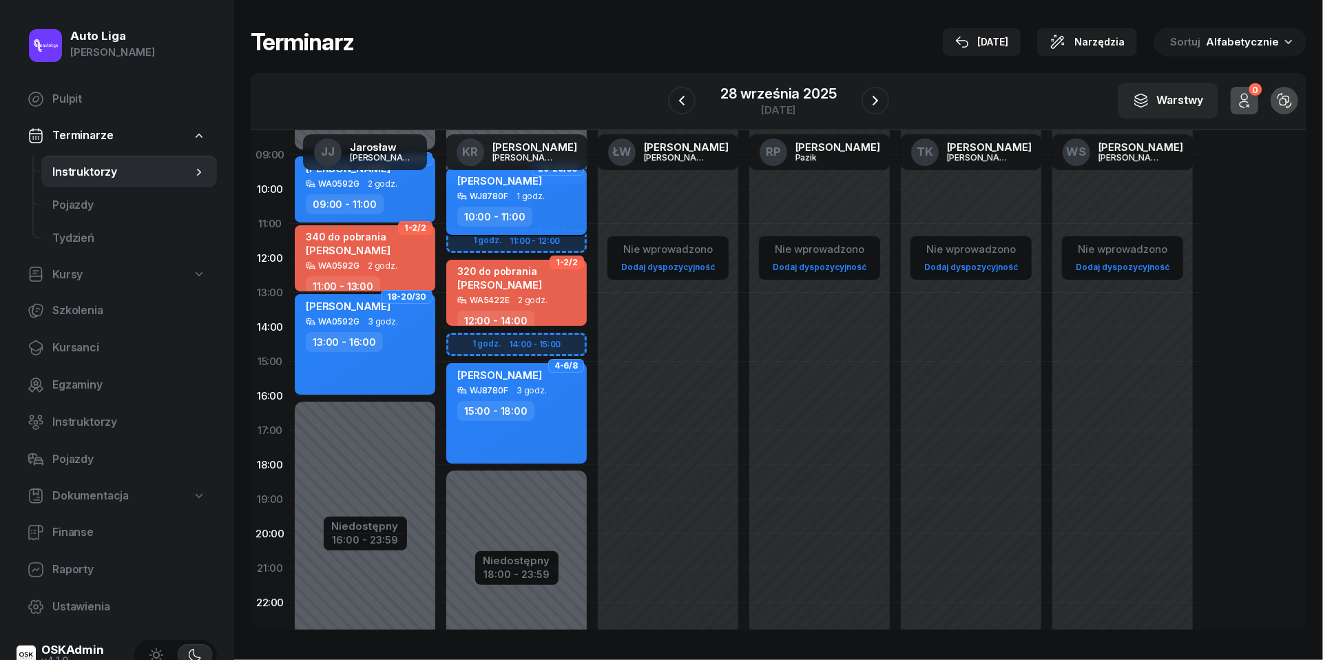
click at [521, 205] on div "[PERSON_NAME] WJ8780F 1 godz. 10:00 - 11:00" at bounding box center [516, 202] width 141 height 66
select select "10"
select select "11"
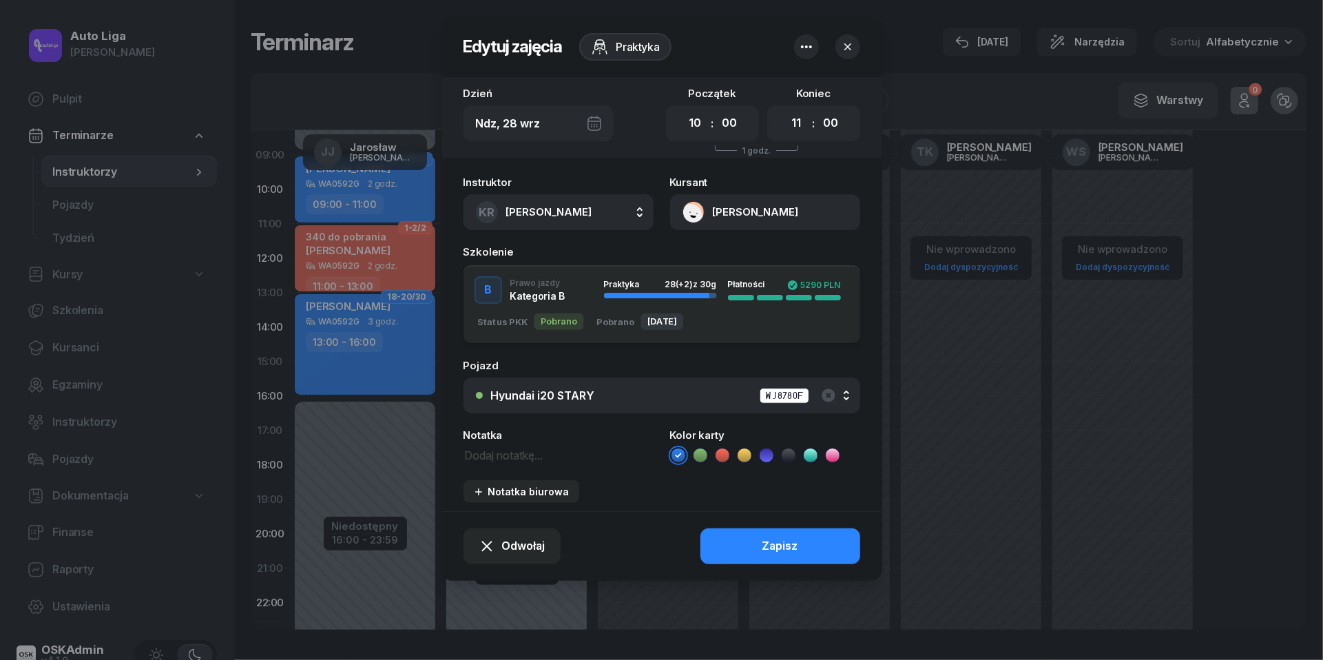
click at [846, 45] on icon "button" at bounding box center [847, 46] width 7 height 7
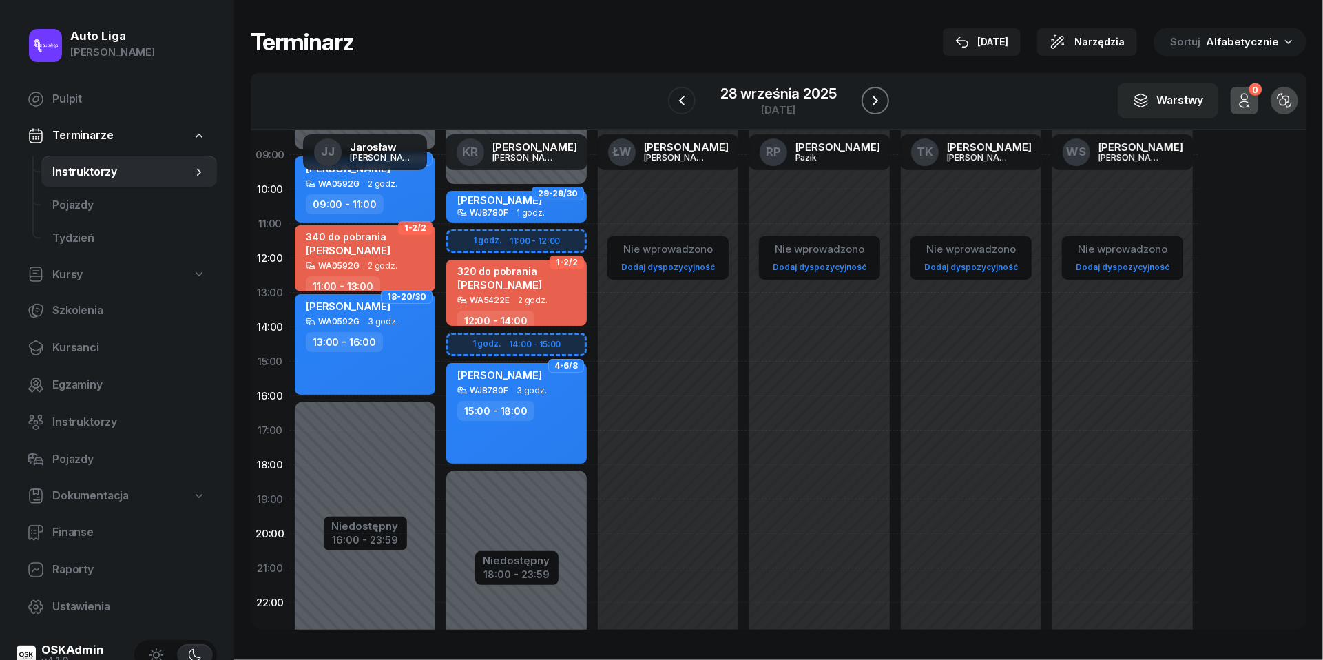
click at [871, 106] on icon "button" at bounding box center [875, 100] width 17 height 17
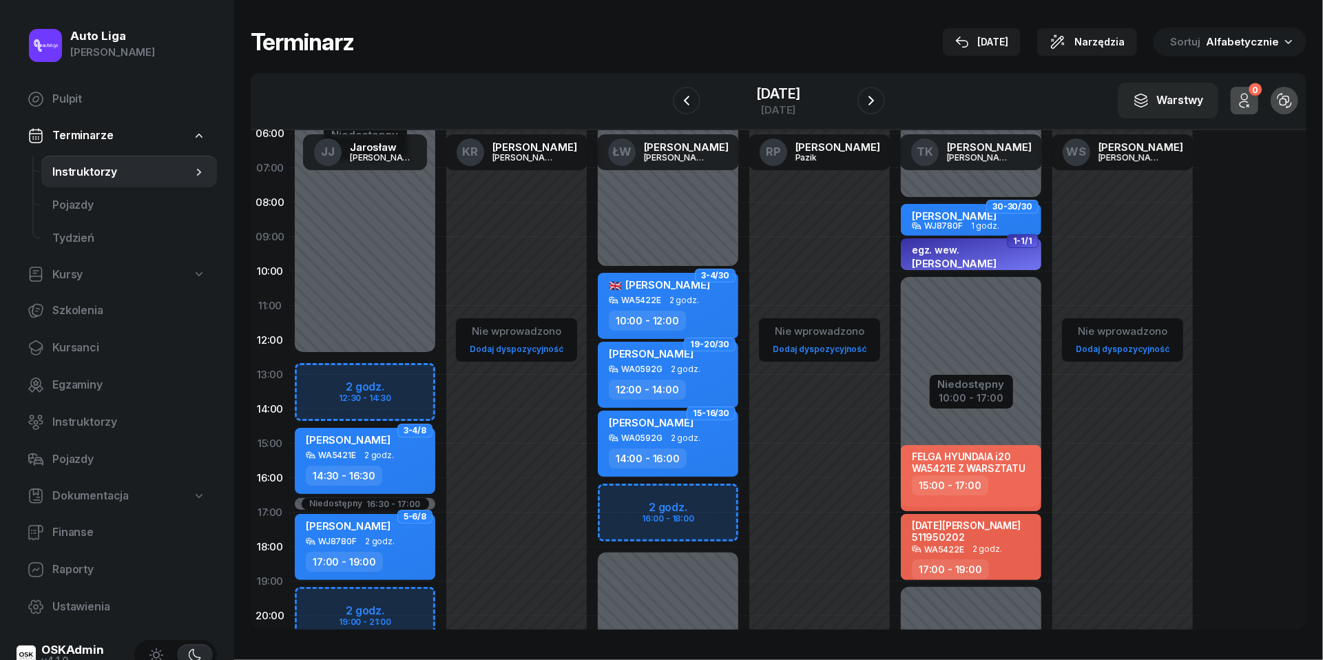
scroll to position [9, 0]
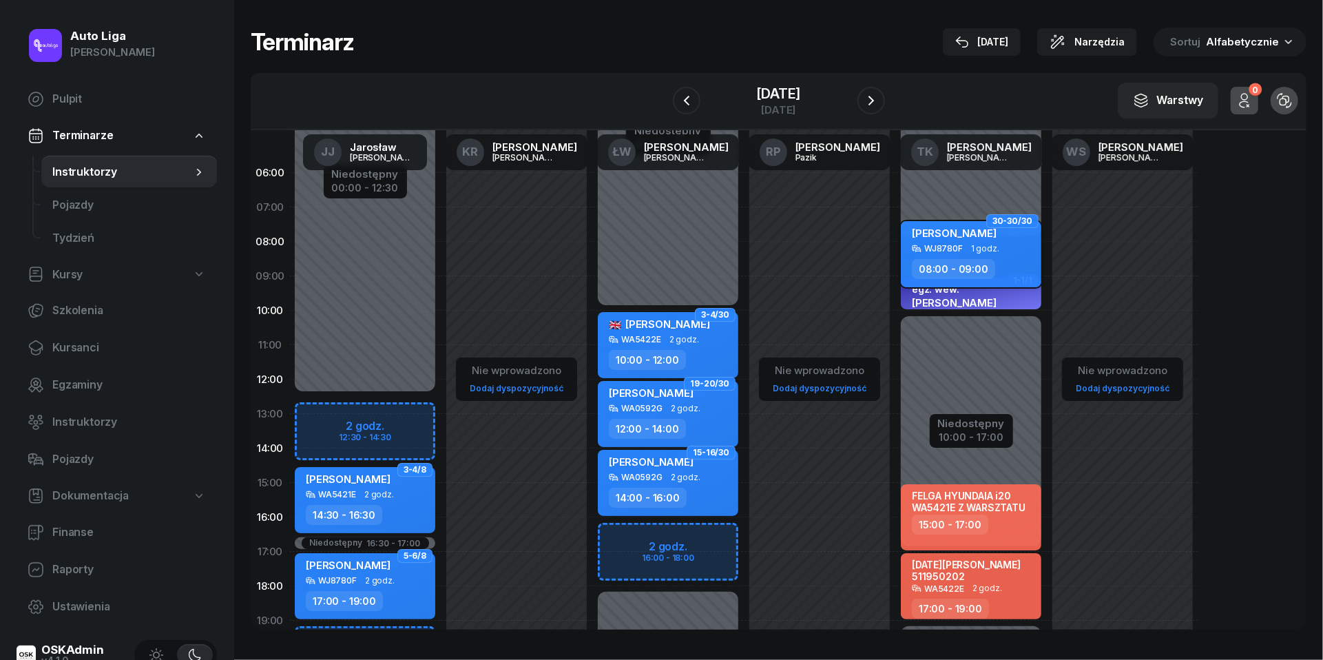
click at [979, 244] on span "1 godz." at bounding box center [985, 249] width 28 height 10
select select "08"
select select "09"
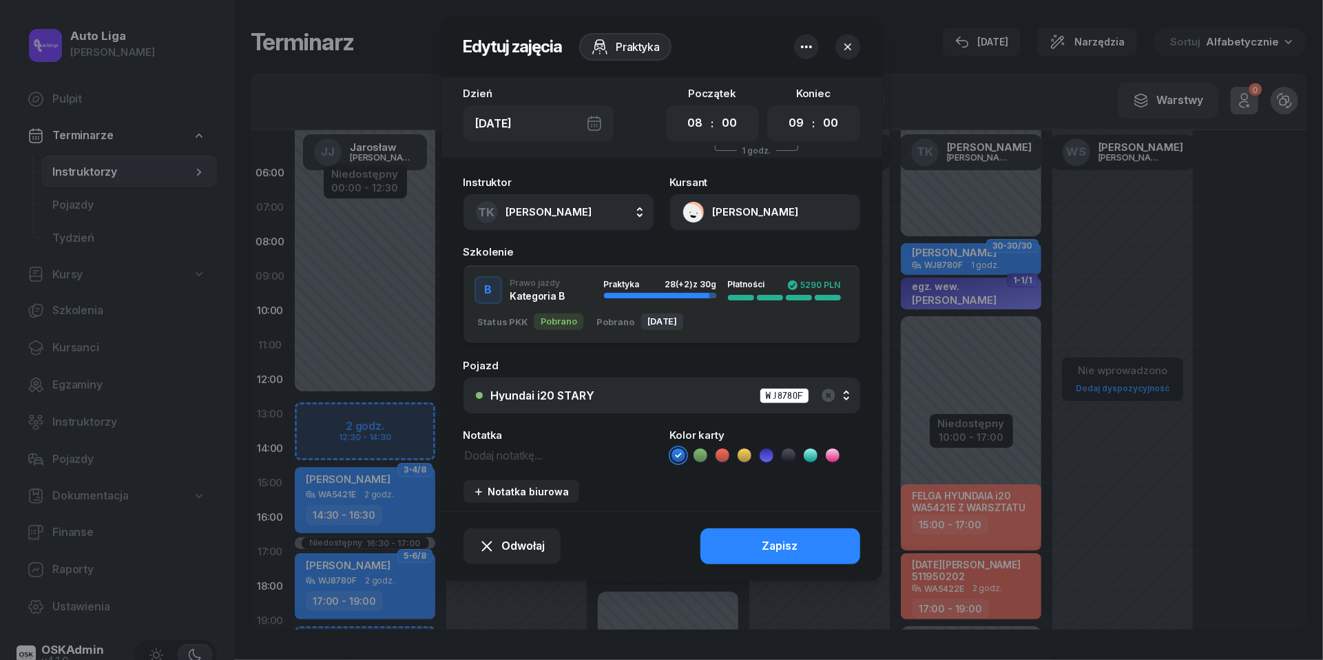
click at [803, 42] on icon "button" at bounding box center [806, 47] width 17 height 17
click at [786, 96] on link "Usuń" at bounding box center [799, 89] width 180 height 34
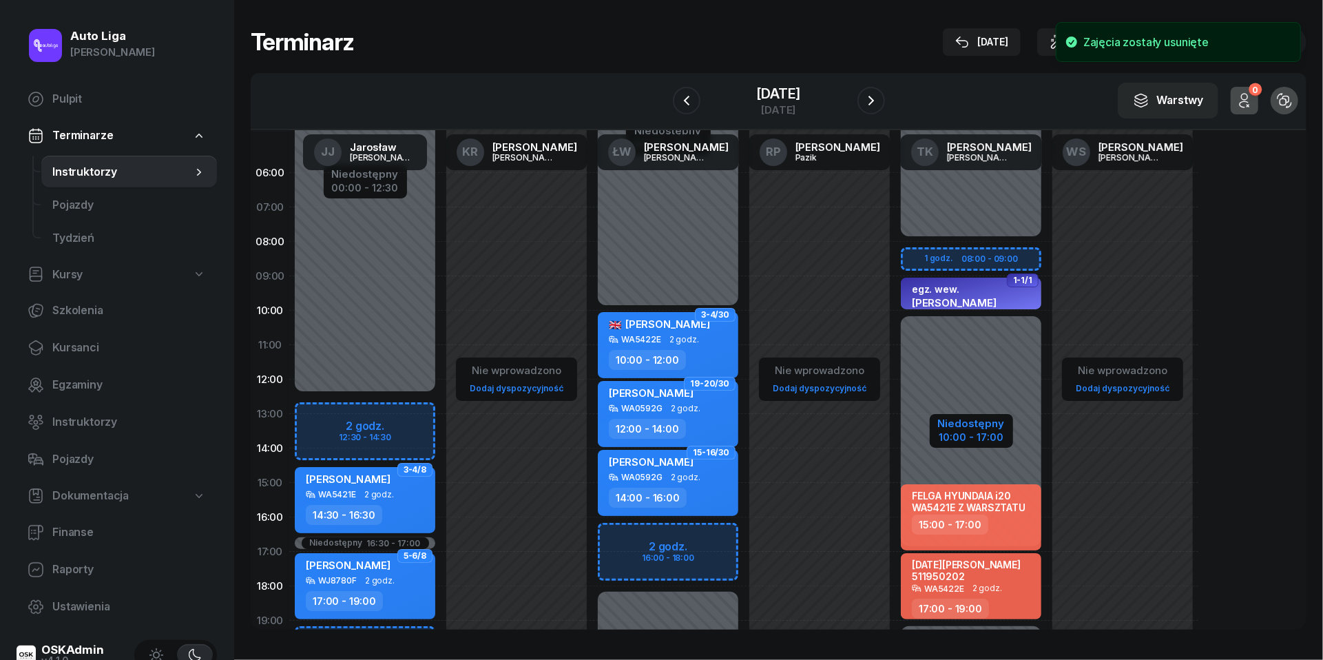
click at [968, 434] on div "10:00 - 17:00" at bounding box center [971, 435] width 67 height 14
select select "08"
select select "10"
select select "17"
select select "19"
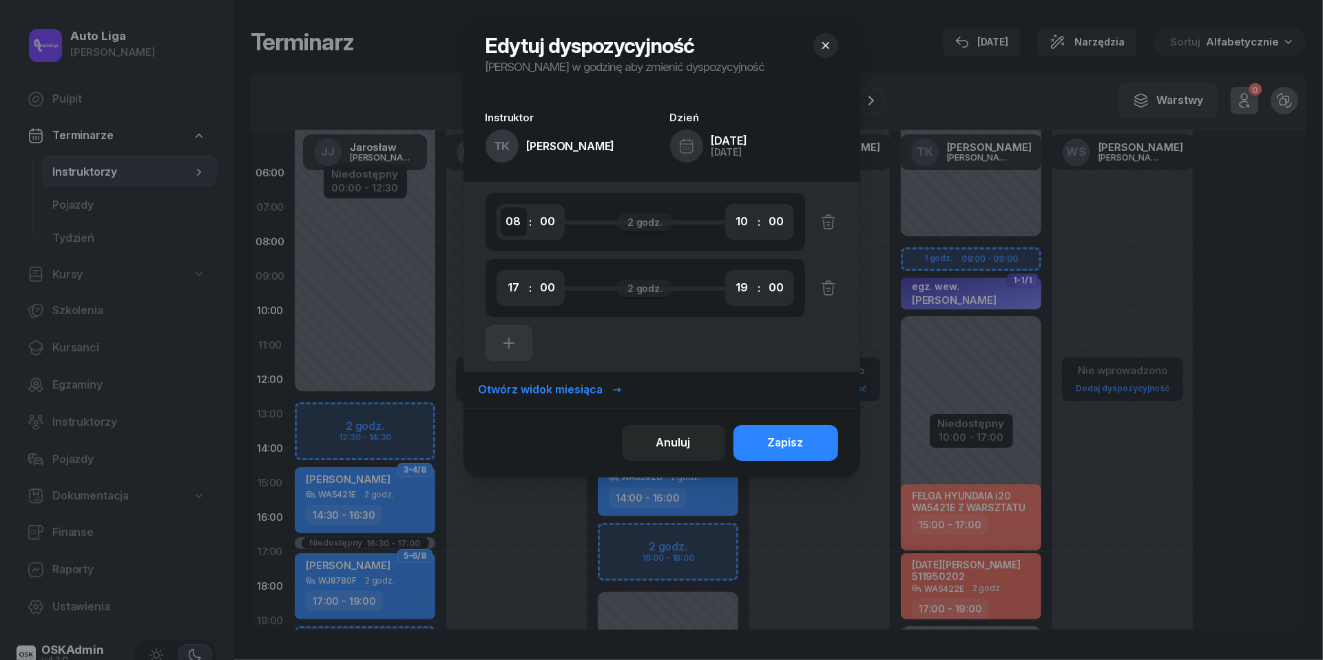
select select "09"
click at [764, 445] on button "Zapisz" at bounding box center [786, 443] width 105 height 36
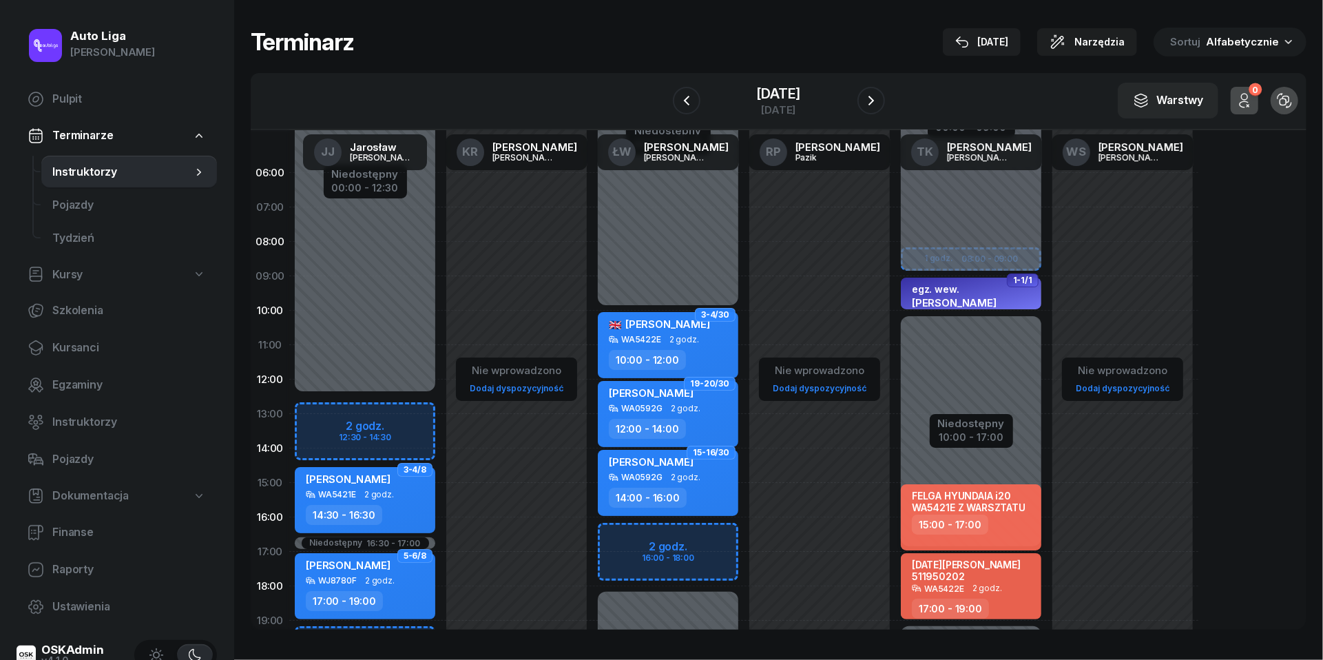
click at [991, 525] on div "15:00 - 17:00" at bounding box center [972, 525] width 121 height 20
select select "15"
select select "17"
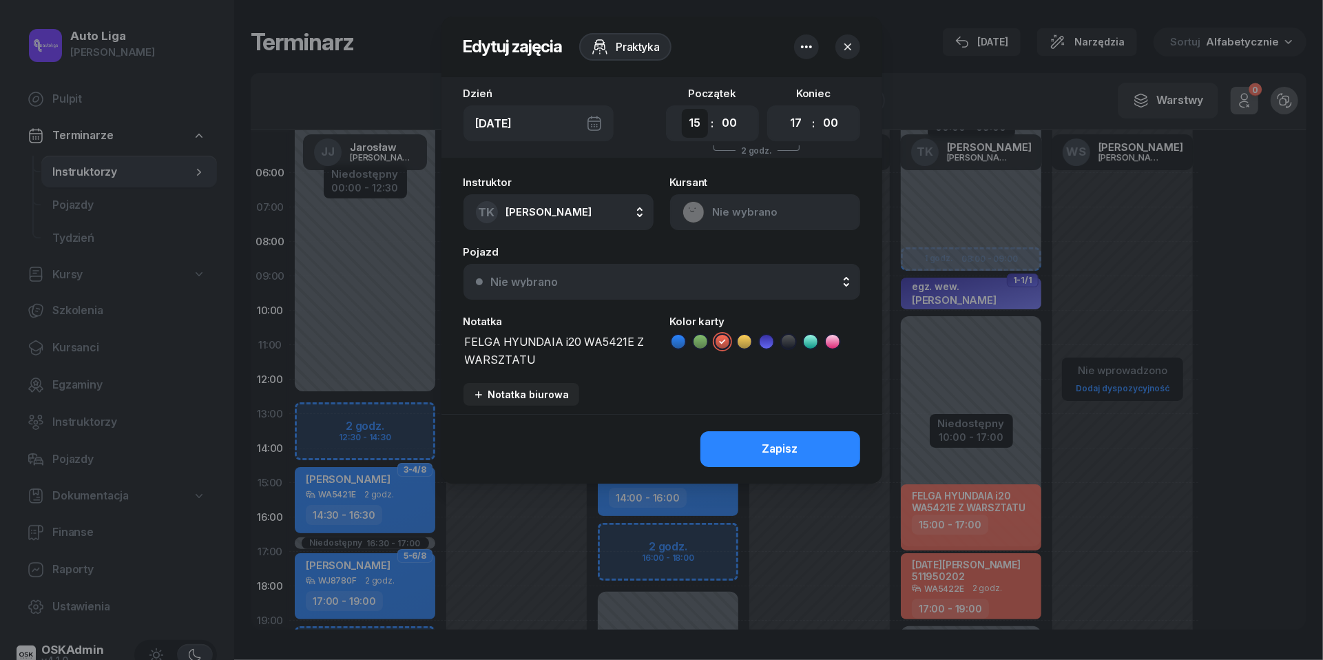
select select "13"
select select "15"
click at [769, 442] on div "Zapisz" at bounding box center [781, 449] width 36 height 18
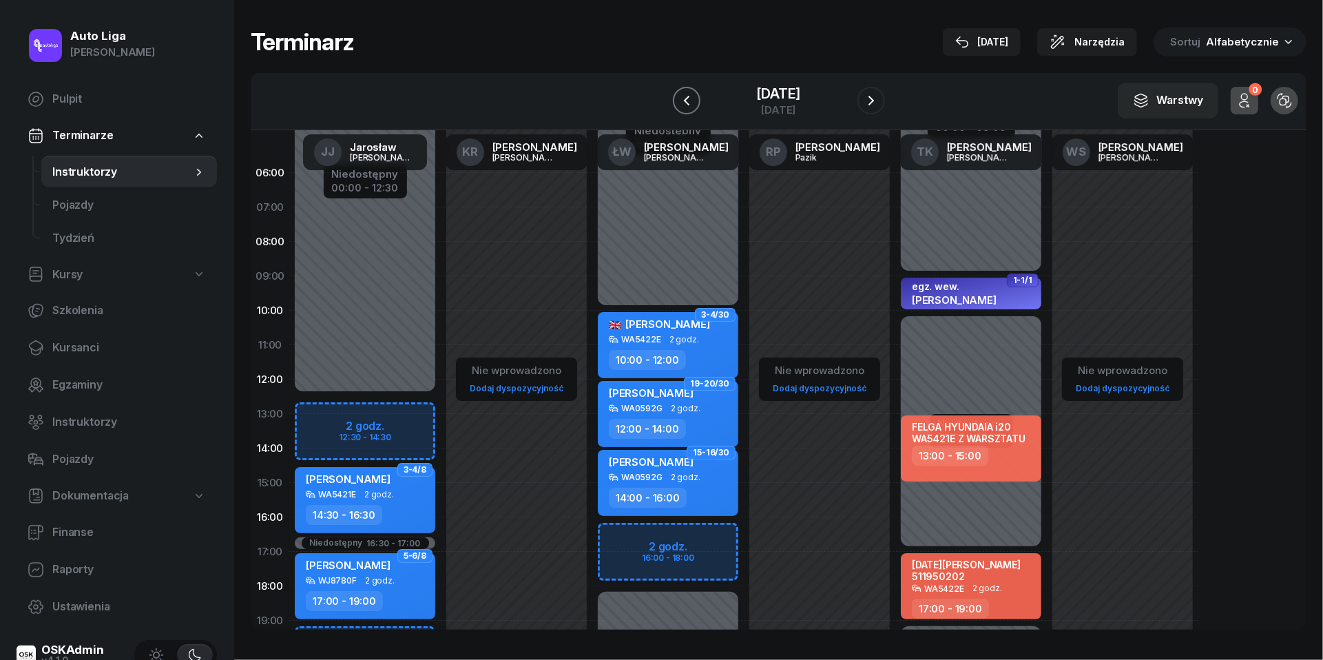
click at [684, 101] on icon "button" at bounding box center [686, 100] width 17 height 17
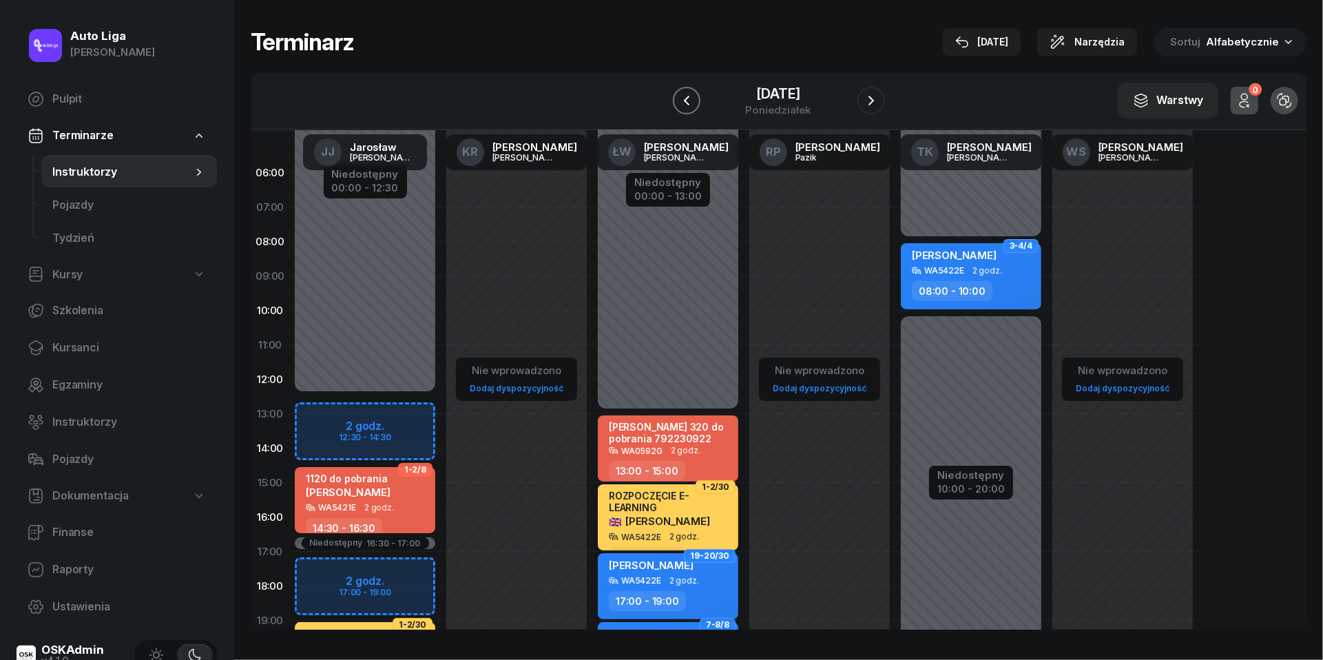
click at [684, 101] on icon "button" at bounding box center [686, 100] width 17 height 17
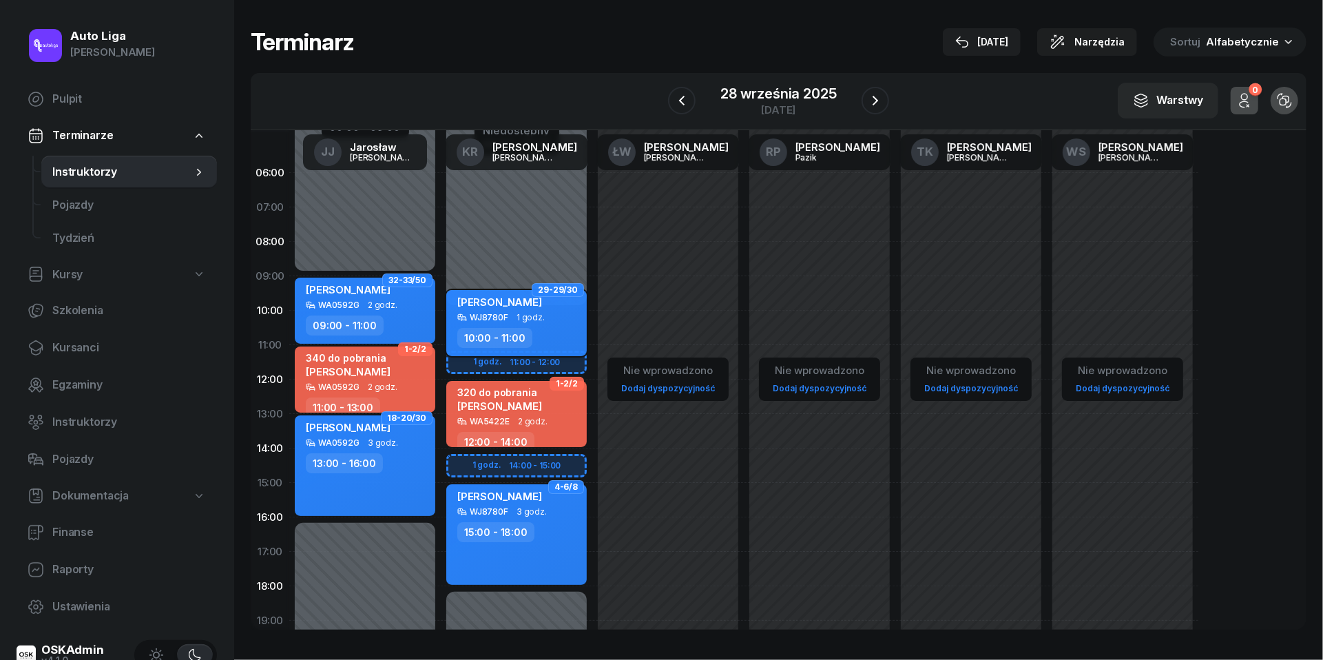
click at [486, 325] on div "[PERSON_NAME] WJ8780F 1 godz. 10:00 - 11:00" at bounding box center [516, 323] width 141 height 66
select select "10"
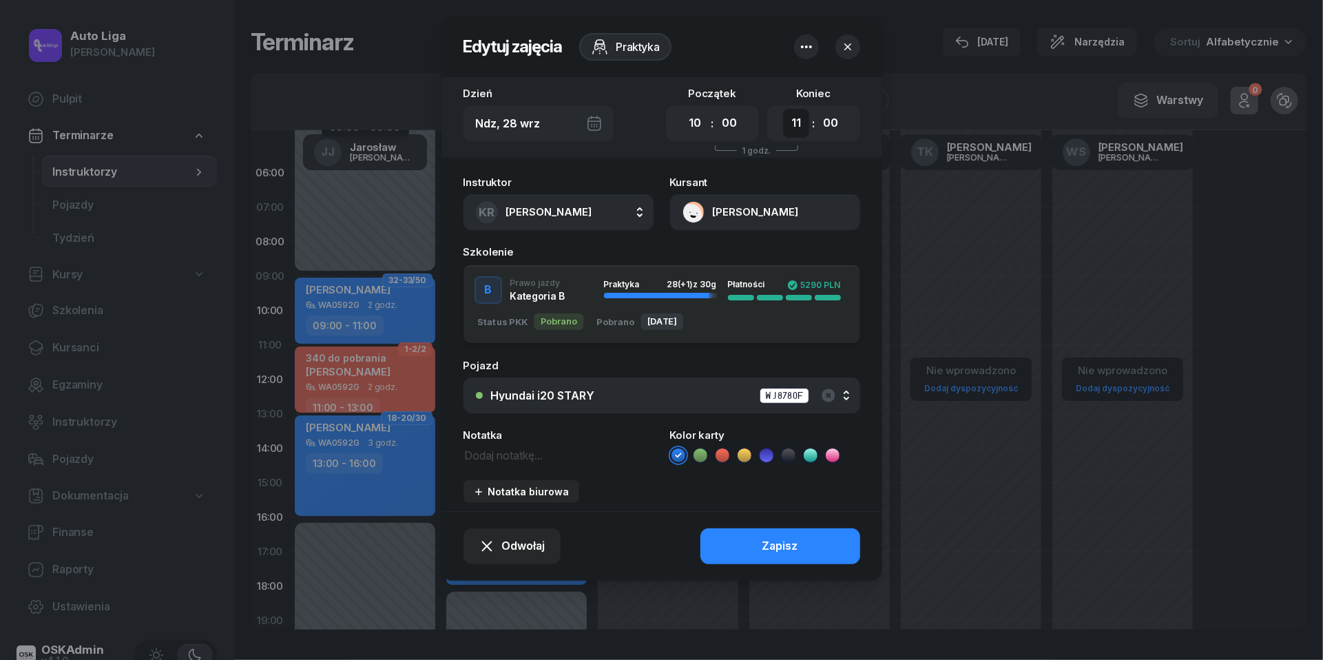
select select "12"
click at [778, 547] on div "Zapisz" at bounding box center [781, 546] width 36 height 18
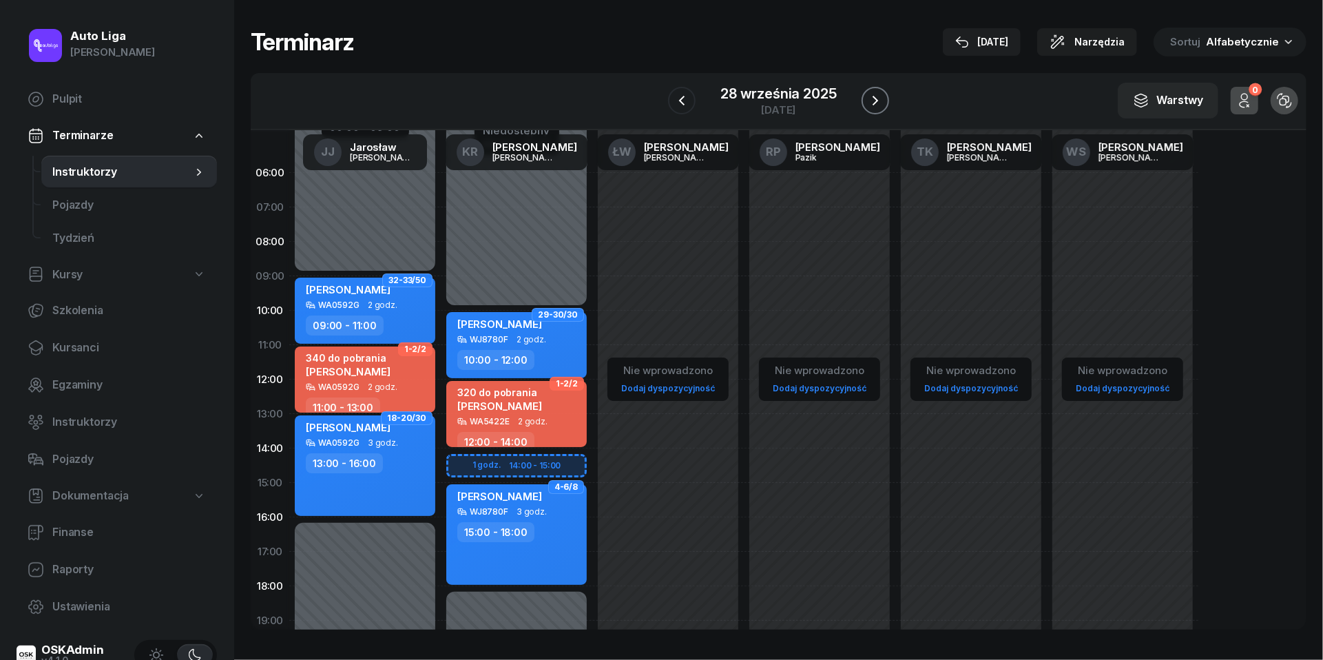
click at [882, 95] on icon "button" at bounding box center [875, 100] width 17 height 17
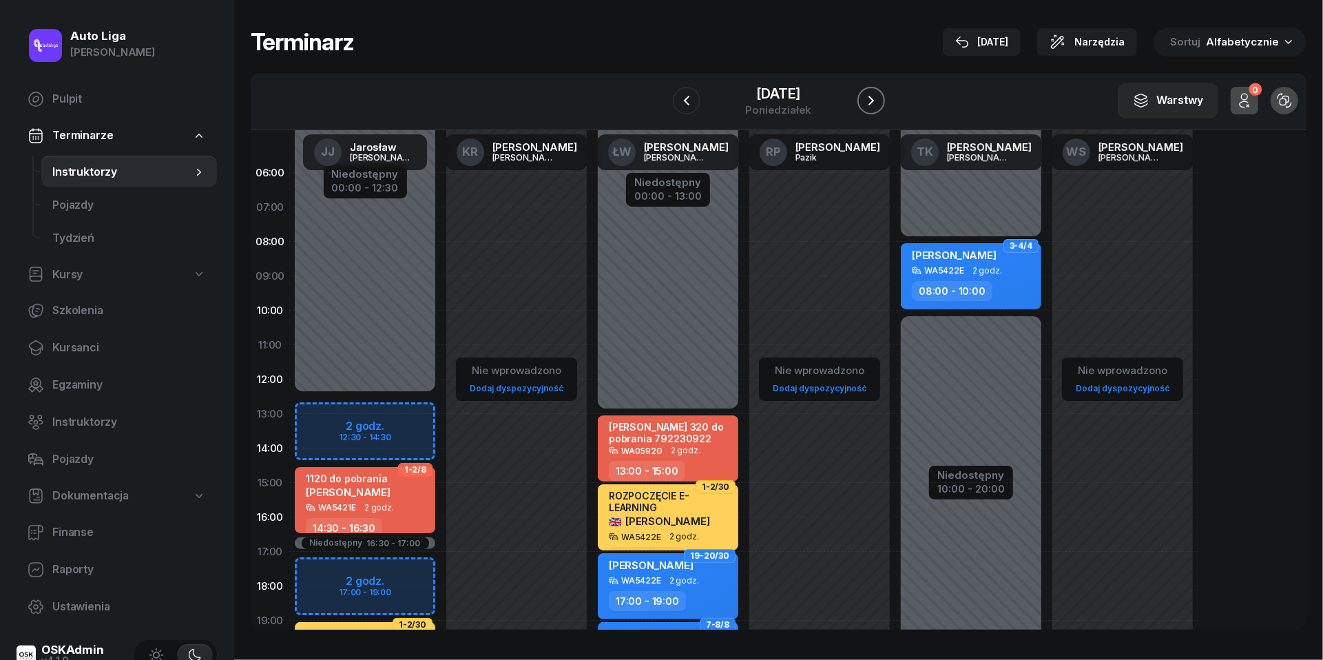
click at [876, 100] on icon "button" at bounding box center [871, 100] width 17 height 17
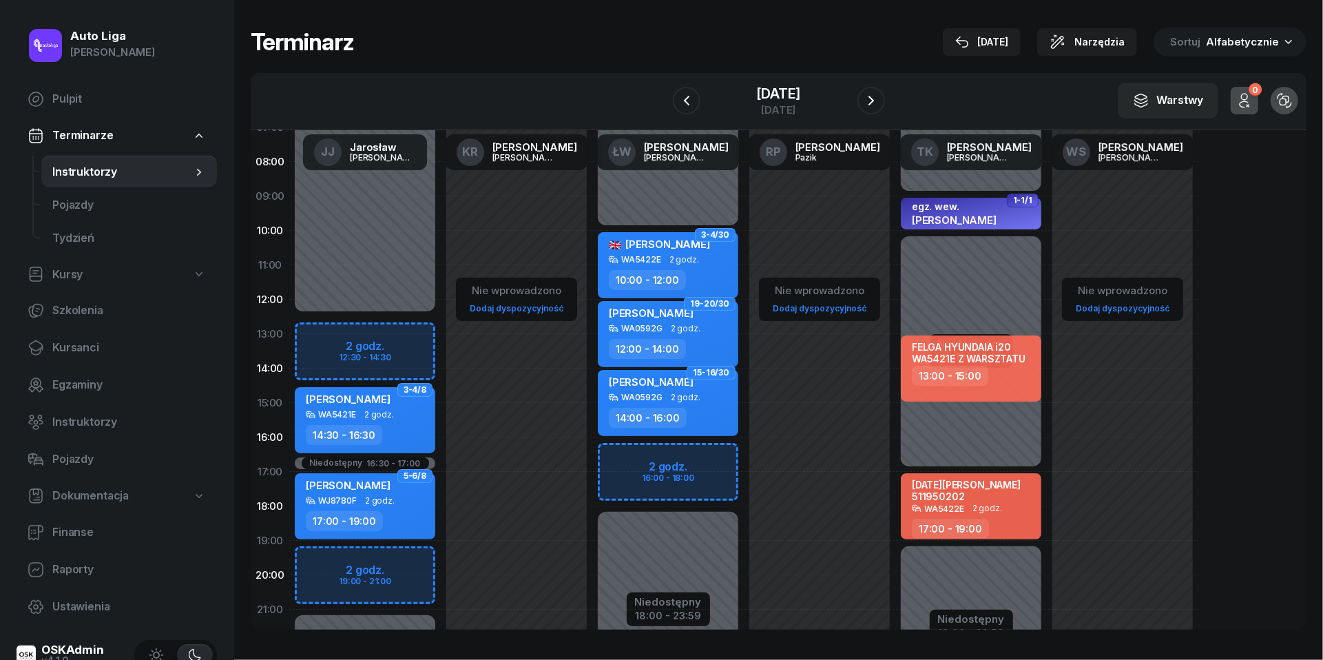
scroll to position [92, 0]
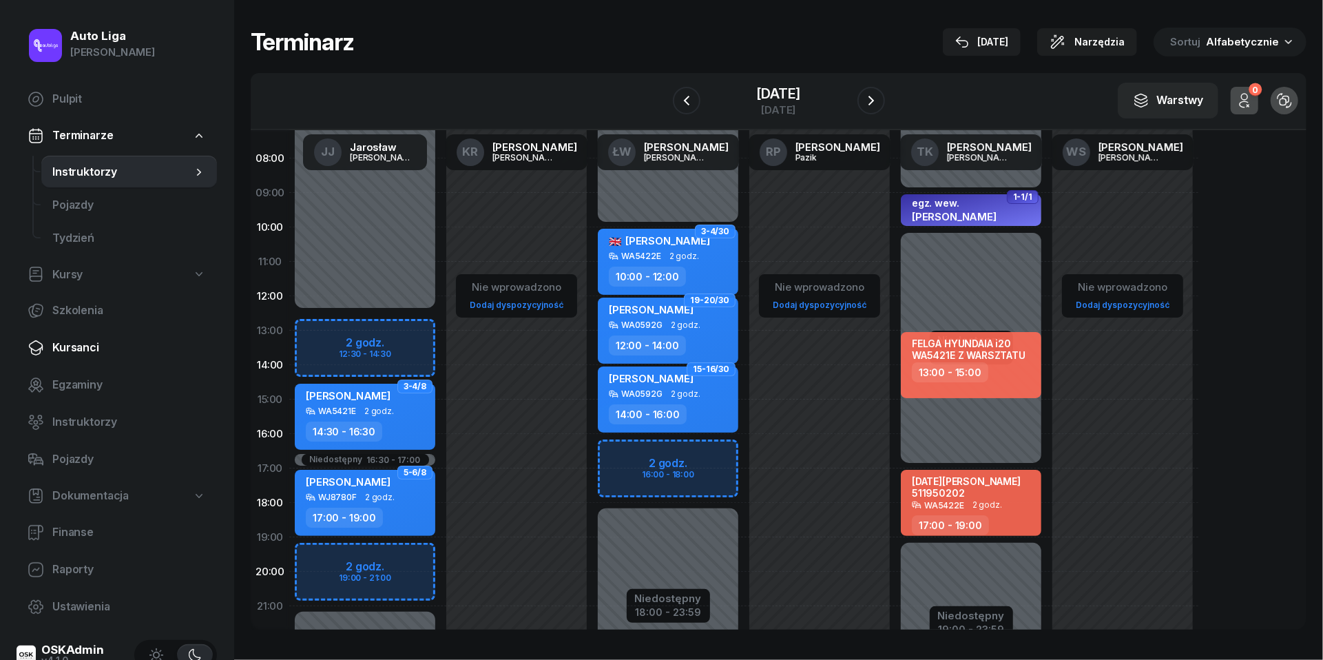
click at [61, 338] on link "Kursanci" at bounding box center [117, 347] width 200 height 33
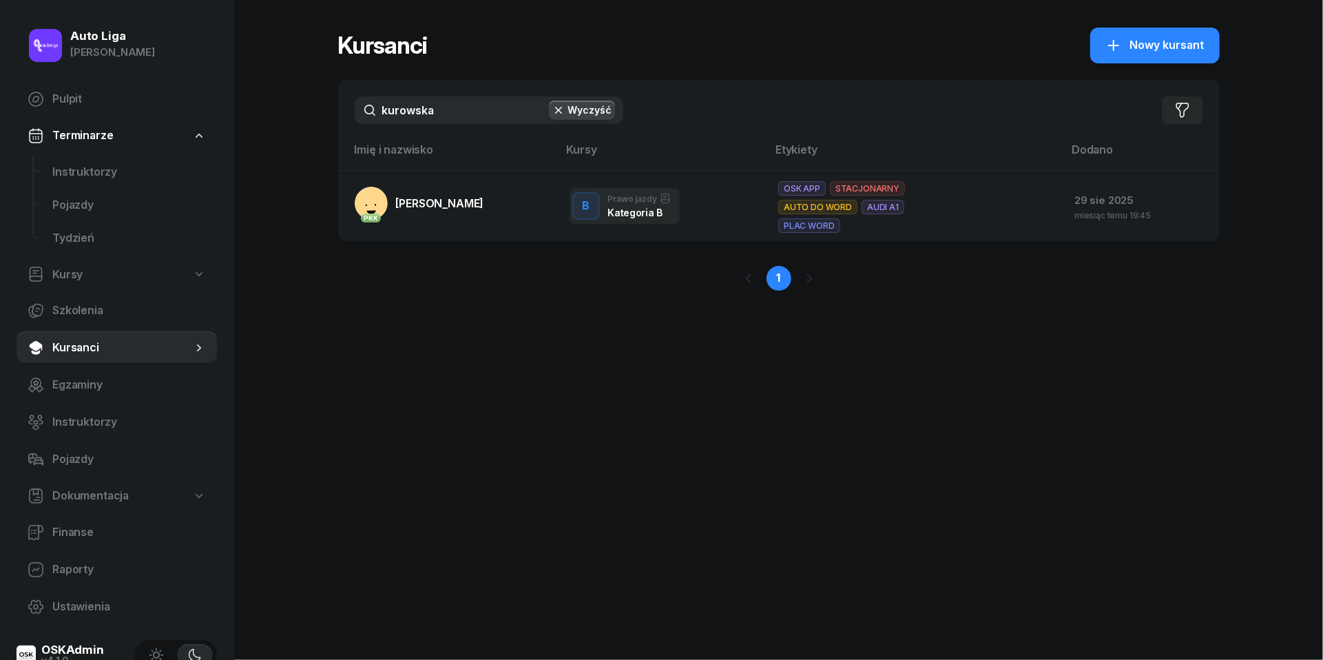
click at [452, 101] on input "kurowska" at bounding box center [489, 110] width 269 height 28
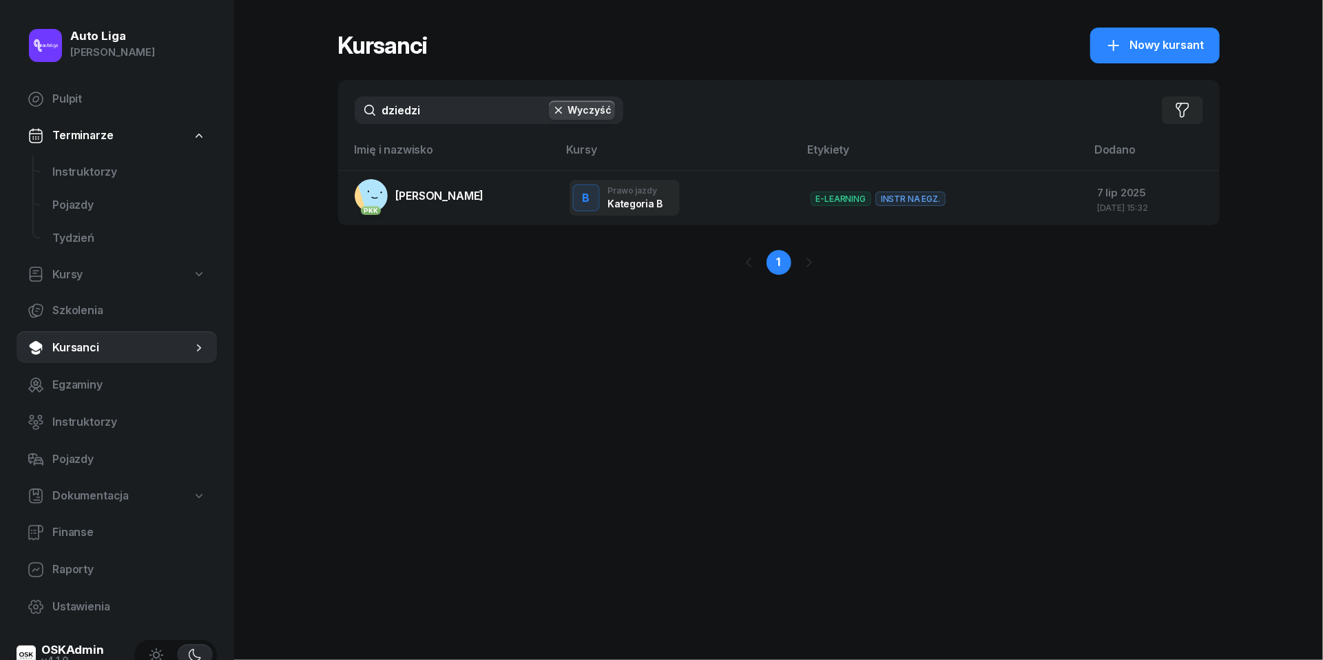
type input "dziadzi"
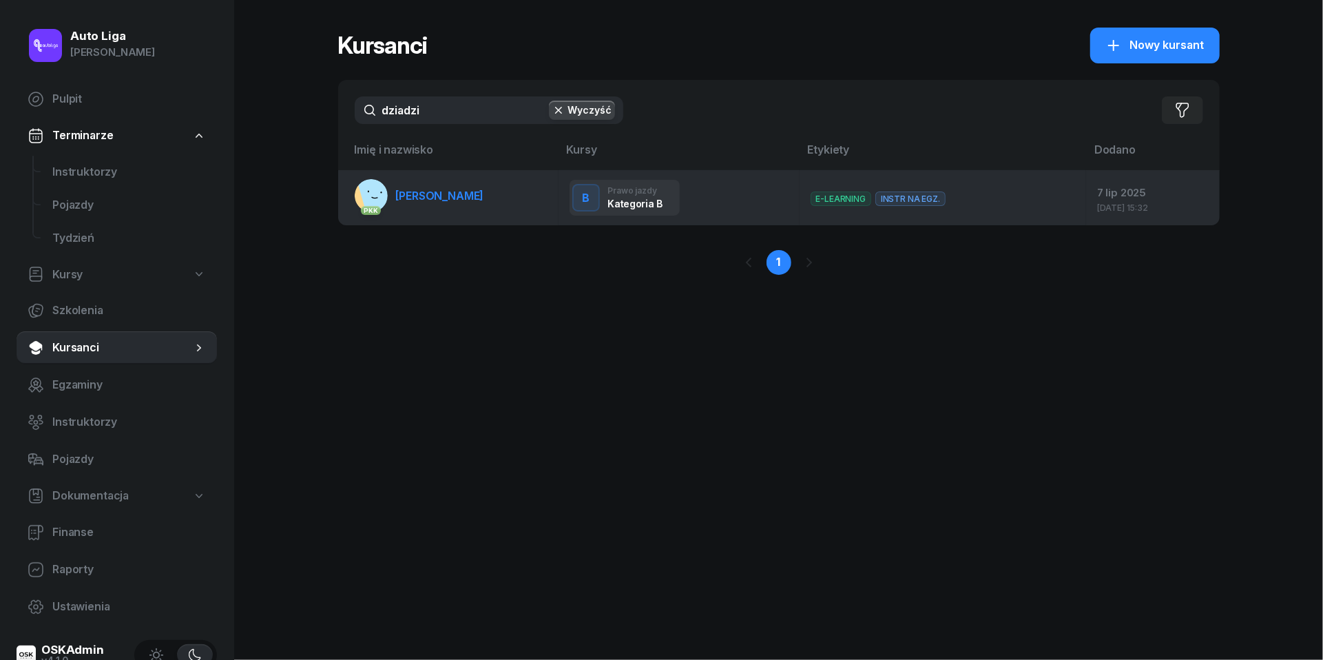
drag, startPoint x: 442, startPoint y: 141, endPoint x: 428, endPoint y: 196, distance: 57.0
click at [428, 196] on span "[PERSON_NAME]" at bounding box center [440, 196] width 88 height 14
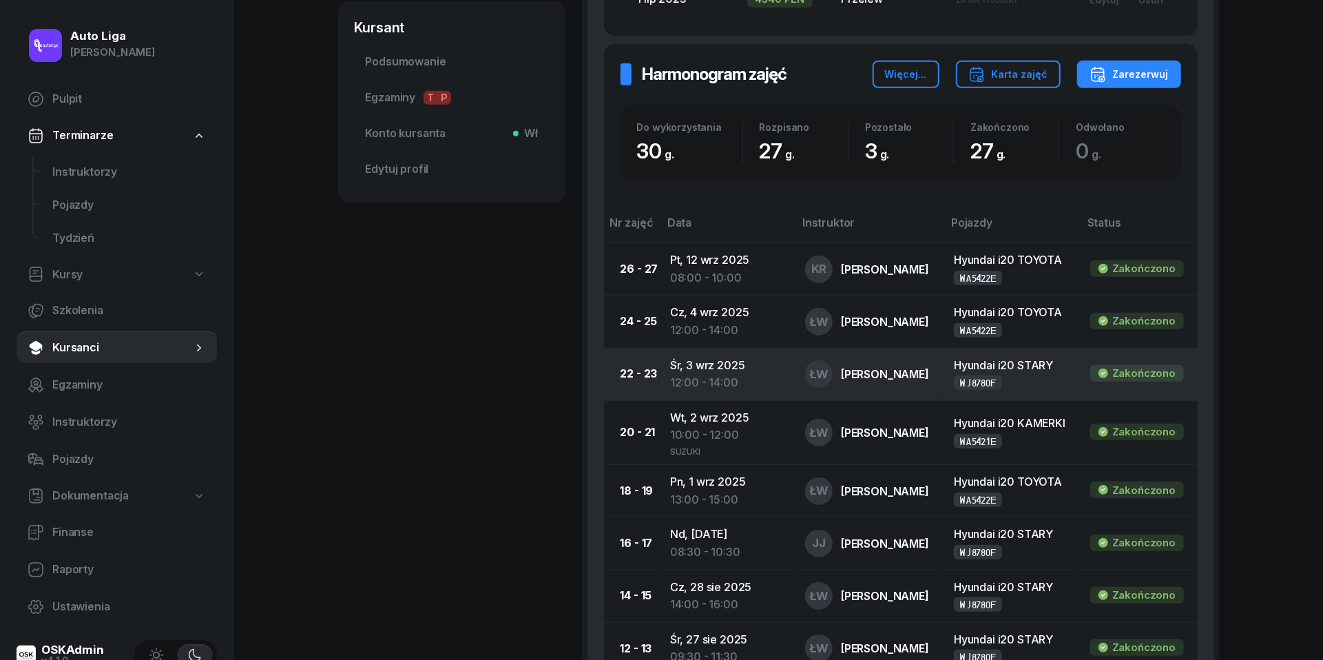
scroll to position [522, 0]
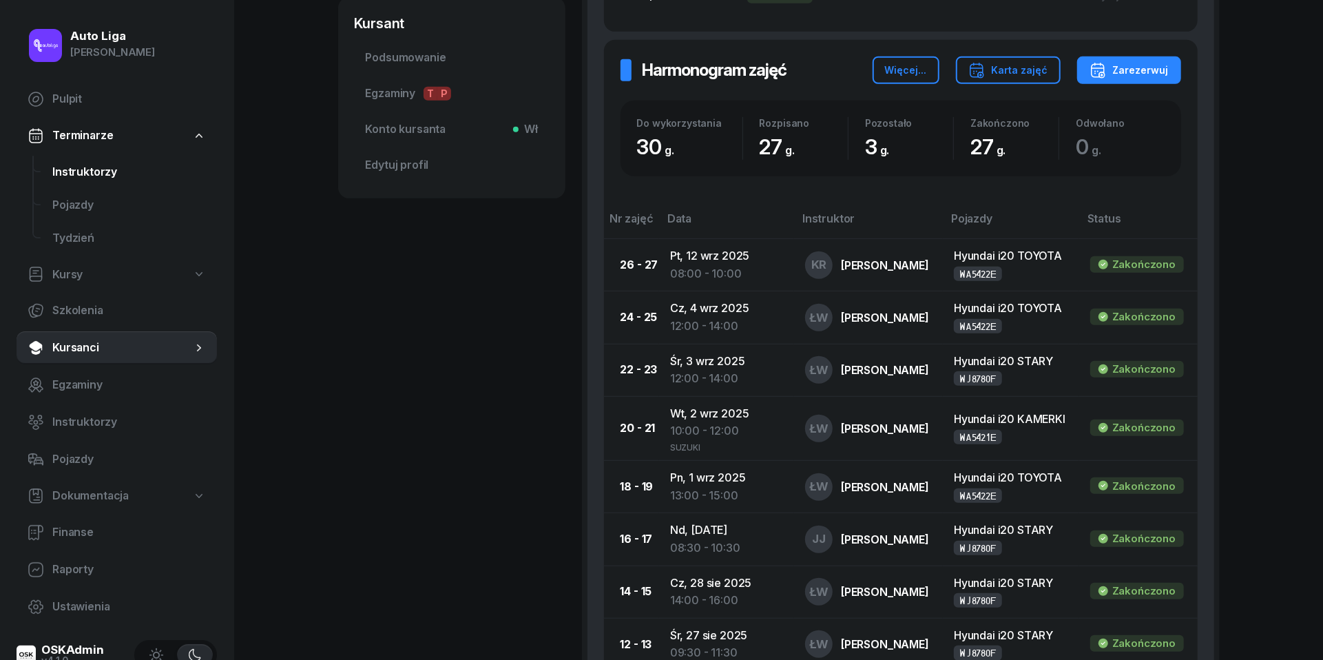
click at [111, 173] on span "Instruktorzy" at bounding box center [129, 172] width 154 height 18
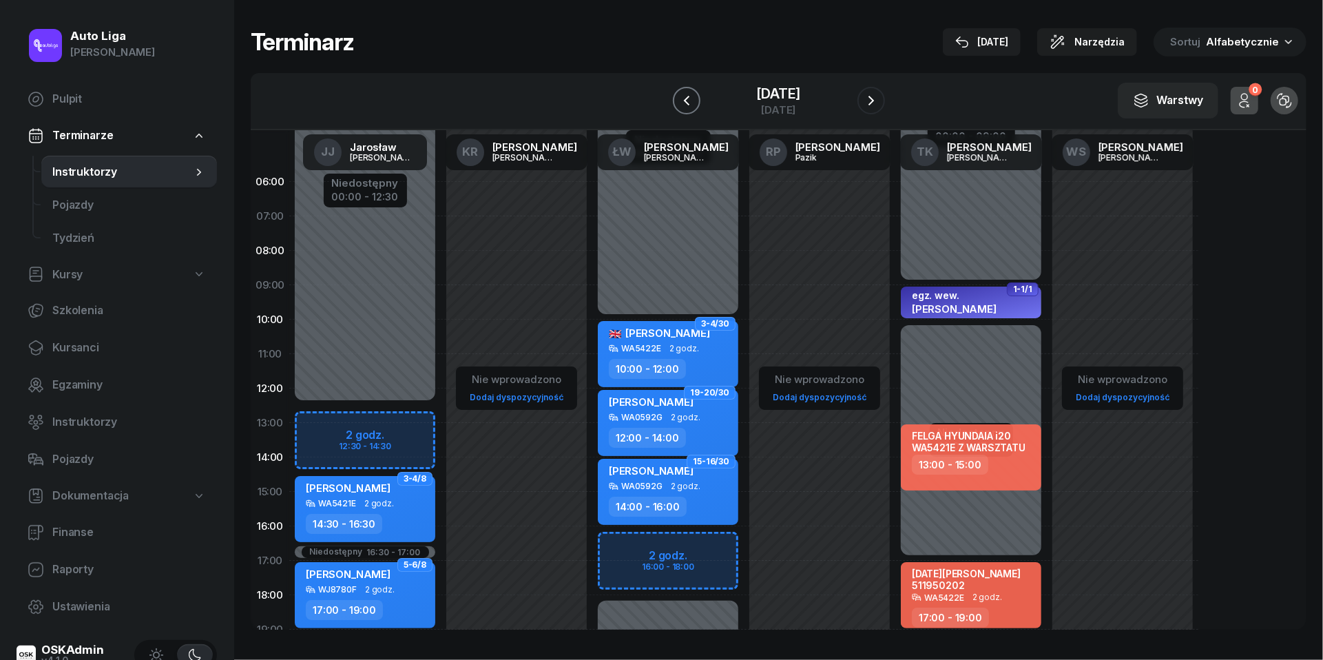
click at [673, 94] on button "button" at bounding box center [687, 101] width 28 height 28
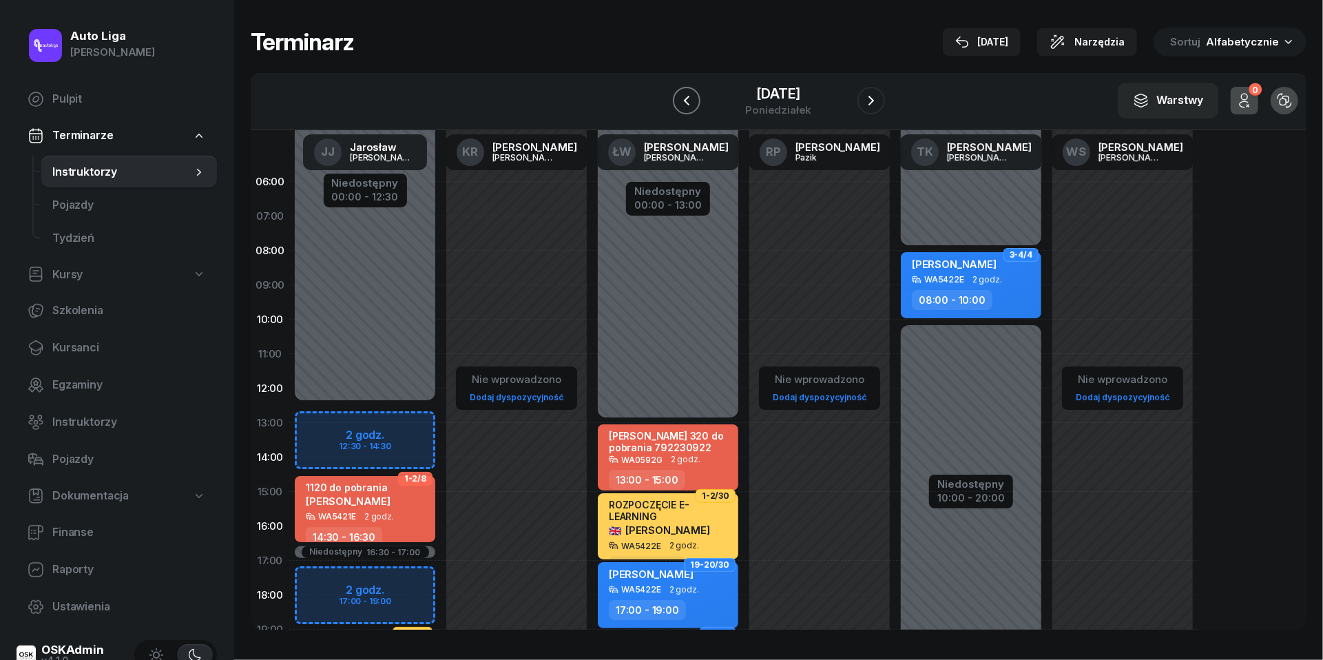
click at [678, 94] on icon "button" at bounding box center [686, 100] width 17 height 17
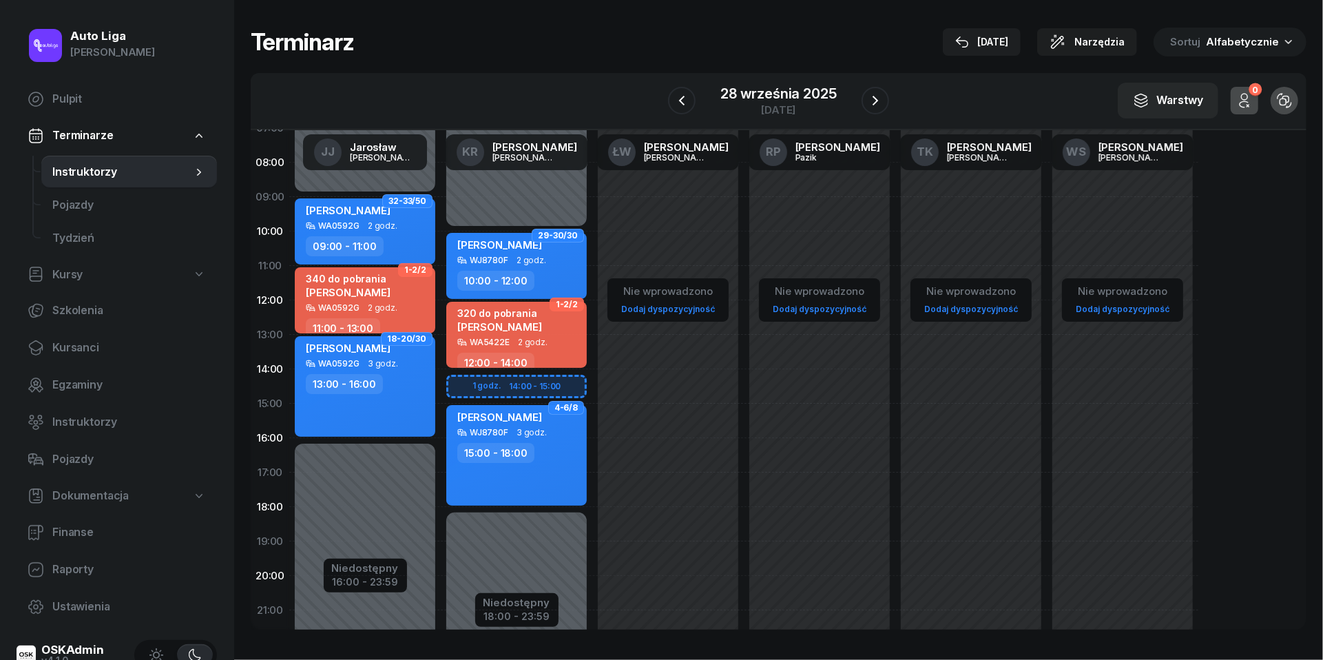
scroll to position [89, 0]
click at [874, 87] on button "button" at bounding box center [876, 101] width 28 height 28
click at [874, 87] on button "button" at bounding box center [872, 101] width 28 height 28
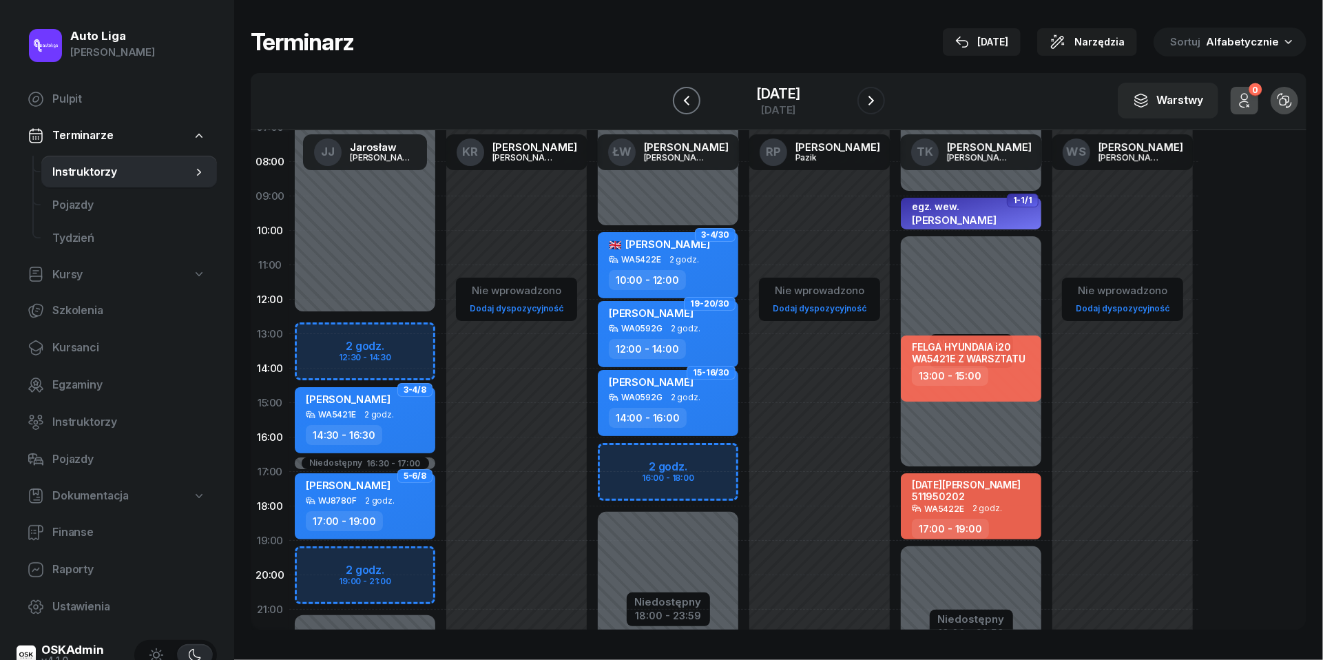
click at [687, 102] on icon "button" at bounding box center [686, 100] width 17 height 17
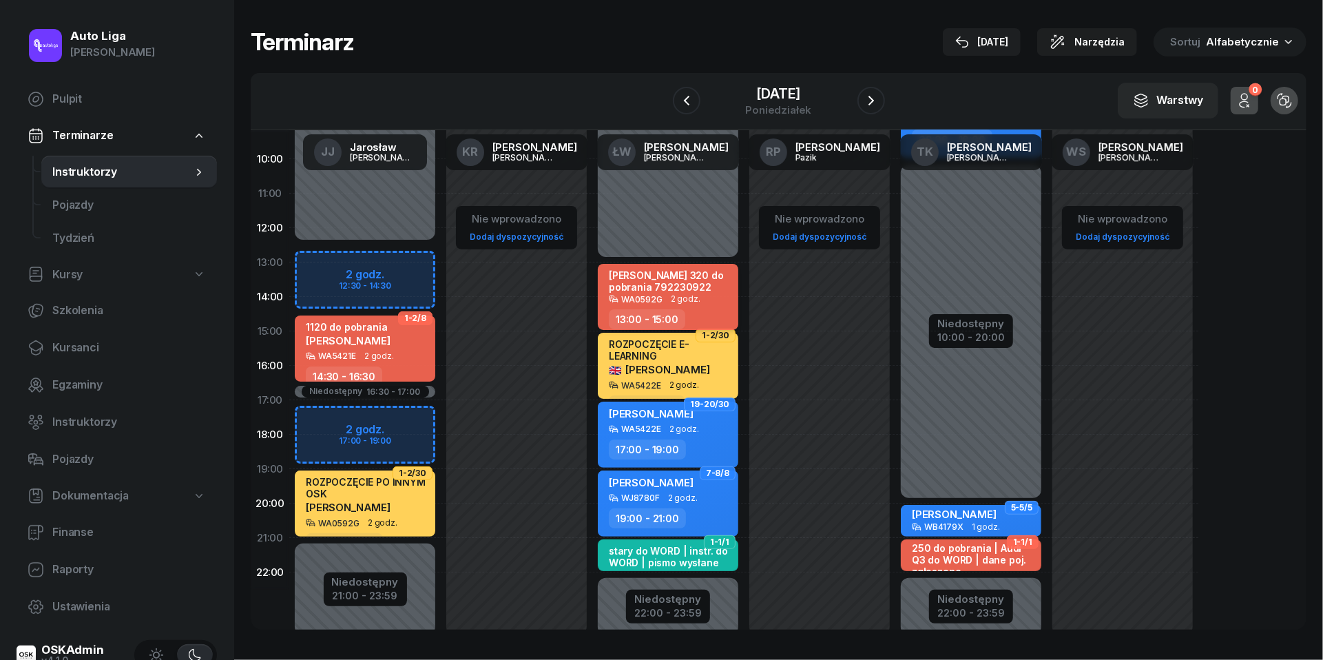
scroll to position [163, 0]
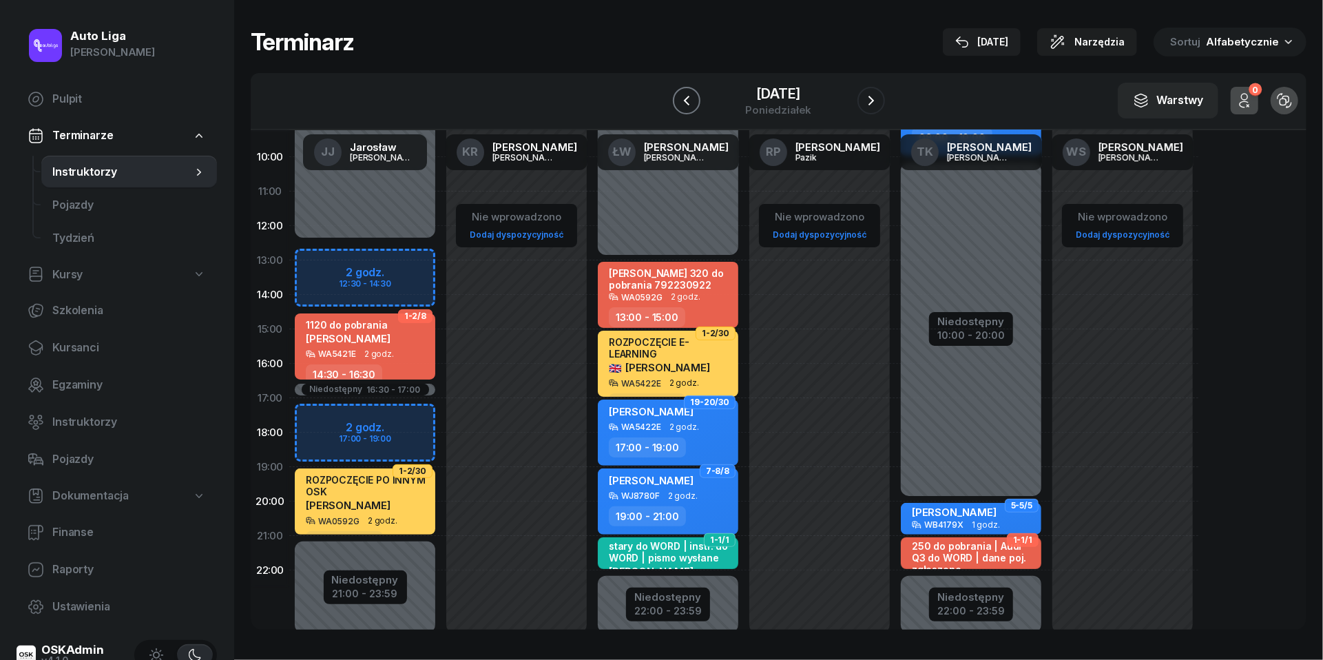
click at [683, 103] on icon "button" at bounding box center [686, 101] width 6 height 10
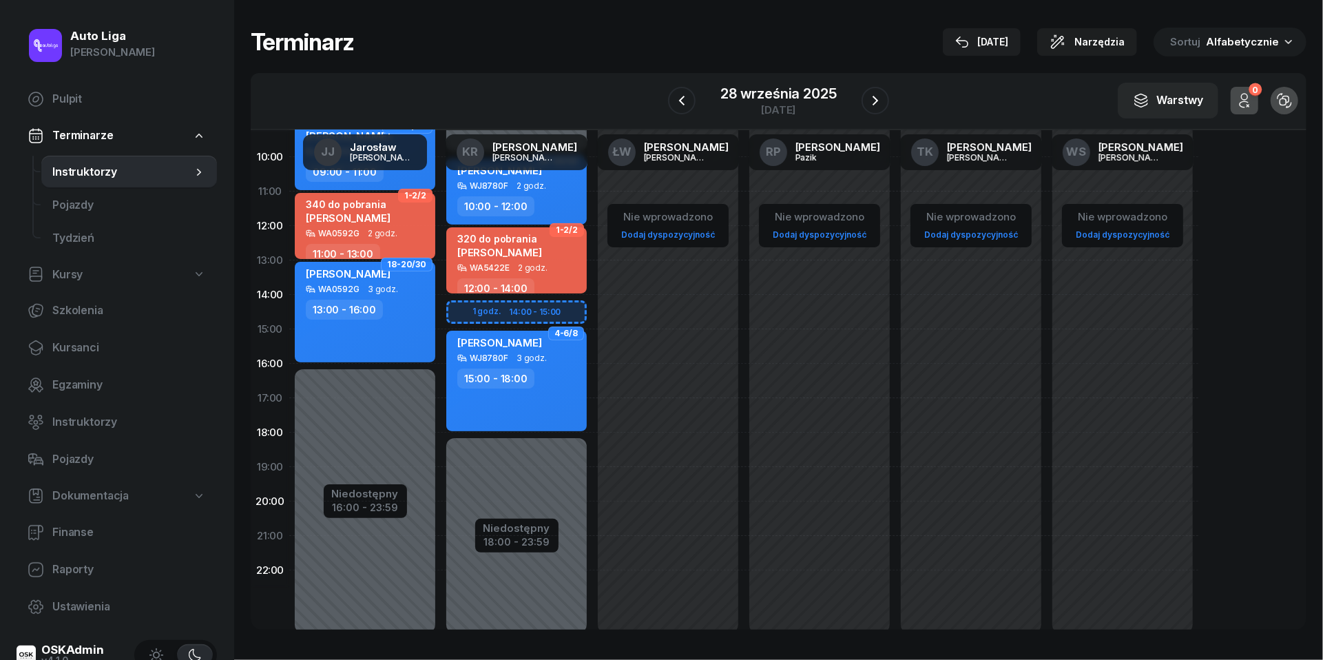
click at [59, 364] on nav "Pulpit Terminarze Instruktorzy Pojazdy Tydzień Kursy Szkolenia Kursanci Egzamin…" at bounding box center [117, 353] width 200 height 541
click at [75, 339] on span "Kursanci" at bounding box center [129, 348] width 154 height 18
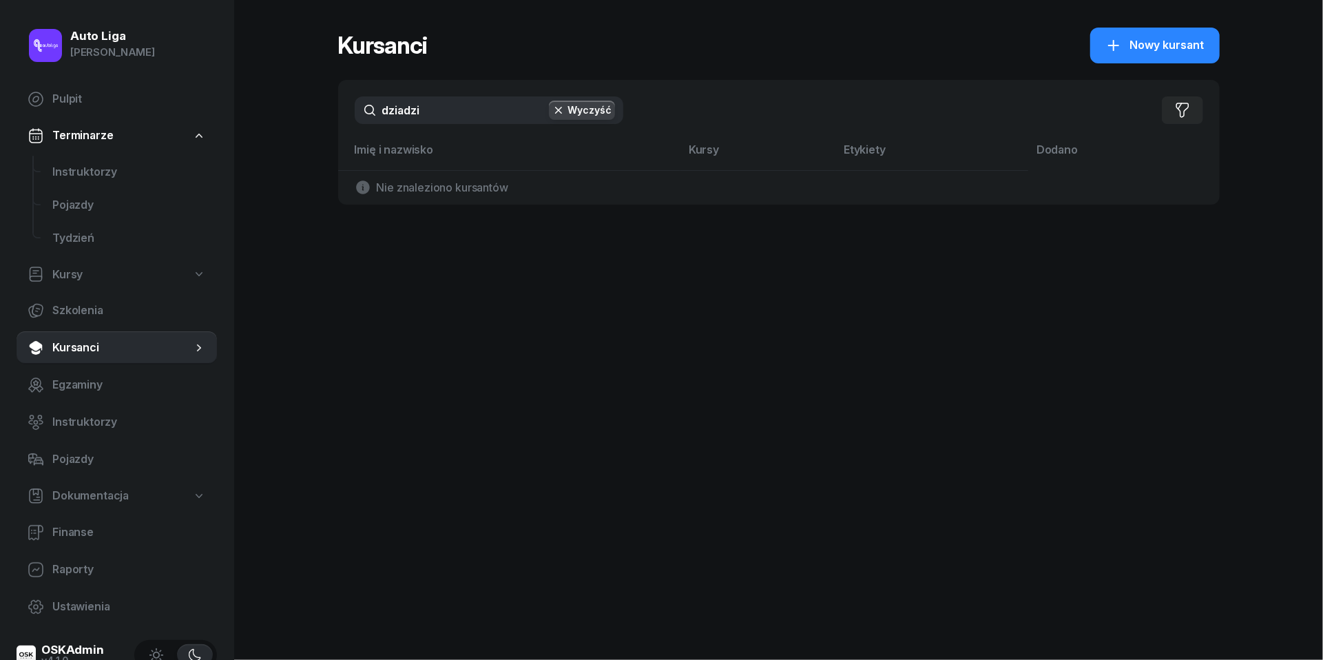
click at [442, 107] on input "dziadzi" at bounding box center [489, 110] width 269 height 28
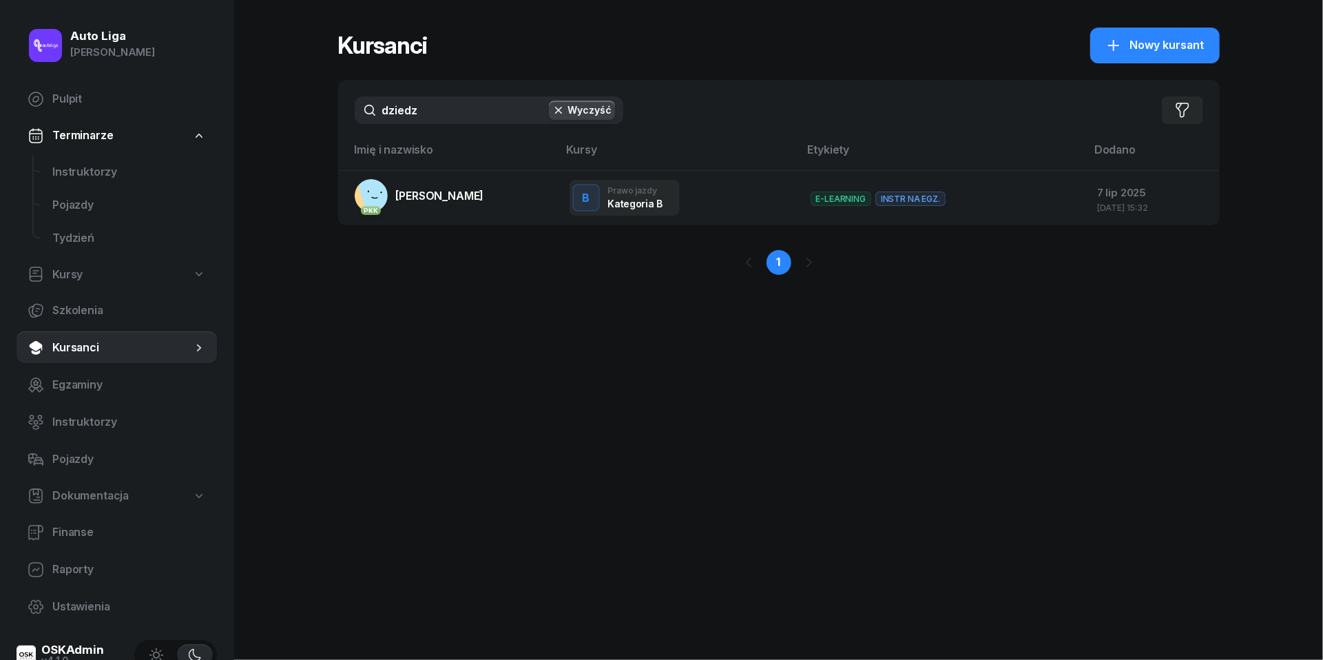
type input "dziedziny"
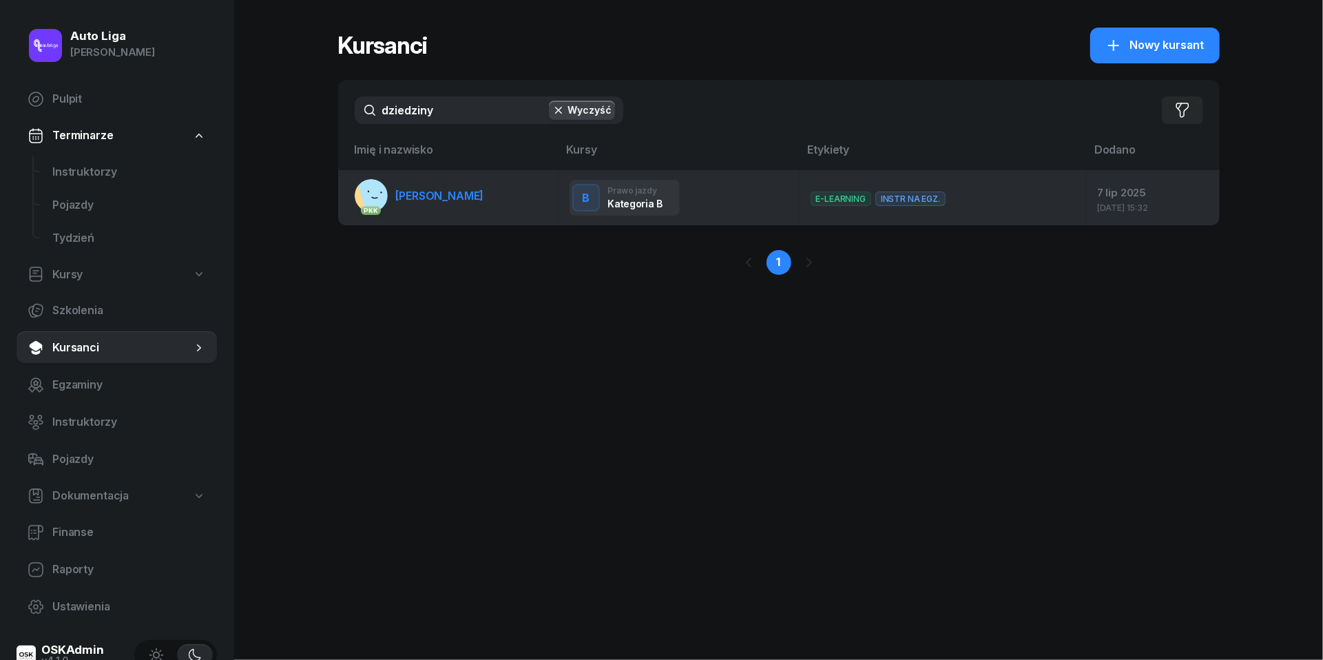
drag, startPoint x: 442, startPoint y: 147, endPoint x: 442, endPoint y: 178, distance: 30.3
click at [442, 179] on link "PKK [PERSON_NAME]" at bounding box center [419, 195] width 129 height 33
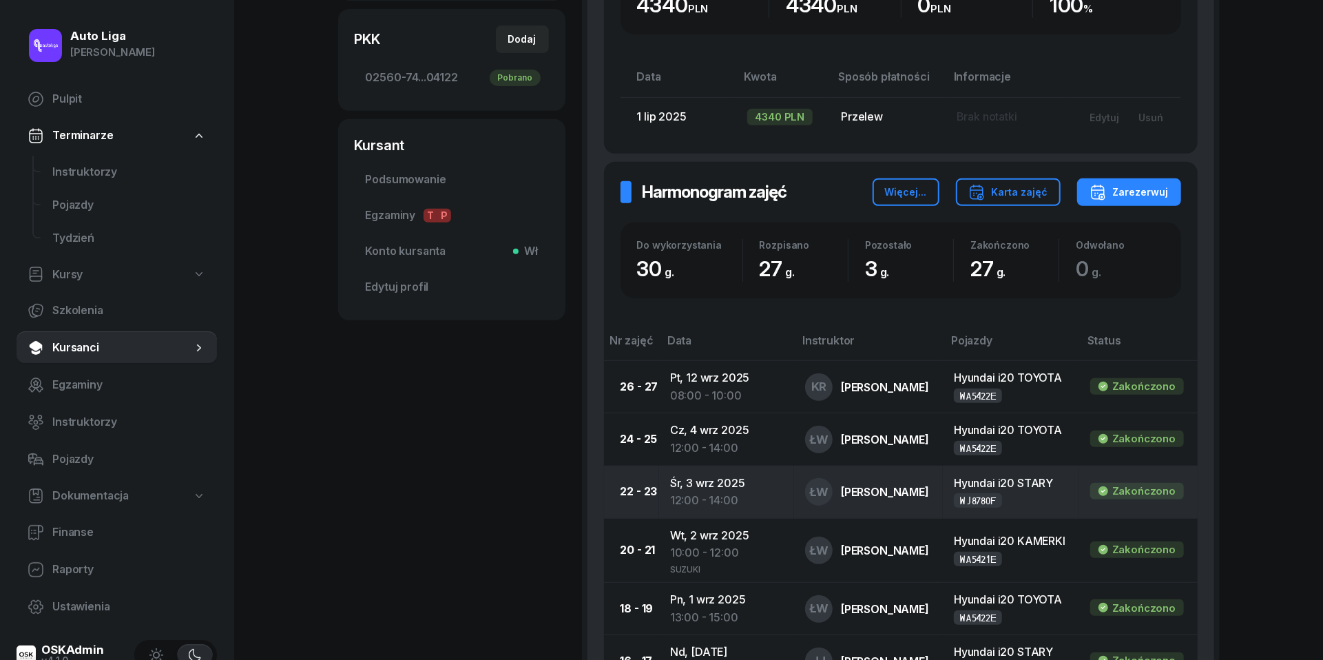
scroll to position [326, 0]
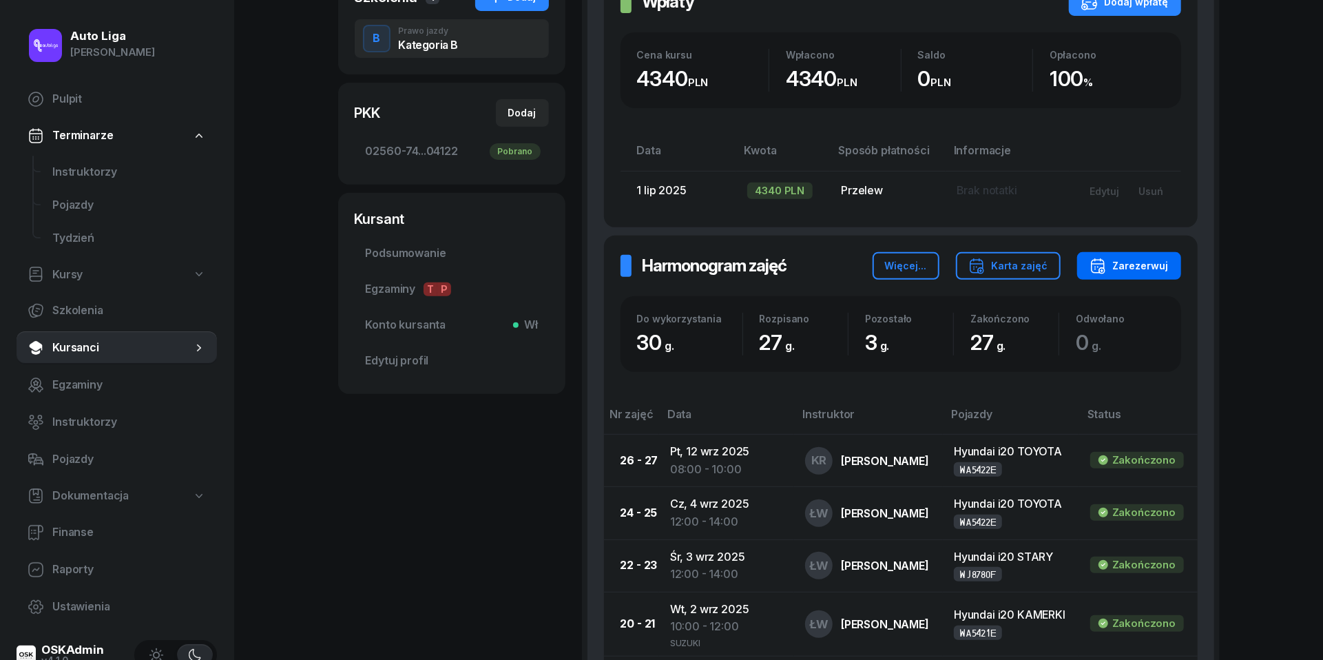
click at [1147, 260] on div "Zarezerwuj" at bounding box center [1129, 266] width 79 height 17
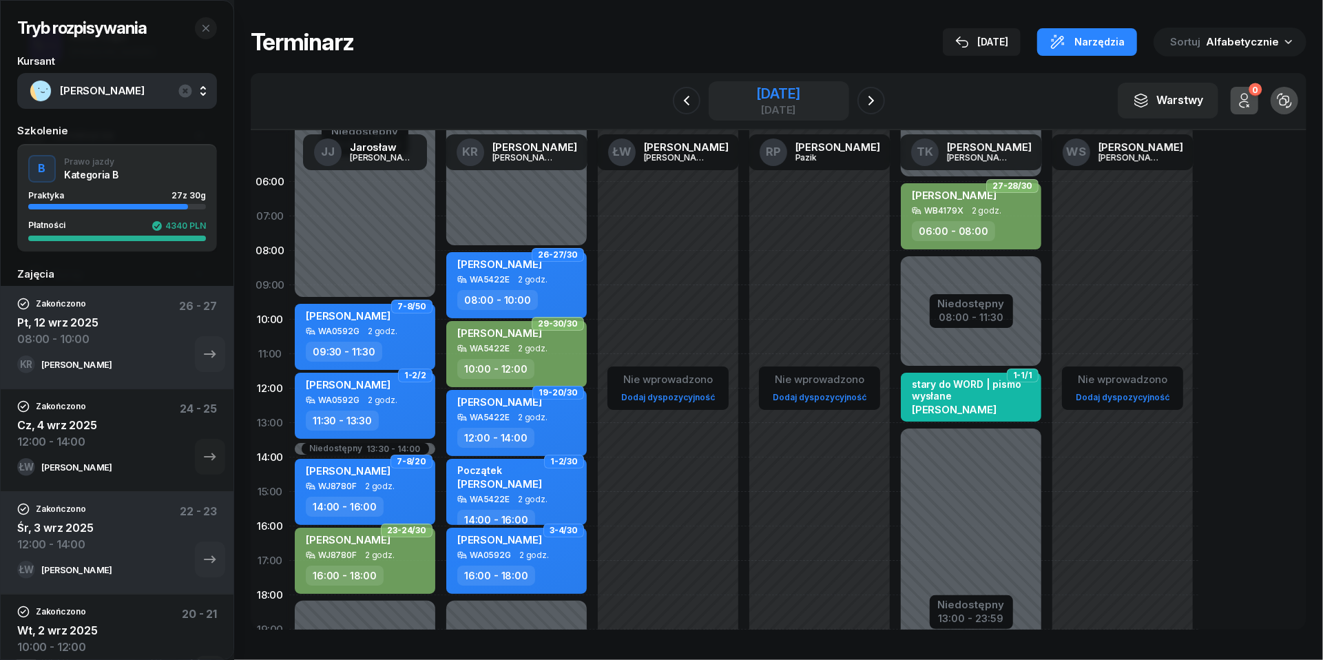
click at [786, 105] on div "[DATE]" at bounding box center [778, 110] width 44 height 10
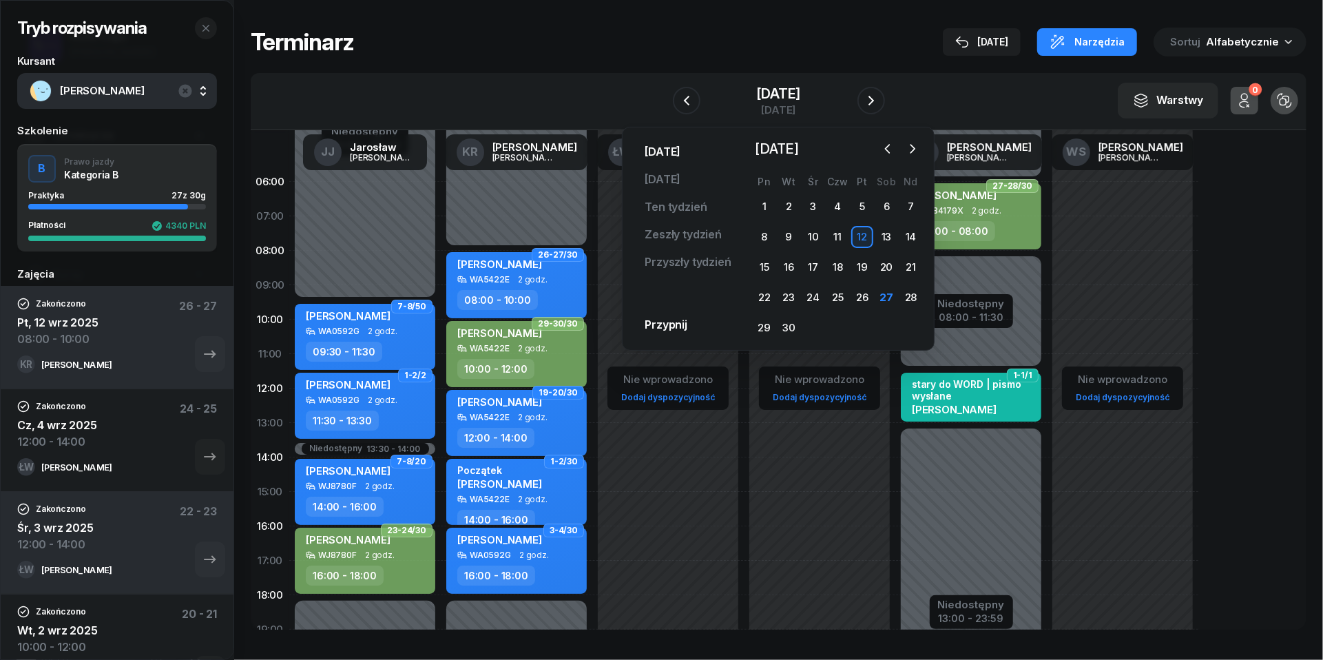
click at [668, 152] on link "[DATE]" at bounding box center [663, 152] width 58 height 28
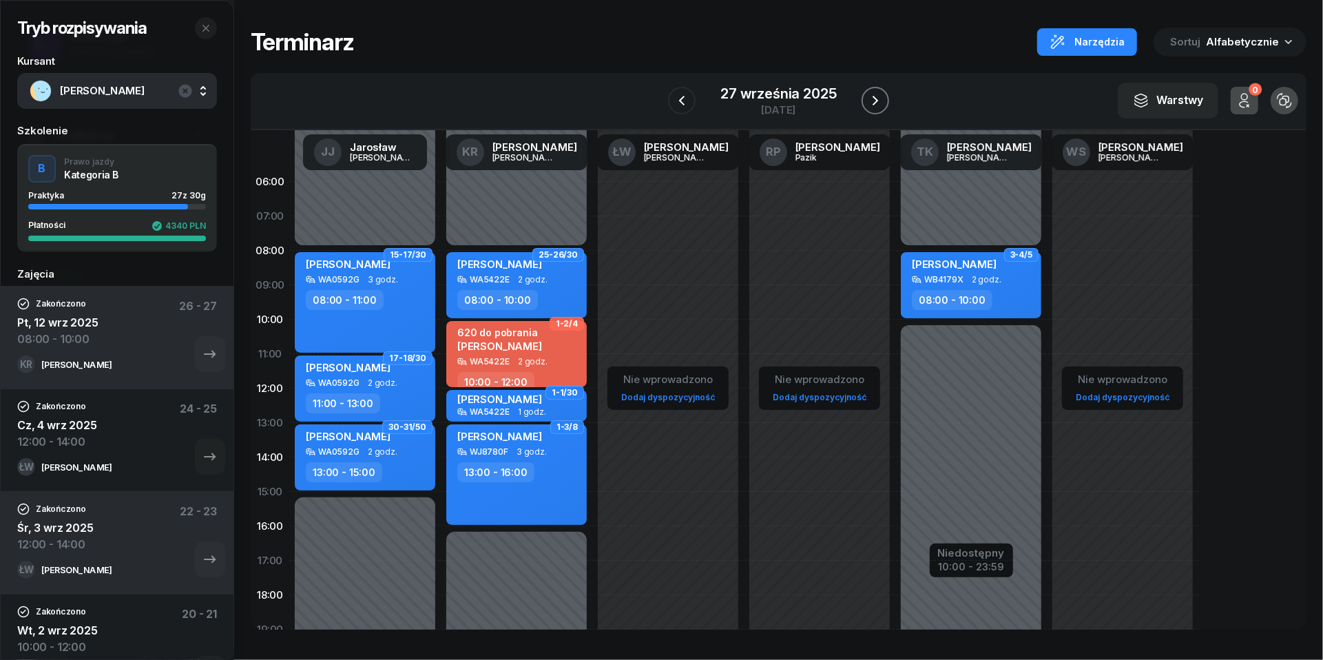
click at [882, 101] on icon "button" at bounding box center [875, 100] width 17 height 17
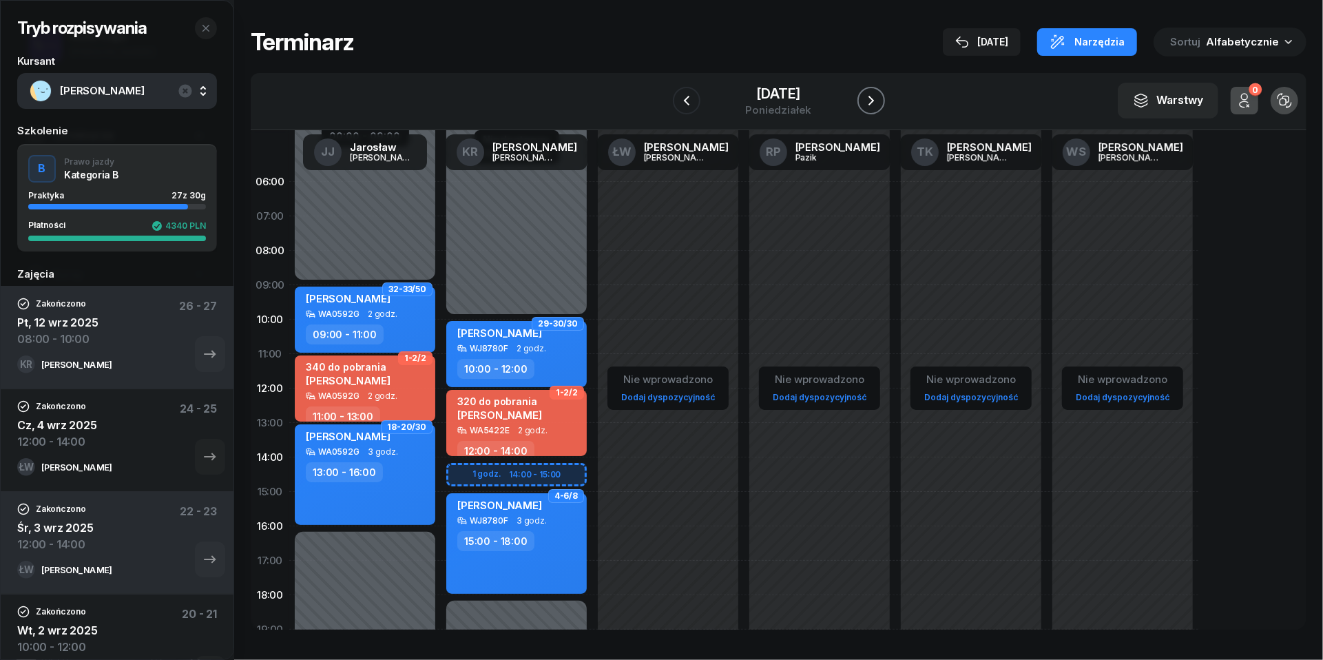
click at [880, 101] on icon "button" at bounding box center [871, 100] width 17 height 17
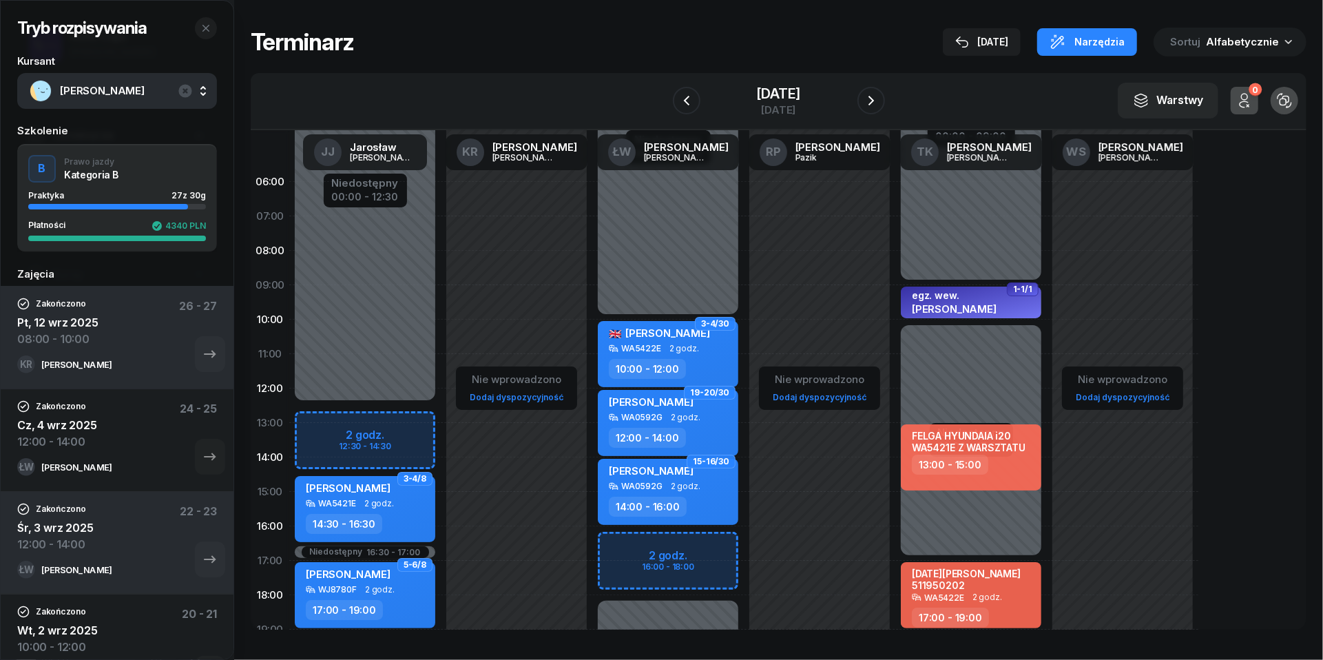
scroll to position [95, 0]
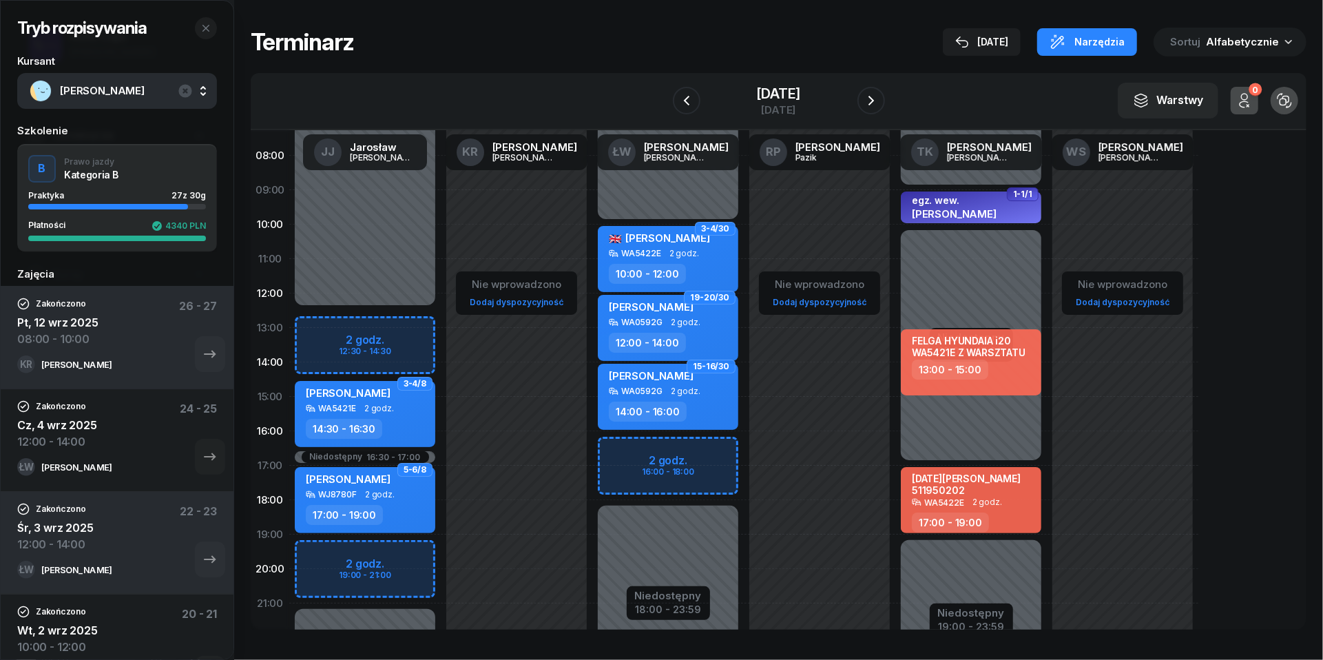
click at [629, 447] on div "Niedostępny 00:00 - 10:00 Niedostępny 18:00 - 23:59 2 godz. 16:00 - 18:00 3-4/3…" at bounding box center [668, 397] width 152 height 654
select select "16"
select select "18"
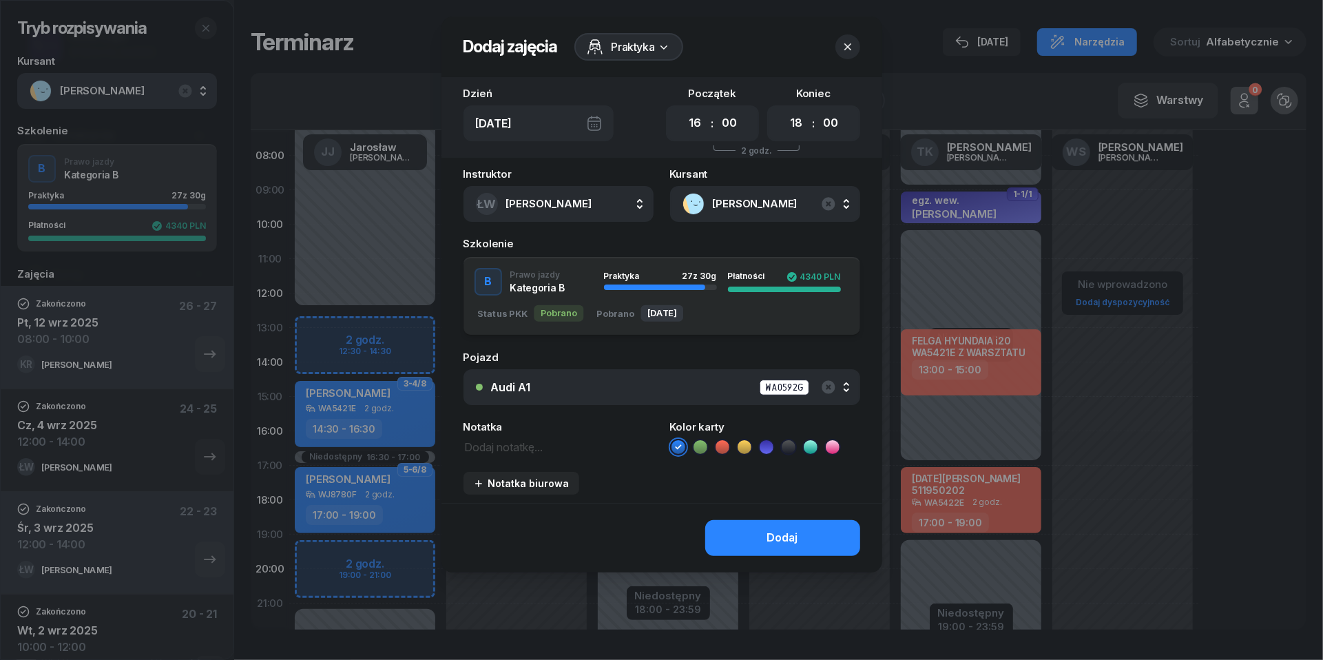
click at [693, 384] on div "Audi A1 WA0592G" at bounding box center [669, 387] width 357 height 17
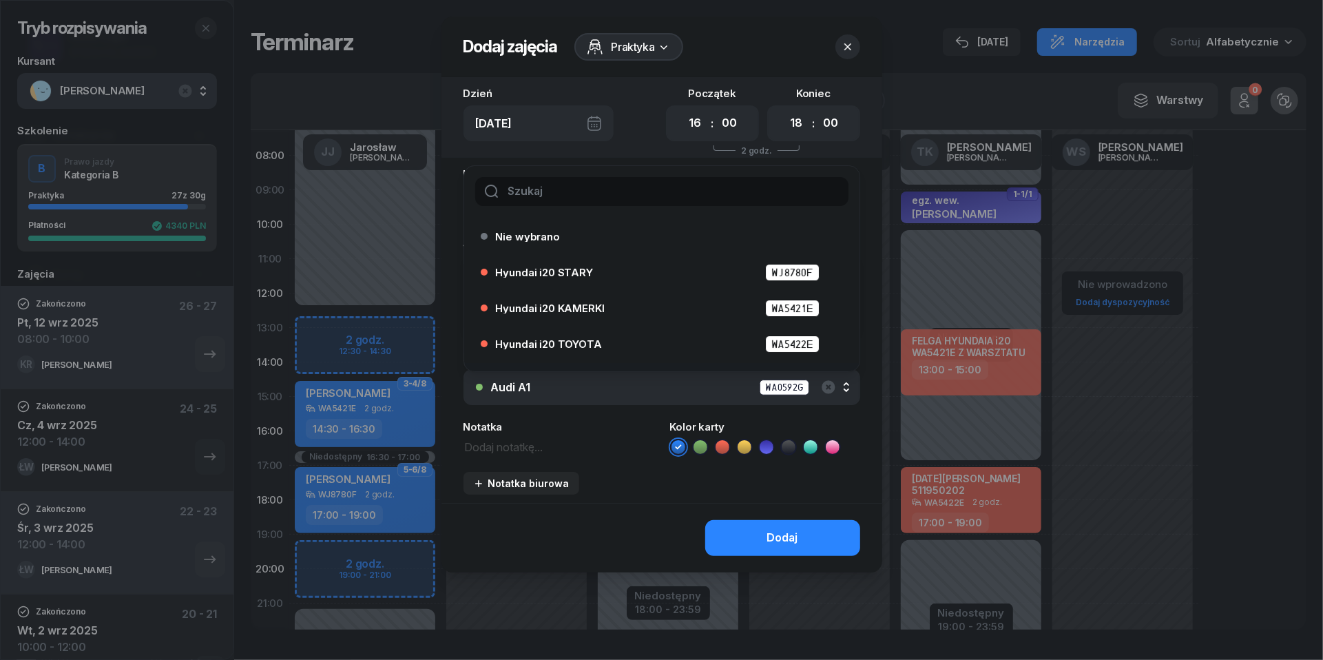
click at [849, 45] on icon "button" at bounding box center [848, 47] width 14 height 14
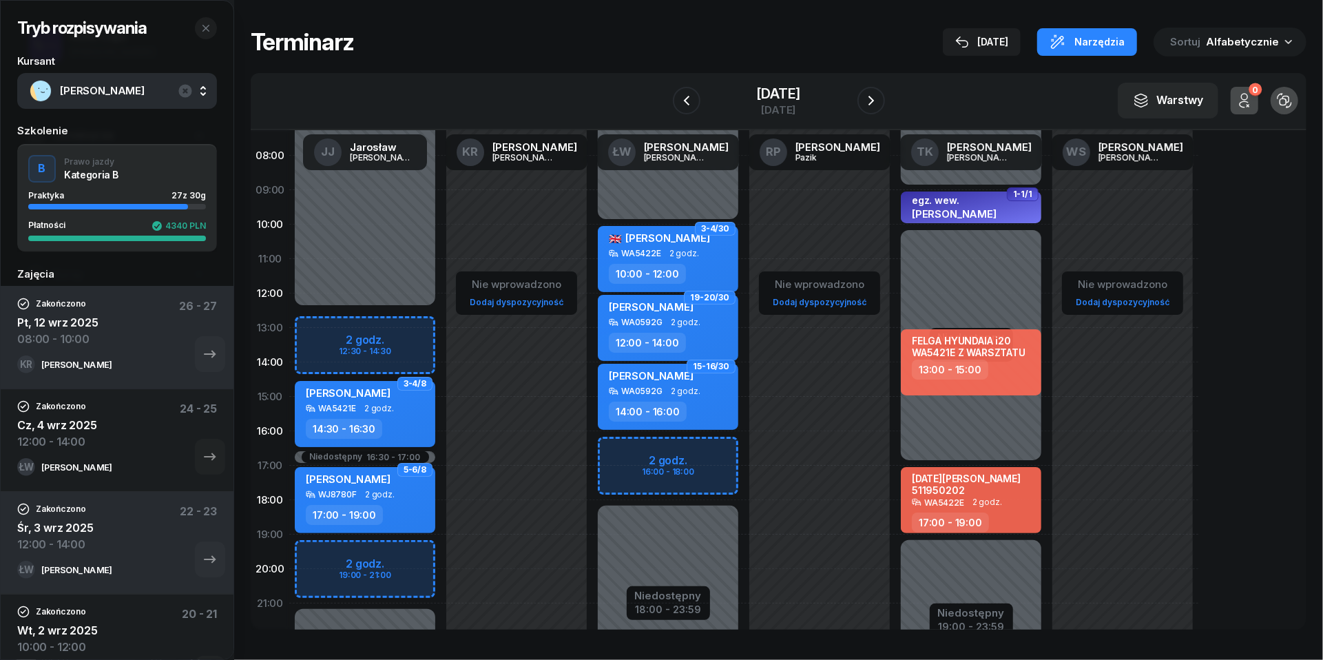
click at [364, 404] on span "2 godz." at bounding box center [379, 409] width 30 height 10
select select "14"
select select "30"
select select "16"
select select "30"
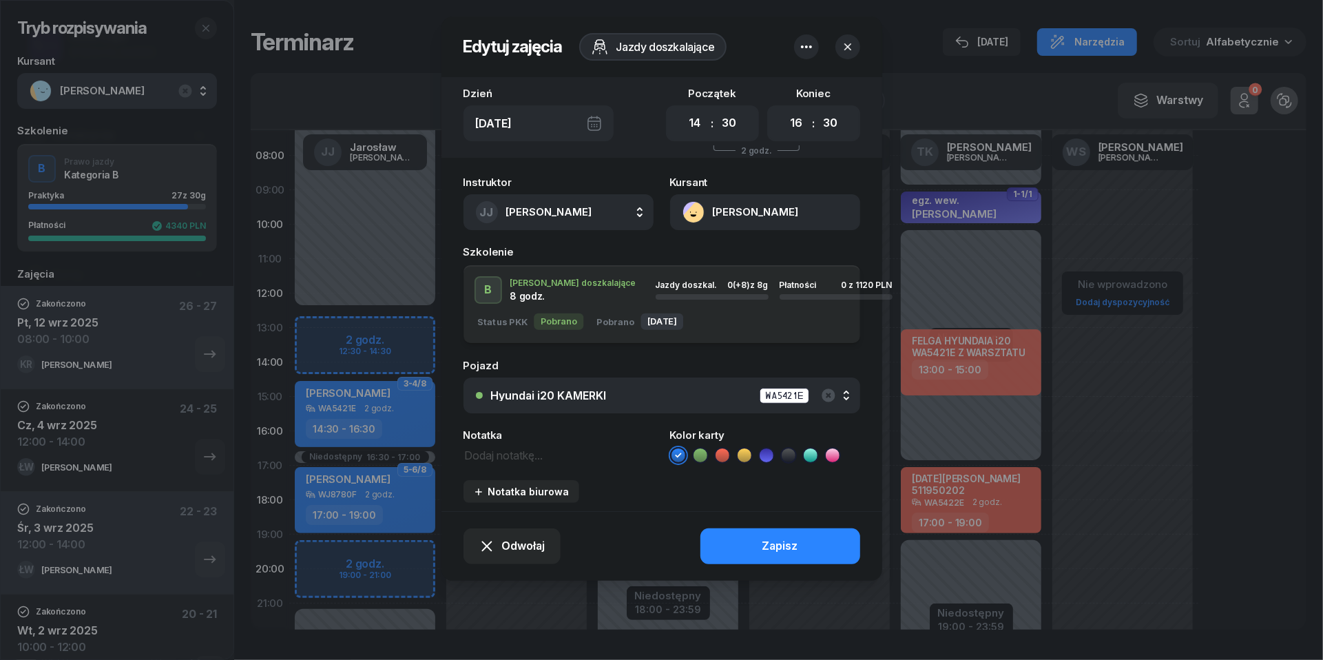
click at [693, 391] on div "Hyundai i20 KAMERKI WA5421E" at bounding box center [669, 395] width 357 height 17
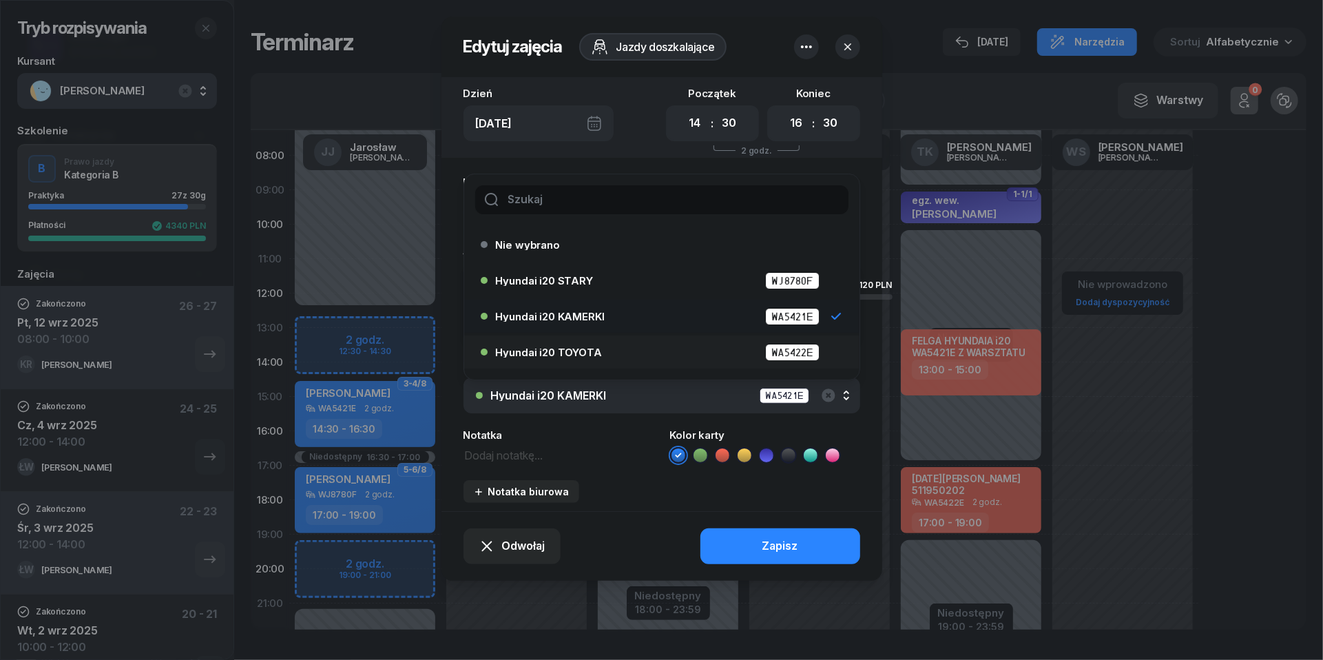
click at [656, 344] on div "Hyundai i20 TOYOTA WA5422E" at bounding box center [665, 352] width 339 height 17
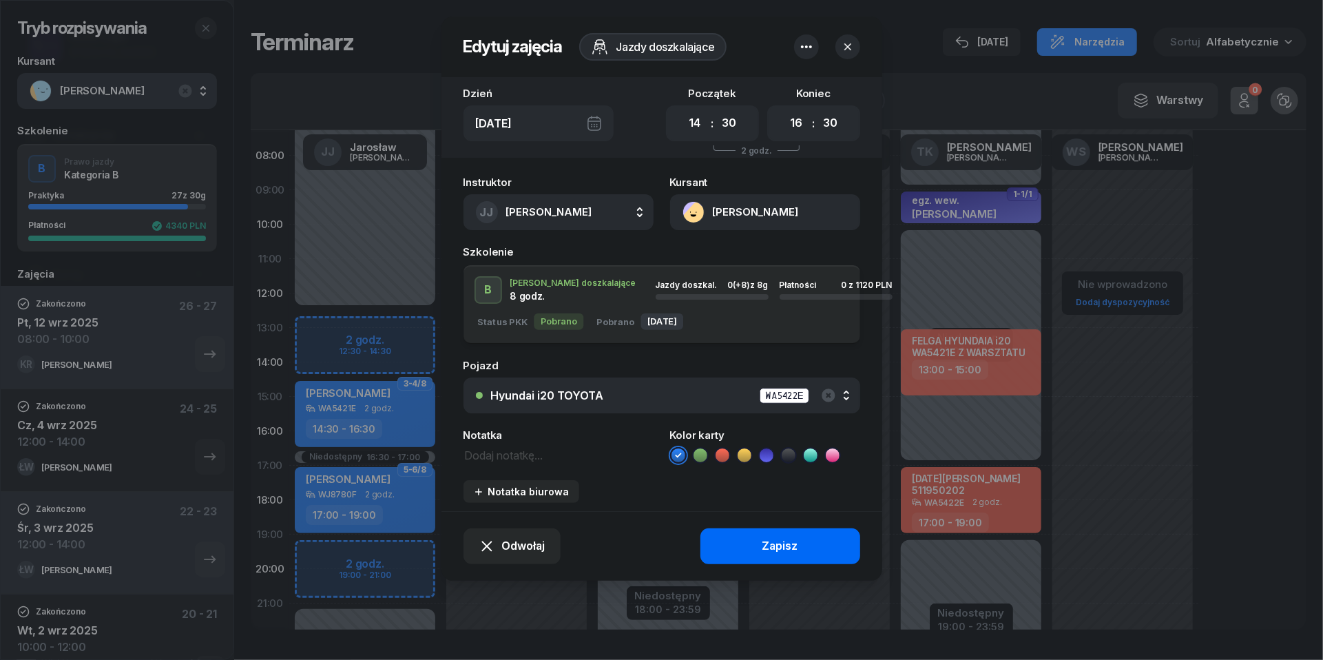
click at [797, 538] on div "Zapisz" at bounding box center [781, 546] width 36 height 18
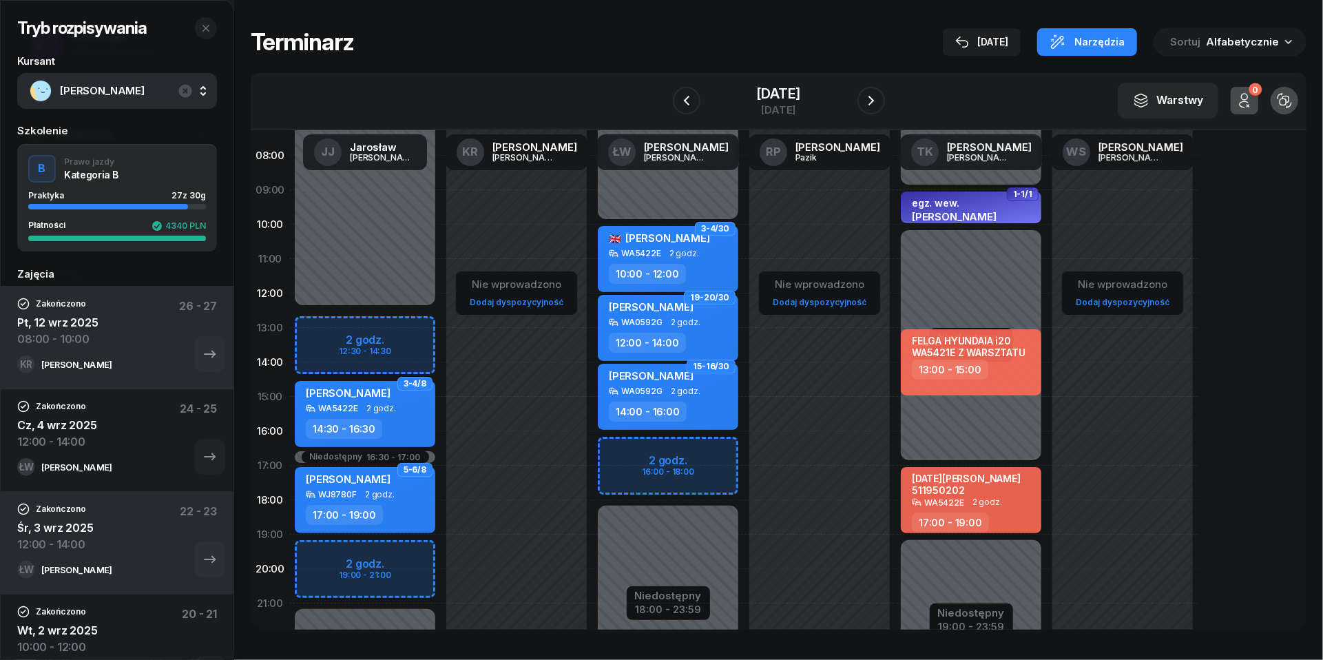
click at [982, 497] on span "2 godz." at bounding box center [988, 502] width 30 height 10
select select "17"
select select "19"
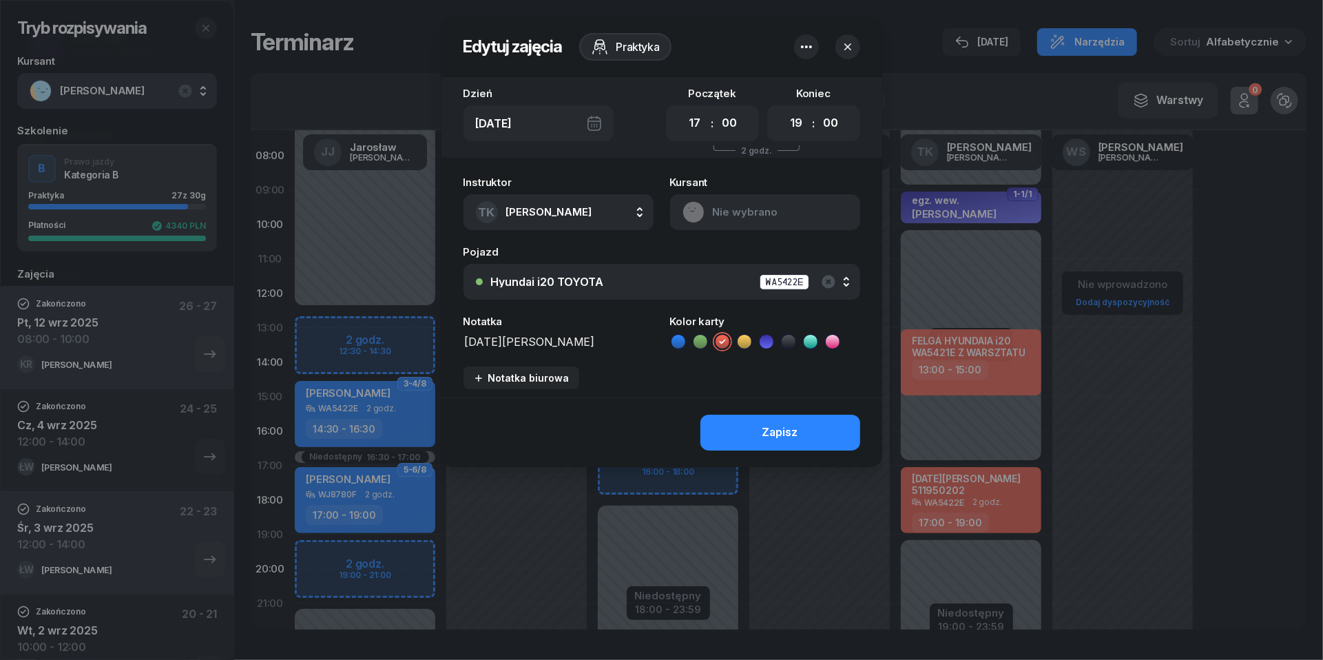
click at [709, 287] on div "Hyundai i20 TOYOTA WA5422E" at bounding box center [669, 281] width 357 height 17
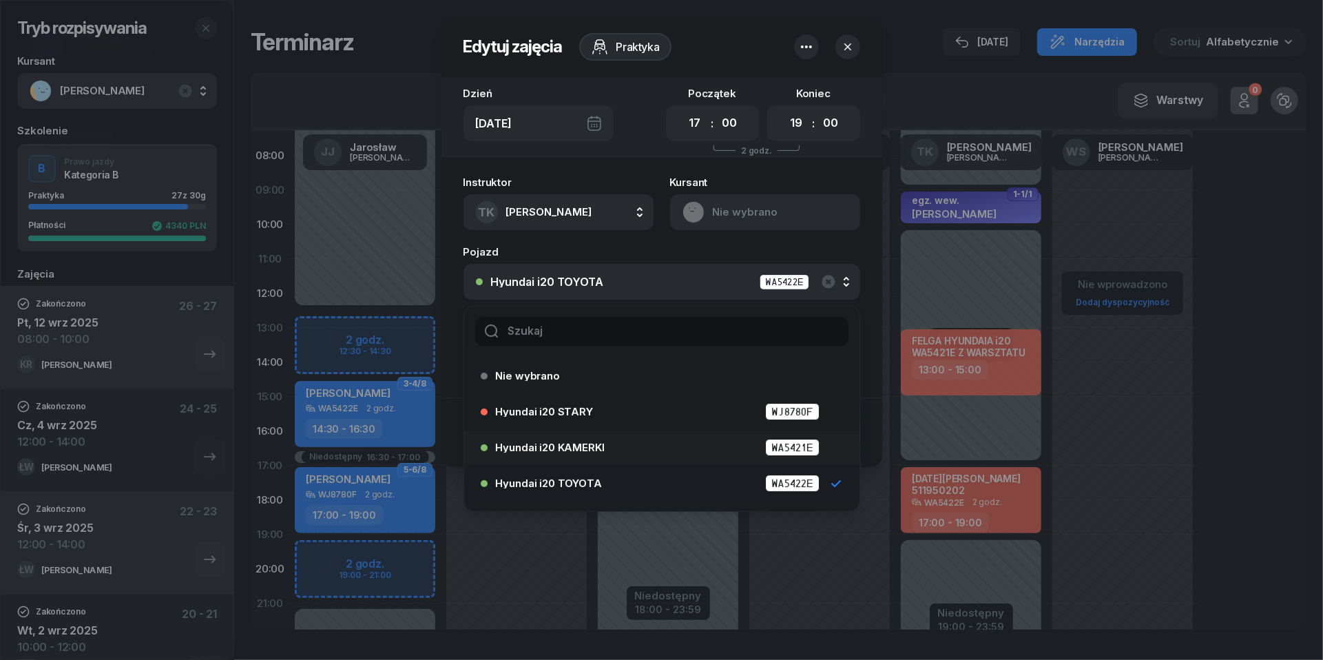
click at [590, 442] on span "Hyundai i20 KAMERKI" at bounding box center [550, 447] width 109 height 10
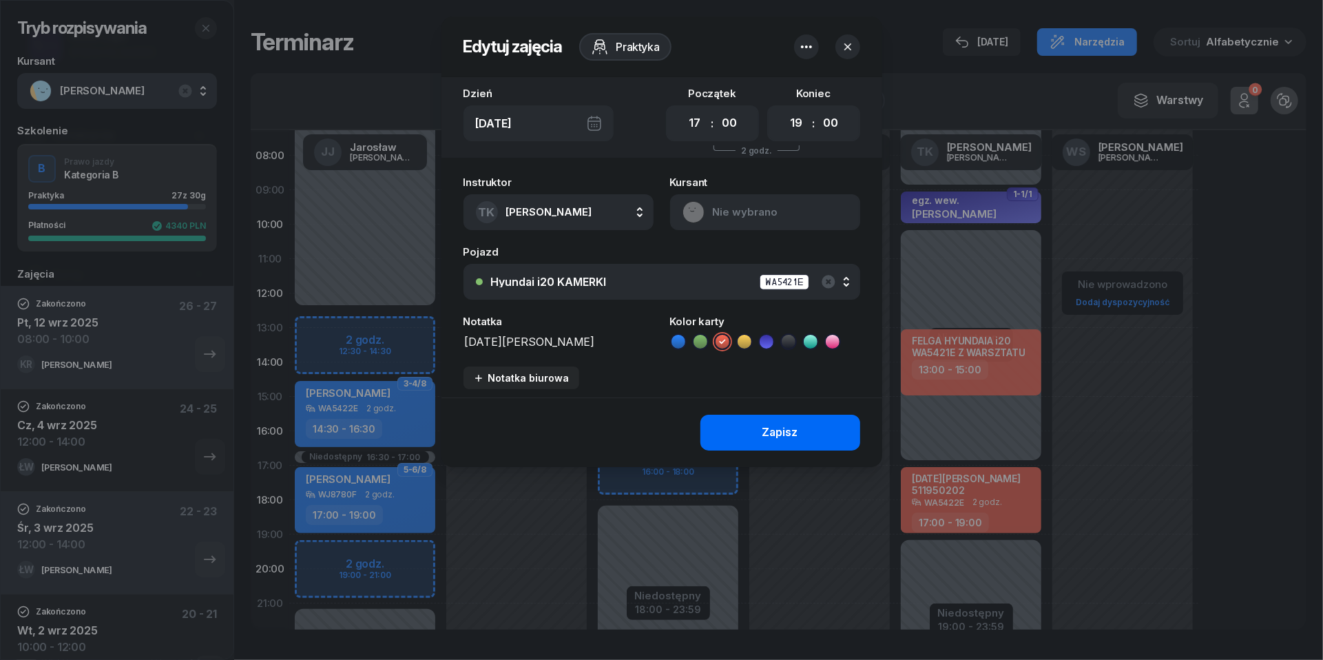
click at [806, 428] on button "Zapisz" at bounding box center [781, 433] width 160 height 36
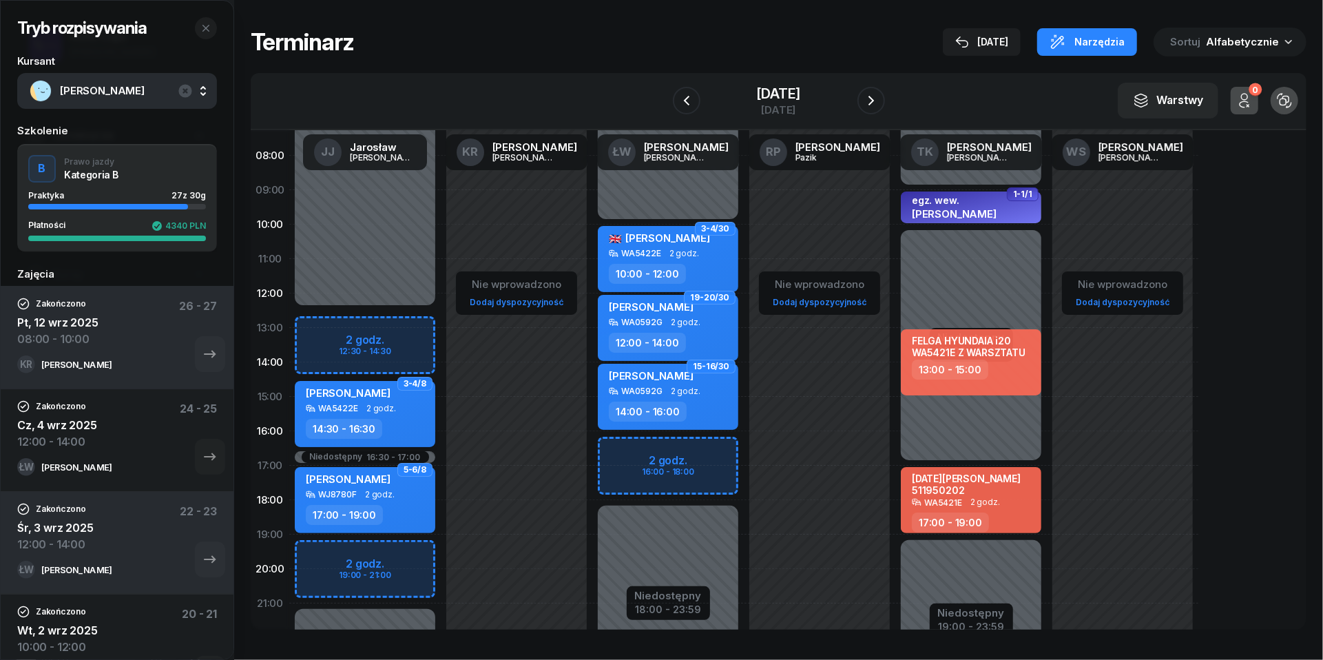
click at [417, 414] on div "[PERSON_NAME] WA5422E 2 godz. 14:30 - 16:30" at bounding box center [365, 414] width 141 height 66
select select "14"
select select "30"
select select "16"
select select "30"
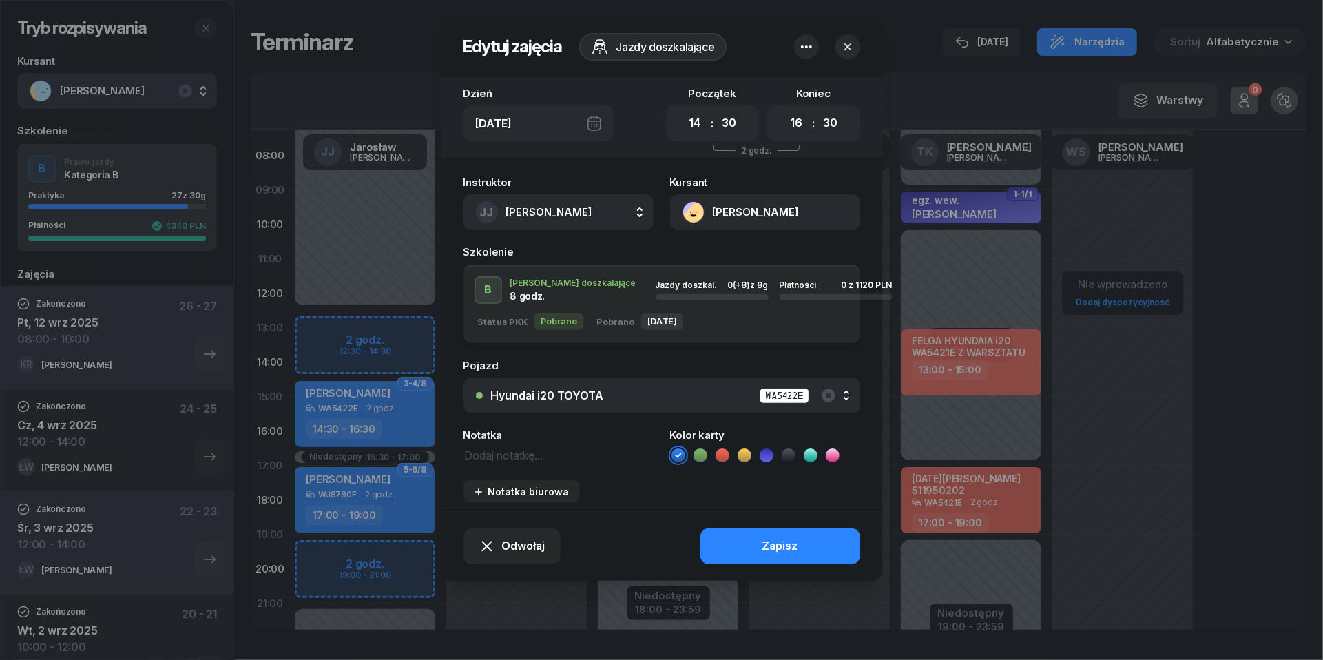
click at [557, 392] on div "Hyundai i20 TOYOTA" at bounding box center [547, 395] width 113 height 11
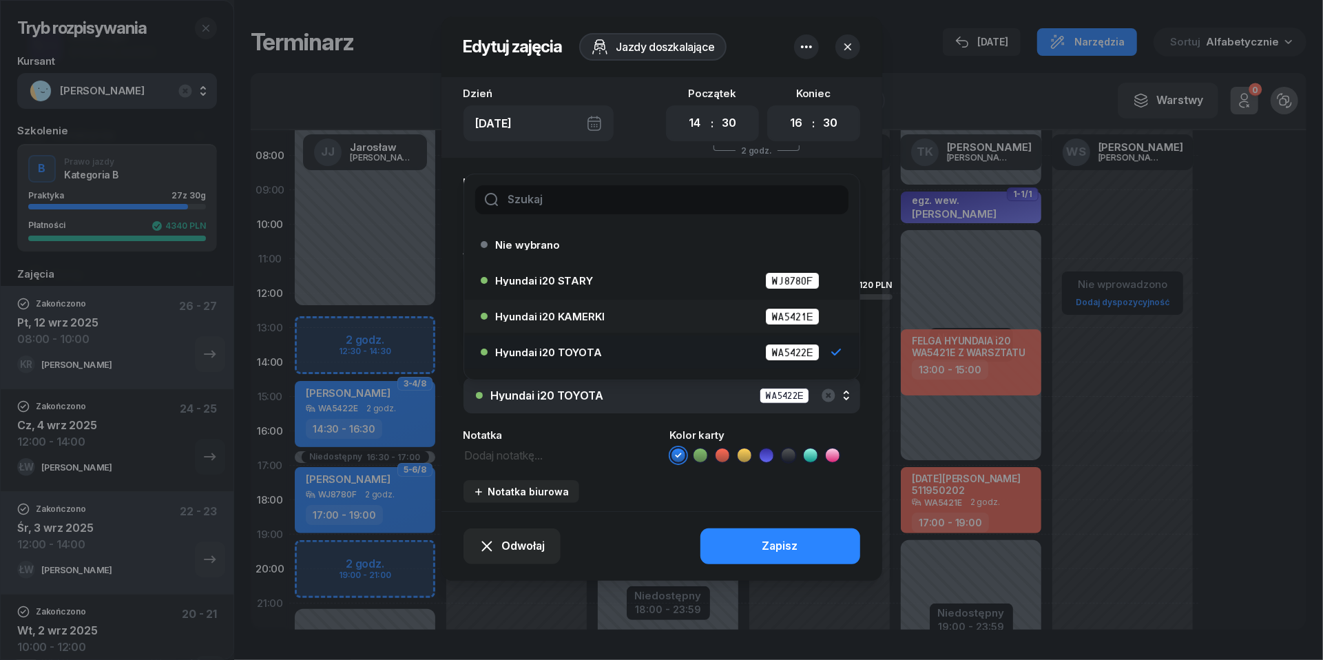
click at [581, 318] on span "Hyundai i20 KAMERKI" at bounding box center [550, 316] width 109 height 10
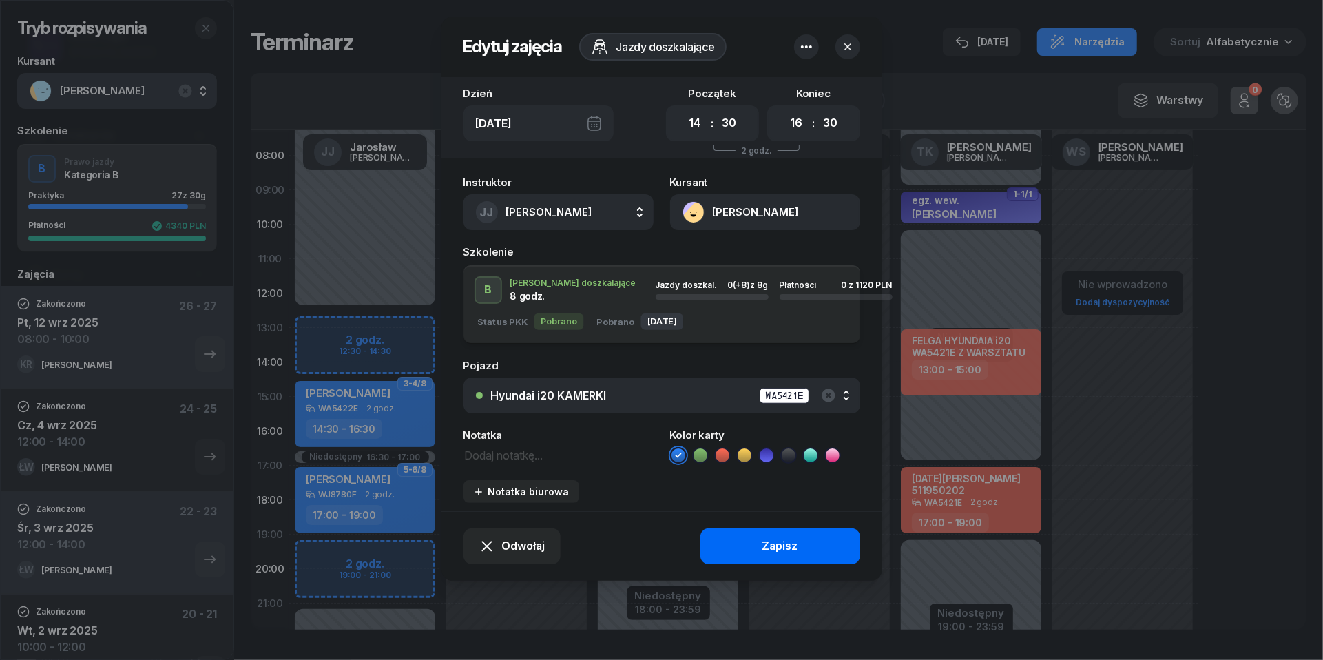
click at [769, 539] on div "Zapisz" at bounding box center [781, 546] width 36 height 18
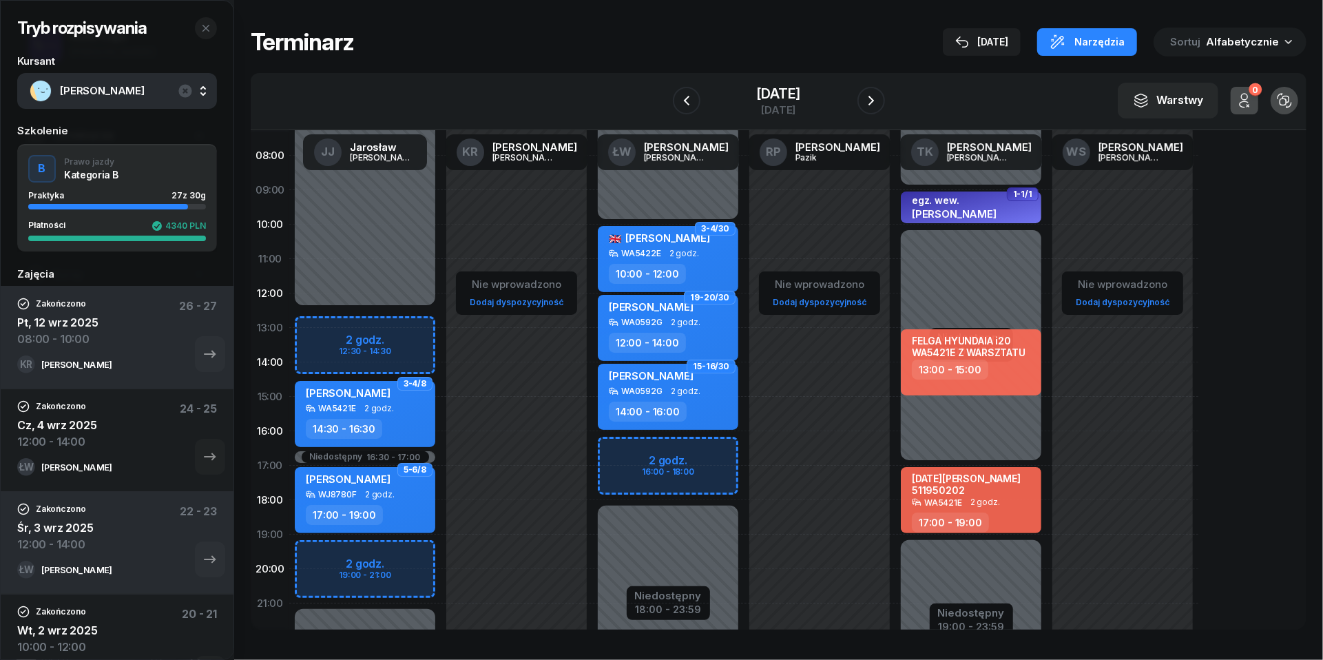
click at [628, 446] on div "Niedostępny 00:00 - 10:00 Niedostępny 18:00 - 23:59 2 godz. 16:00 - 18:00 3-4/3…" at bounding box center [668, 397] width 152 height 654
select select "16"
select select "18"
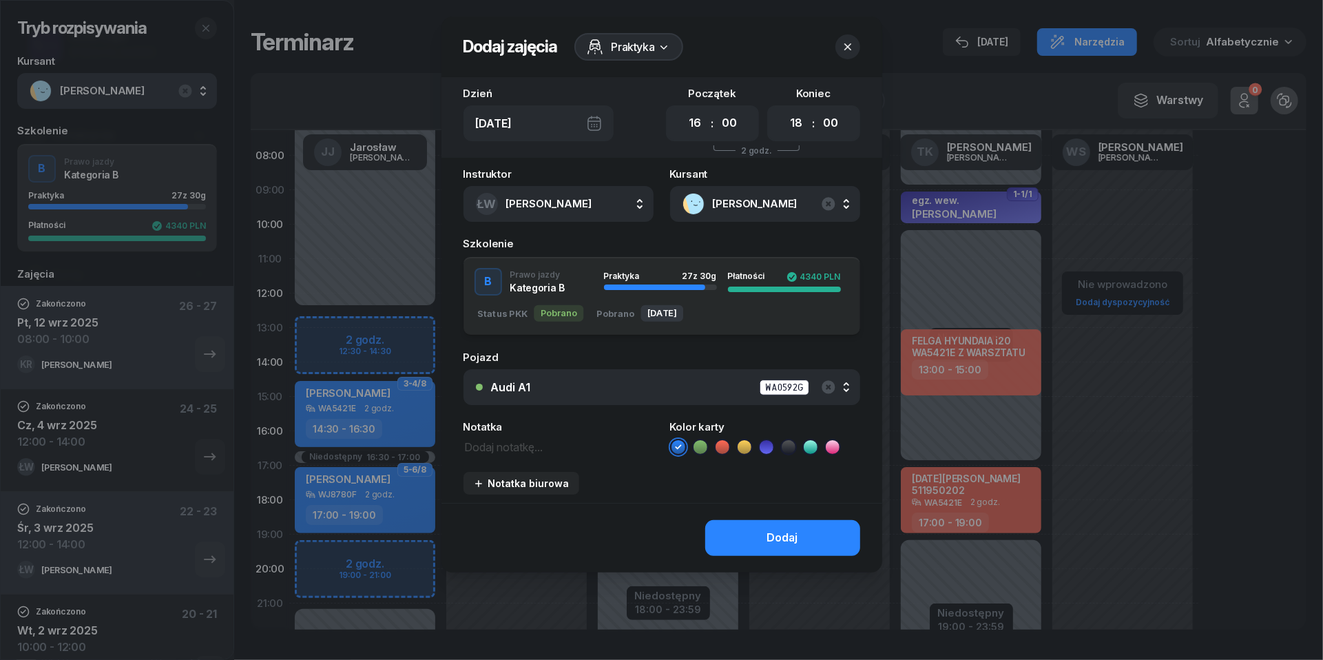
click at [641, 398] on button "Audi A1 WA0592G" at bounding box center [662, 387] width 397 height 36
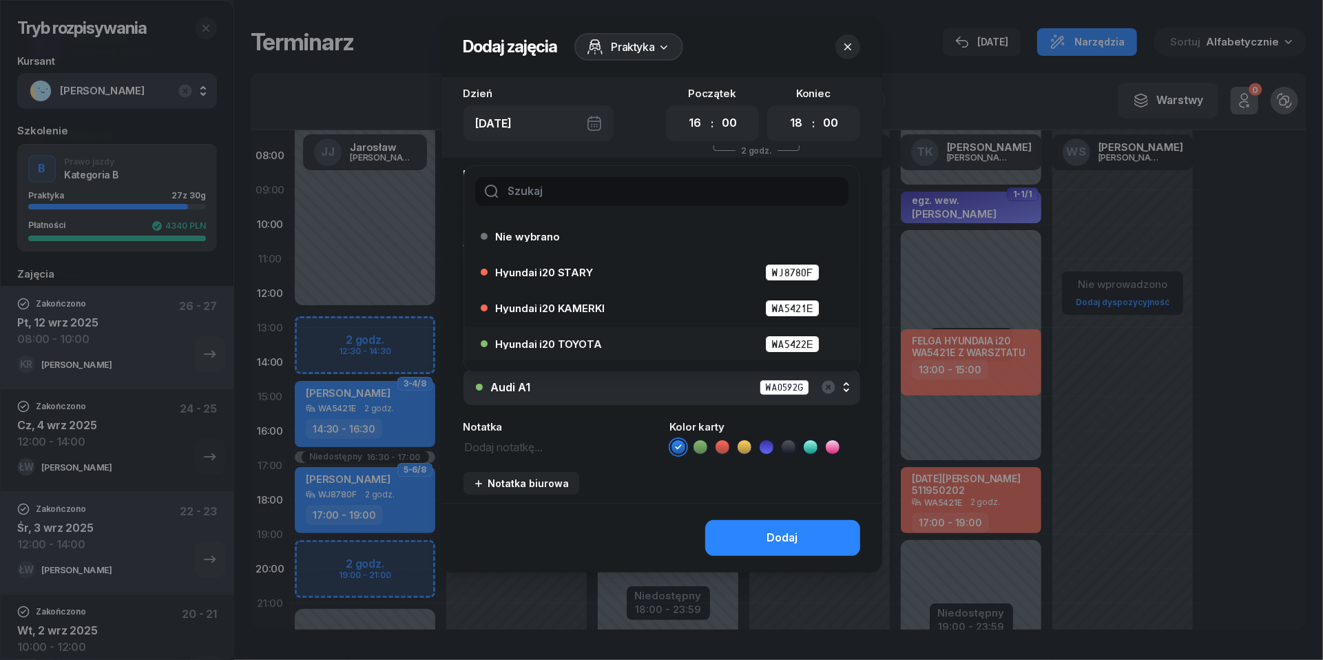
click at [615, 346] on div "Hyundai i20 TOYOTA WA5422E" at bounding box center [665, 343] width 339 height 17
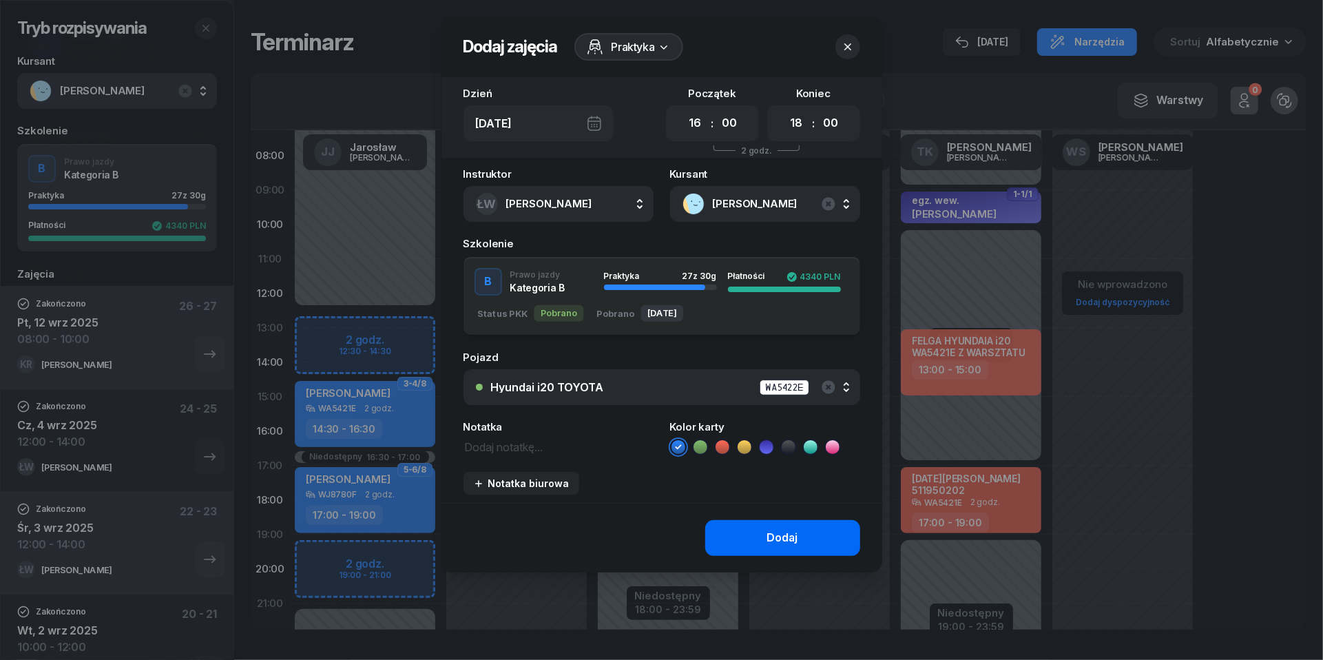
click at [778, 536] on div "Dodaj" at bounding box center [782, 538] width 31 height 18
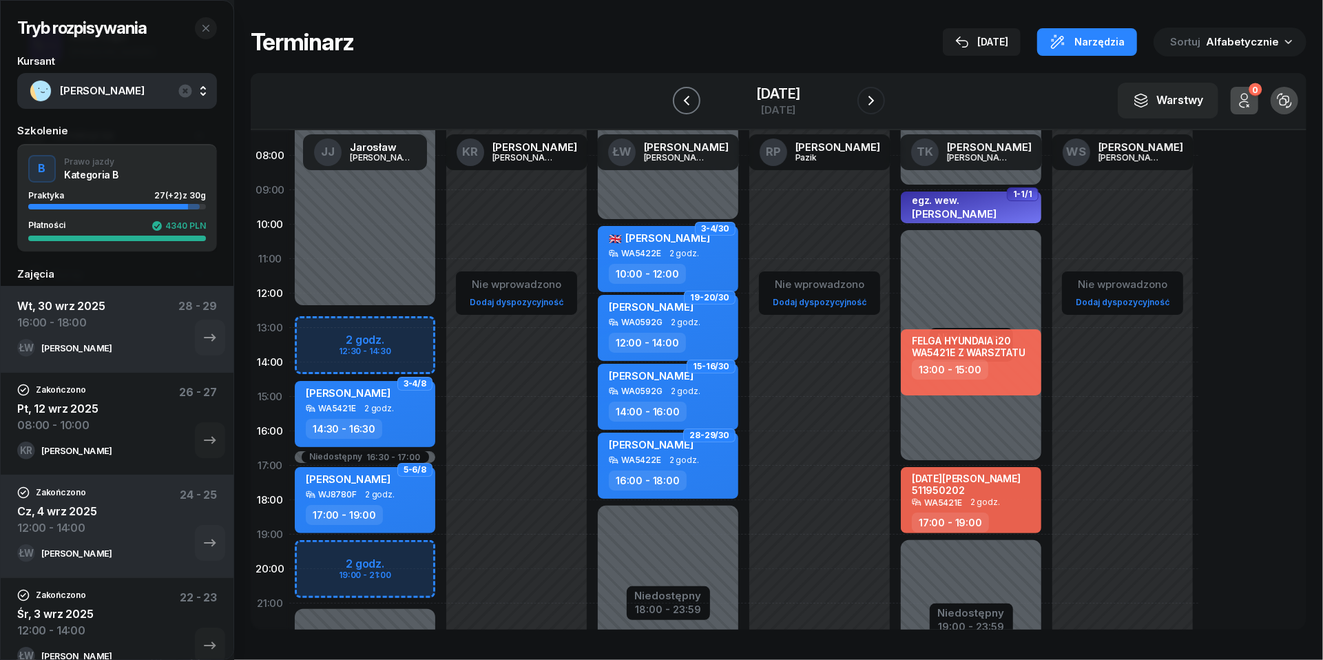
click at [679, 98] on icon "button" at bounding box center [686, 100] width 17 height 17
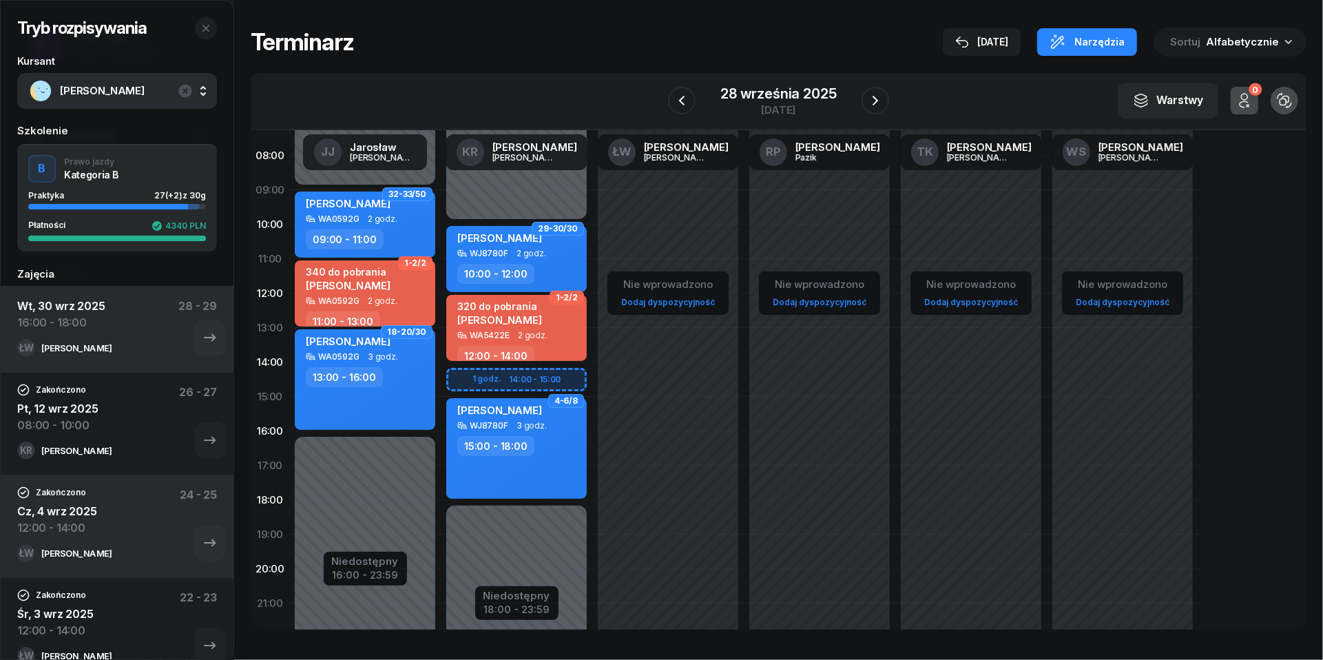
click at [475, 379] on div "Niedostępny 00:00 - 10:00 Niedostępny 18:00 - 23:59 1 godz. 14:00 - 15:00 29-30…" at bounding box center [517, 397] width 152 height 654
select select "14"
select select "15"
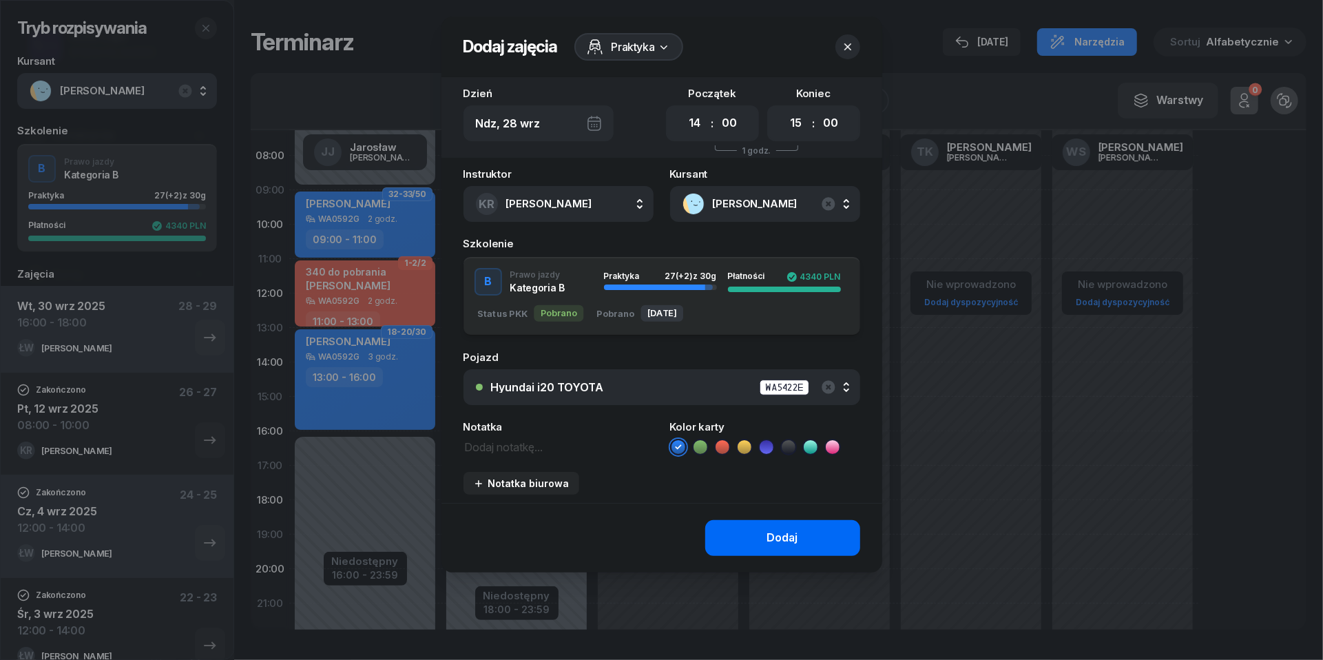
click at [761, 535] on button "Dodaj" at bounding box center [782, 538] width 155 height 36
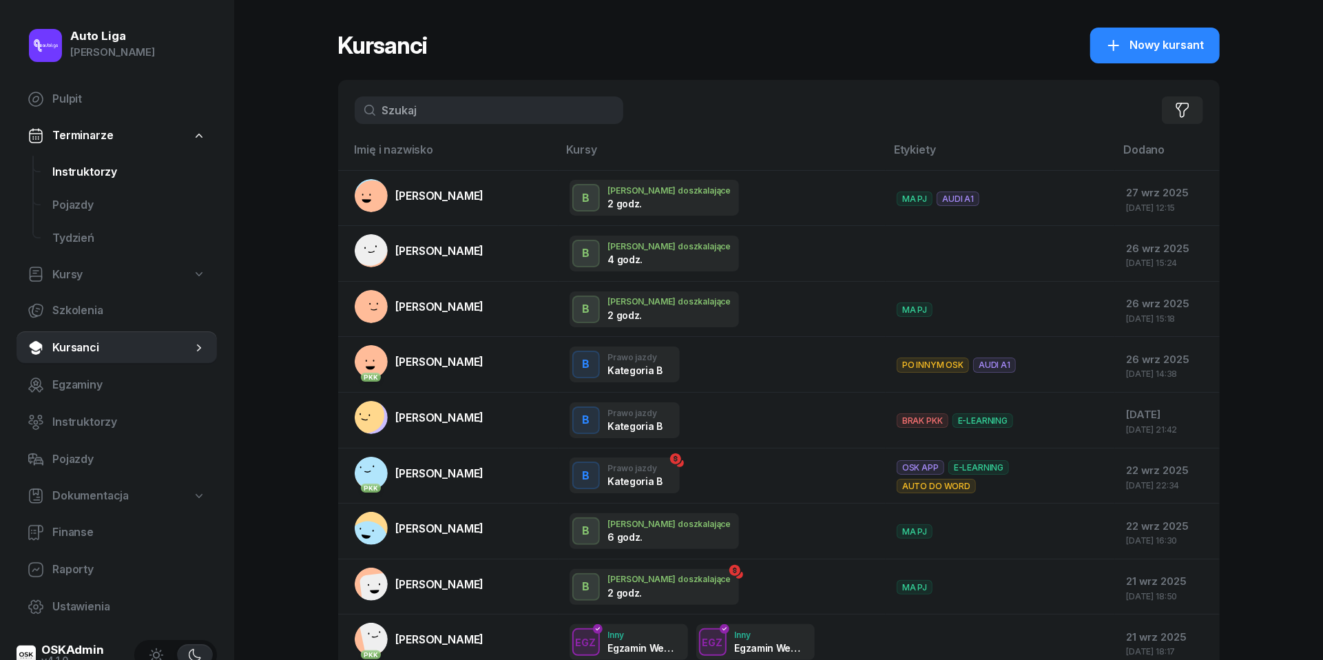
click at [59, 175] on span "Instruktorzy" at bounding box center [129, 172] width 154 height 18
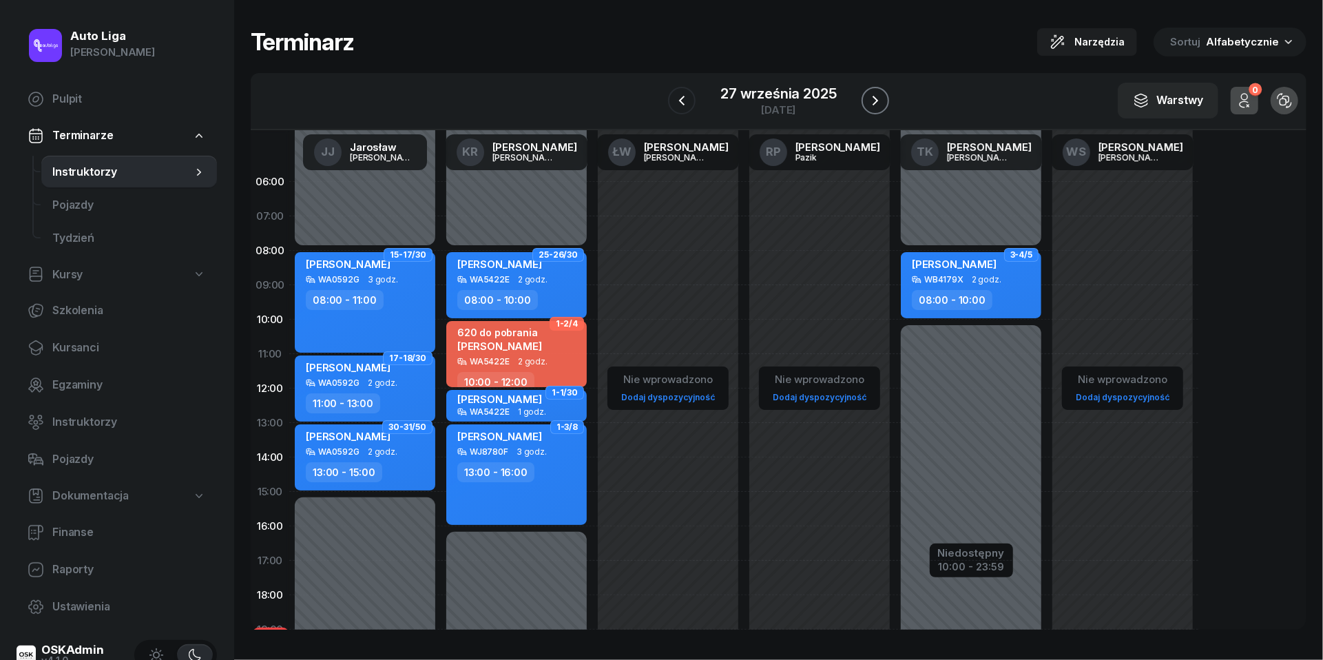
click at [877, 103] on icon "button" at bounding box center [875, 100] width 17 height 17
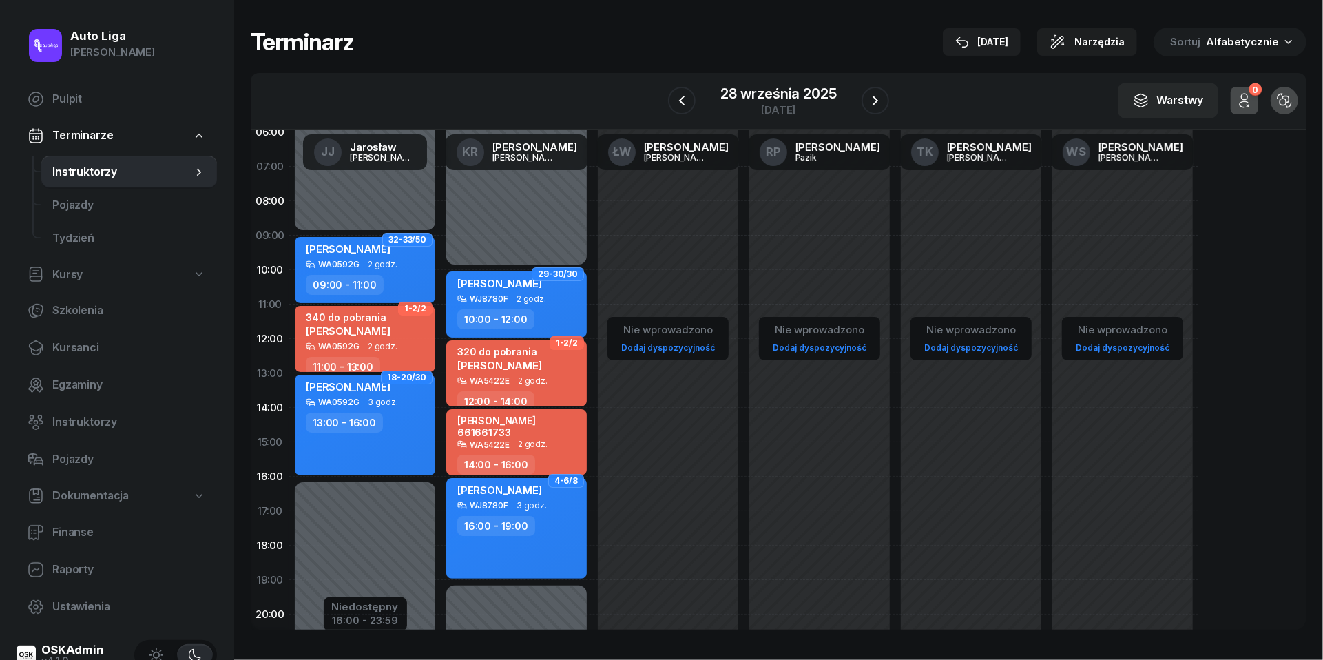
scroll to position [52, 0]
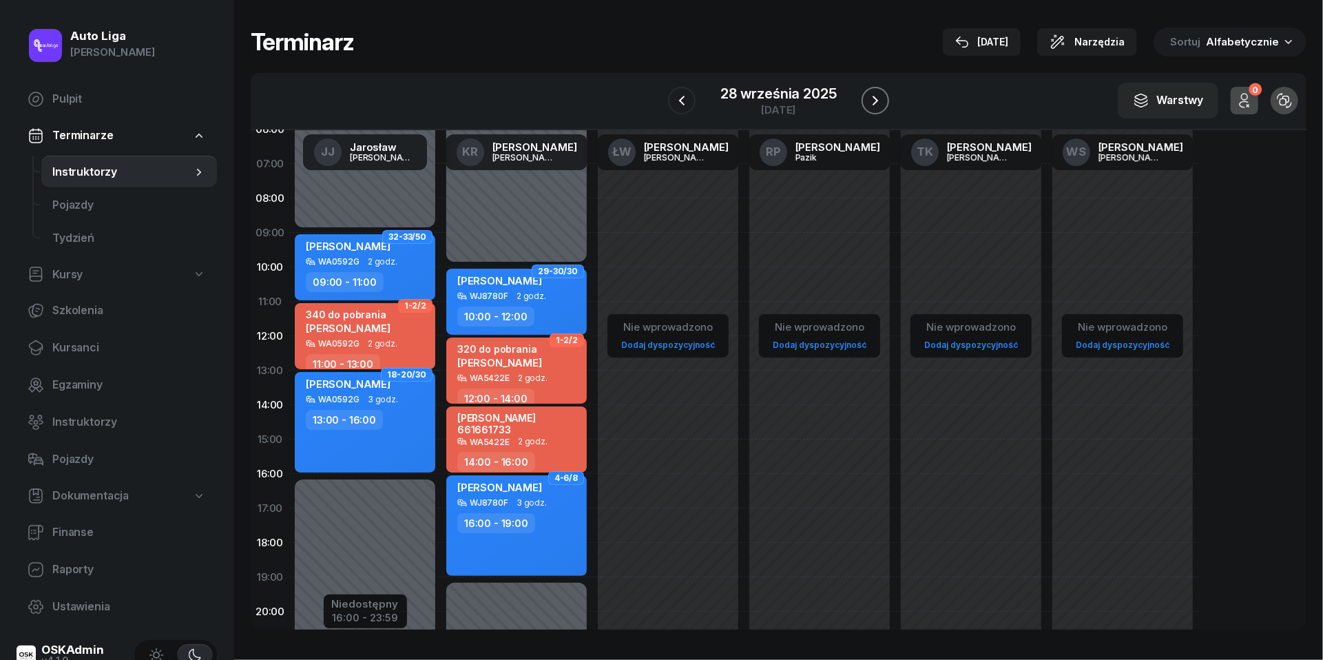
click at [877, 98] on icon "button" at bounding box center [875, 100] width 17 height 17
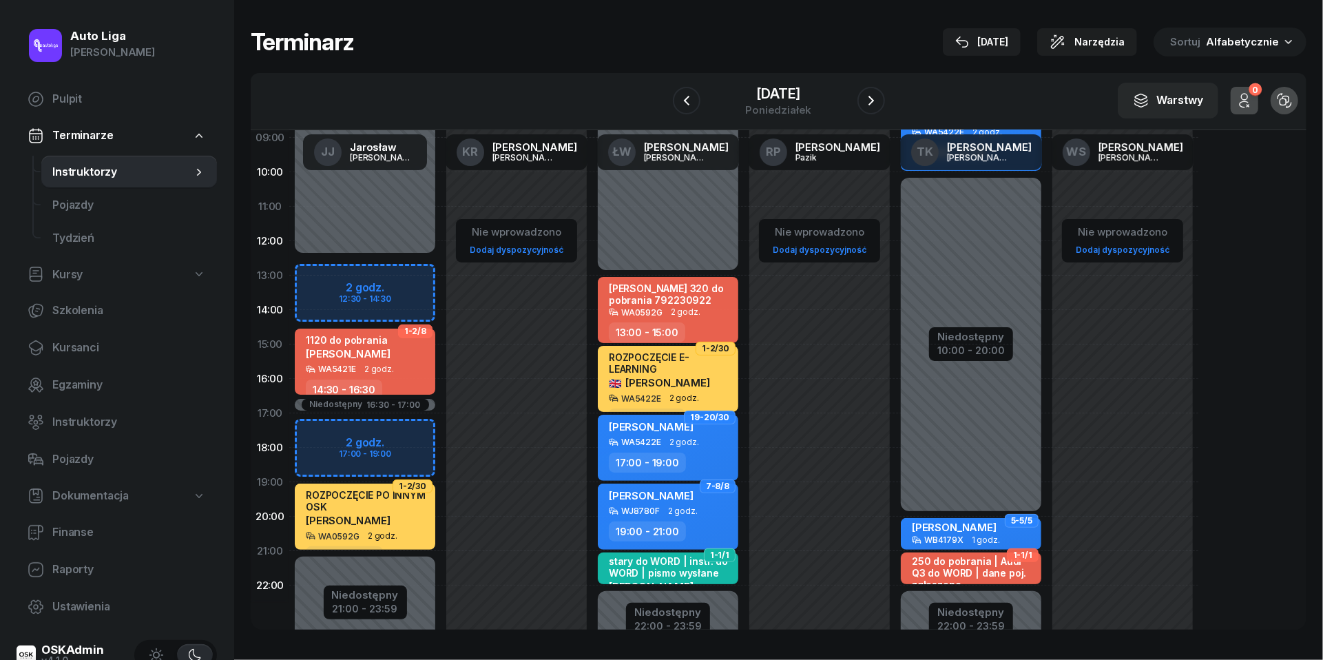
scroll to position [149, 0]
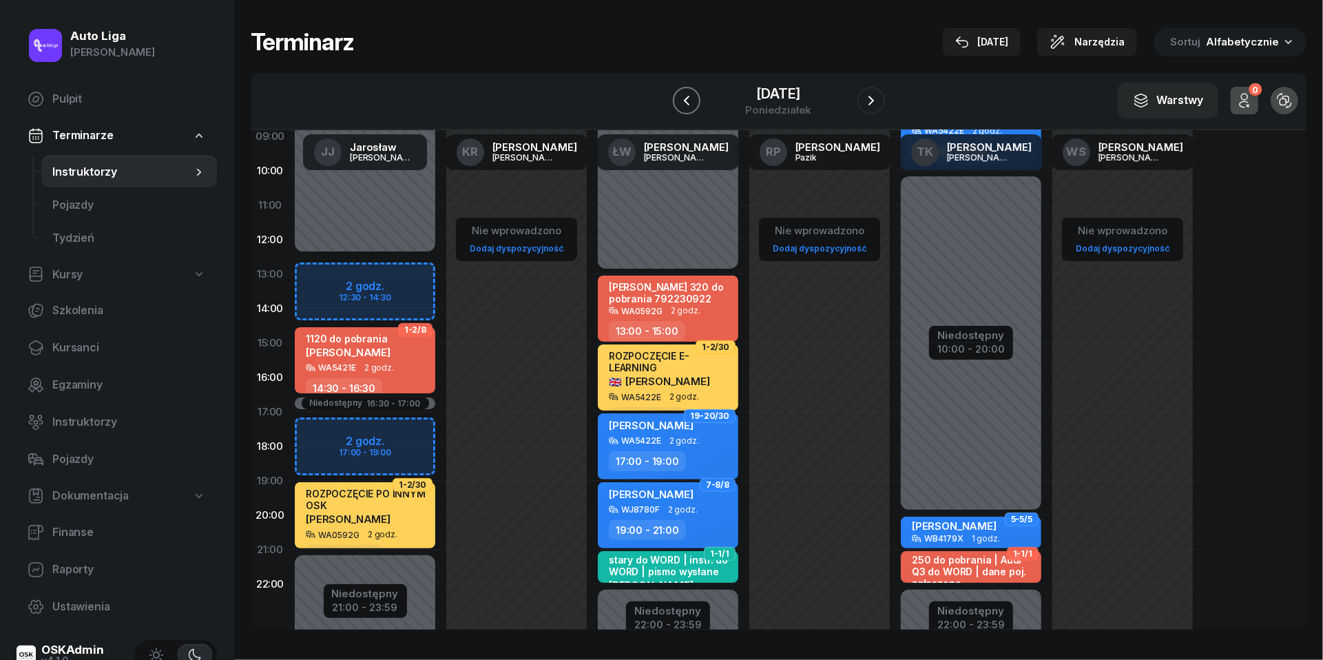
click at [685, 109] on button "button" at bounding box center [687, 101] width 28 height 28
